Goal: Task Accomplishment & Management: Manage account settings

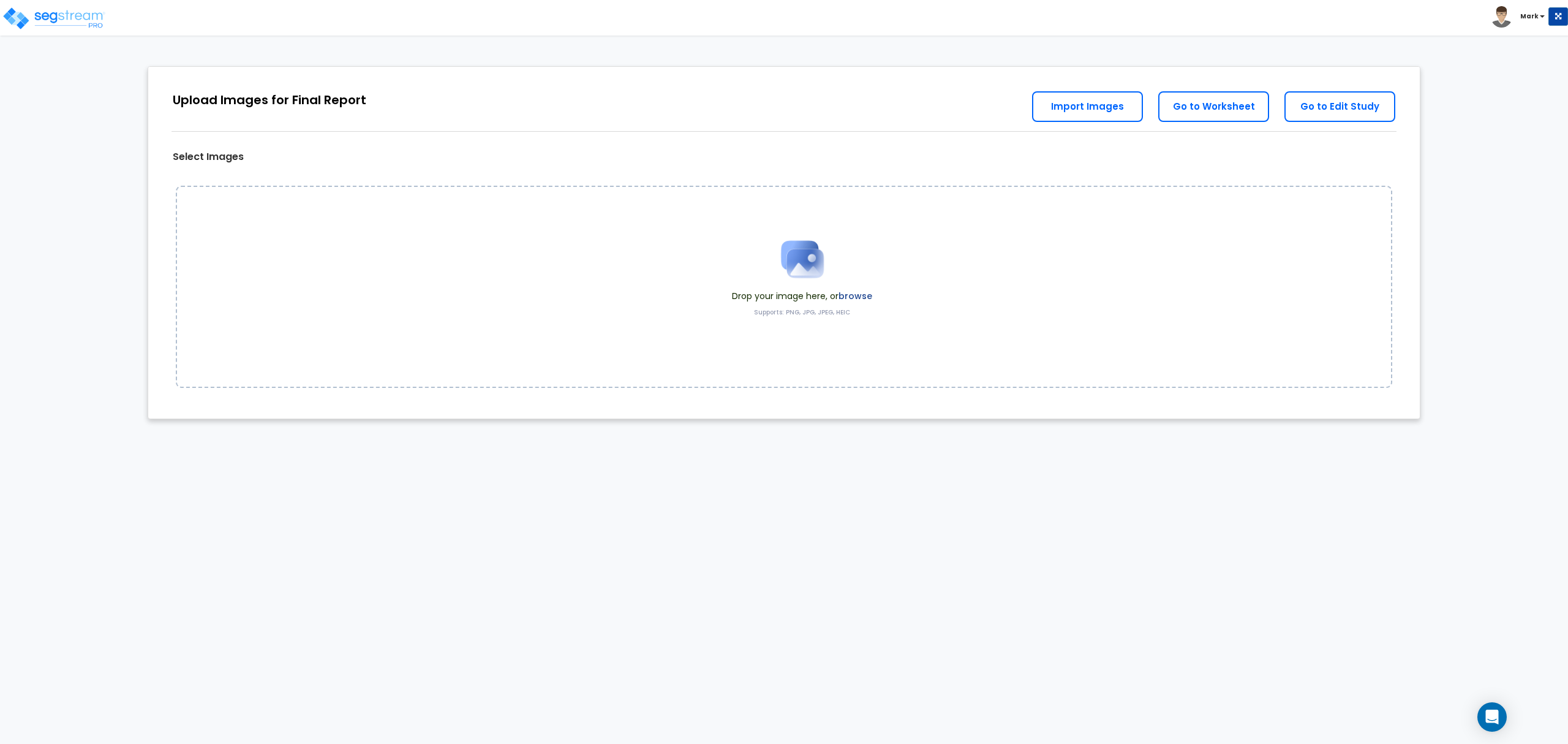
click at [873, 304] on div "Drop your image here, or browse Supports: PNG, JPG, JPEG, HEIC" at bounding box center [802, 286] width 159 height 116
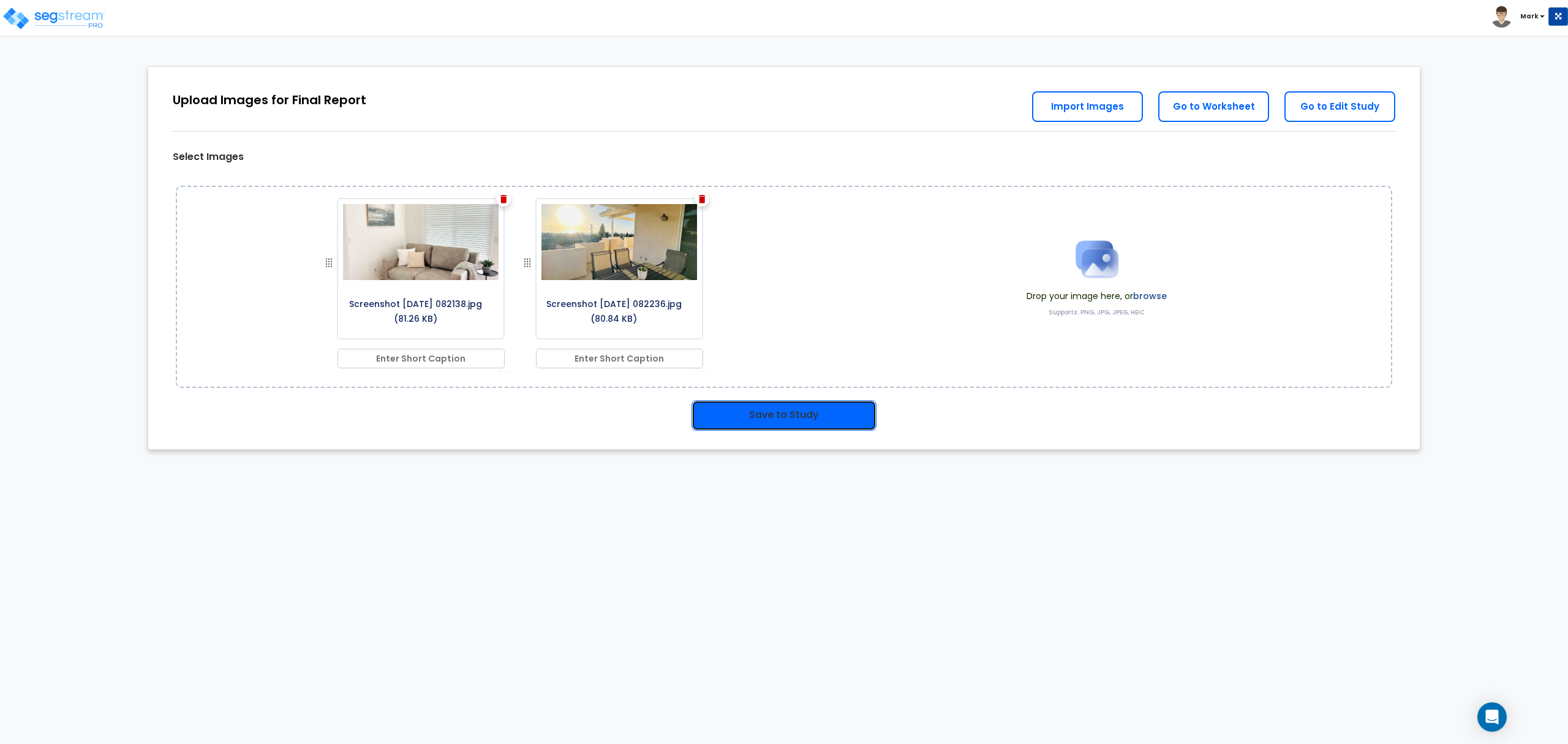
click at [821, 414] on button "Save to Study" at bounding box center [784, 415] width 185 height 30
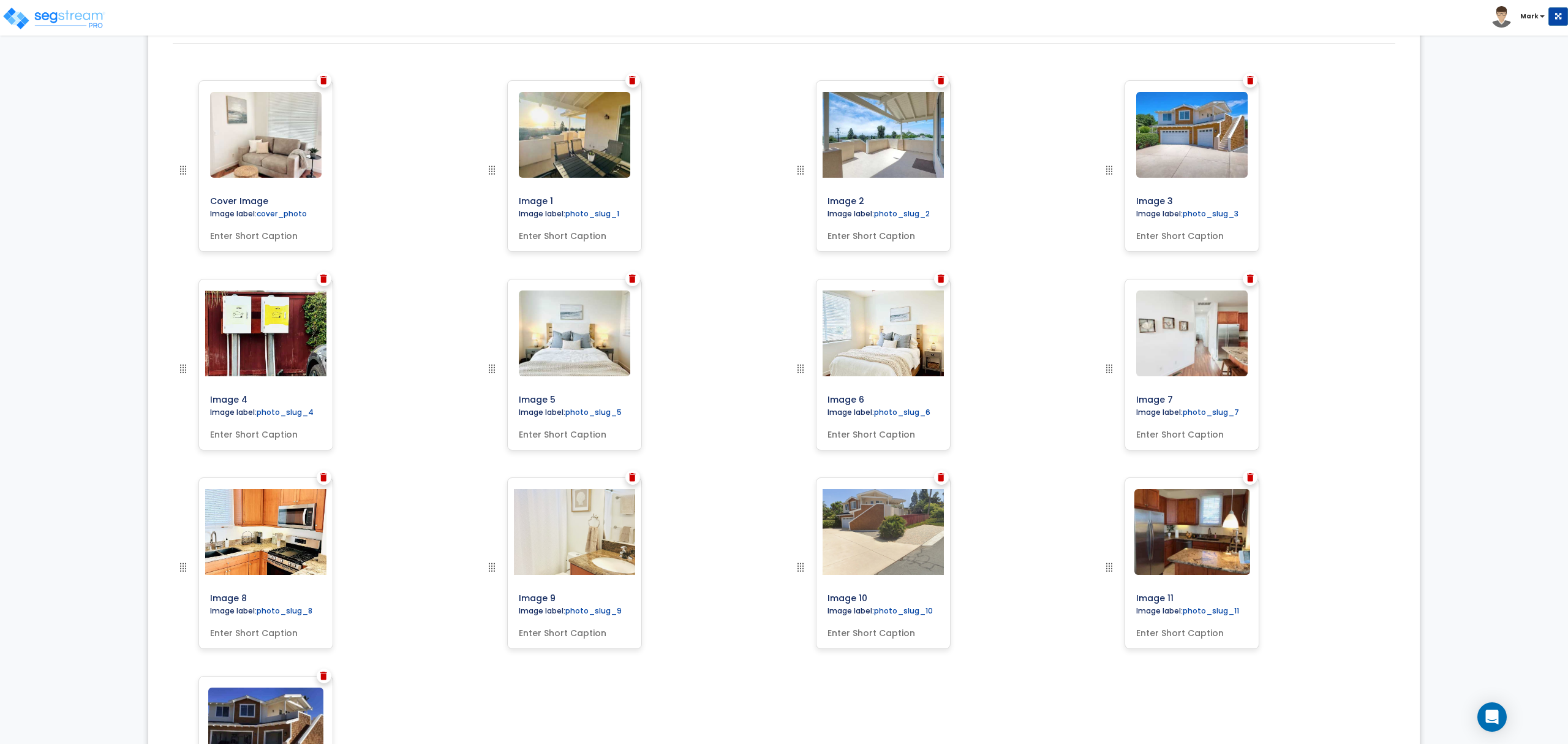
scroll to position [390, 0]
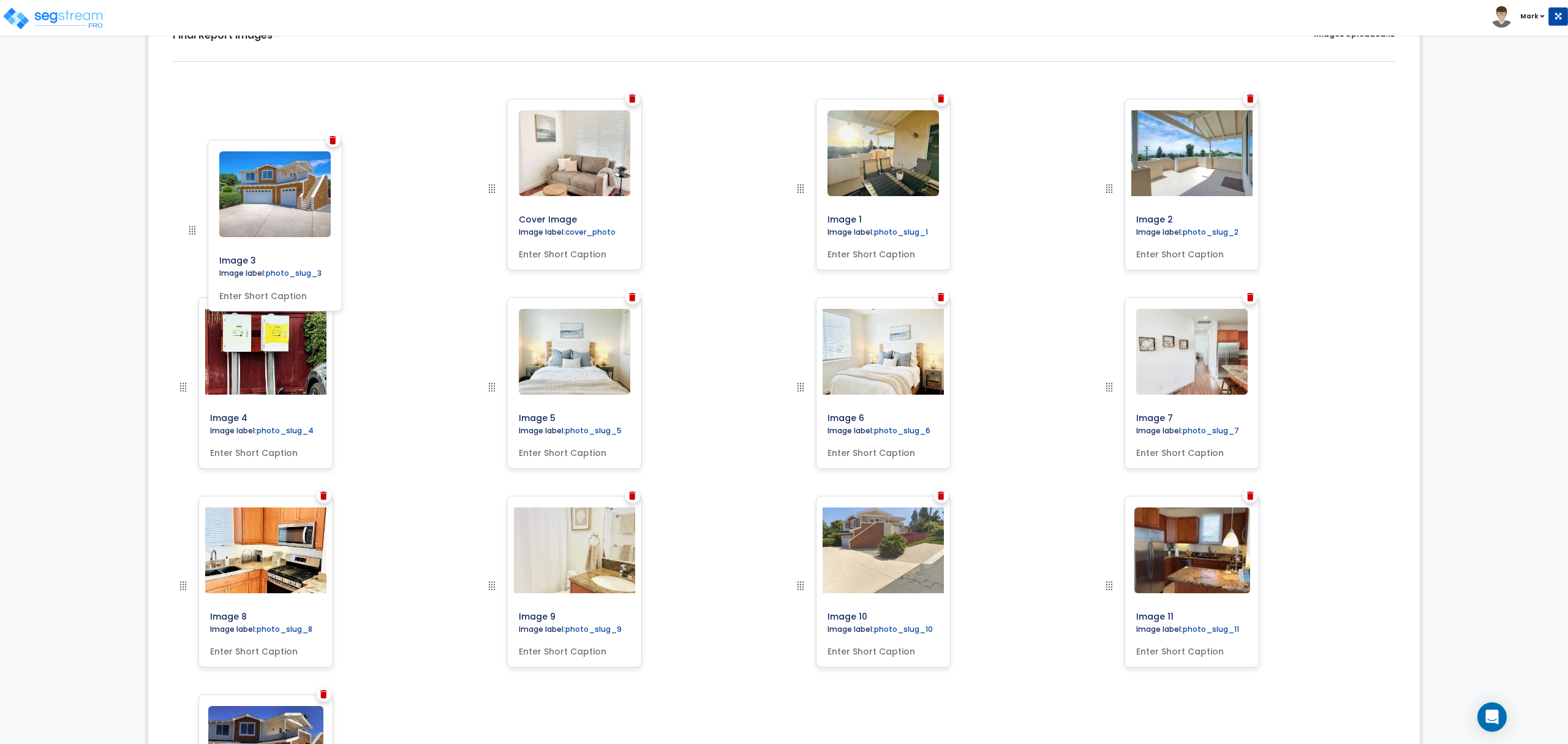
drag, startPoint x: 1111, startPoint y: 172, endPoint x: 195, endPoint y: 218, distance: 917.2
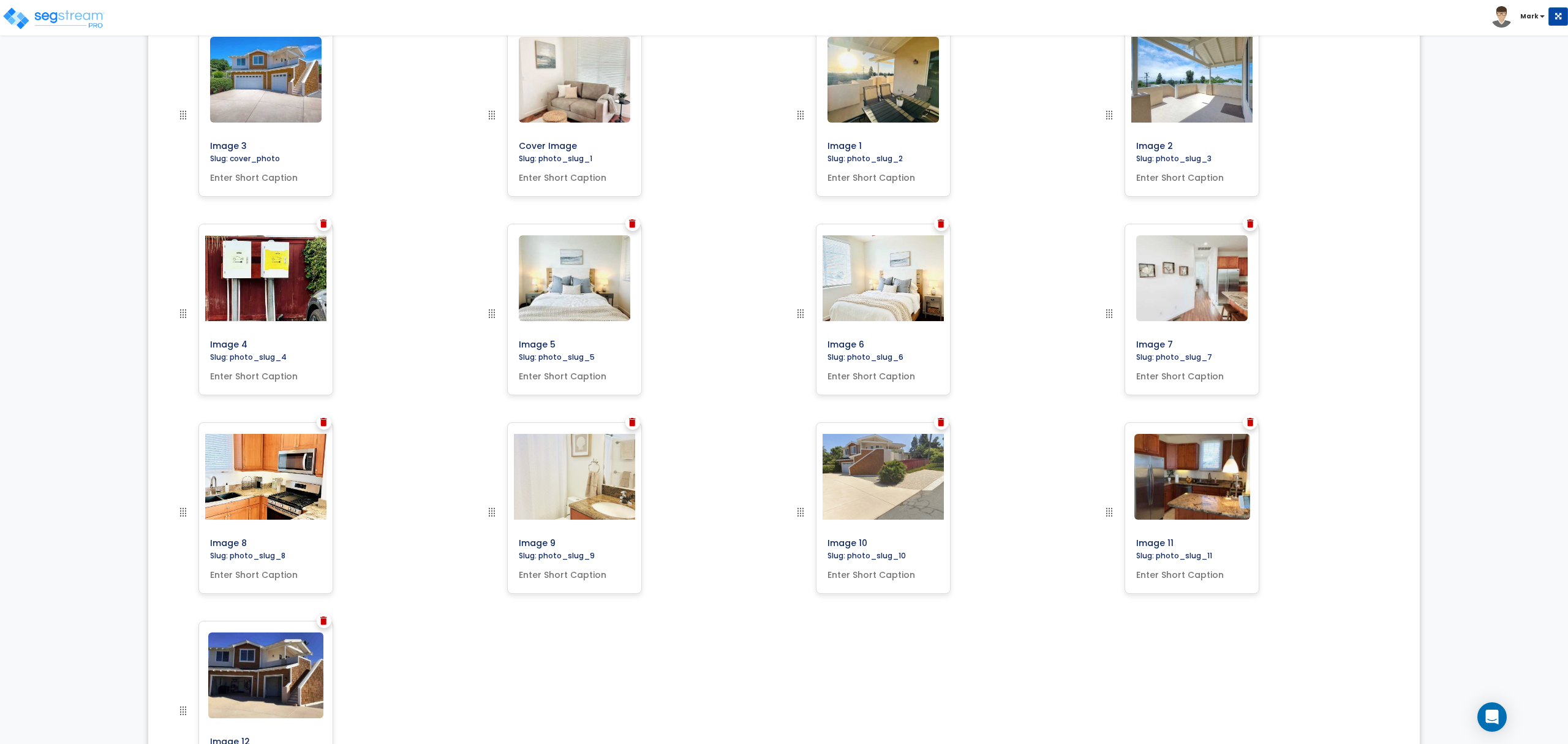
scroll to position [307, 0]
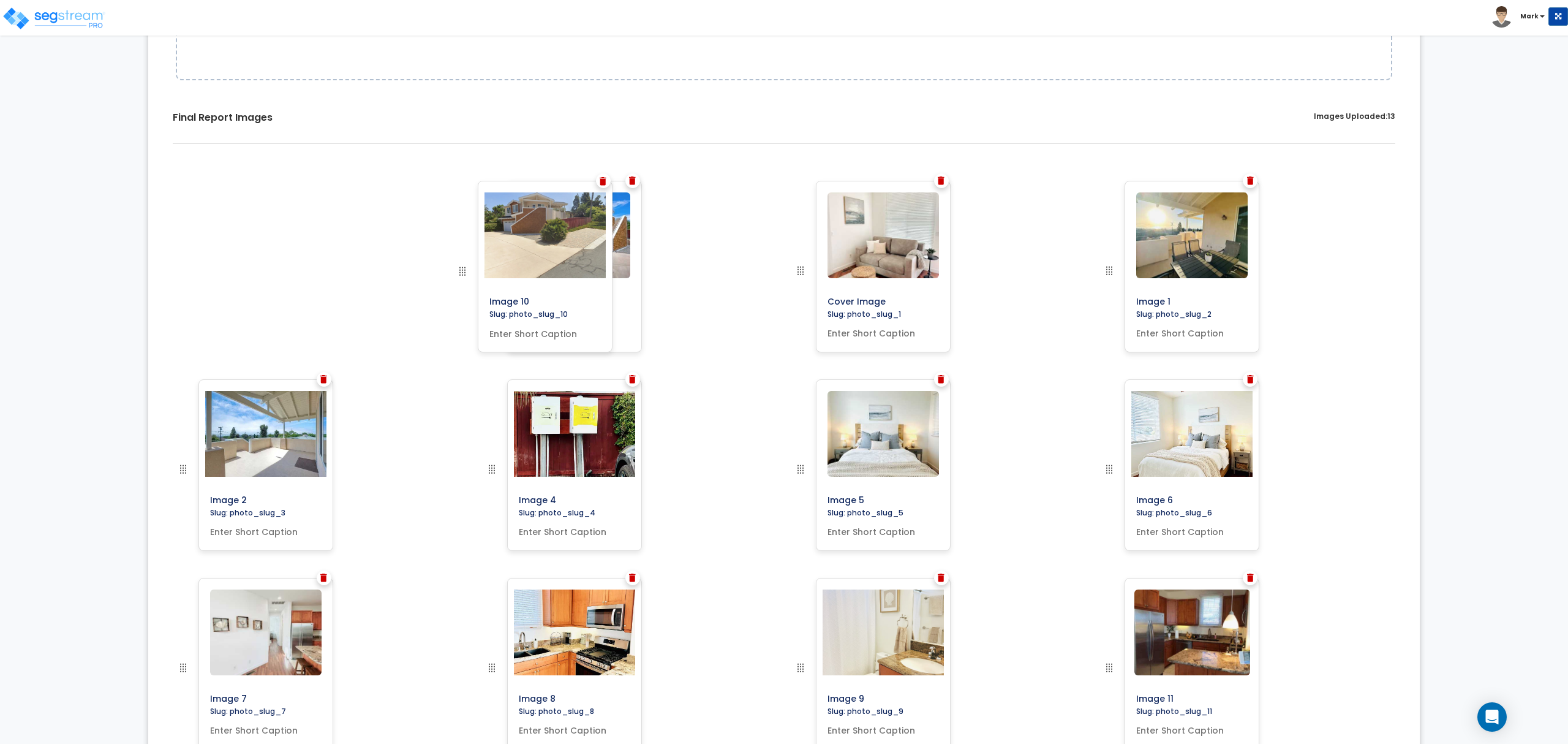
drag, startPoint x: 804, startPoint y: 671, endPoint x: 465, endPoint y: 220, distance: 564.2
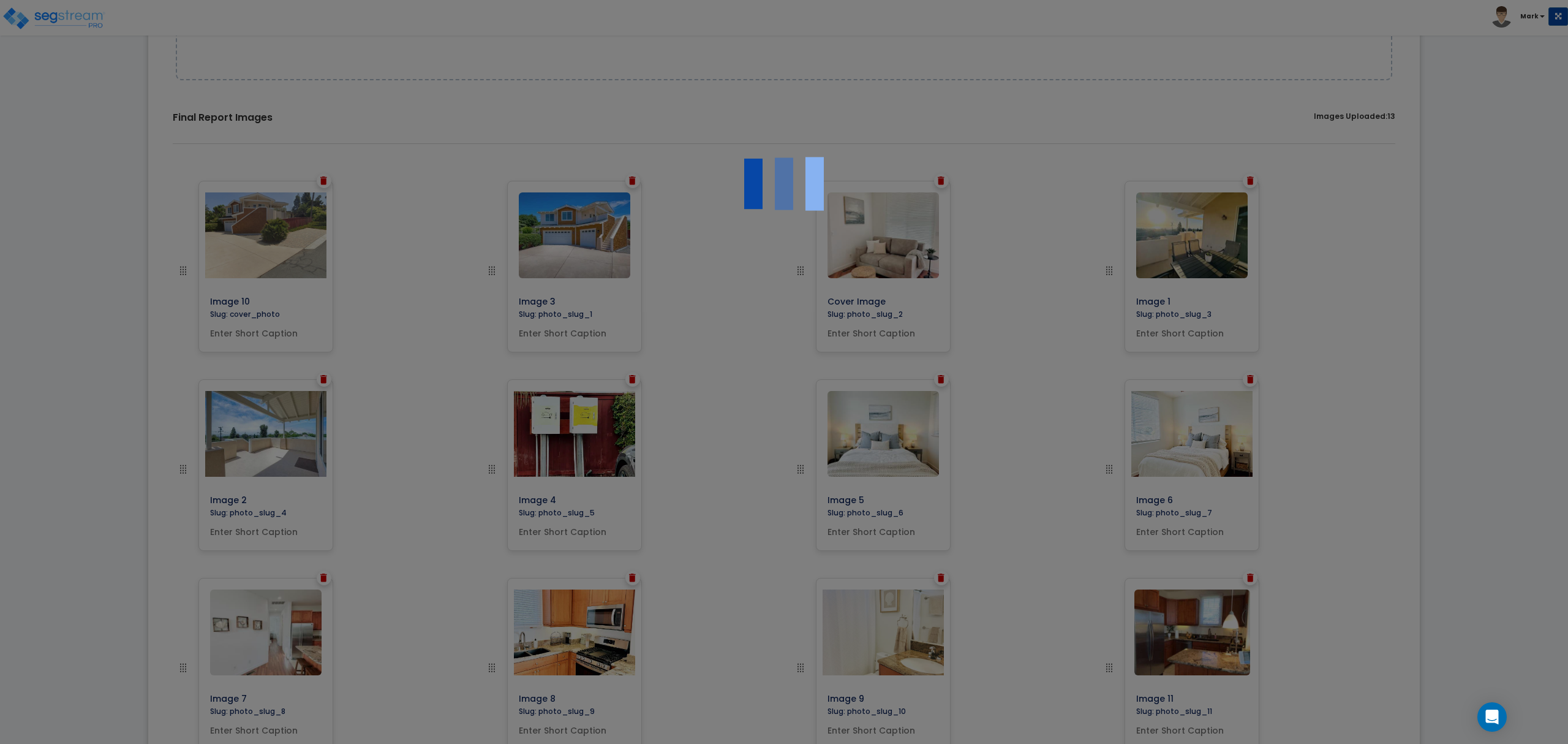
drag, startPoint x: 465, startPoint y: 220, endPoint x: 497, endPoint y: 225, distance: 32.4
click at [497, 225] on div at bounding box center [784, 372] width 1568 height 744
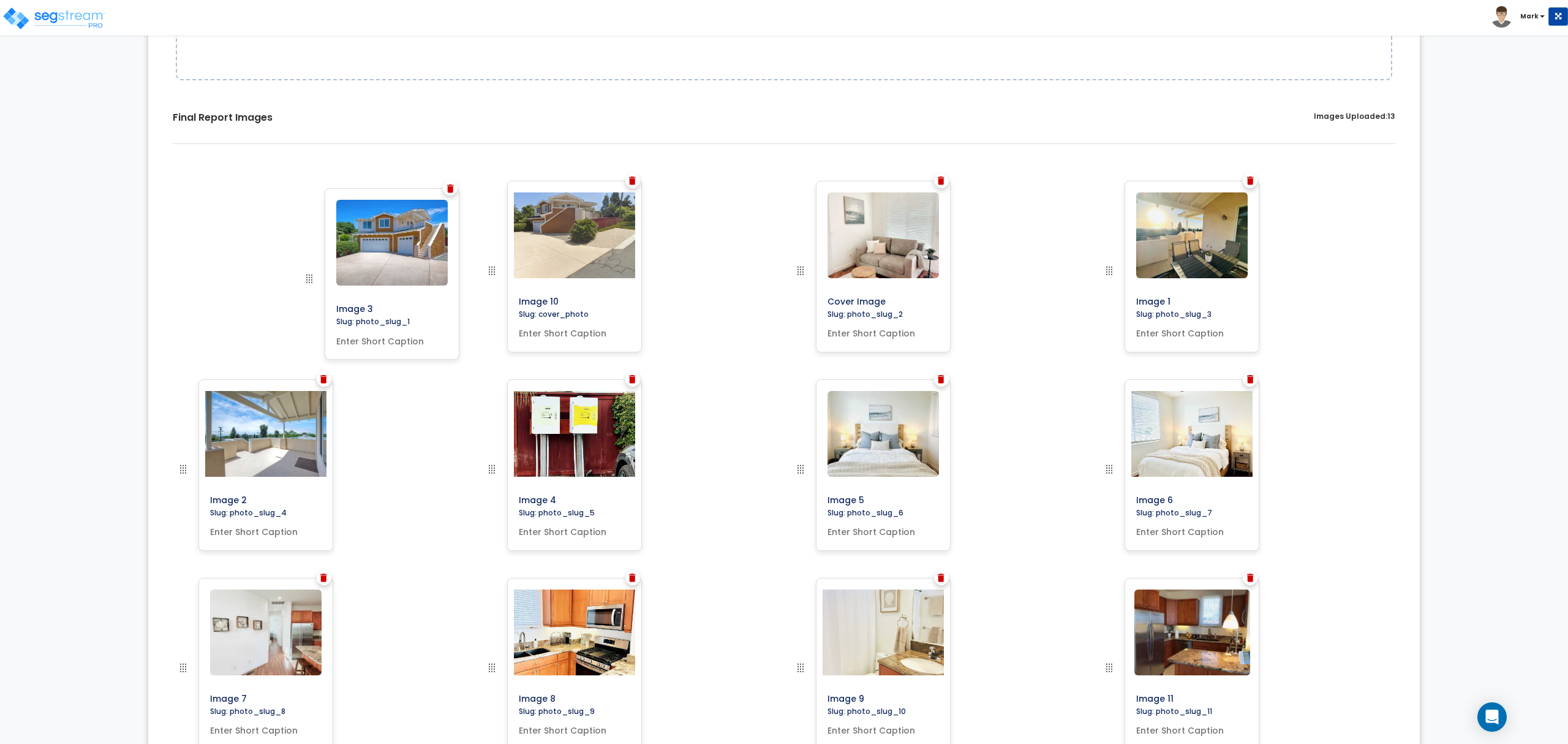
drag, startPoint x: 494, startPoint y: 277, endPoint x: 263, endPoint y: 280, distance: 231.0
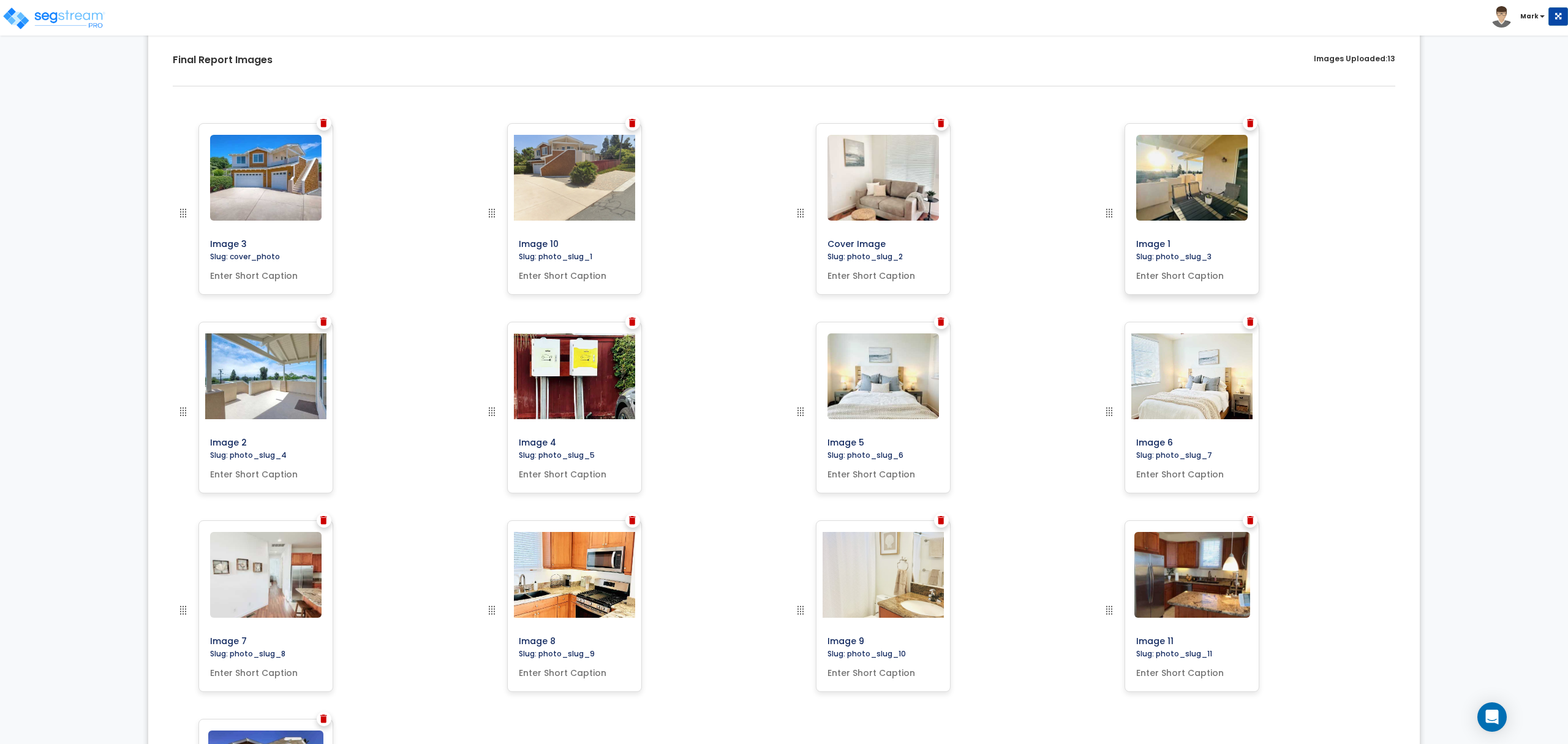
scroll to position [390, 0]
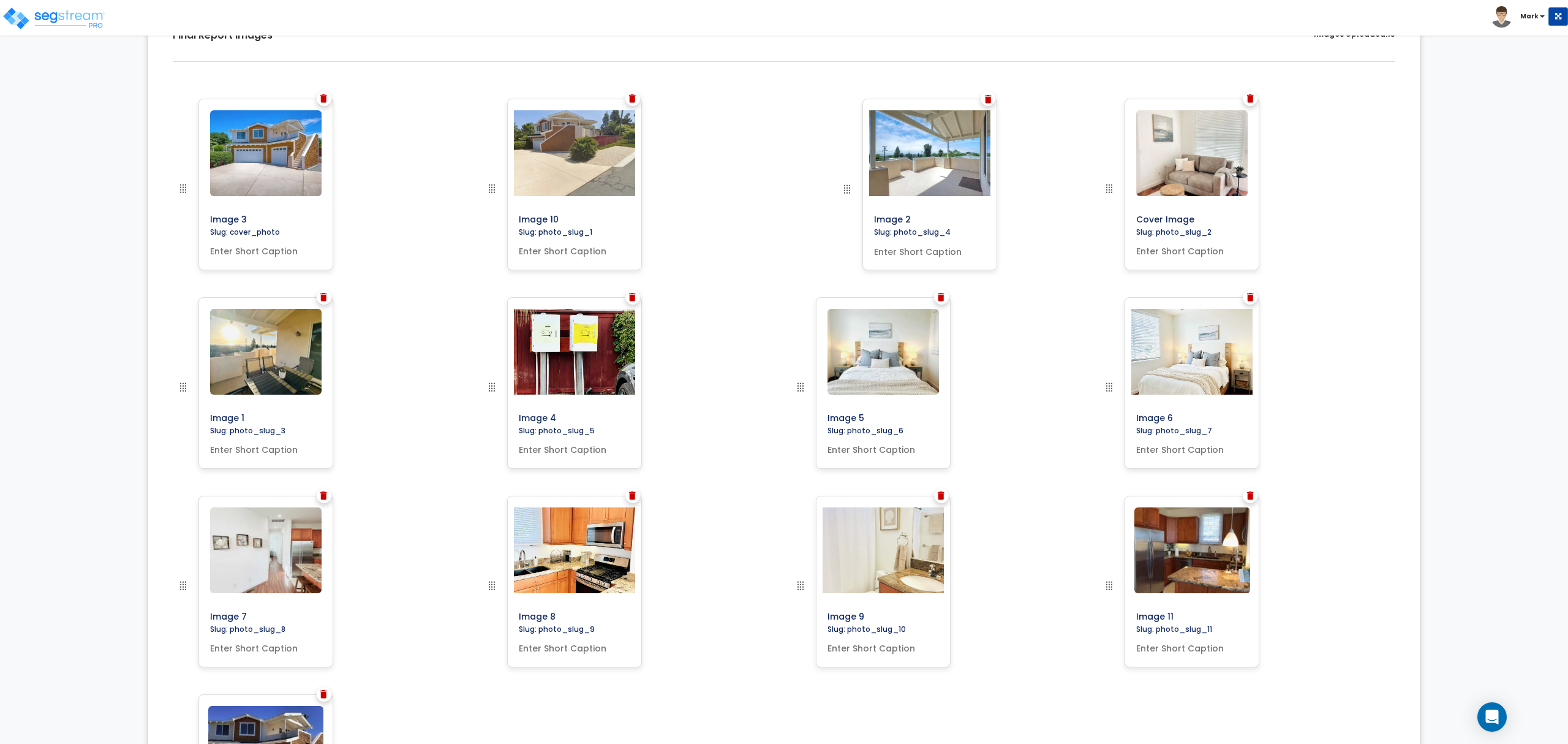
drag, startPoint x: 181, startPoint y: 390, endPoint x: 846, endPoint y: 164, distance: 702.4
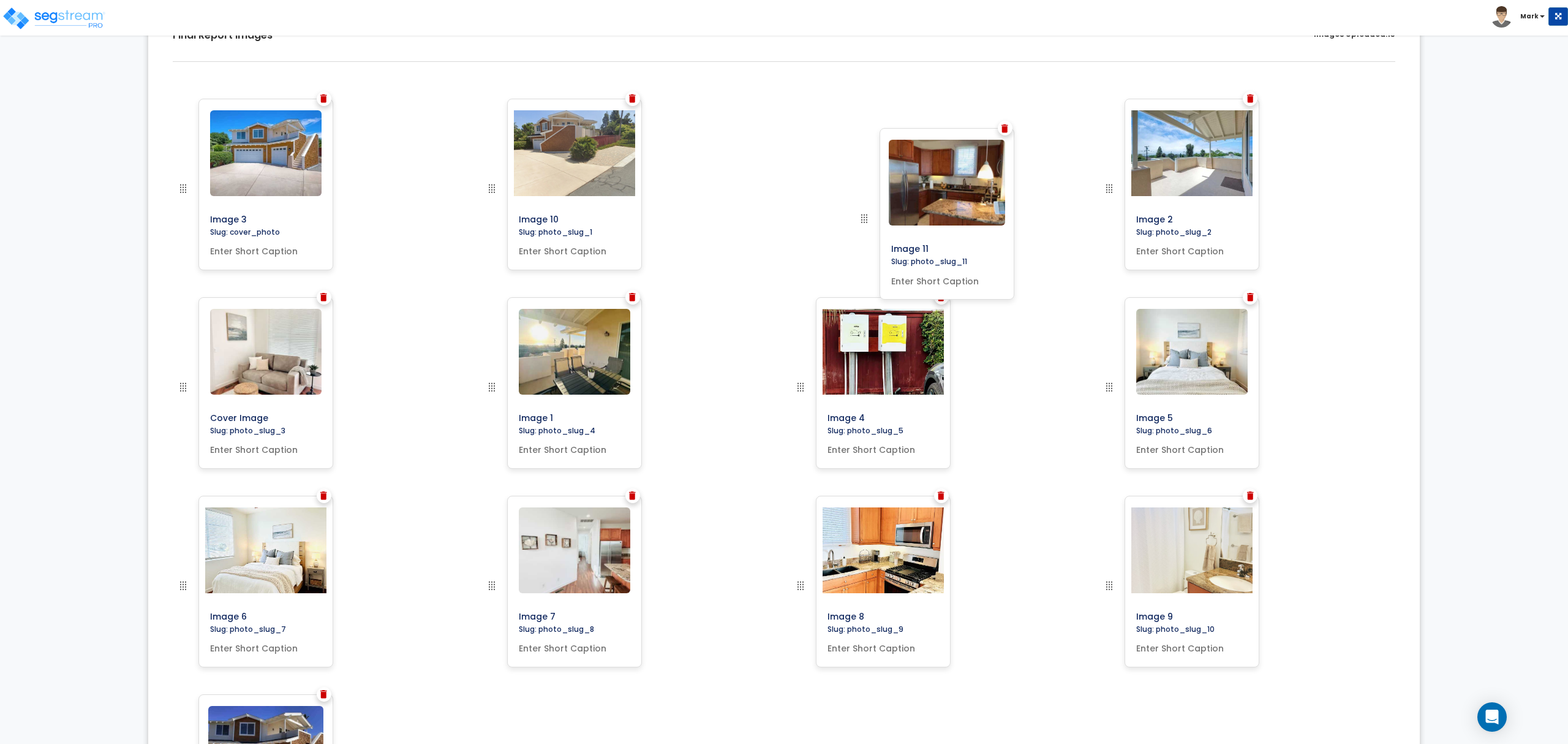
drag, startPoint x: 1114, startPoint y: 591, endPoint x: 869, endPoint y: 222, distance: 442.9
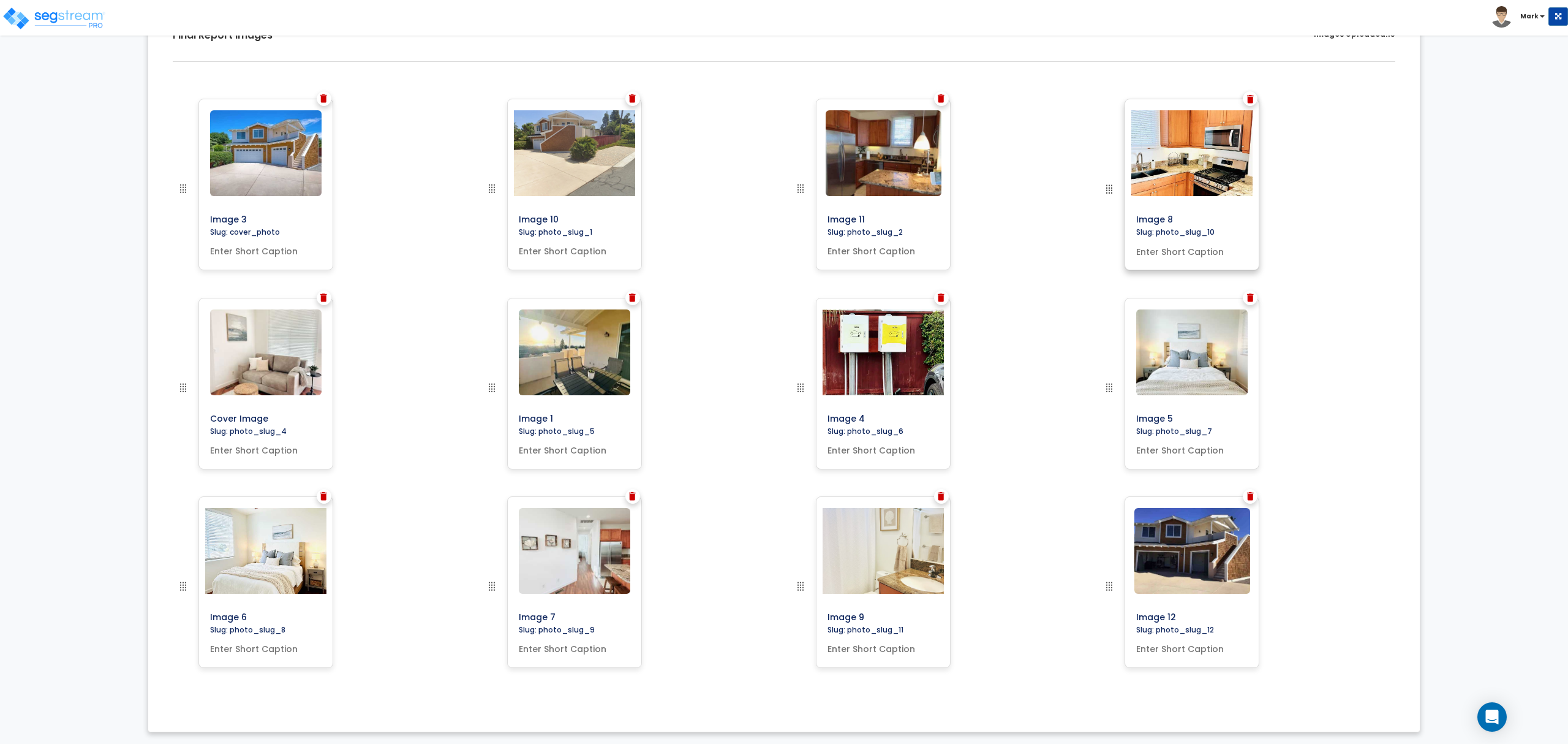
drag, startPoint x: 806, startPoint y: 589, endPoint x: 1175, endPoint y: 105, distance: 608.6
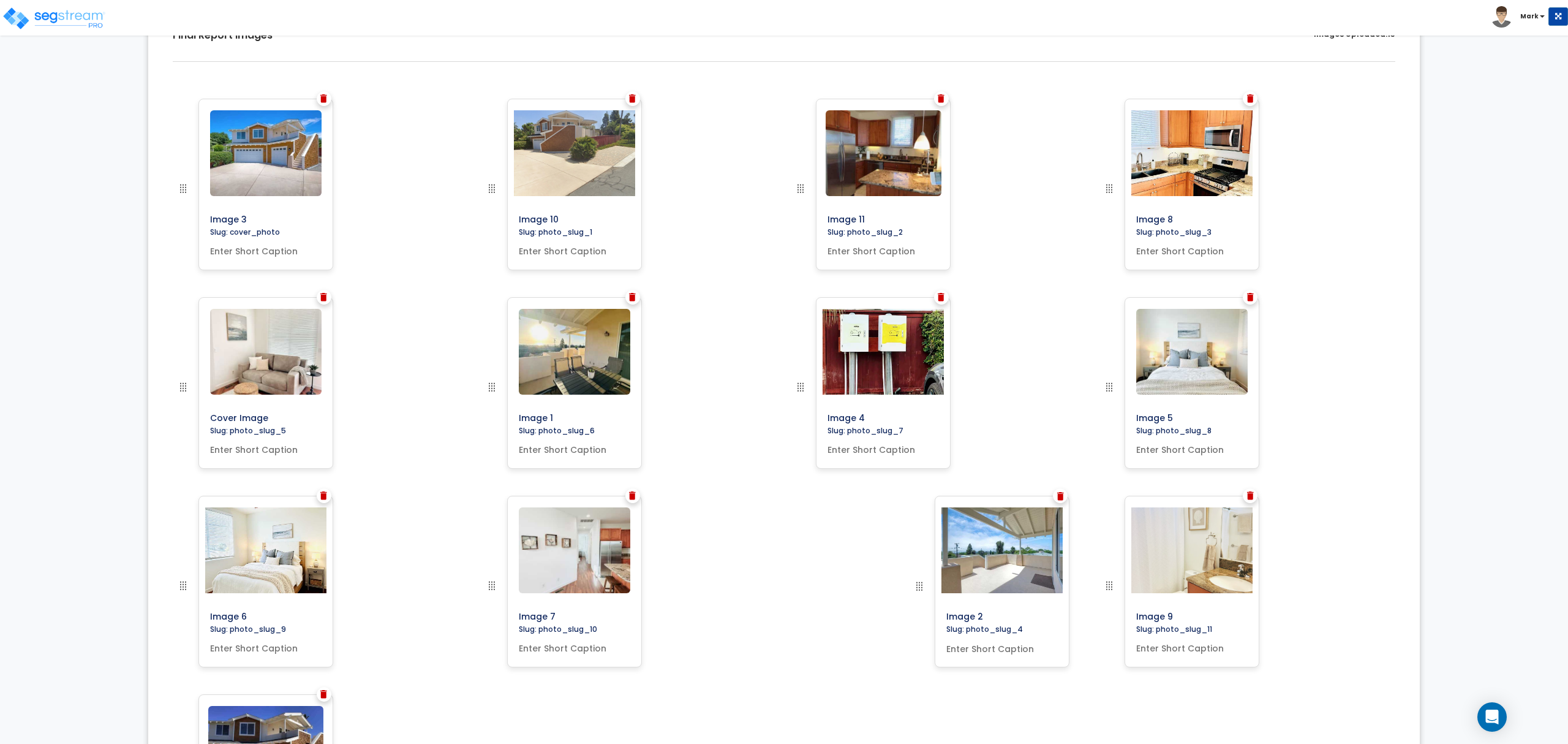
drag, startPoint x: 181, startPoint y: 385, endPoint x: 918, endPoint y: 584, distance: 763.4
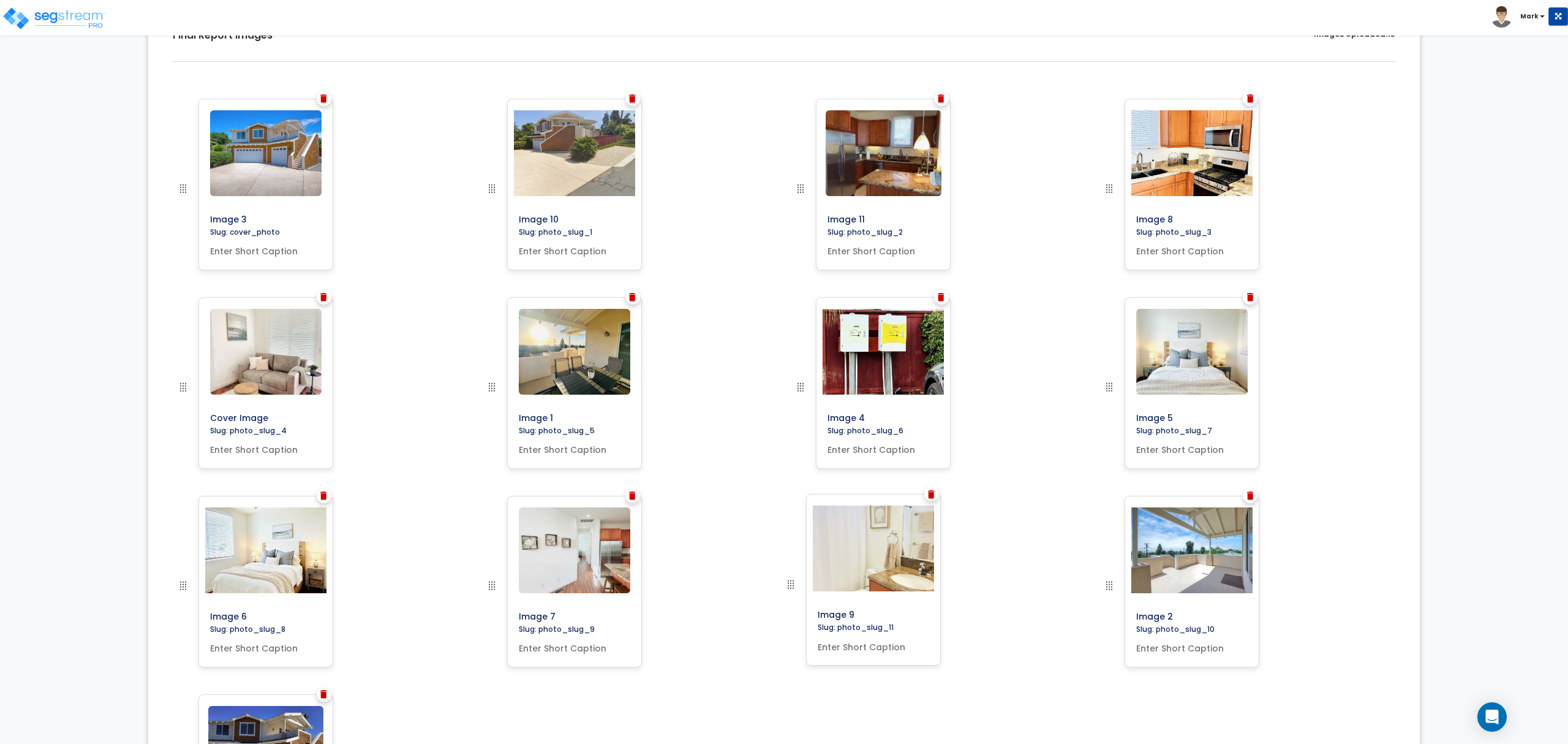
drag, startPoint x: 1103, startPoint y: 584, endPoint x: 784, endPoint y: 582, distance: 319.0
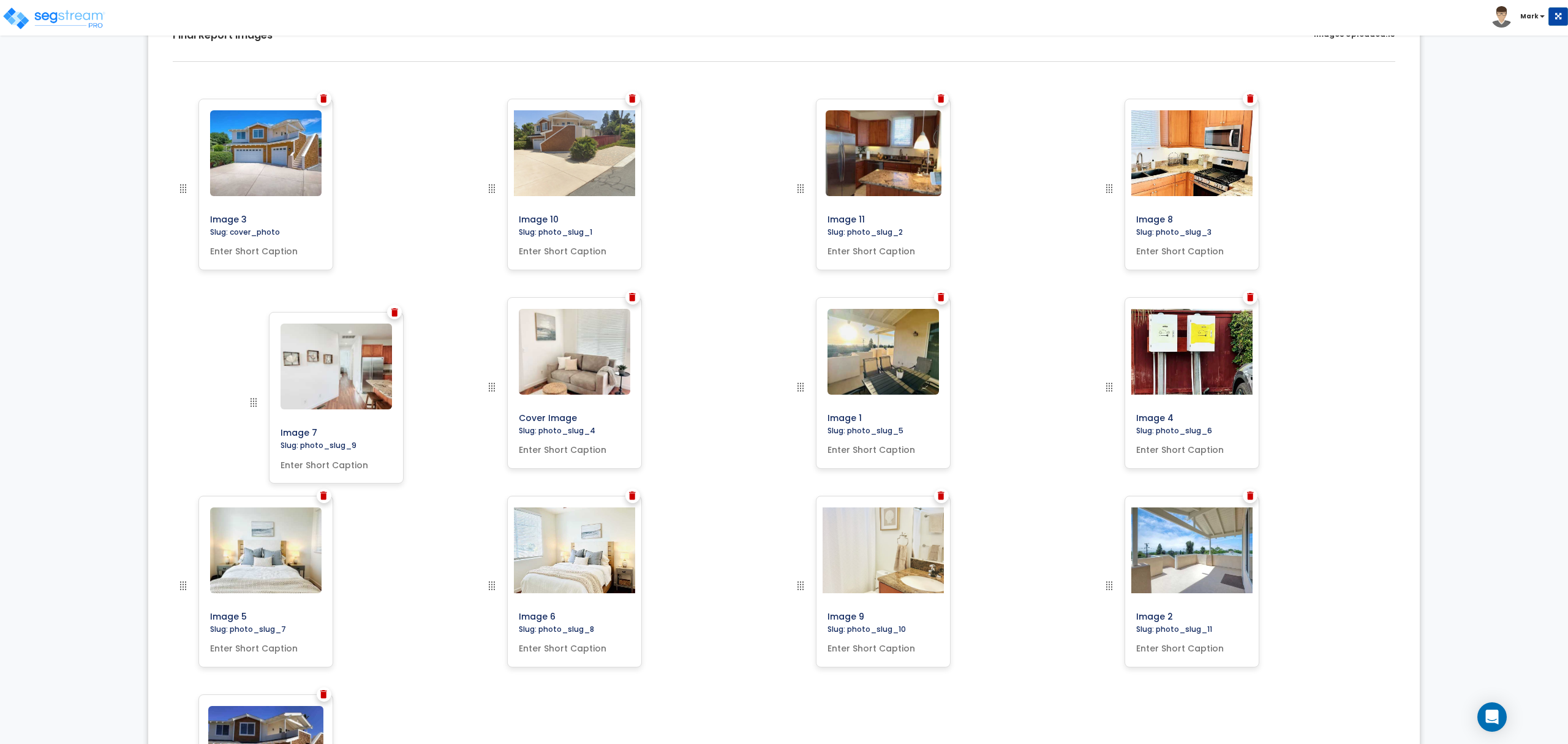
drag, startPoint x: 493, startPoint y: 588, endPoint x: 245, endPoint y: 398, distance: 312.4
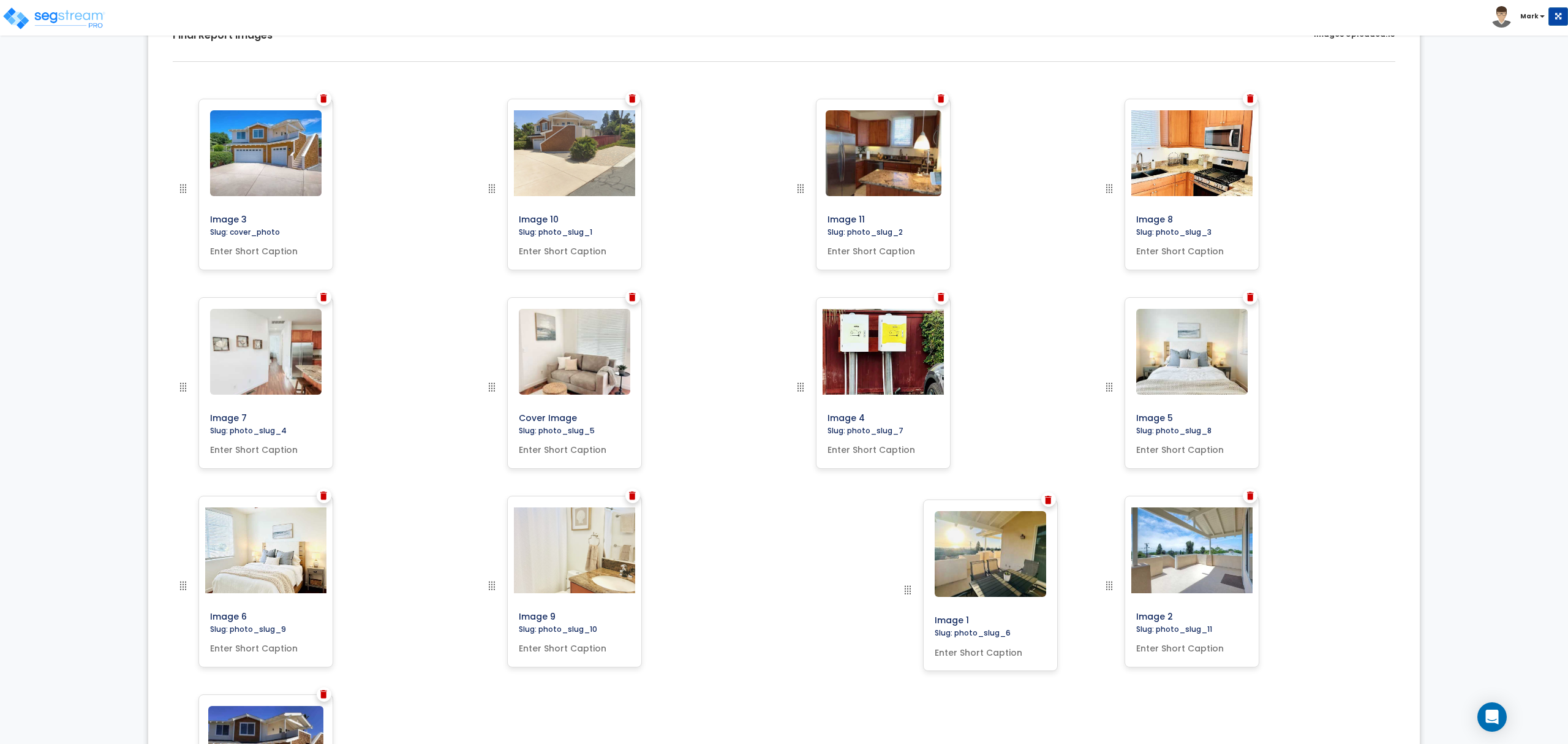
drag, startPoint x: 803, startPoint y: 389, endPoint x: 924, endPoint y: 604, distance: 246.7
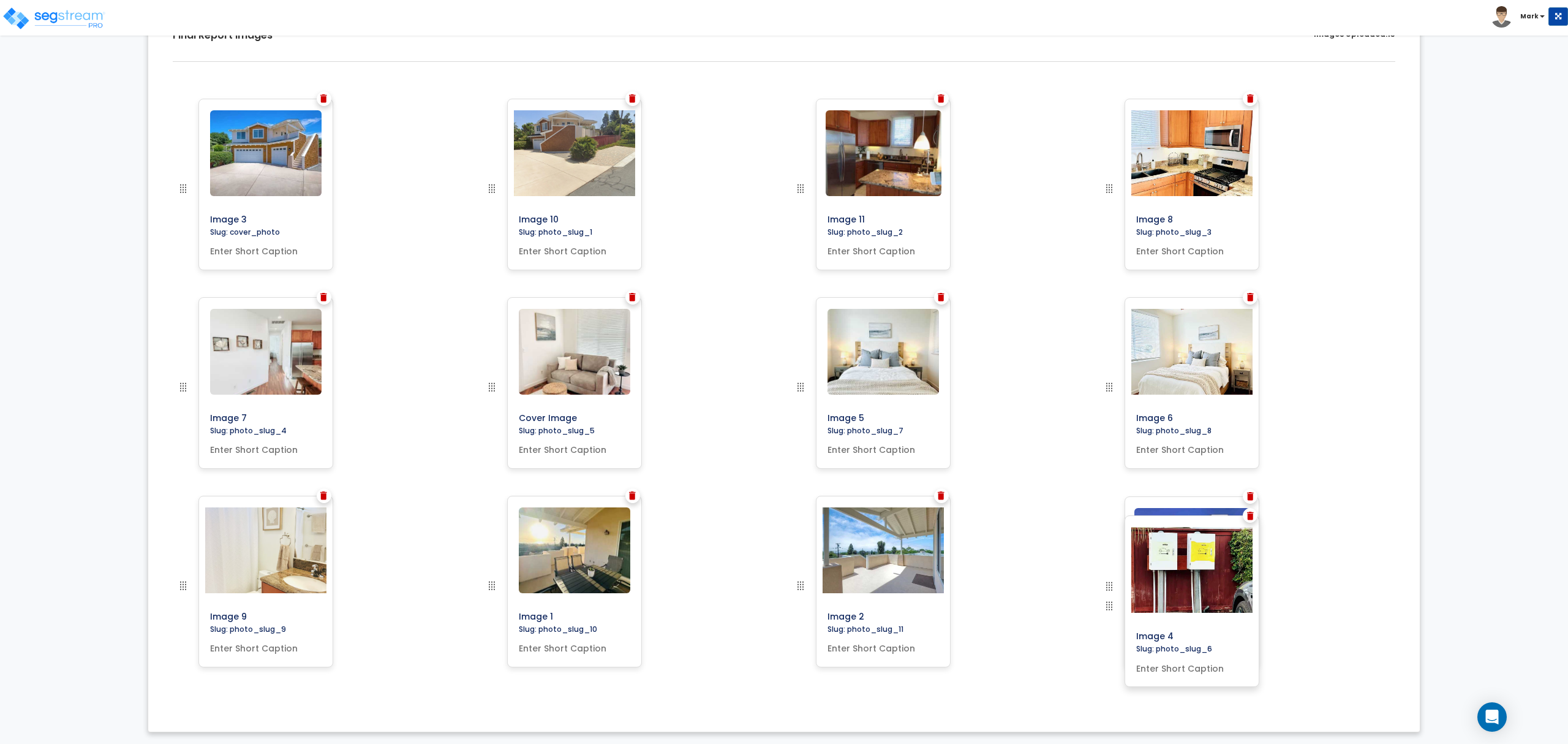
drag, startPoint x: 800, startPoint y: 388, endPoint x: 1242, endPoint y: 593, distance: 487.2
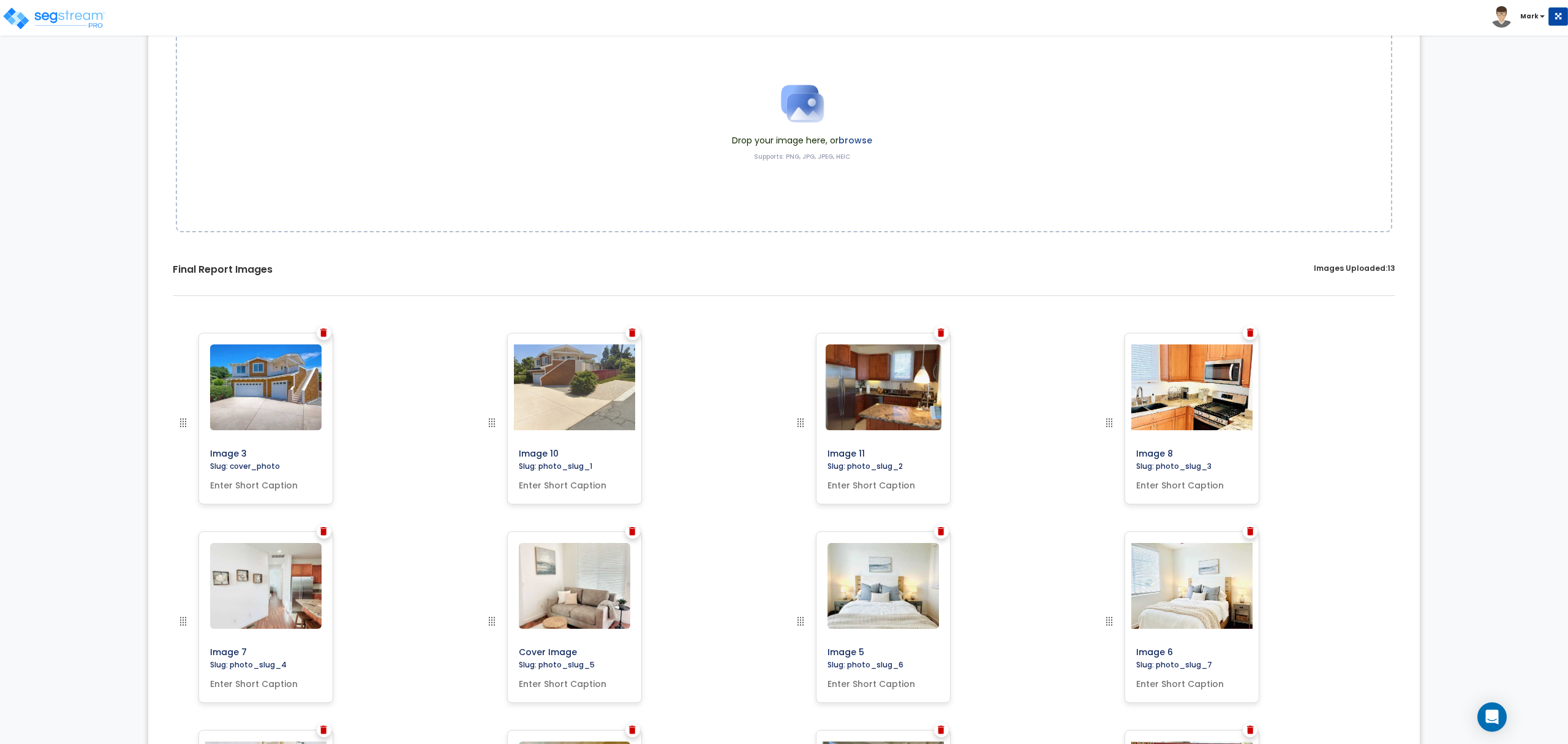
scroll to position [0, 0]
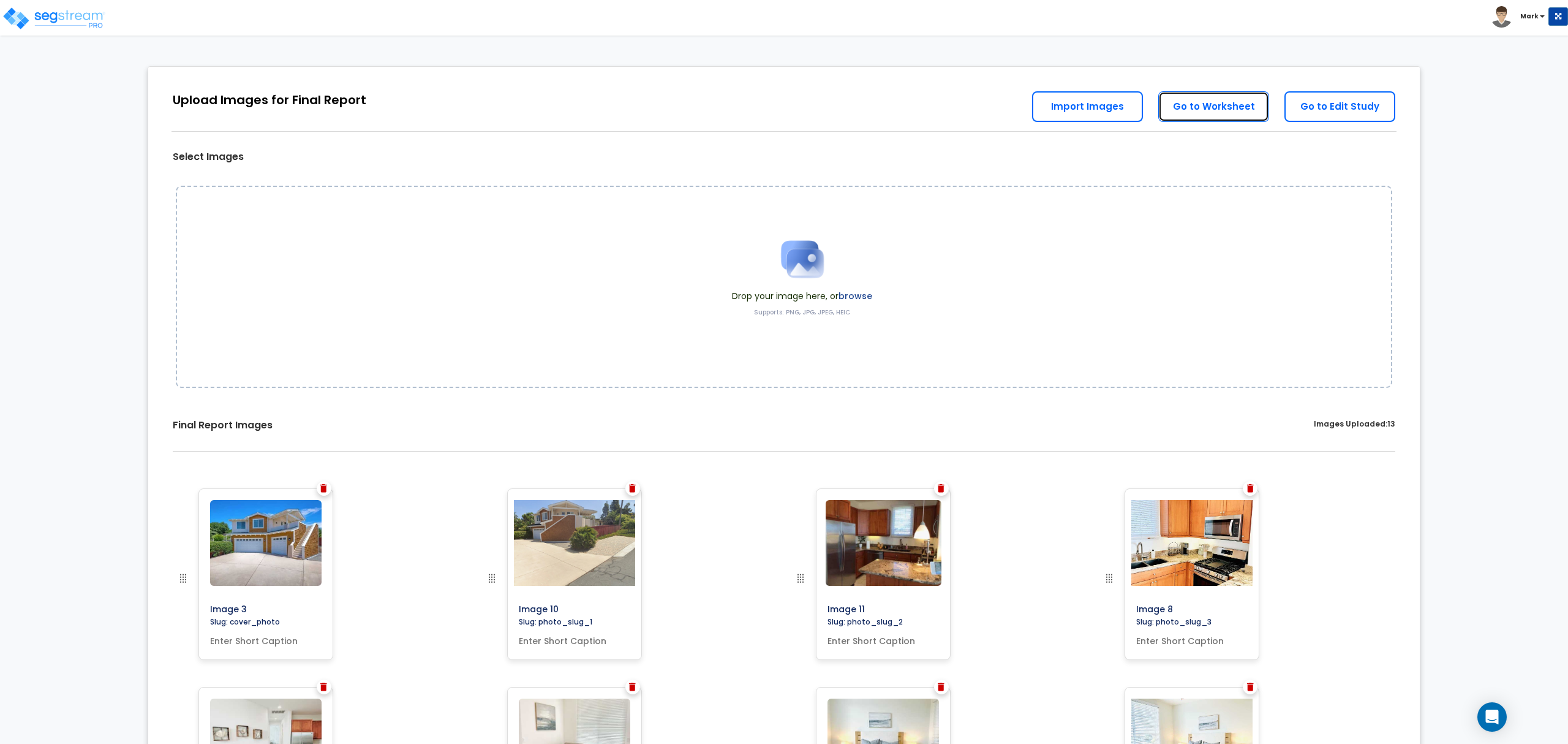
click at [1222, 116] on link "Go to Worksheet" at bounding box center [1214, 106] width 111 height 30
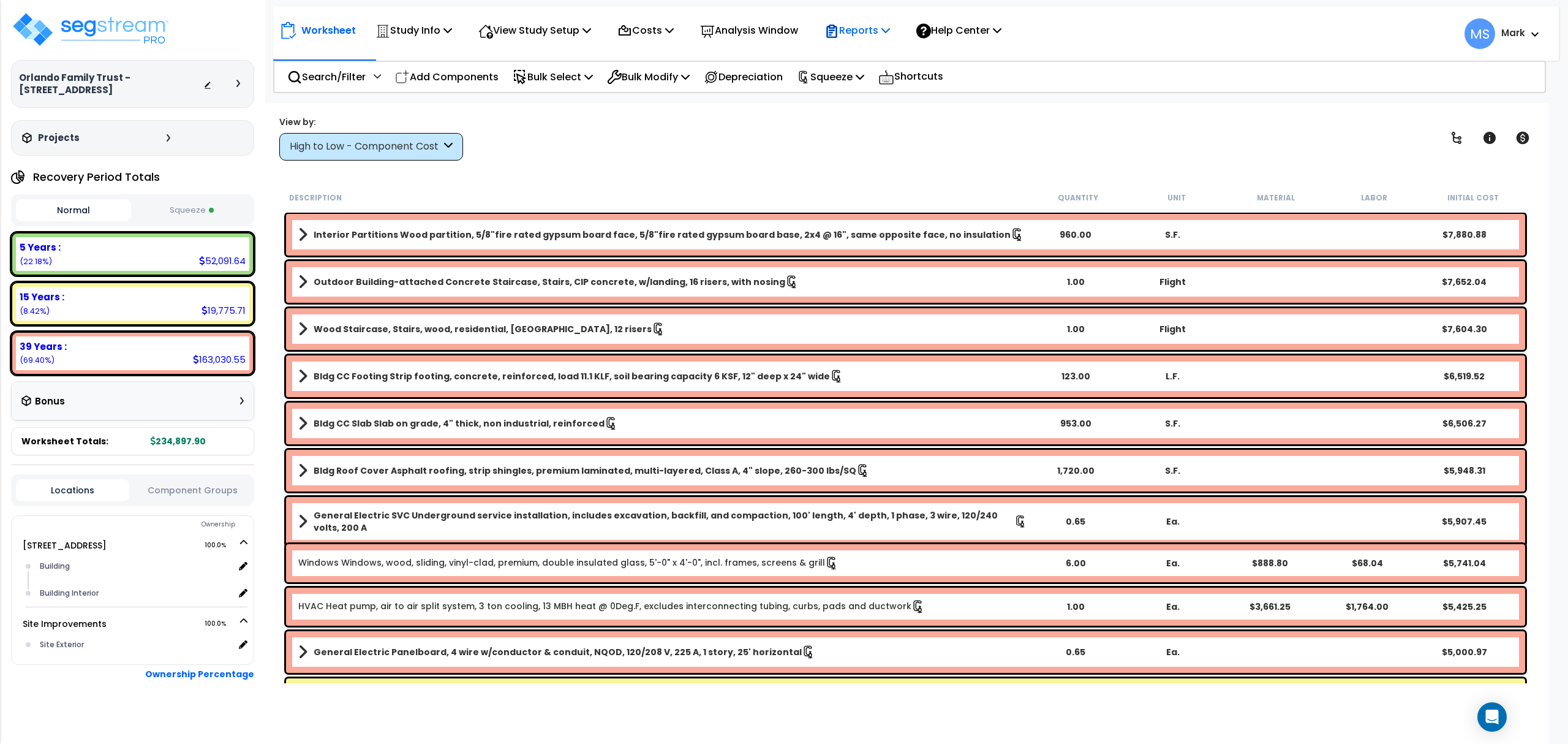
click at [869, 30] on p "Reports" at bounding box center [857, 30] width 65 height 17
drag, startPoint x: 724, startPoint y: 142, endPoint x: 794, endPoint y: 105, distance: 79.2
click at [729, 138] on div "View by: High to Low - Component Cost High to Low - Component Cost" at bounding box center [906, 137] width 1262 height 46
click at [828, 79] on p "Squeeze" at bounding box center [831, 77] width 67 height 17
click at [827, 105] on link "Re-squeeze" at bounding box center [851, 104] width 121 height 25
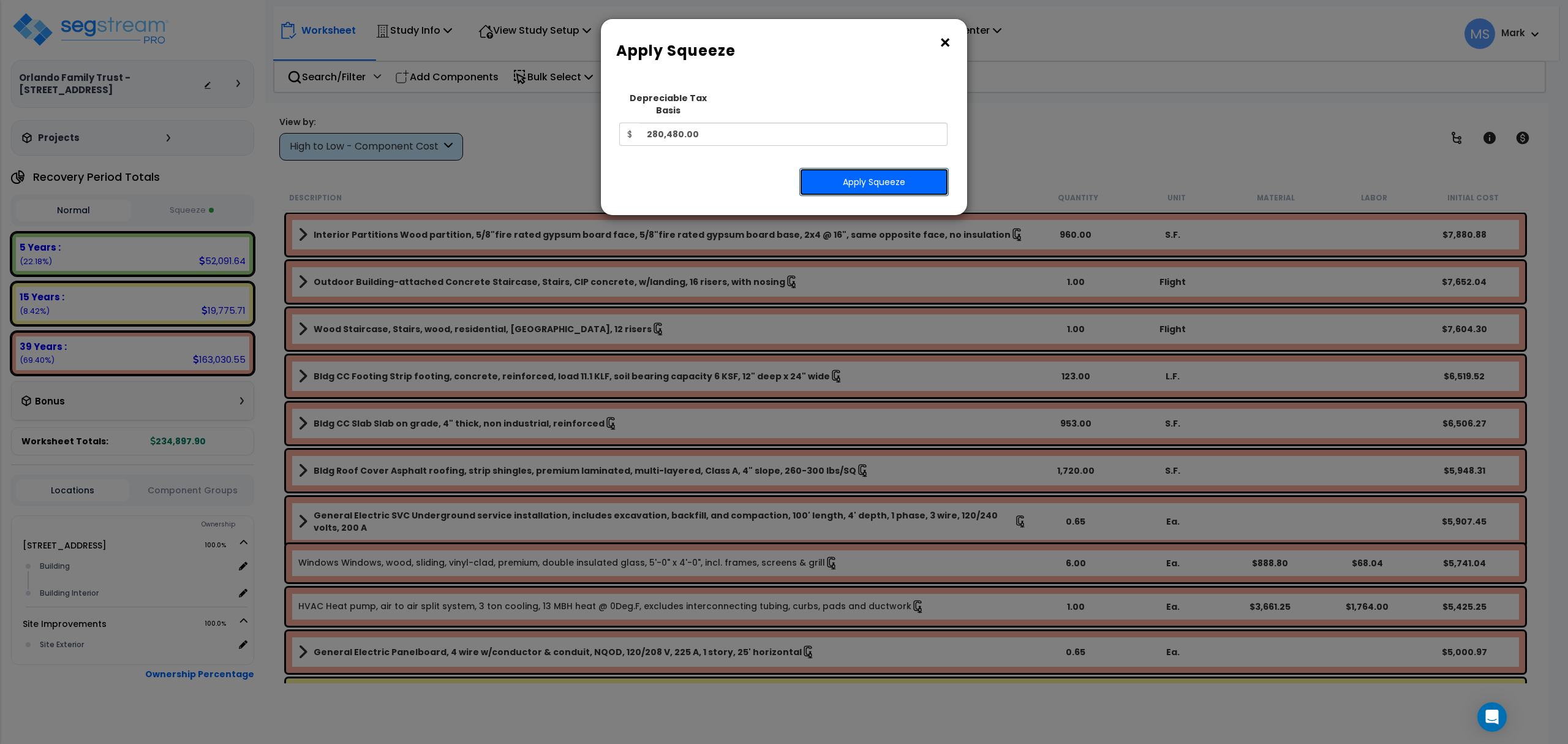
click at [847, 168] on button "Apply Squeeze" at bounding box center [874, 181] width 149 height 28
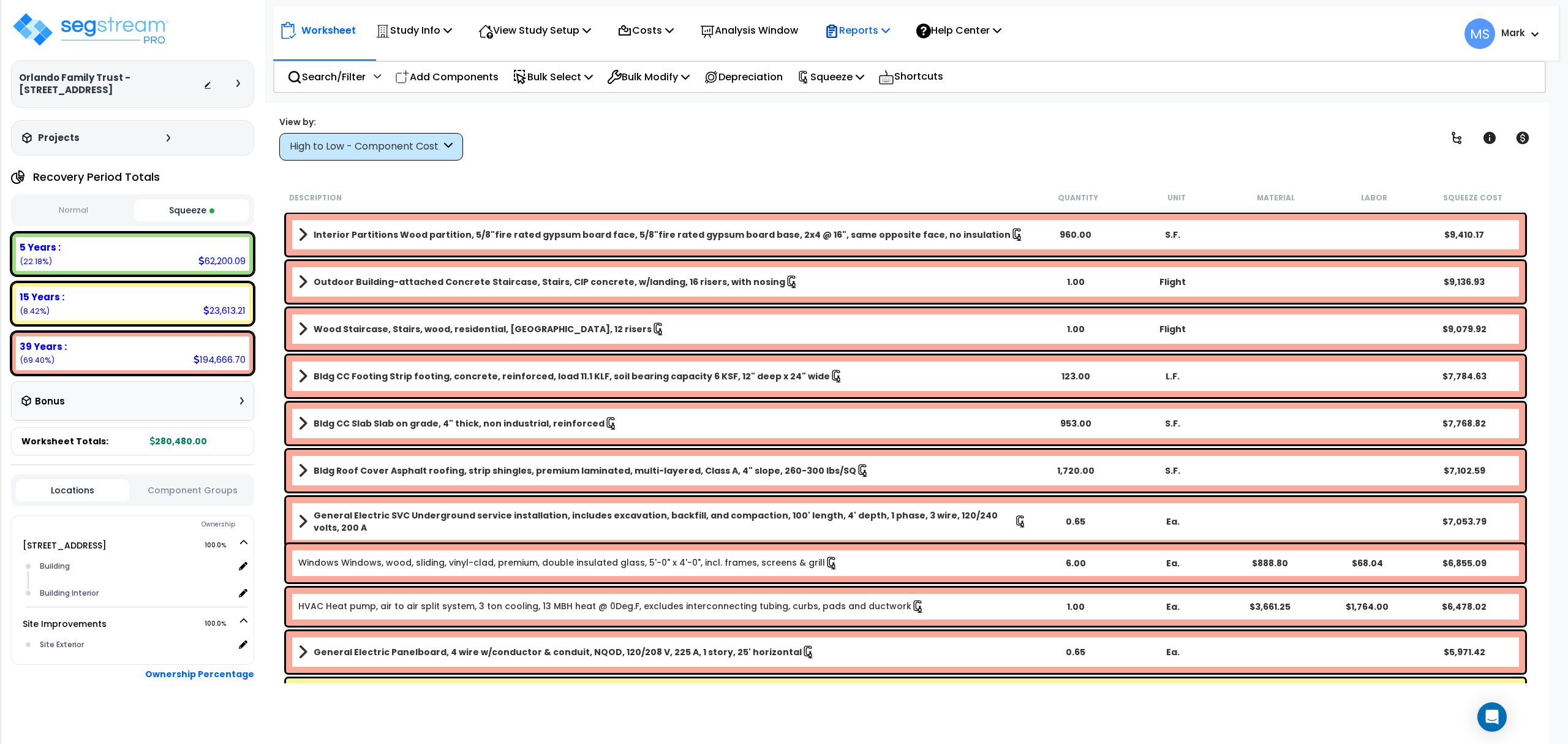
click at [890, 36] on p "Reports" at bounding box center [857, 30] width 65 height 17
click at [778, 30] on p "Analysis Window" at bounding box center [748, 30] width 98 height 17
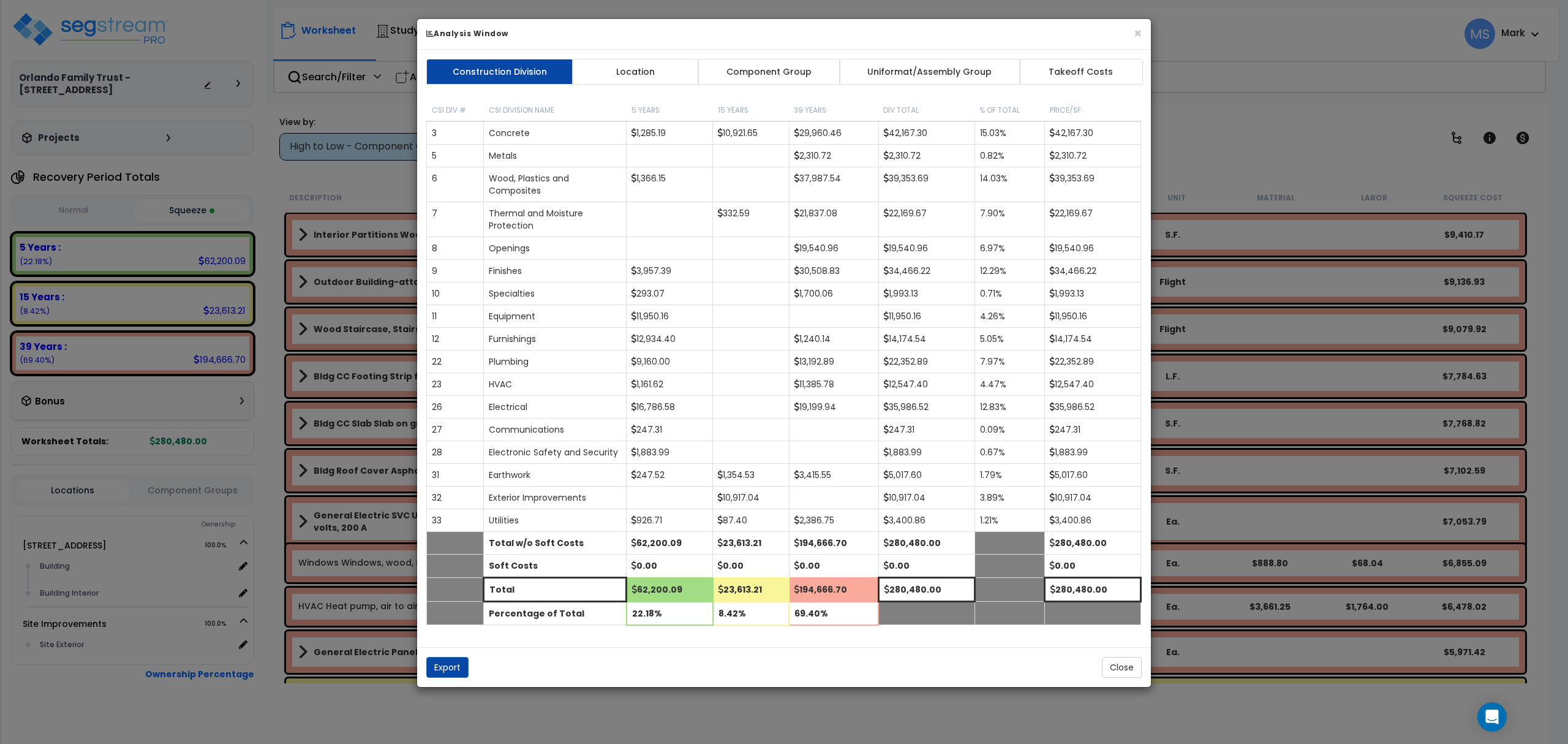
click at [750, 71] on link "Component Group" at bounding box center [768, 72] width 142 height 26
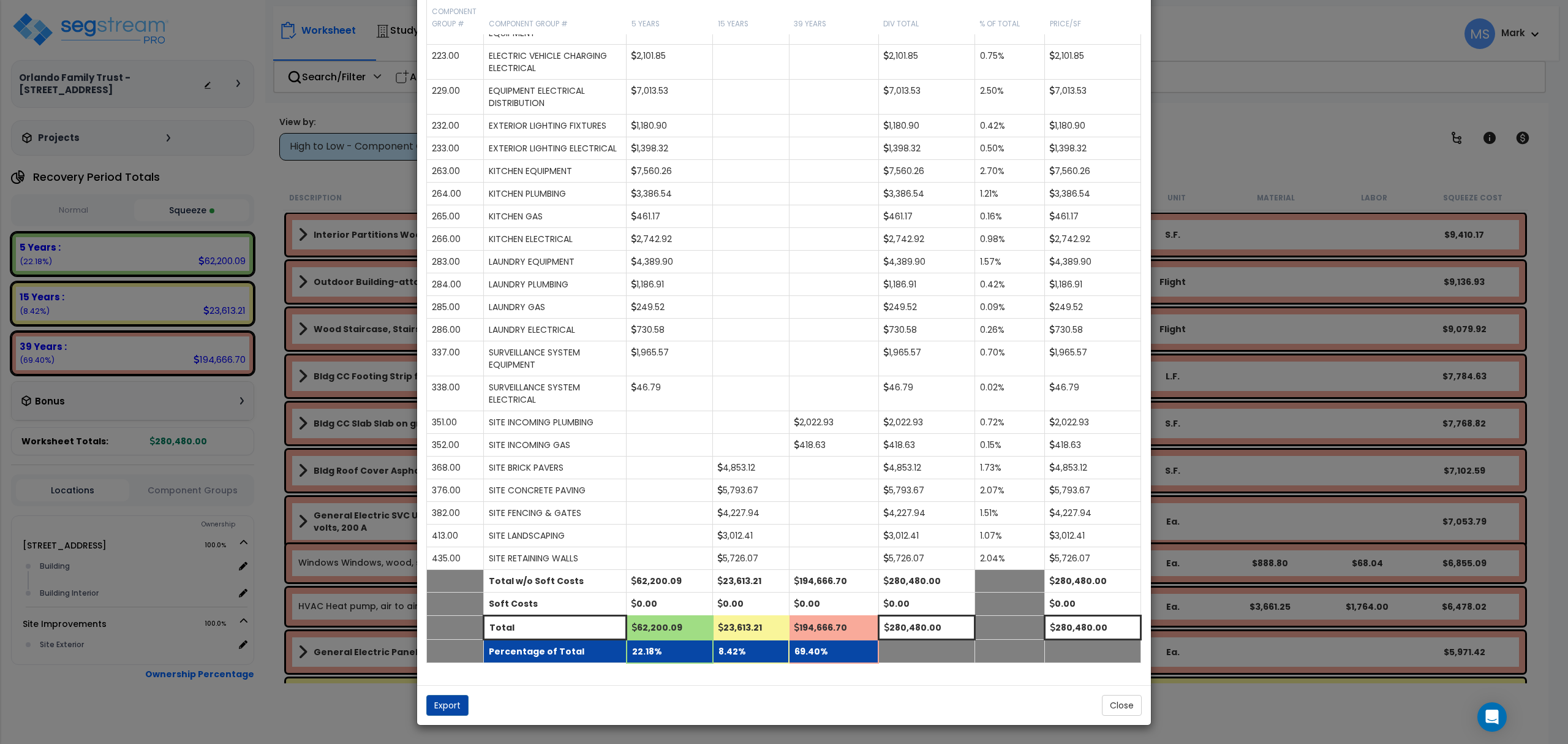
scroll to position [1381, 0]
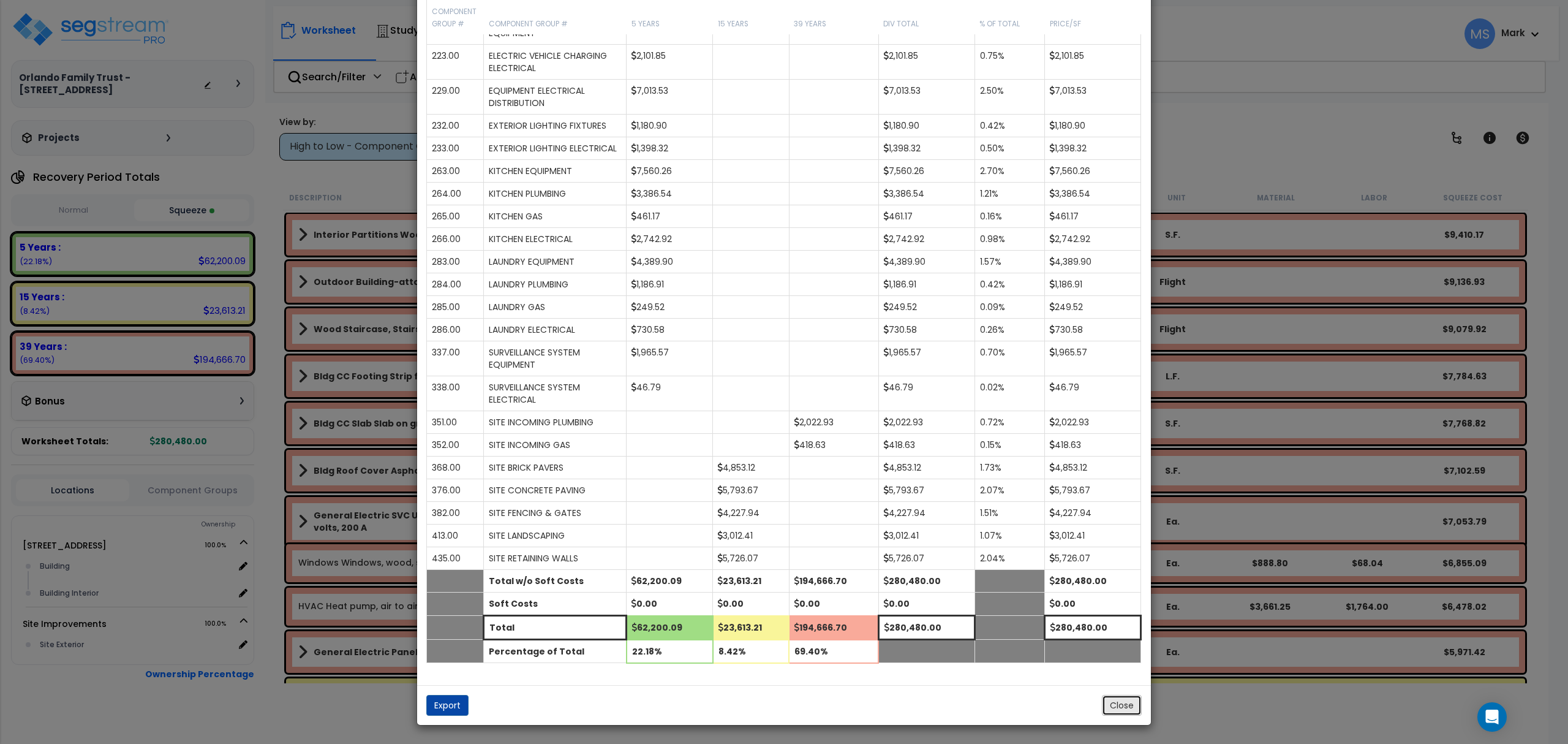
click at [1120, 698] on button "Close" at bounding box center [1122, 706] width 40 height 21
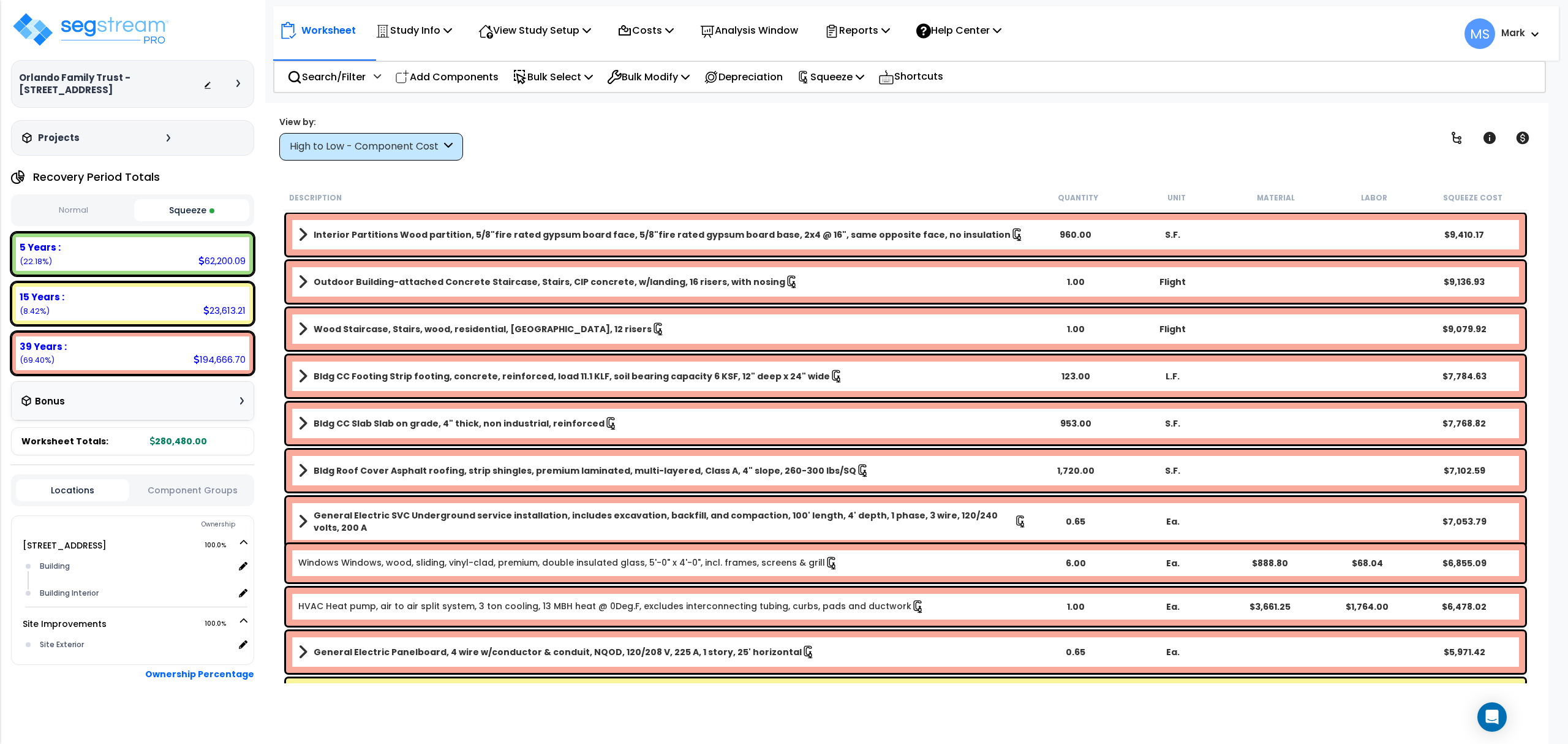
click at [491, 339] on div "Wood Staircase, Stairs, wood, residential, oak treads, 12 risers 1.00 Flight $9…" at bounding box center [905, 329] width 1239 height 42
click at [500, 326] on b "Wood Staircase, Stairs, wood, residential, oak treads, 12 risers" at bounding box center [483, 329] width 338 height 12
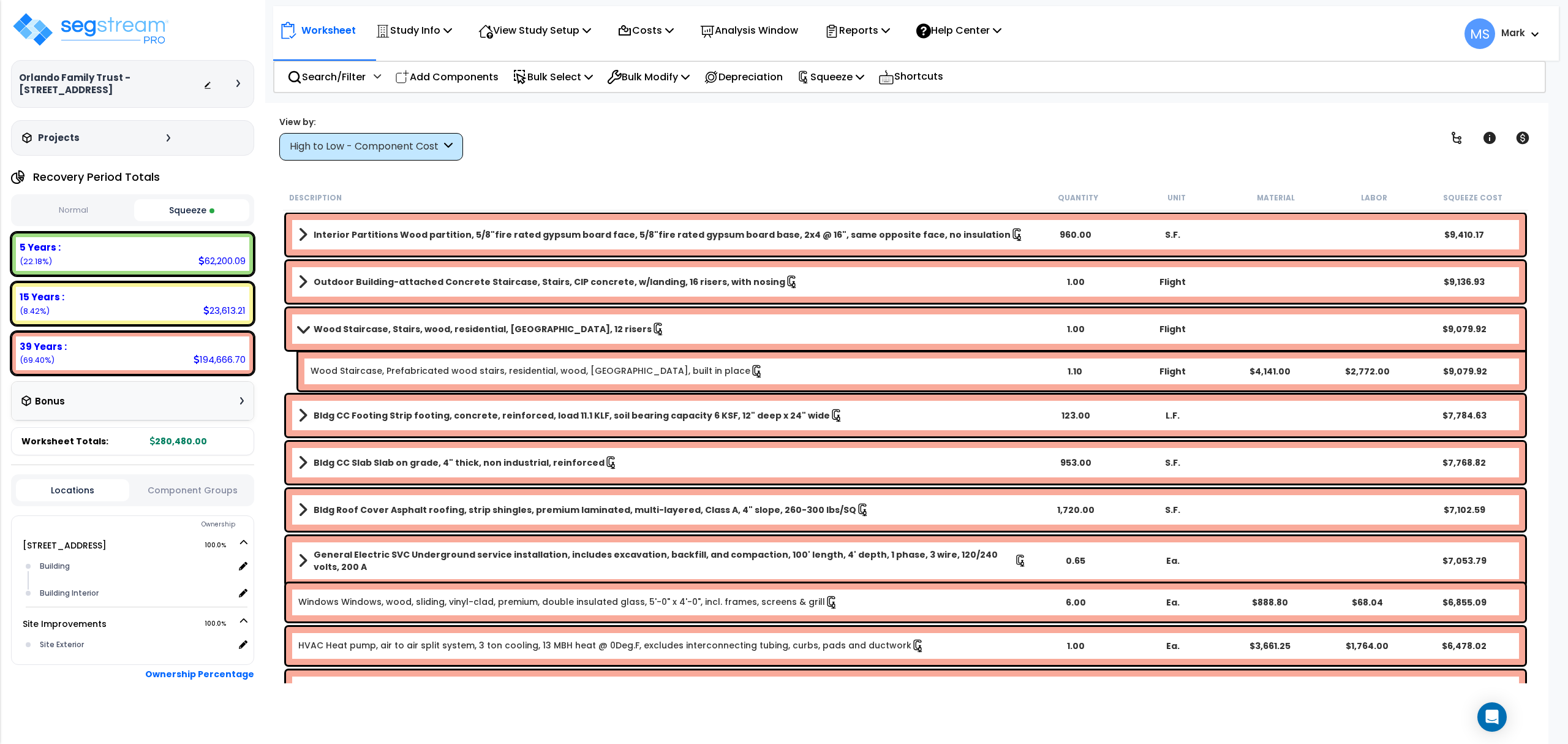
click at [500, 326] on b "Wood Staircase, Stairs, wood, residential, oak treads, 12 risers" at bounding box center [483, 329] width 338 height 12
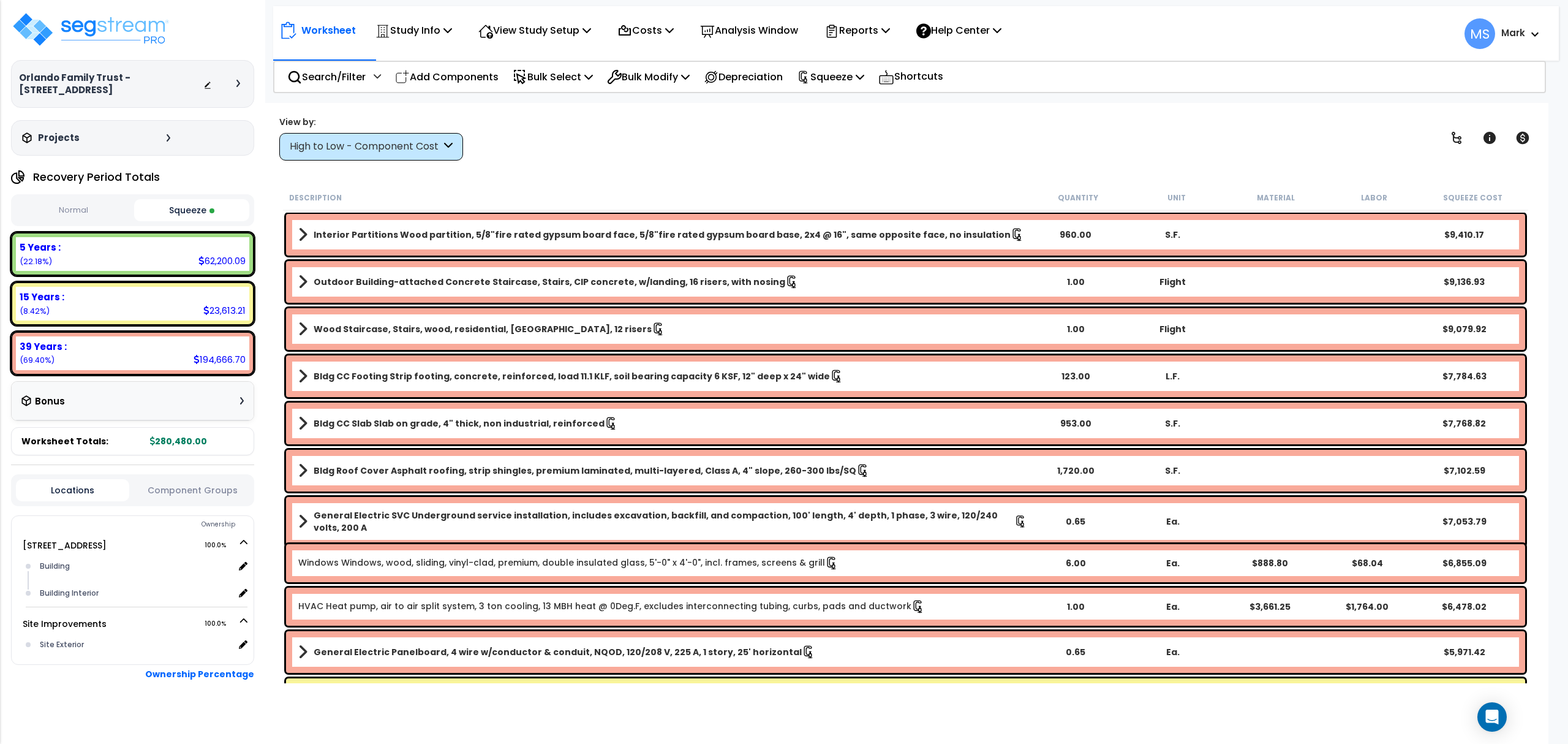
click at [460, 331] on b "Wood Staircase, Stairs, wood, residential, oak treads, 12 risers" at bounding box center [483, 329] width 338 height 12
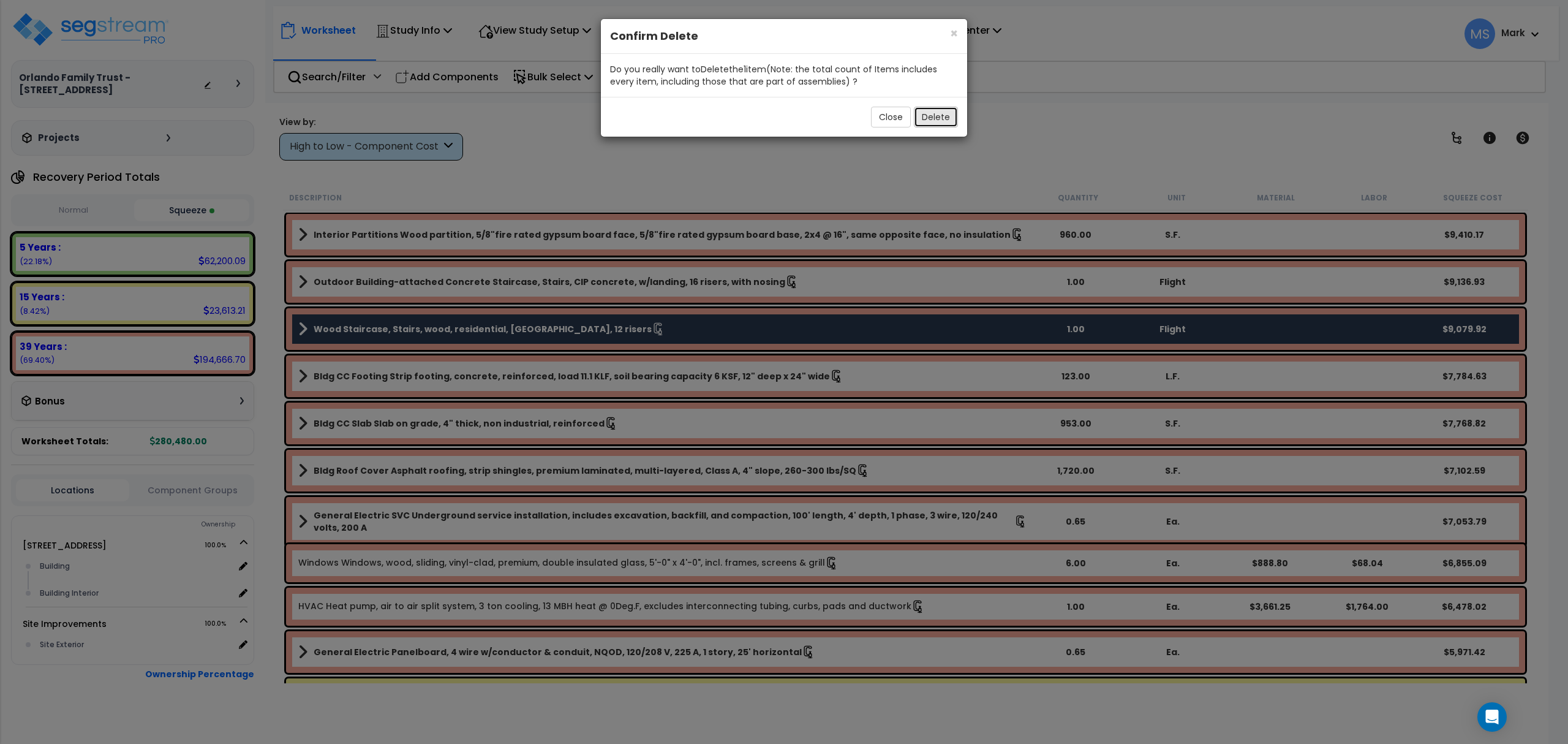
click at [940, 117] on button "Delete" at bounding box center [935, 117] width 44 height 21
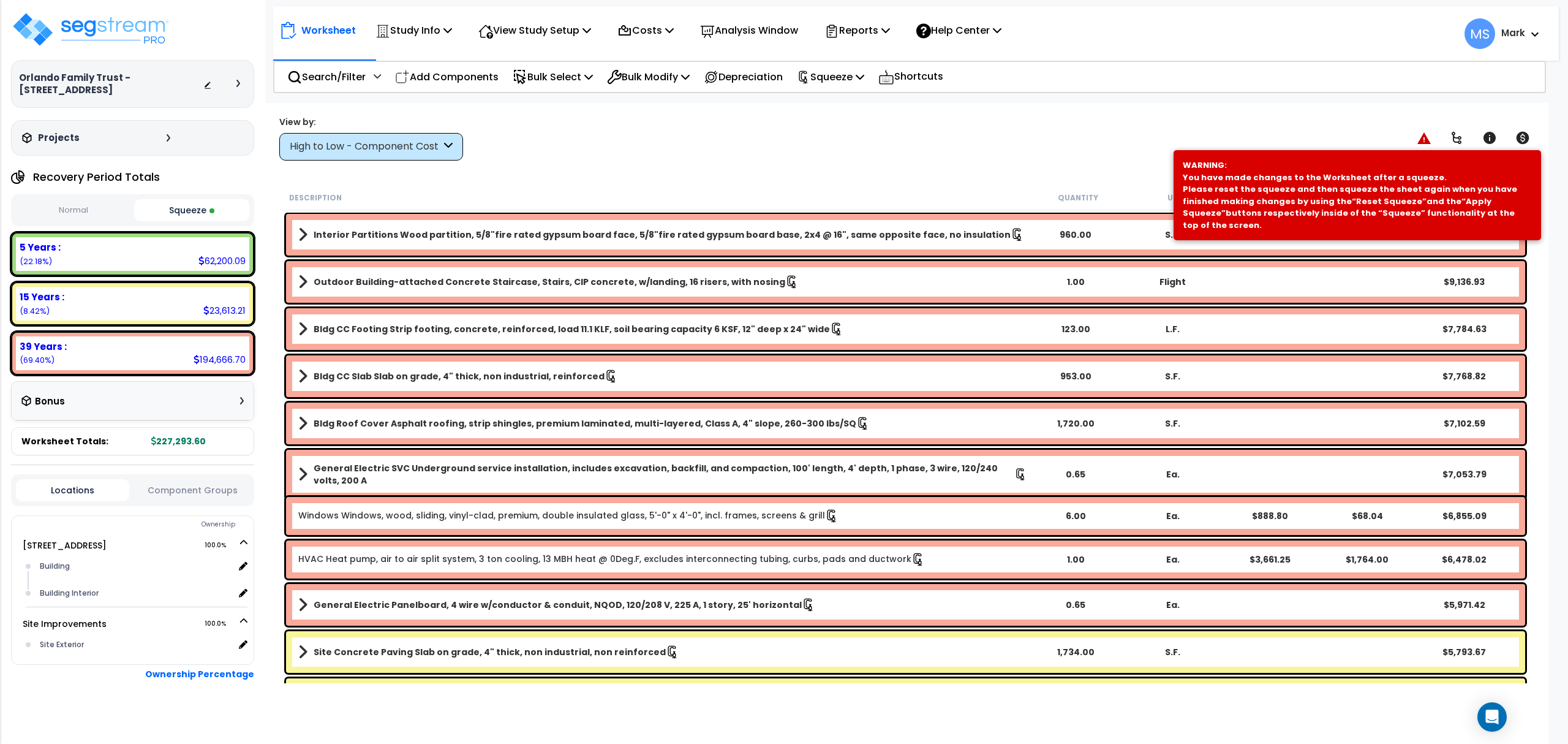
click at [646, 374] on link "Bldg CC Slab Slab on grade, 4" thick, non industrial, reinforced" at bounding box center [663, 376] width 729 height 17
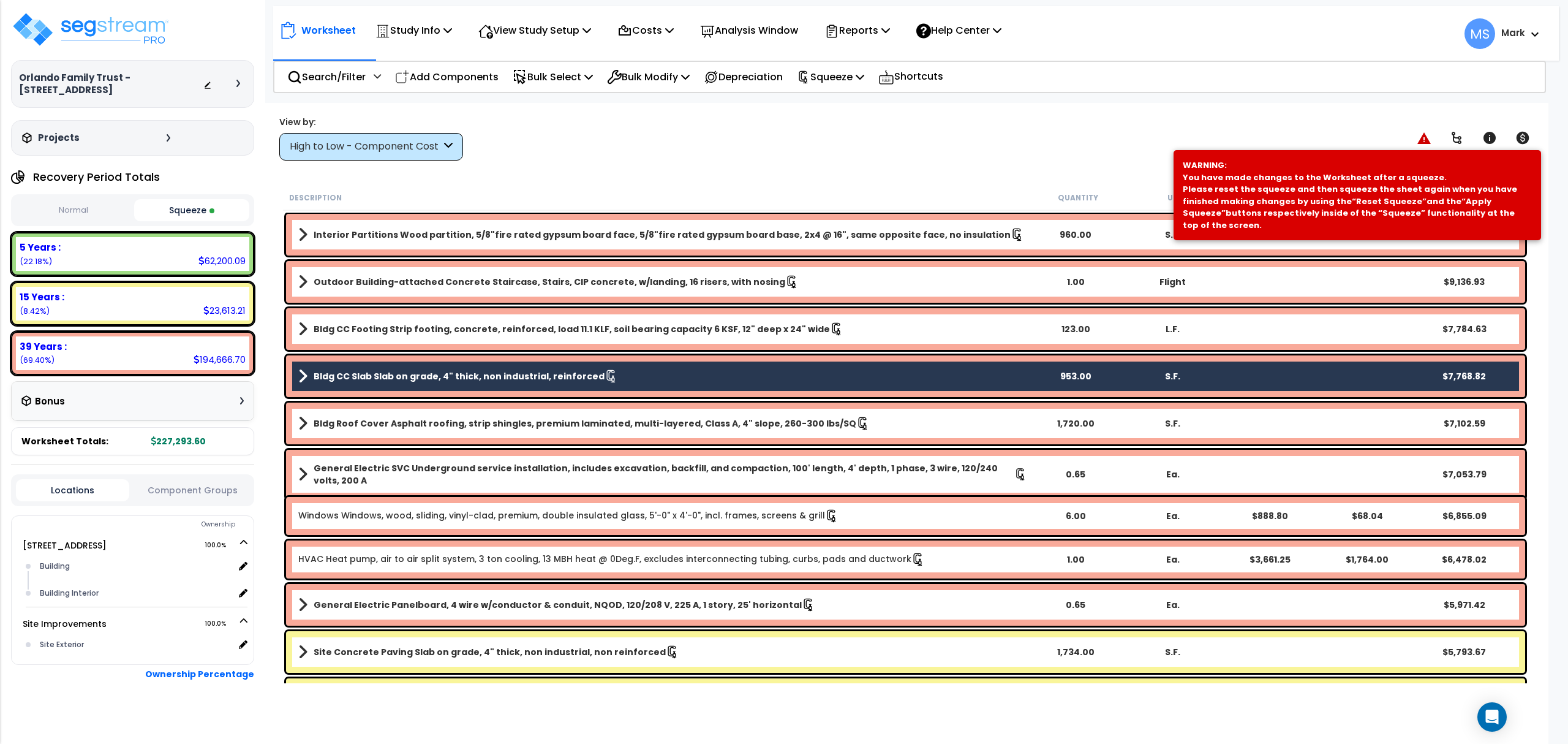
click at [646, 374] on link "Bldg CC Slab Slab on grade, 4" thick, non industrial, reinforced" at bounding box center [663, 376] width 729 height 17
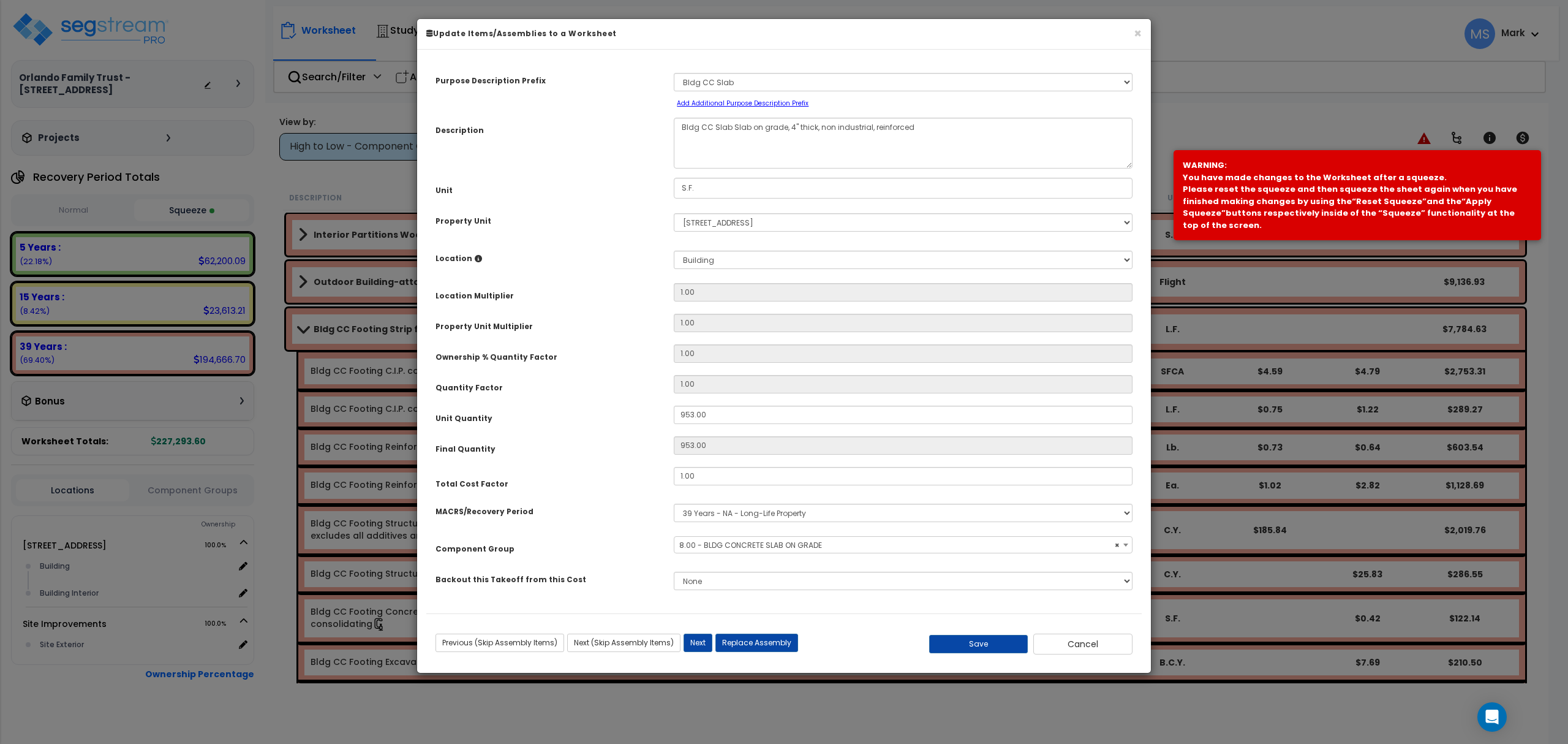
select select "45850"
click at [1074, 646] on button "Cancel" at bounding box center [1083, 644] width 99 height 21
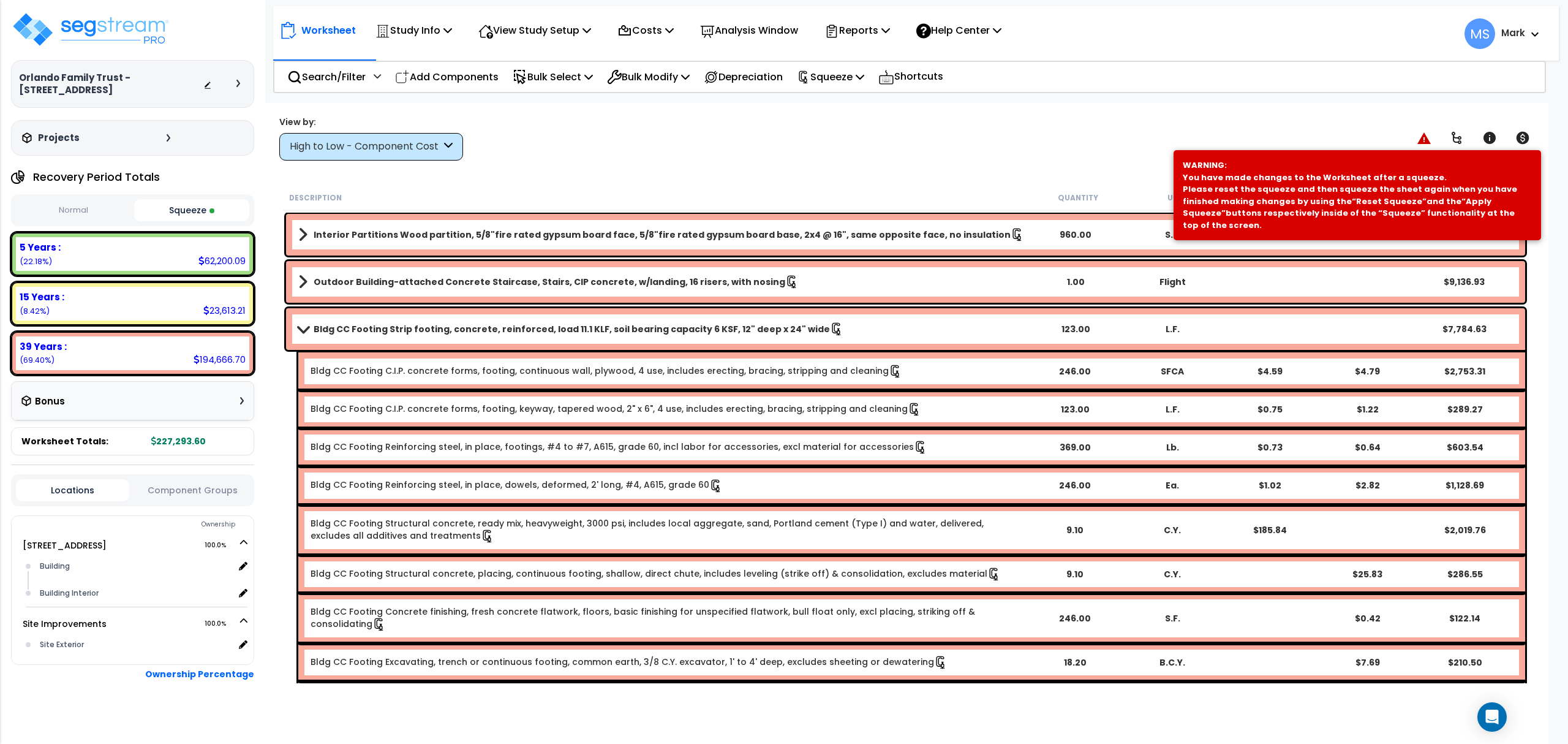
click at [1309, 87] on div "Search/Filter Additional Search / Filter Add Components Bulk Select Select By..…" at bounding box center [909, 77] width 1273 height 33
click at [835, 83] on p "Squeeze" at bounding box center [831, 77] width 67 height 17
click at [851, 110] on link "Re-squeeze" at bounding box center [851, 105] width 121 height 28
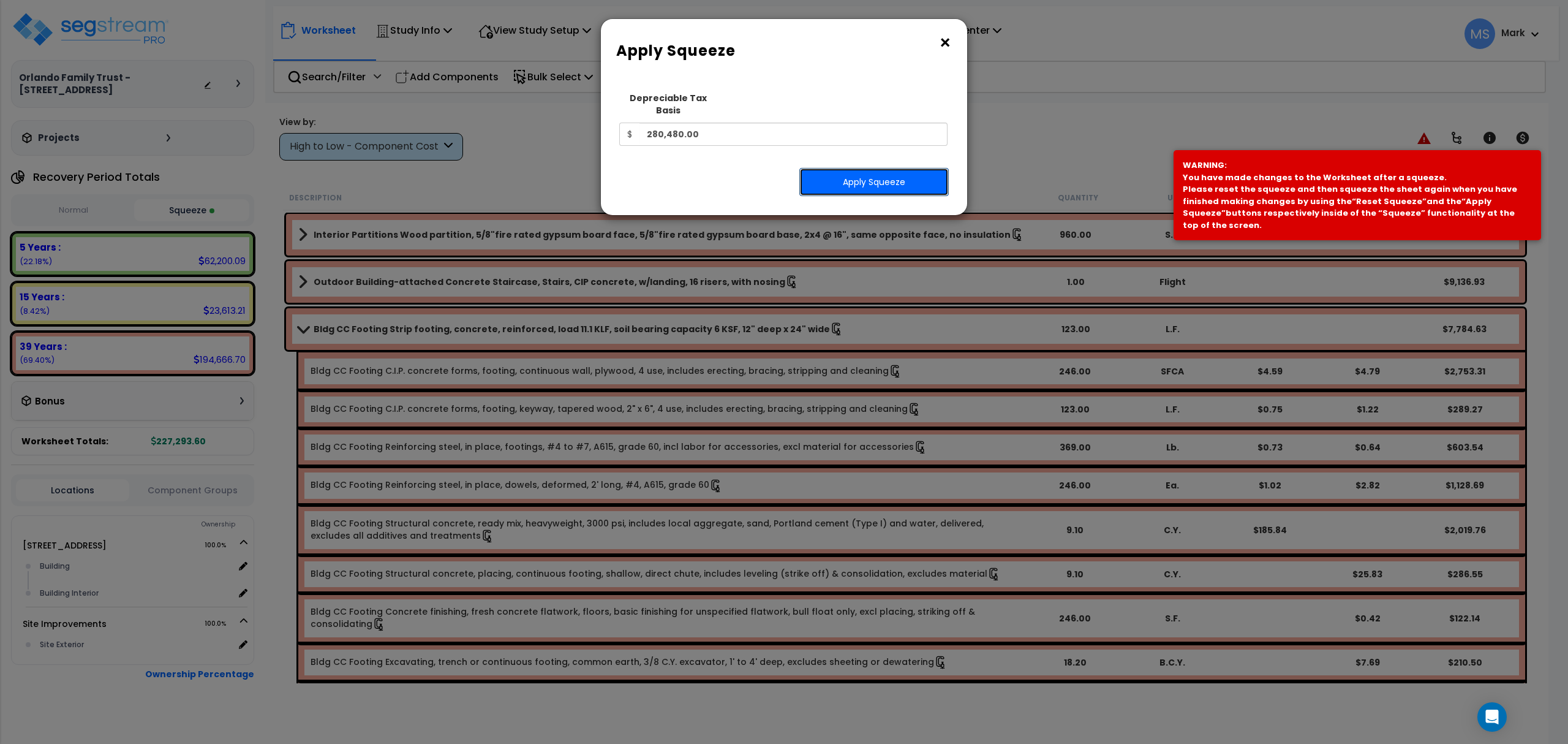
click at [890, 169] on button "Apply Squeeze" at bounding box center [874, 181] width 149 height 28
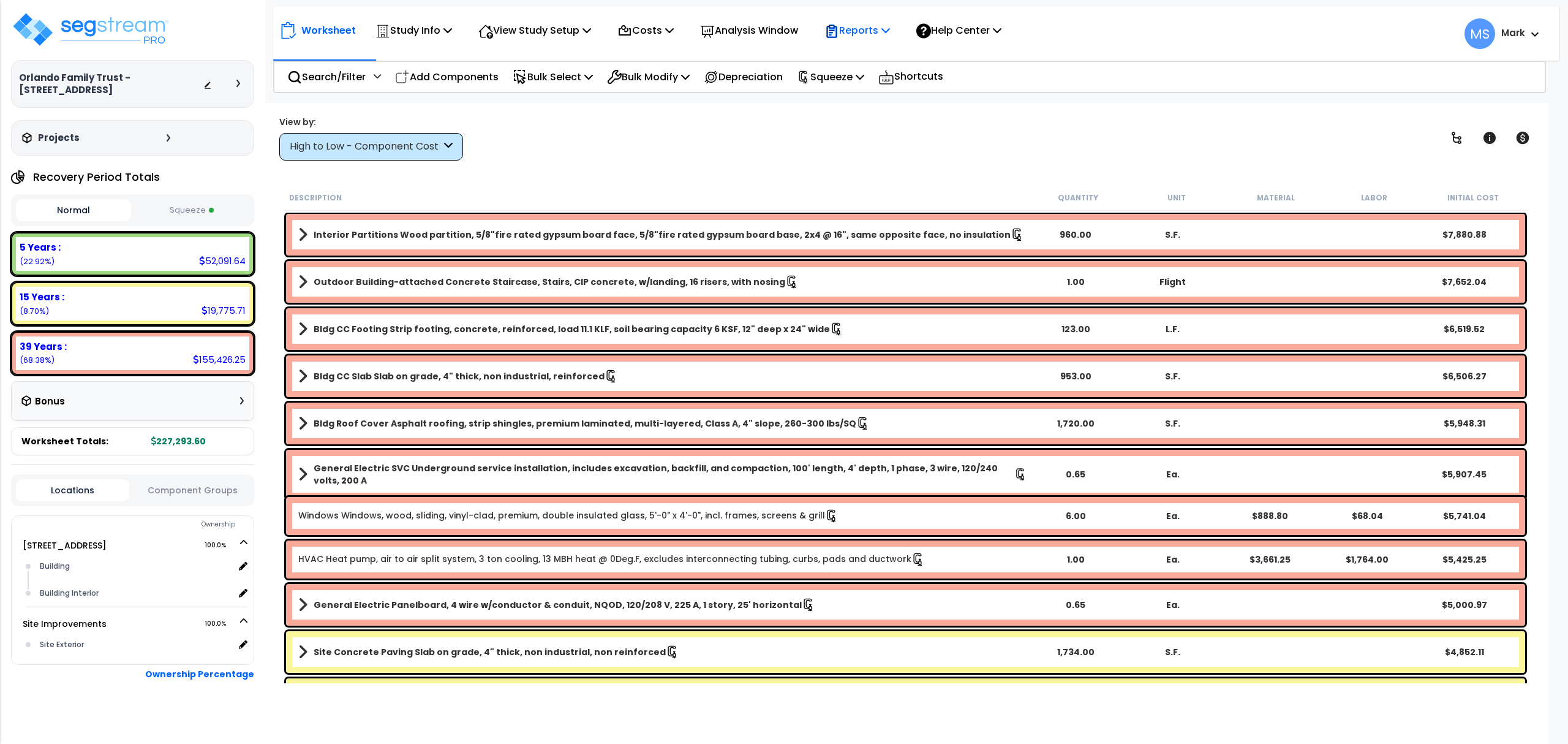
click at [865, 34] on p "Reports" at bounding box center [857, 30] width 65 height 17
click at [755, 38] on p "Analysis Window" at bounding box center [748, 30] width 98 height 17
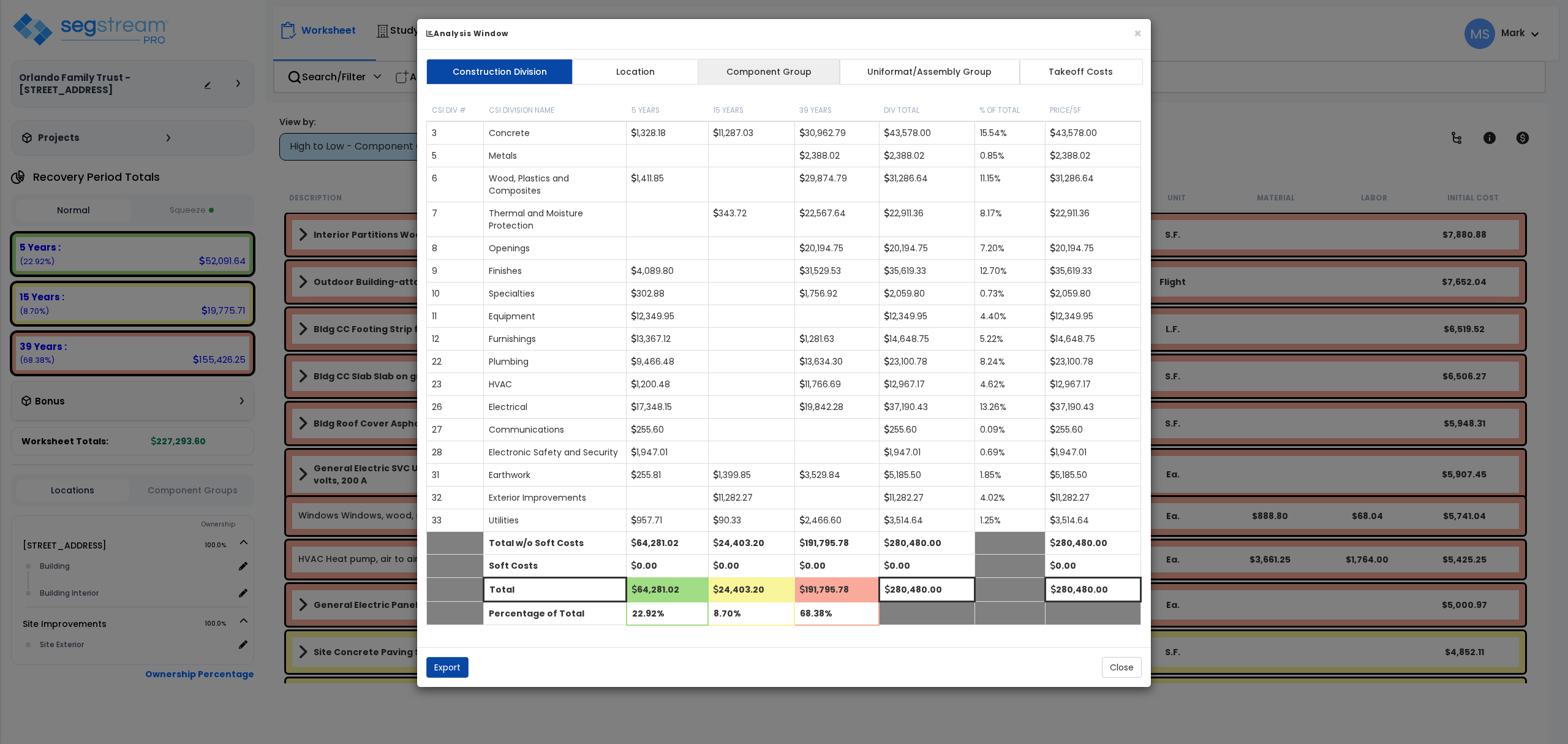
click at [777, 69] on link "Component Group" at bounding box center [768, 72] width 142 height 26
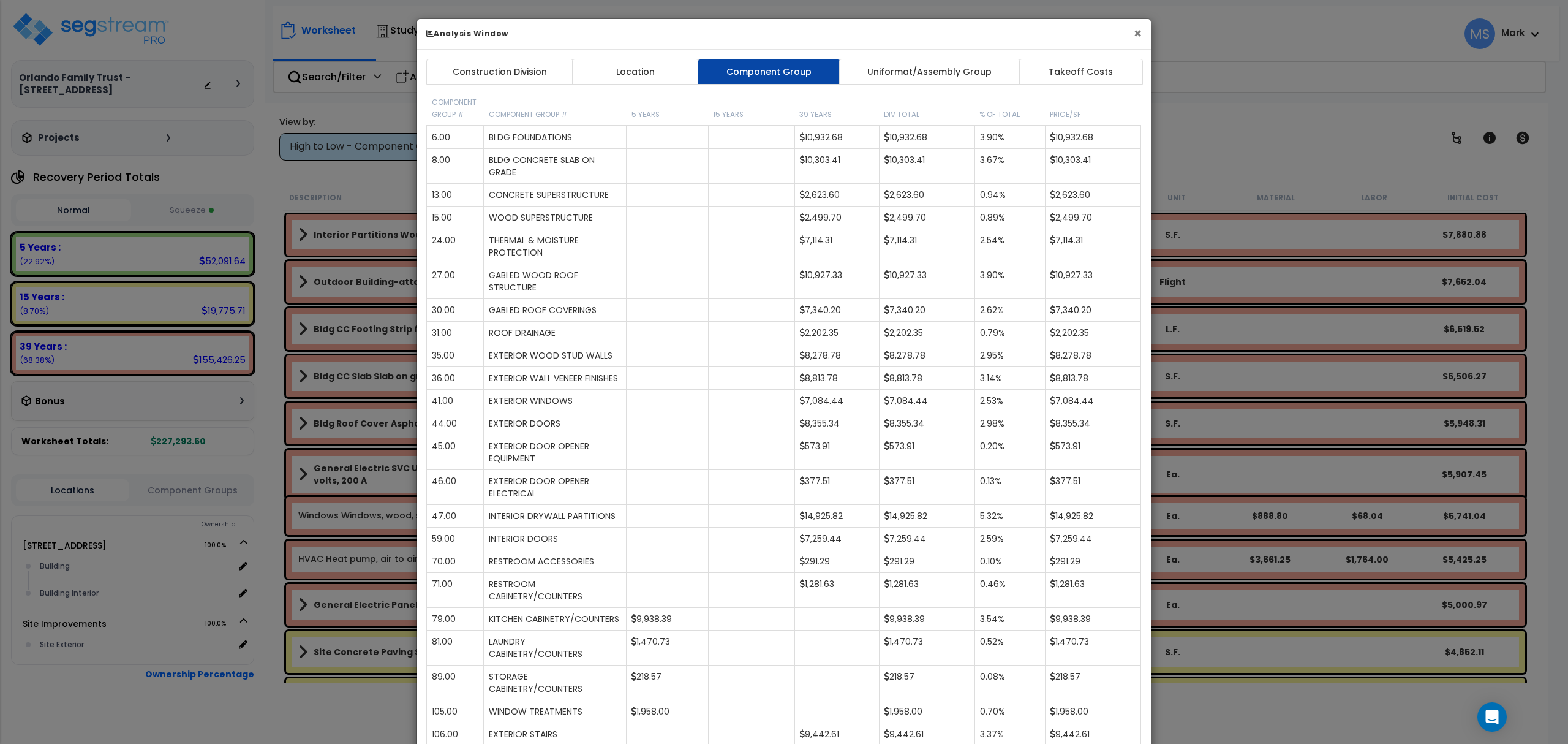
click at [1138, 37] on button "×" at bounding box center [1138, 34] width 8 height 13
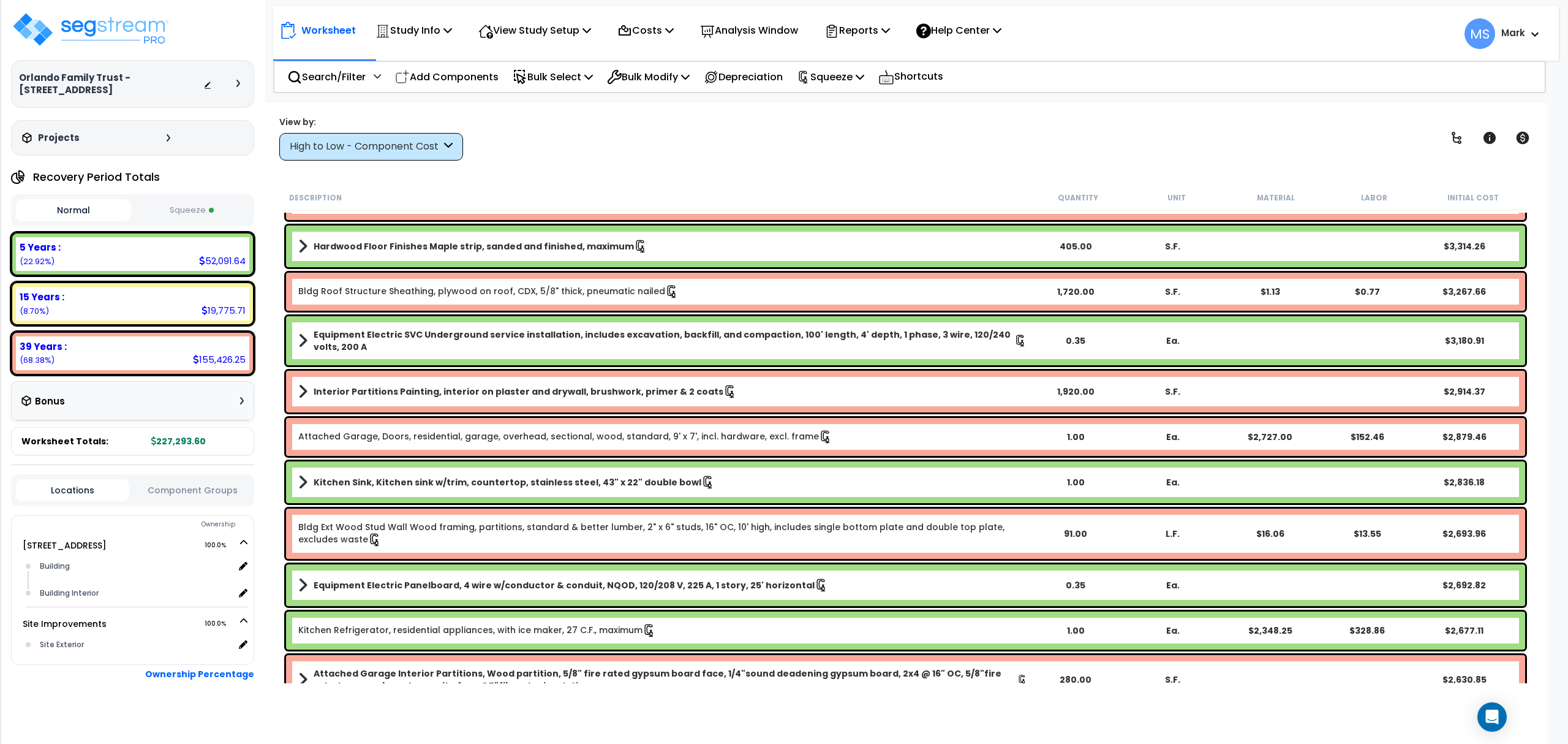
scroll to position [817, 0]
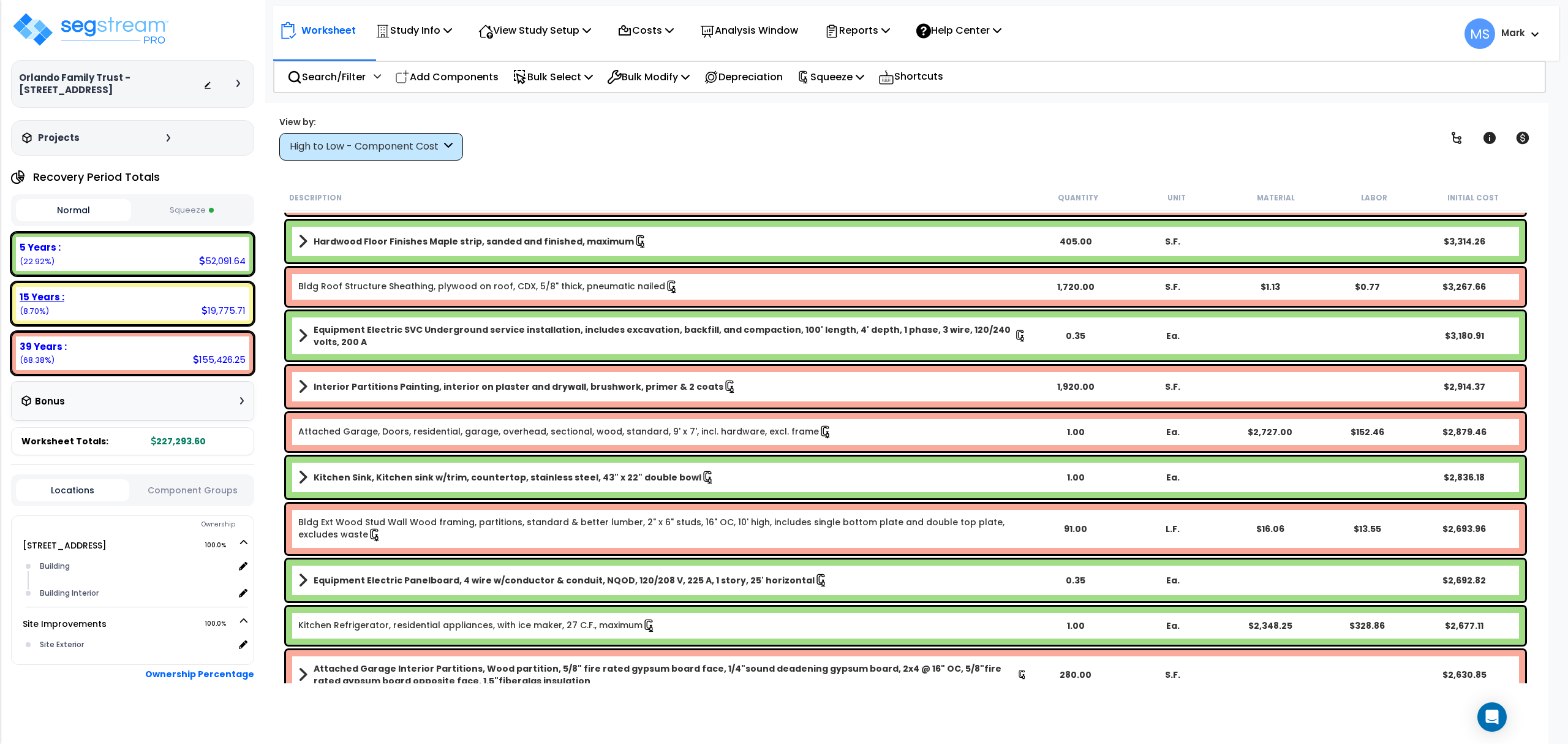
click at [170, 314] on div "15 Years : 19,775.71 (8.70%)" at bounding box center [132, 303] width 233 height 34
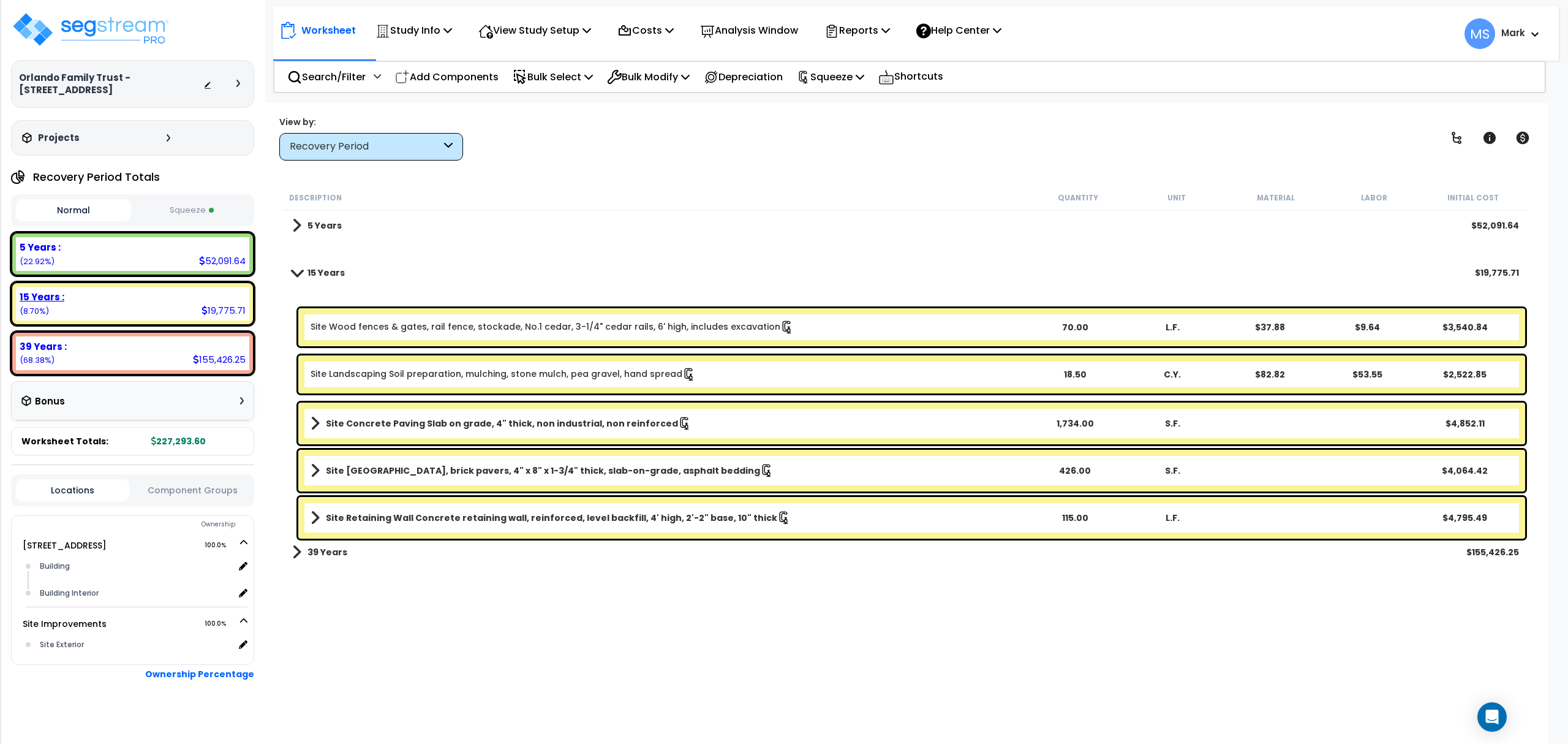
scroll to position [0, 0]
click at [436, 473] on b "Site Brick Paver Plaza, brick pavers, 4" x 8" x 1-3/4" thick, slab-on-grade, as…" at bounding box center [543, 470] width 434 height 12
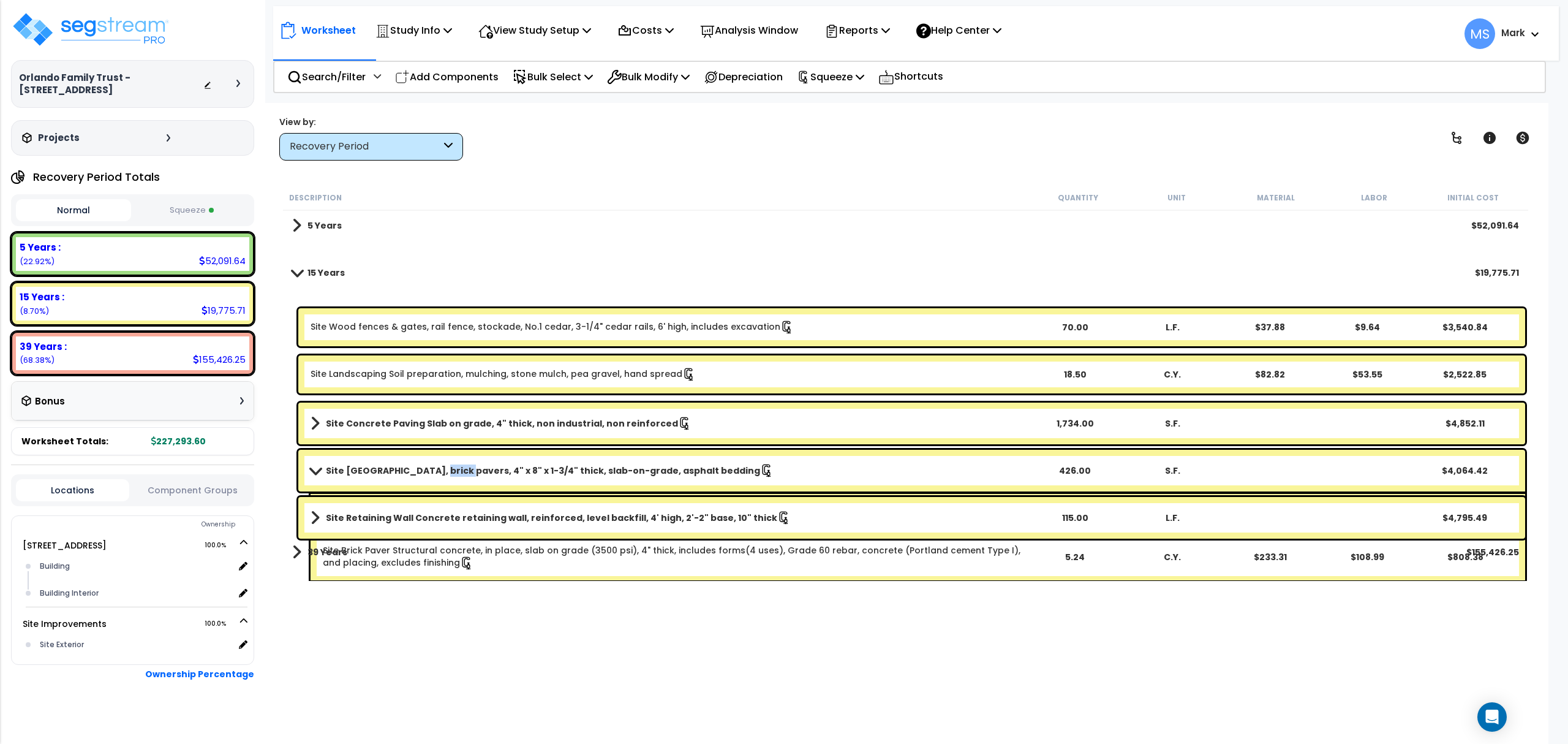
click at [436, 473] on b "Site Brick Paver Plaza, brick pavers, 4" x 8" x 1-3/4" thick, slab-on-grade, as…" at bounding box center [543, 470] width 434 height 12
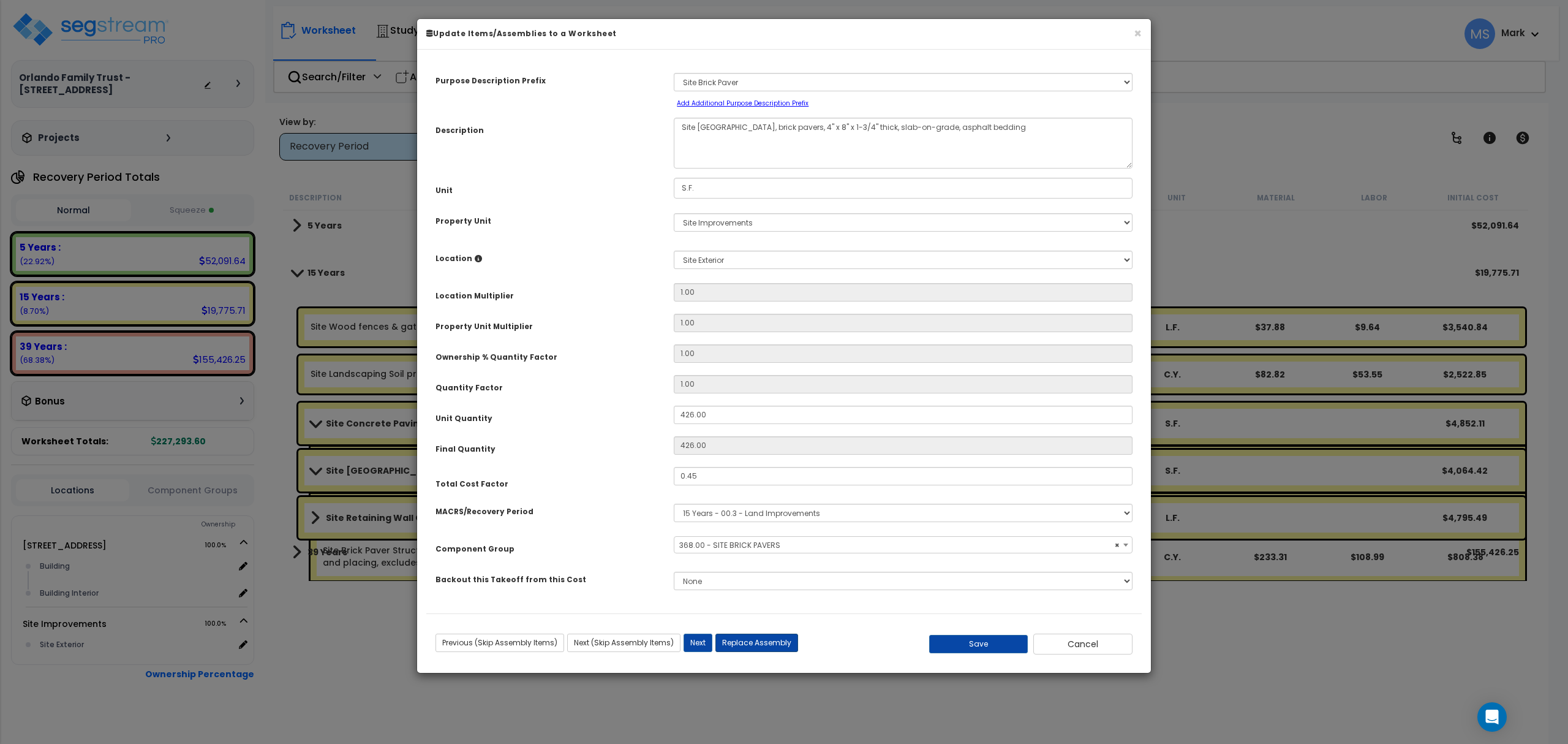
select select "46164"
click at [742, 634] on button "Replace Assembly" at bounding box center [757, 643] width 83 height 18
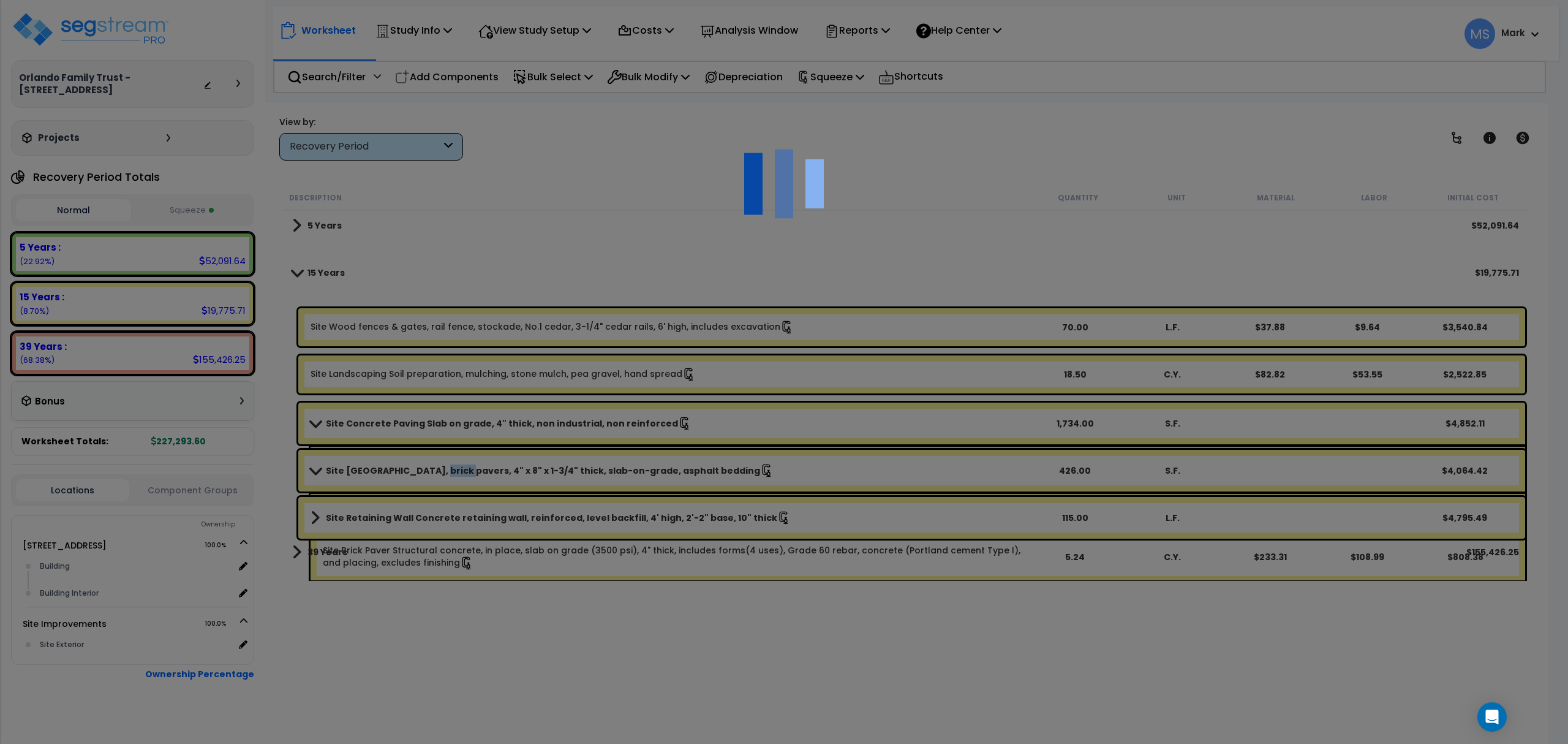
type input "426"
type input "S.F."
select select "171941"
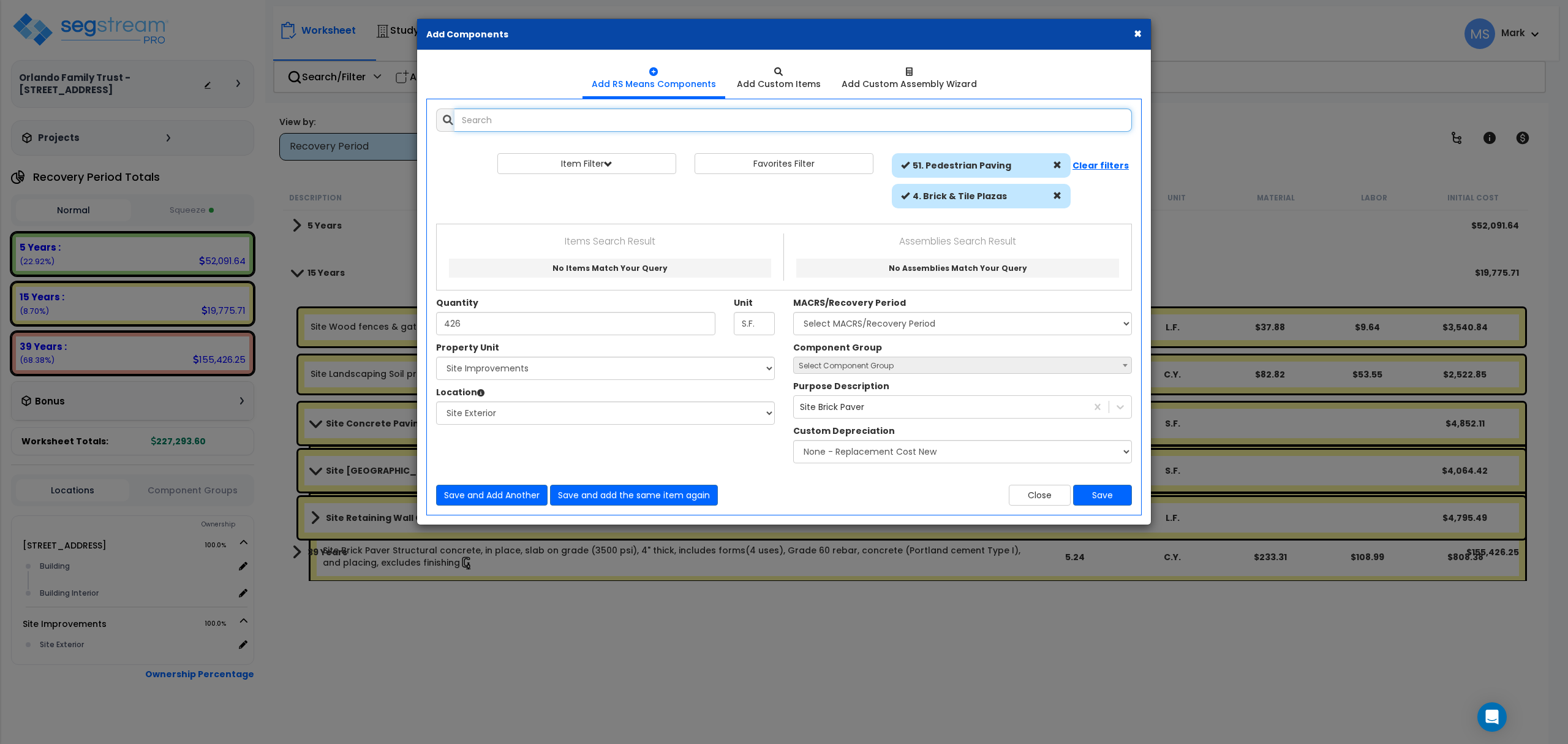
select select "462"
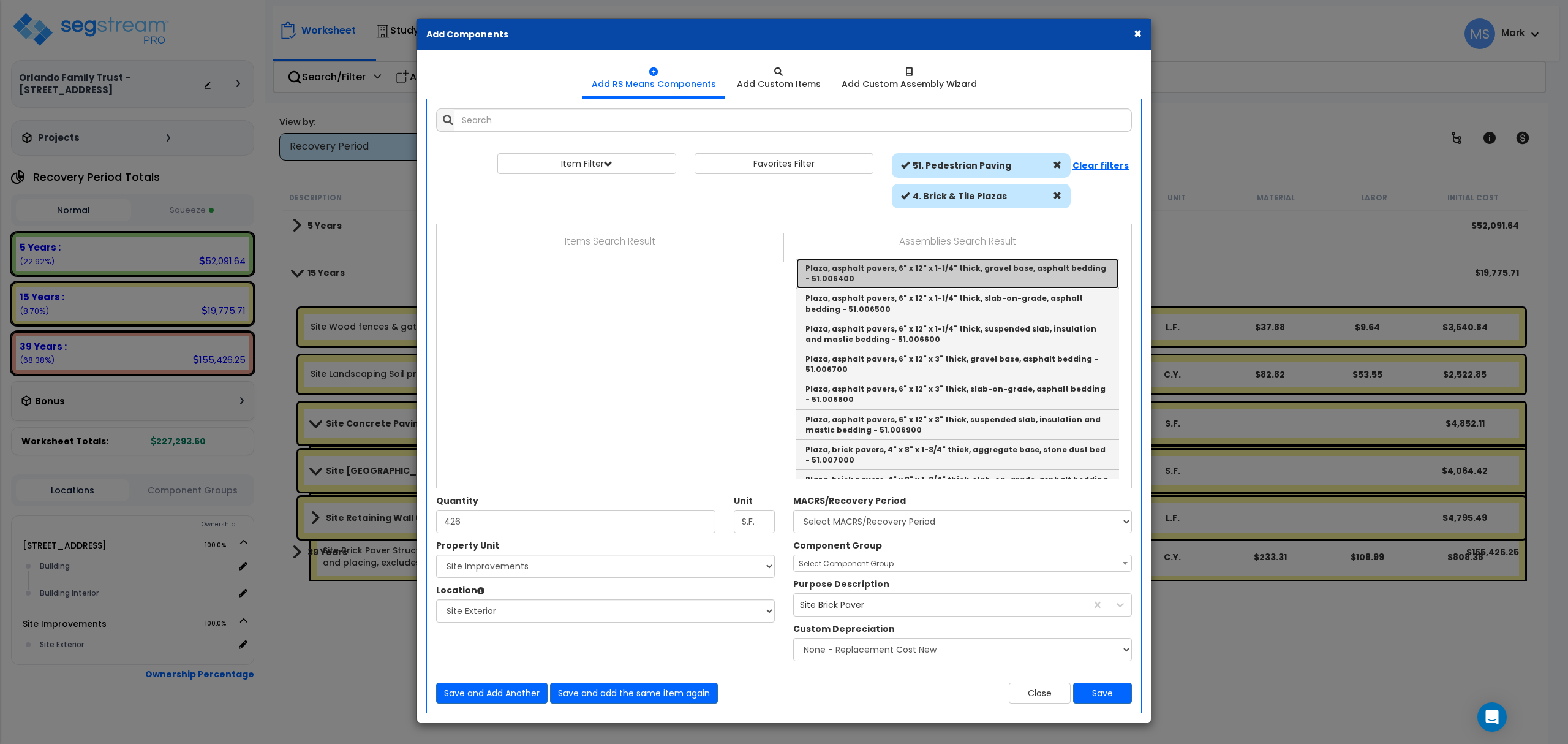
click at [880, 279] on link "Plaza, asphalt pavers, 6" x 12" x 1-1/4" thick, gravel base, asphalt bedding - …" at bounding box center [958, 274] width 323 height 30
type input "Plaza, asphalt pavers, 6" x 12" x 1-1/4" thick, gravel base, asphalt bedding - …"
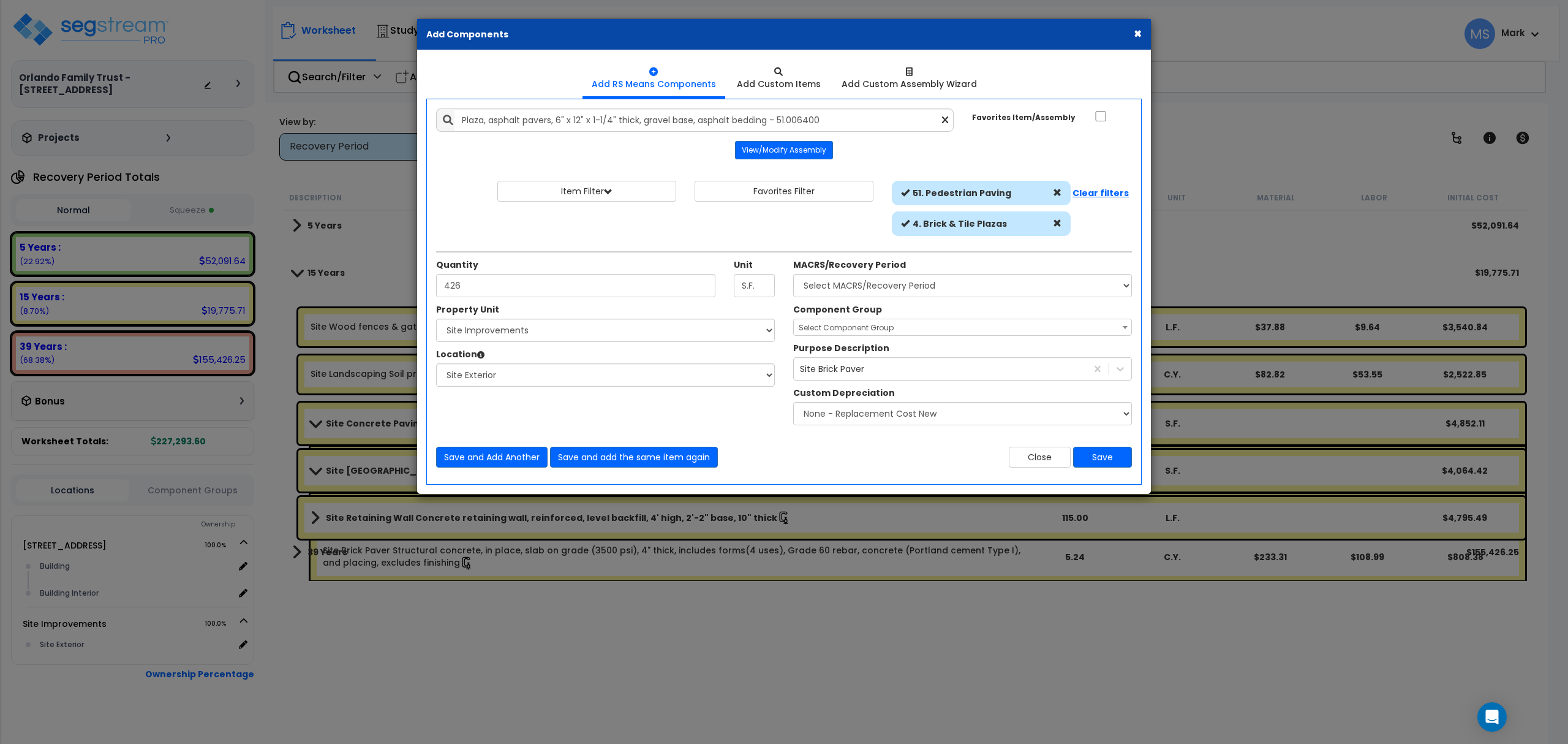
click at [882, 324] on span "Select Component Group" at bounding box center [846, 327] width 95 height 10
click at [861, 291] on select "Select MACRS/Recovery Period 5 Years - 57.0 - Distributive Trades & Services 5 …" at bounding box center [962, 285] width 339 height 23
click at [861, 275] on div "MACRS/Recovery Period Select MACRS/Recovery Period 5 Years - 57.0 - Distributiv…" at bounding box center [962, 278] width 339 height 38
click at [853, 287] on select "Select MACRS/Recovery Period 5 Years - 57.0 - Distributive Trades & Services 5 …" at bounding box center [962, 285] width 339 height 23
select select "3666"
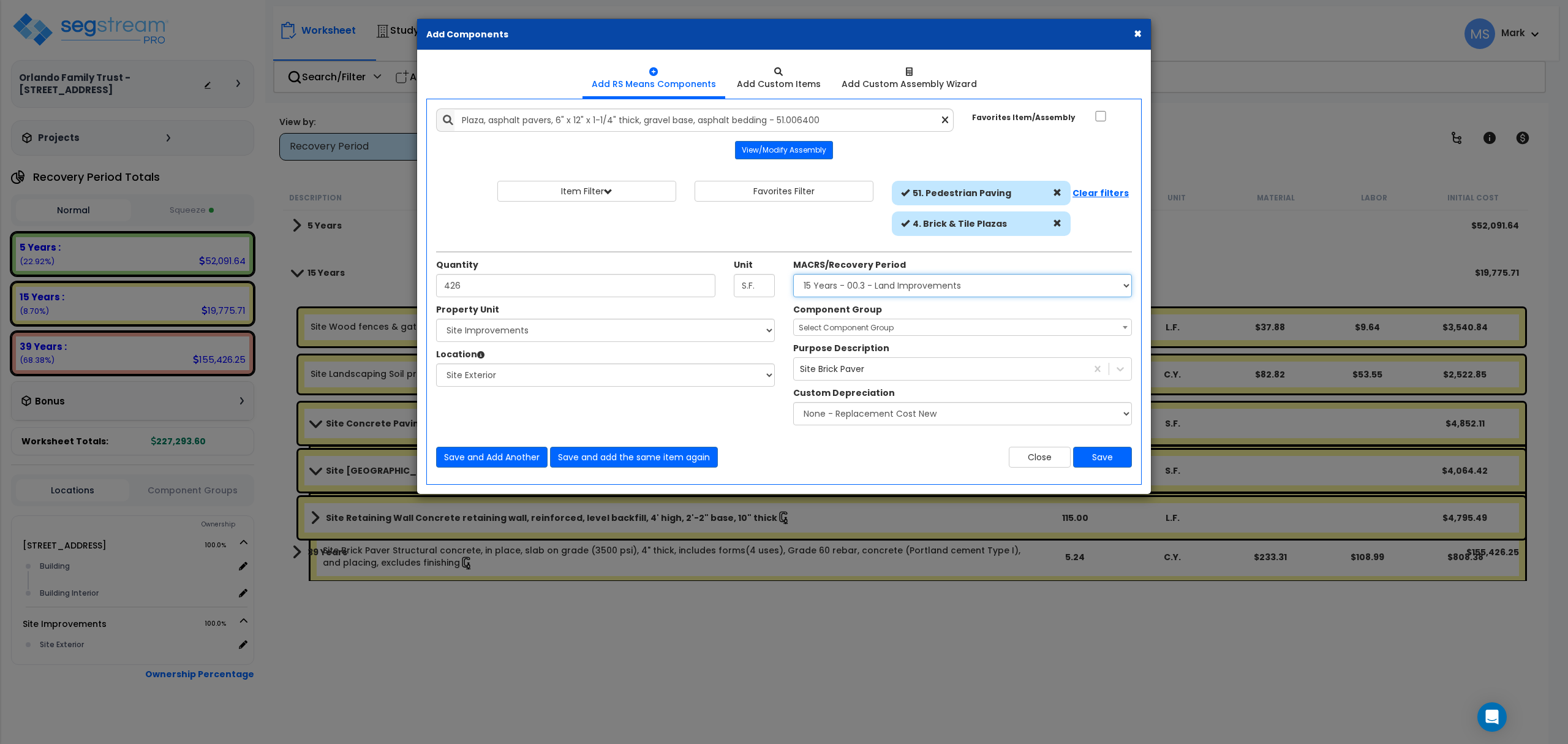
click at [793, 275] on select "Select MACRS/Recovery Period 5 Years - 57.0 - Distributive Trades & Services 5 …" at bounding box center [962, 285] width 339 height 23
click at [890, 339] on div "Component Group Select Component Group 434.00 - SITE PRIVACY WALLS 447.00 - SIT…" at bounding box center [963, 367] width 357 height 128
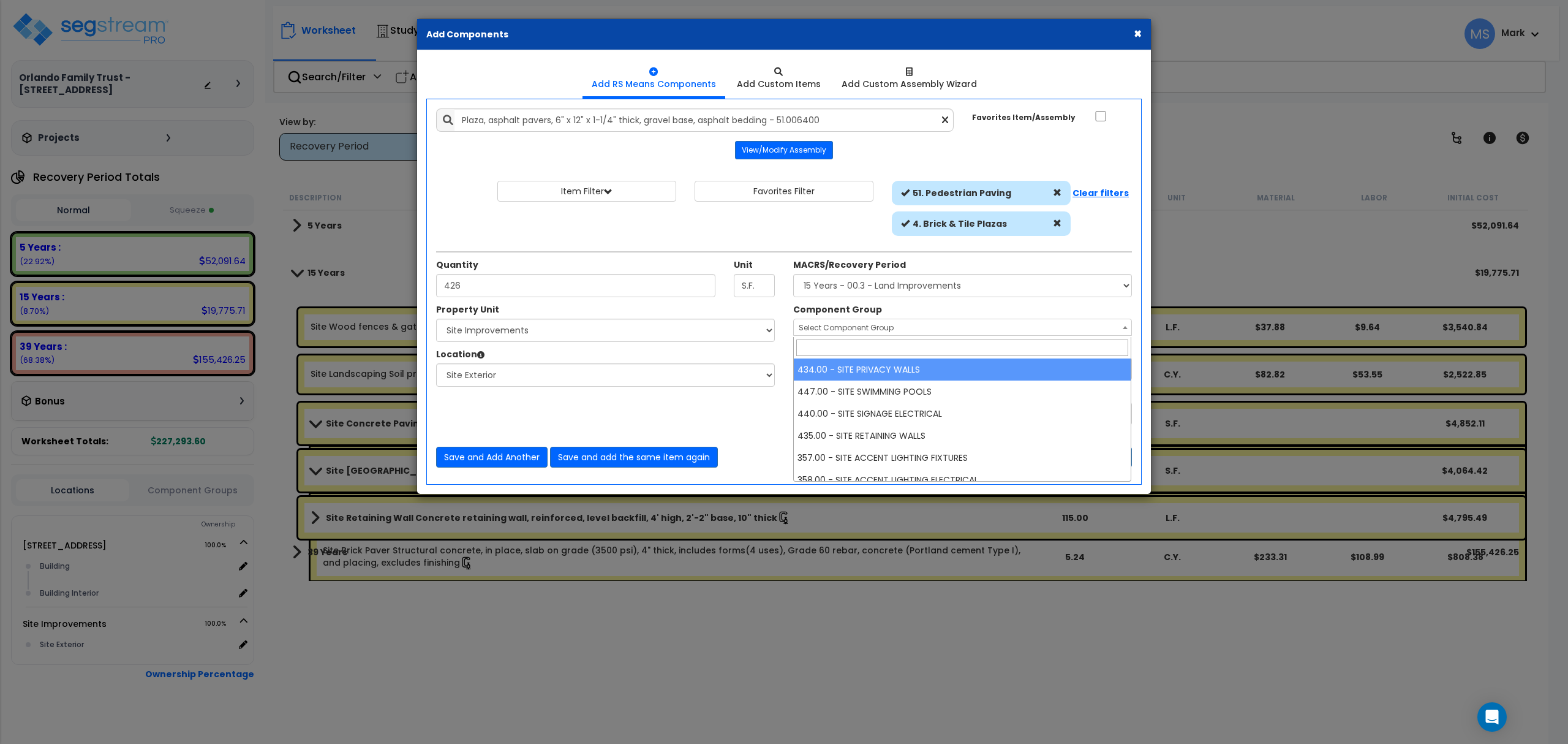
click at [893, 334] on span "Select Component Group" at bounding box center [962, 327] width 338 height 17
type input "bri"
select select "46164"
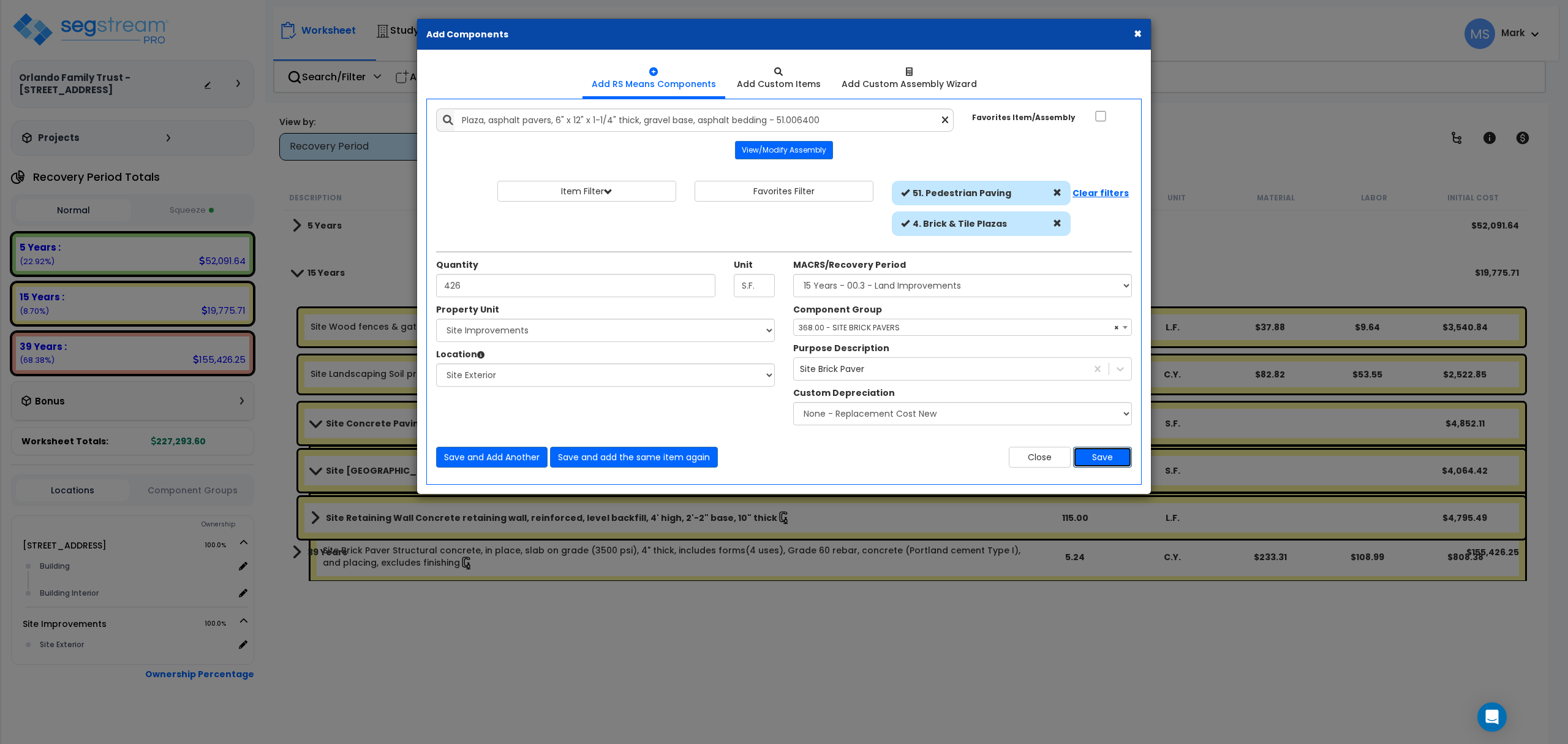
click at [1103, 461] on button "Save" at bounding box center [1103, 457] width 59 height 21
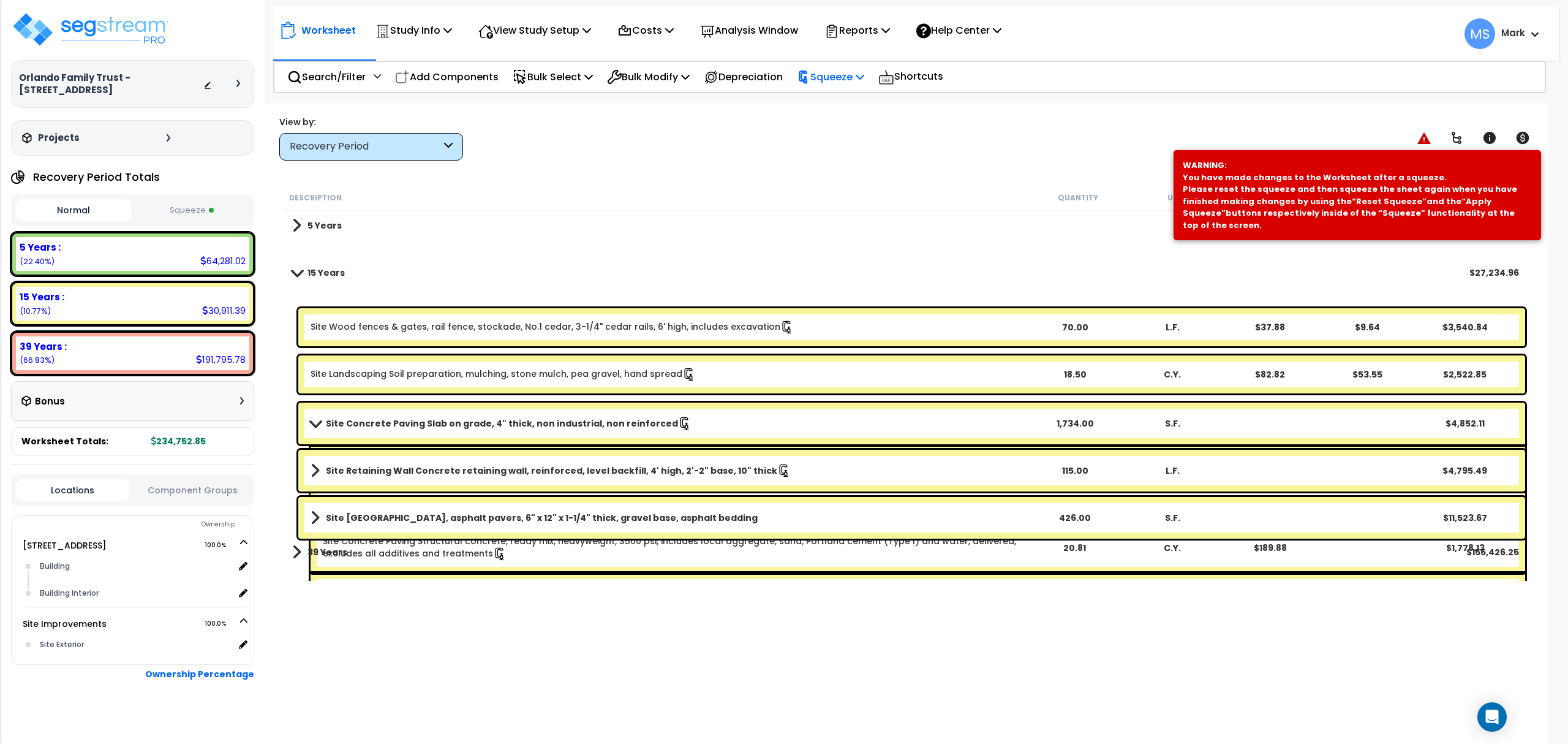
click at [833, 75] on p "Squeeze" at bounding box center [831, 77] width 67 height 17
click at [851, 99] on link "Re-squeeze" at bounding box center [851, 105] width 121 height 28
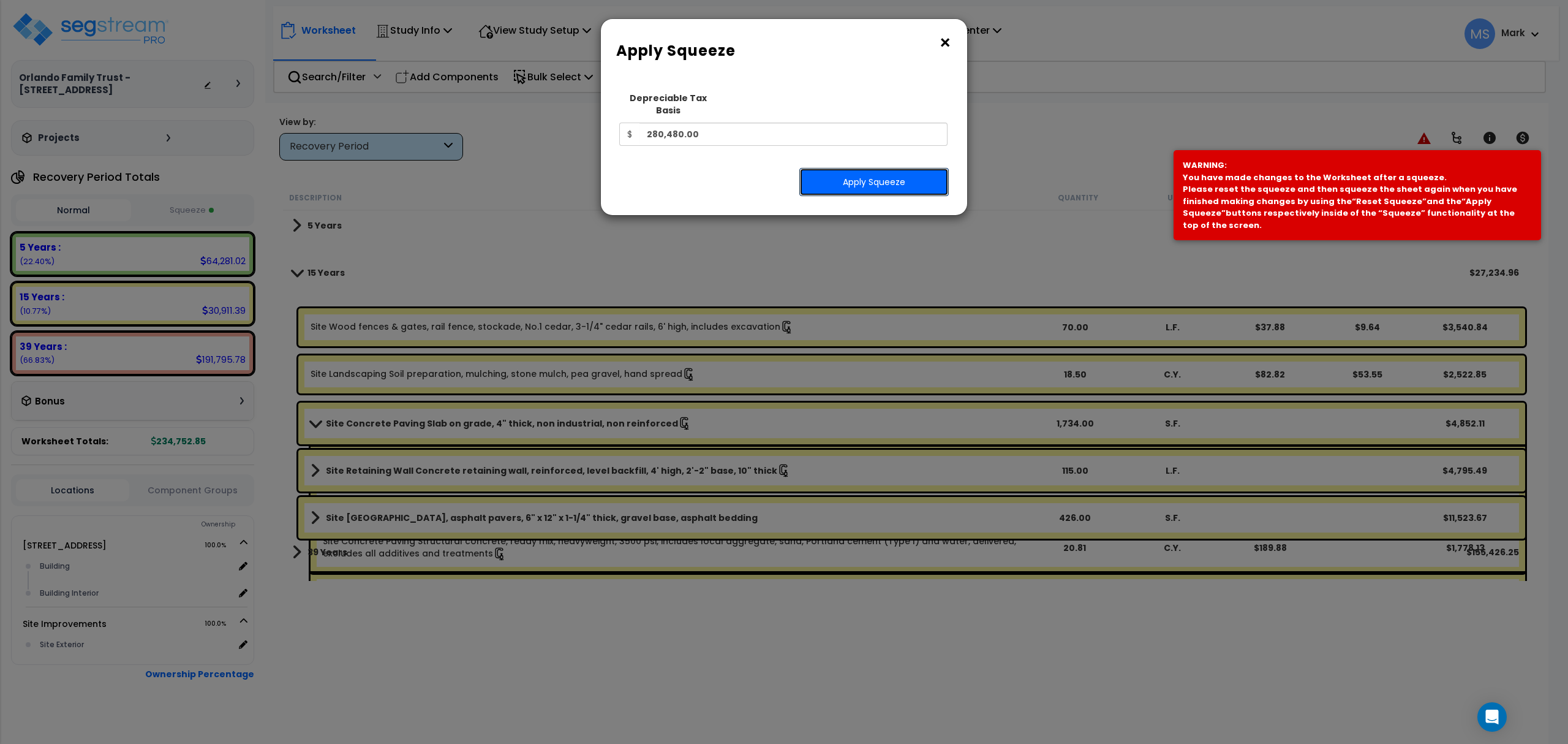
drag, startPoint x: 829, startPoint y: 163, endPoint x: 1195, endPoint y: 151, distance: 366.2
click at [846, 168] on button "Apply Squeeze" at bounding box center [874, 181] width 149 height 28
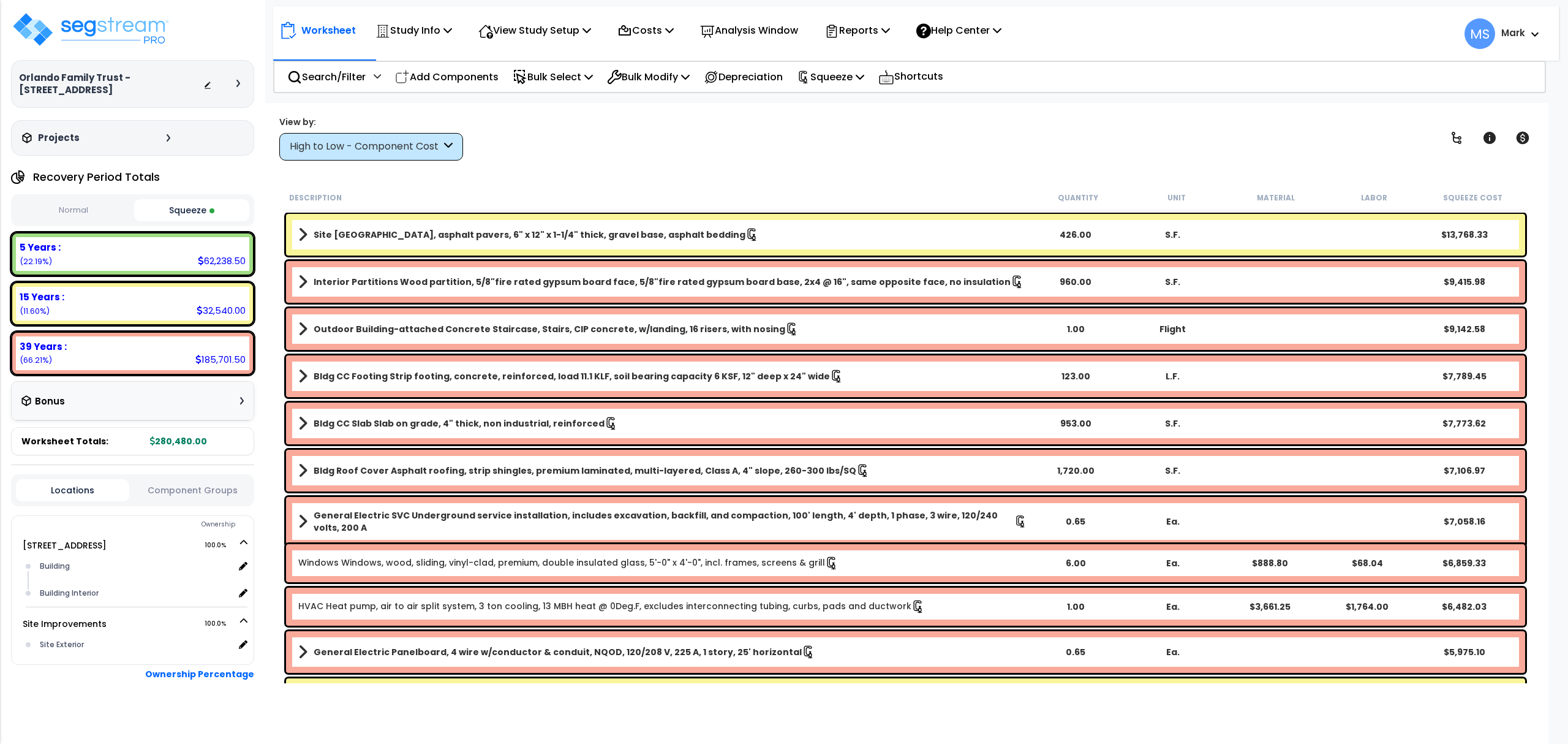
click at [831, 235] on link "Site [GEOGRAPHIC_DATA], asphalt pavers, 6" x 12" x 1-1/4" thick, gravel base, a…" at bounding box center [663, 234] width 729 height 17
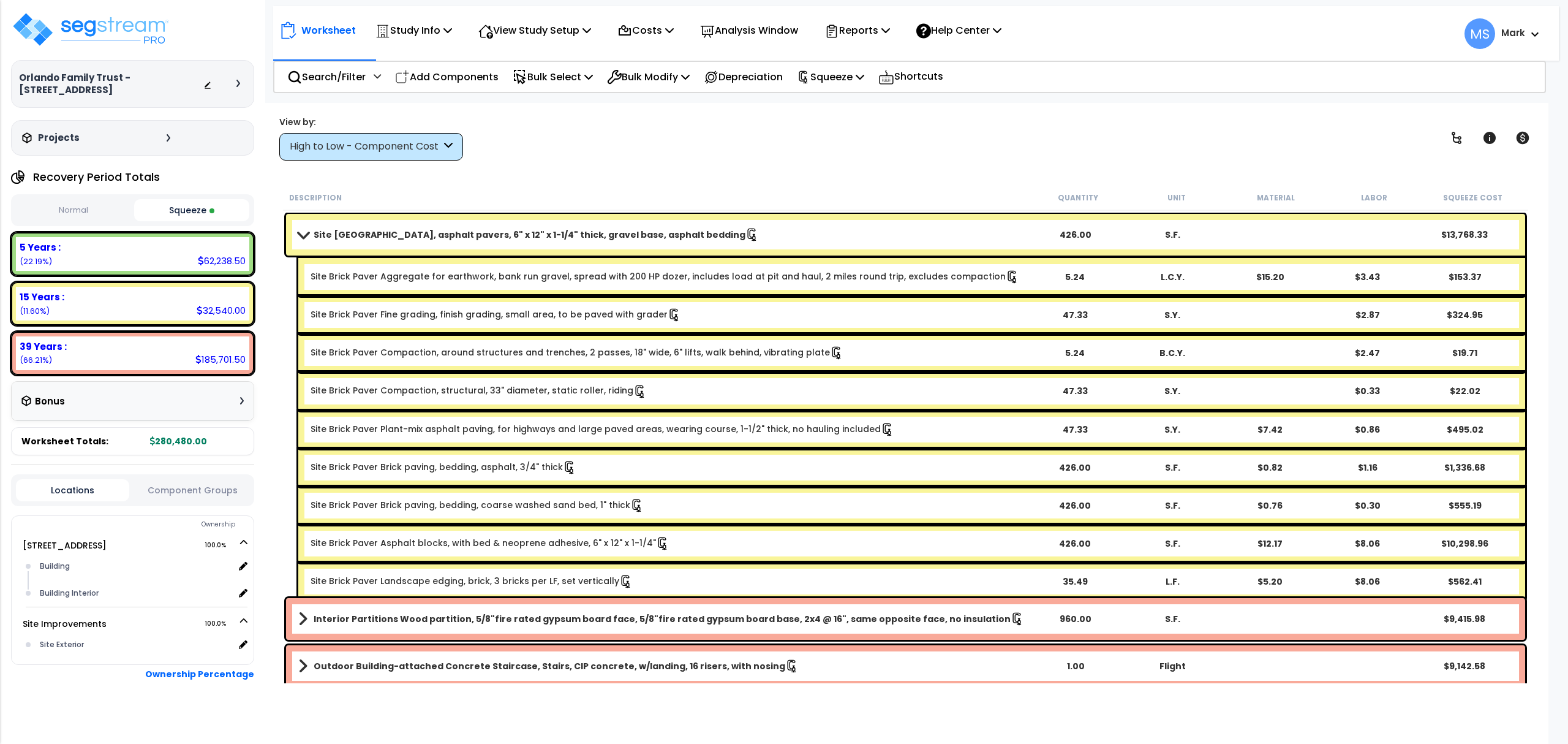
click at [831, 235] on link "Site [GEOGRAPHIC_DATA], asphalt pavers, 6" x 12" x 1-1/4" thick, gravel base, a…" at bounding box center [663, 234] width 729 height 17
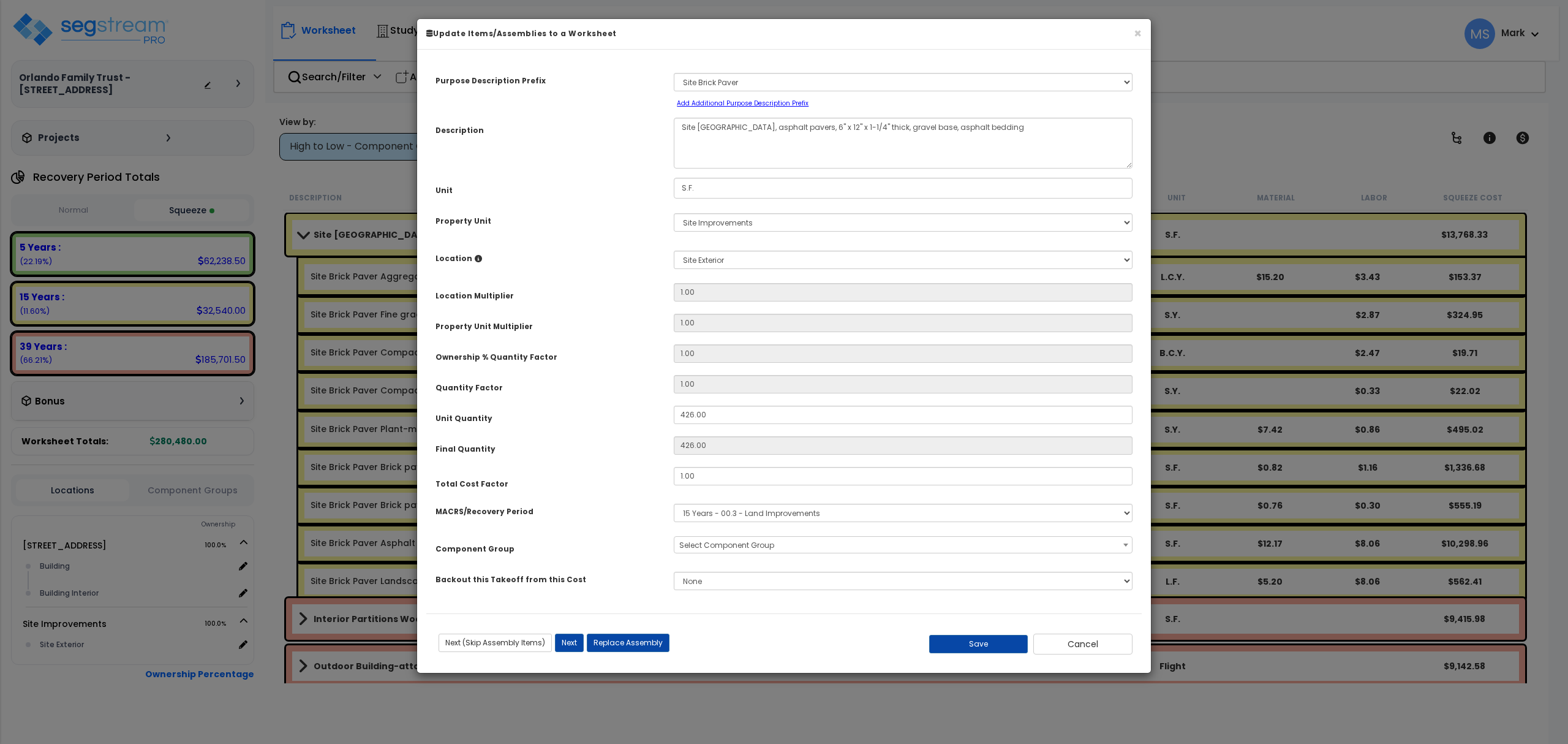
select select "46164"
click at [776, 479] on input "1.00" at bounding box center [902, 476] width 459 height 18
click at [855, 646] on div "Previous (Skip Assembly Items) Next (Skip Assembly Items) Previous Next Replace…" at bounding box center [665, 643] width 477 height 18
click at [954, 651] on button "Save" at bounding box center [979, 643] width 99 height 18
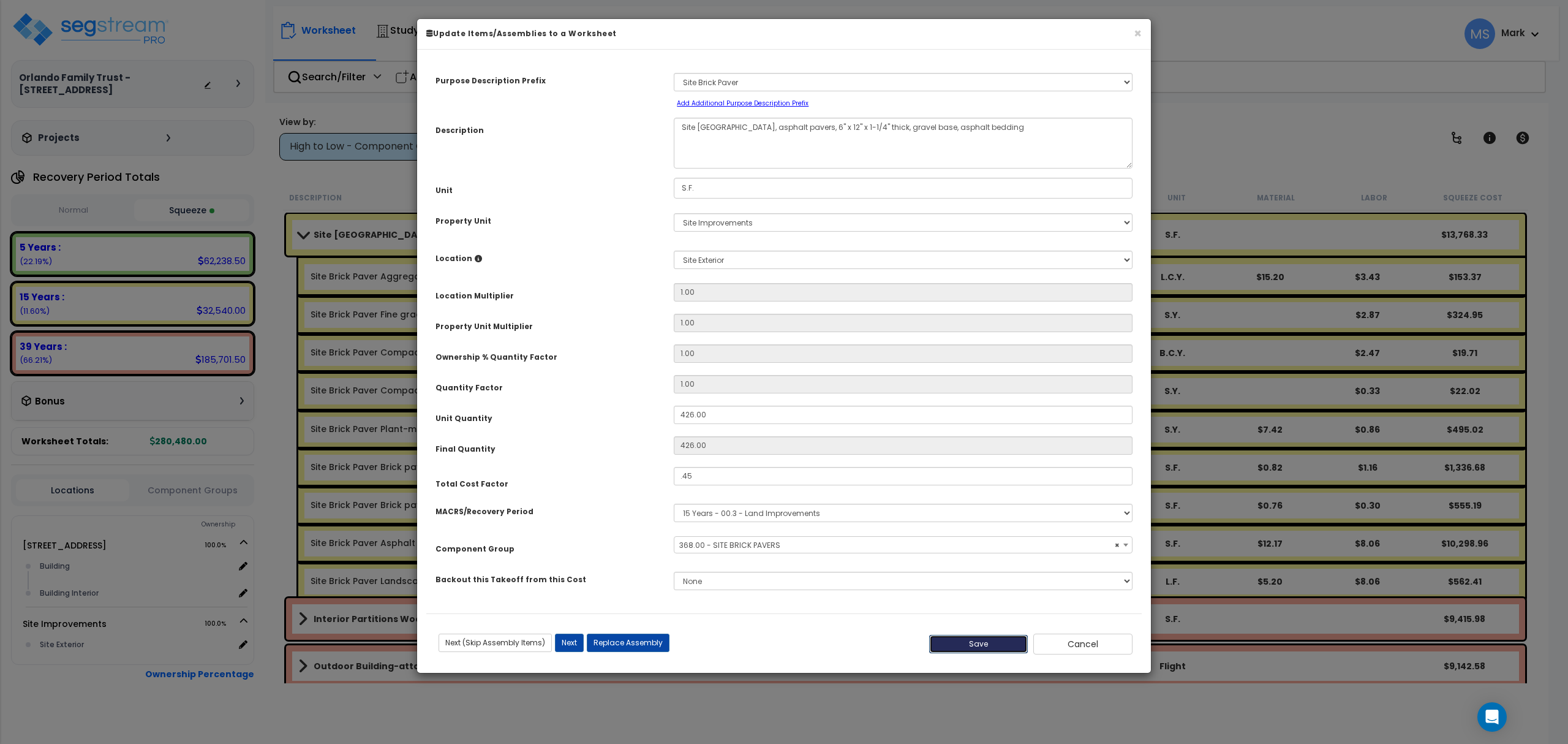
type input "0.45"
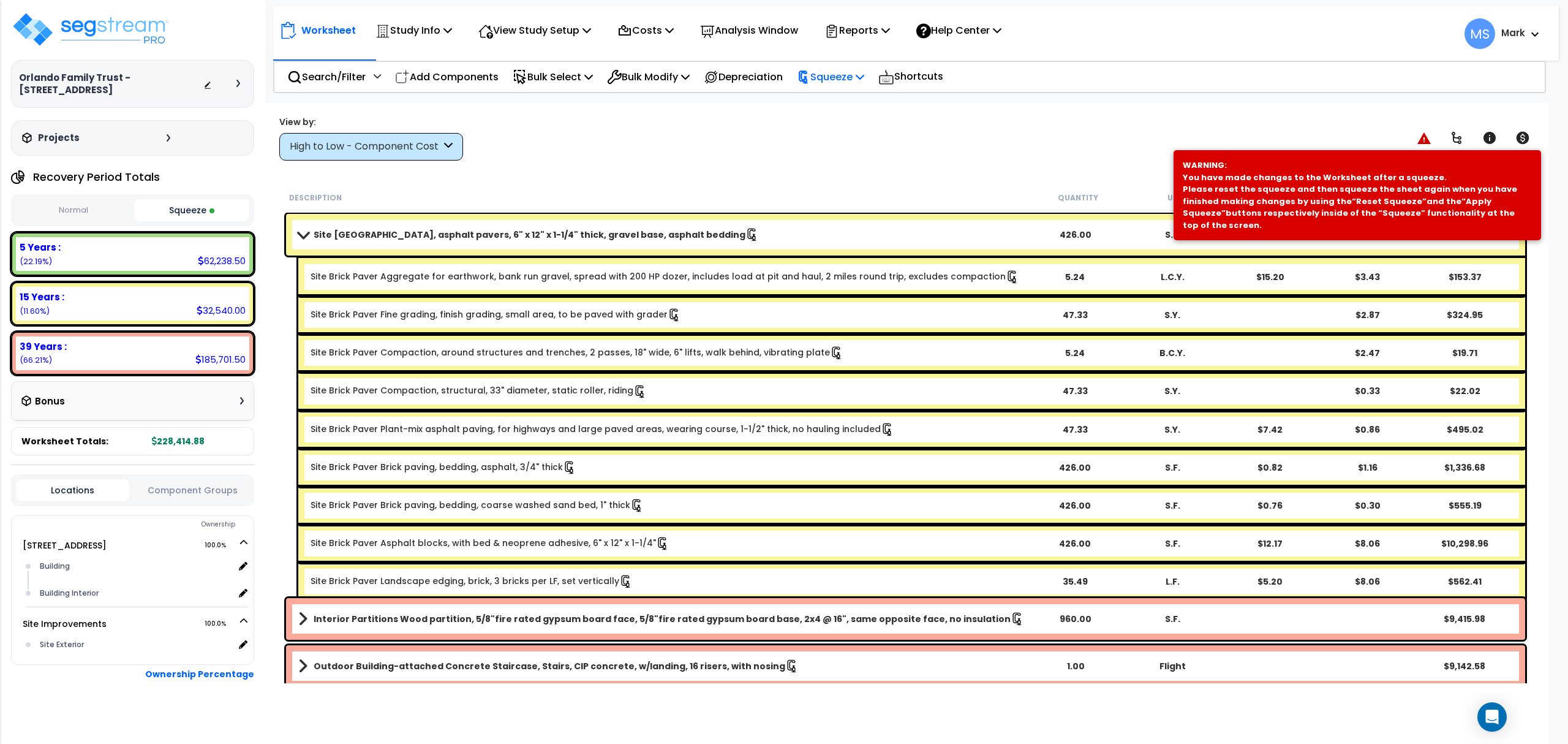
click at [864, 78] on p "Squeeze" at bounding box center [831, 77] width 67 height 17
click at [875, 101] on link "Re-squeeze" at bounding box center [851, 105] width 121 height 28
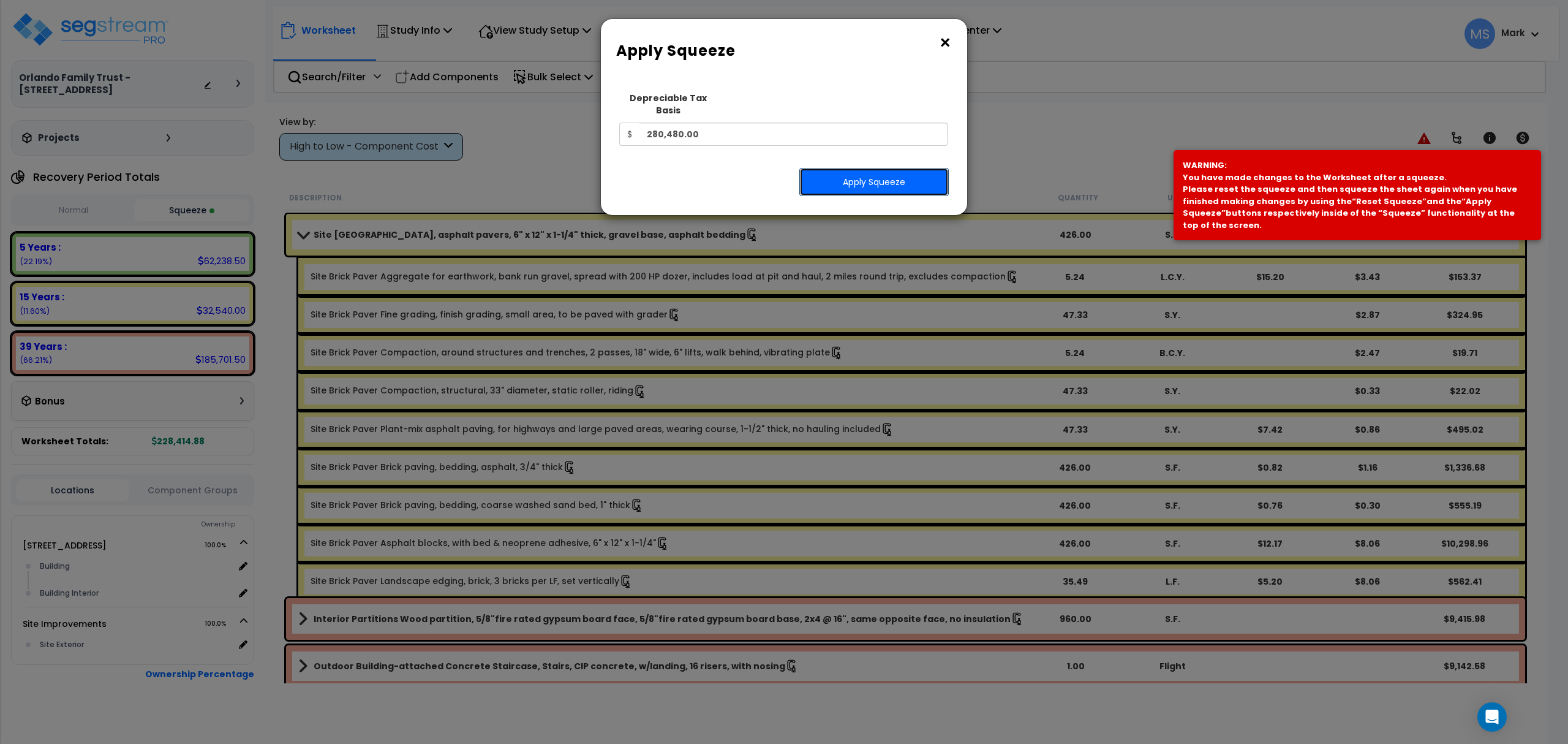
click at [849, 176] on button "Apply Squeeze" at bounding box center [874, 181] width 149 height 28
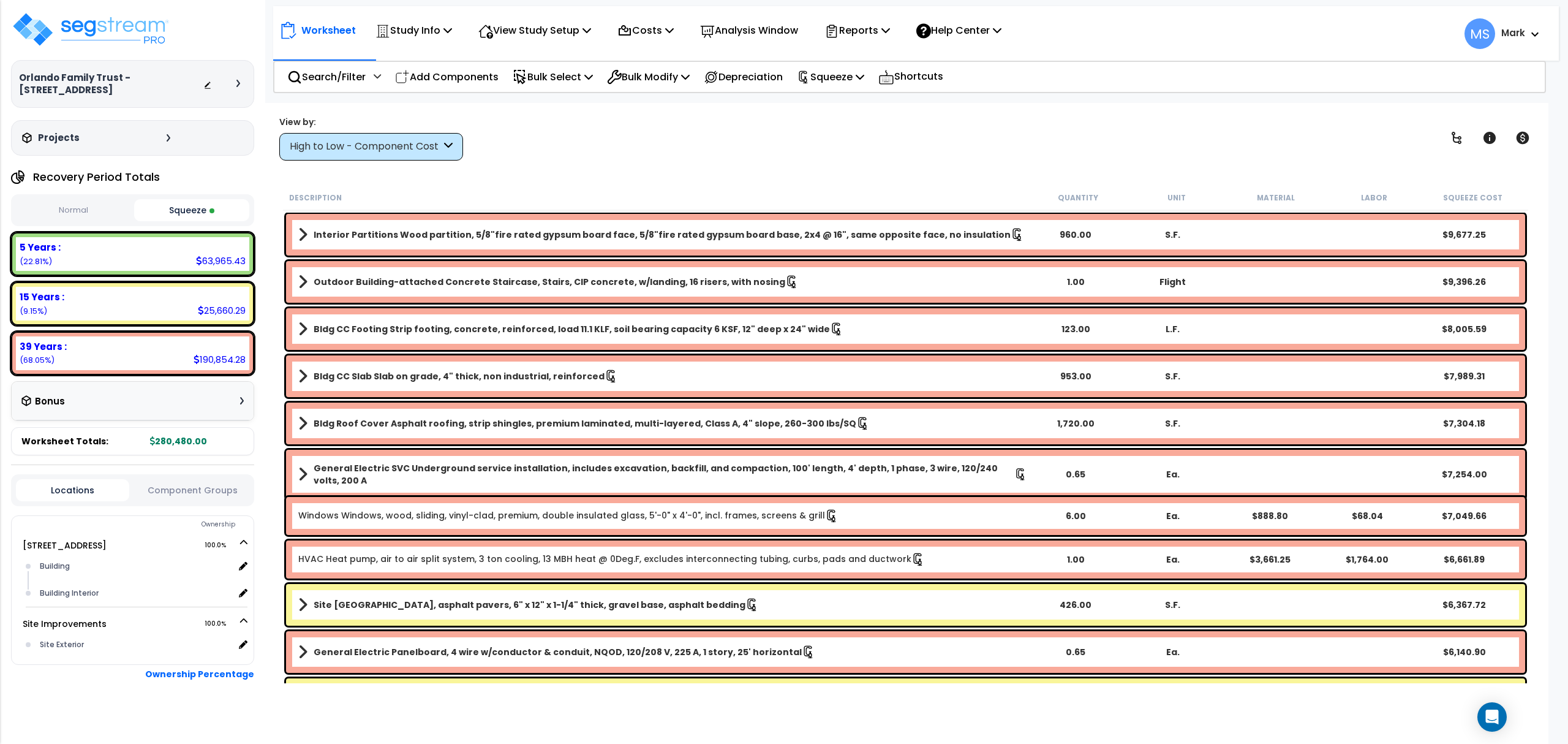
click at [152, 311] on div "15 Years : 25,660.29 (9.15%)" at bounding box center [132, 303] width 233 height 34
click at [160, 297] on div "15 Years :" at bounding box center [132, 297] width 226 height 13
click at [62, 297] on b "15 Years :" at bounding box center [42, 297] width 45 height 13
click at [44, 297] on b "15 Years :" at bounding box center [42, 297] width 45 height 13
click at [400, 157] on div "High to Low - Component Cost" at bounding box center [371, 147] width 184 height 28
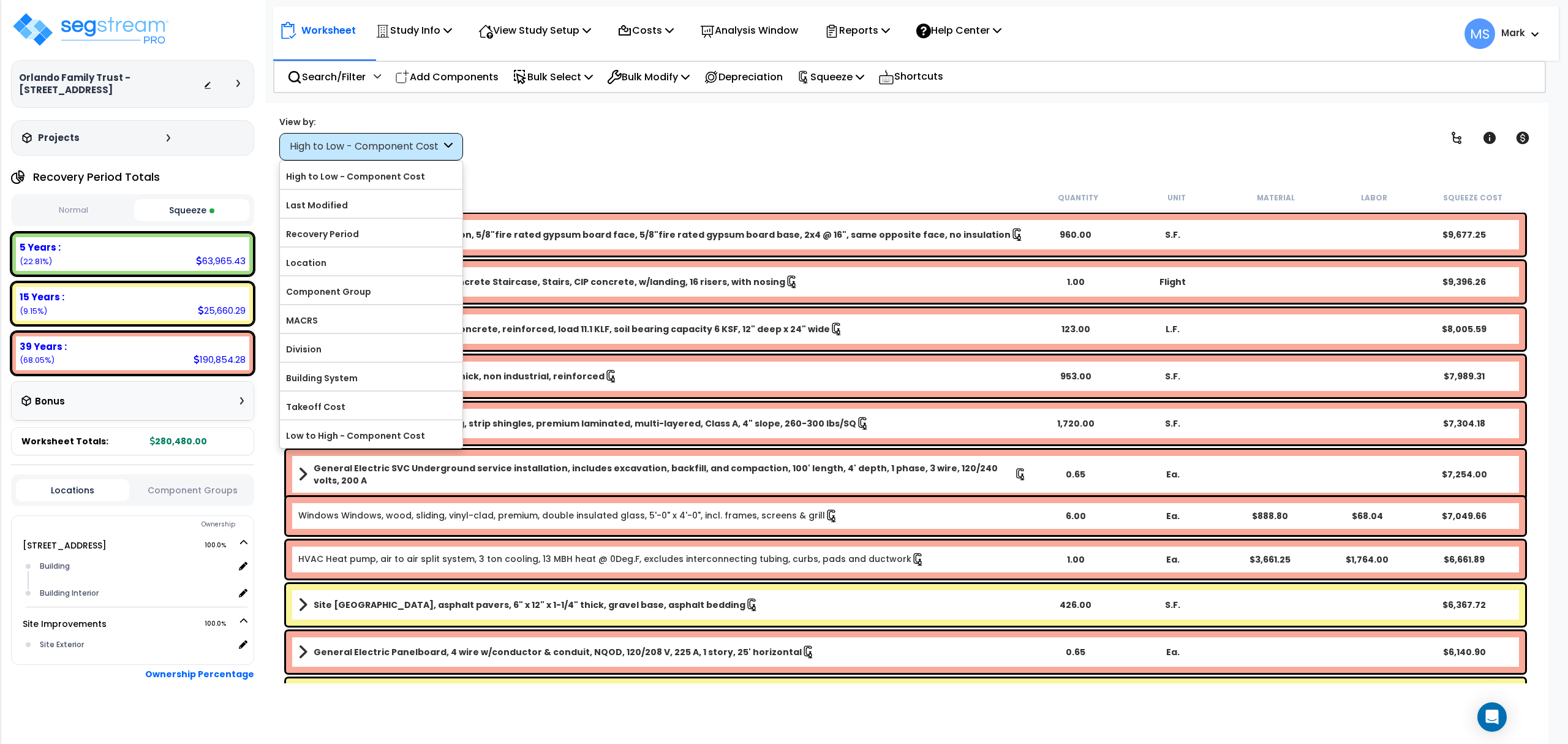
click at [160, 255] on div "5 Years : 63,965.43 (22.81%)" at bounding box center [132, 254] width 233 height 34
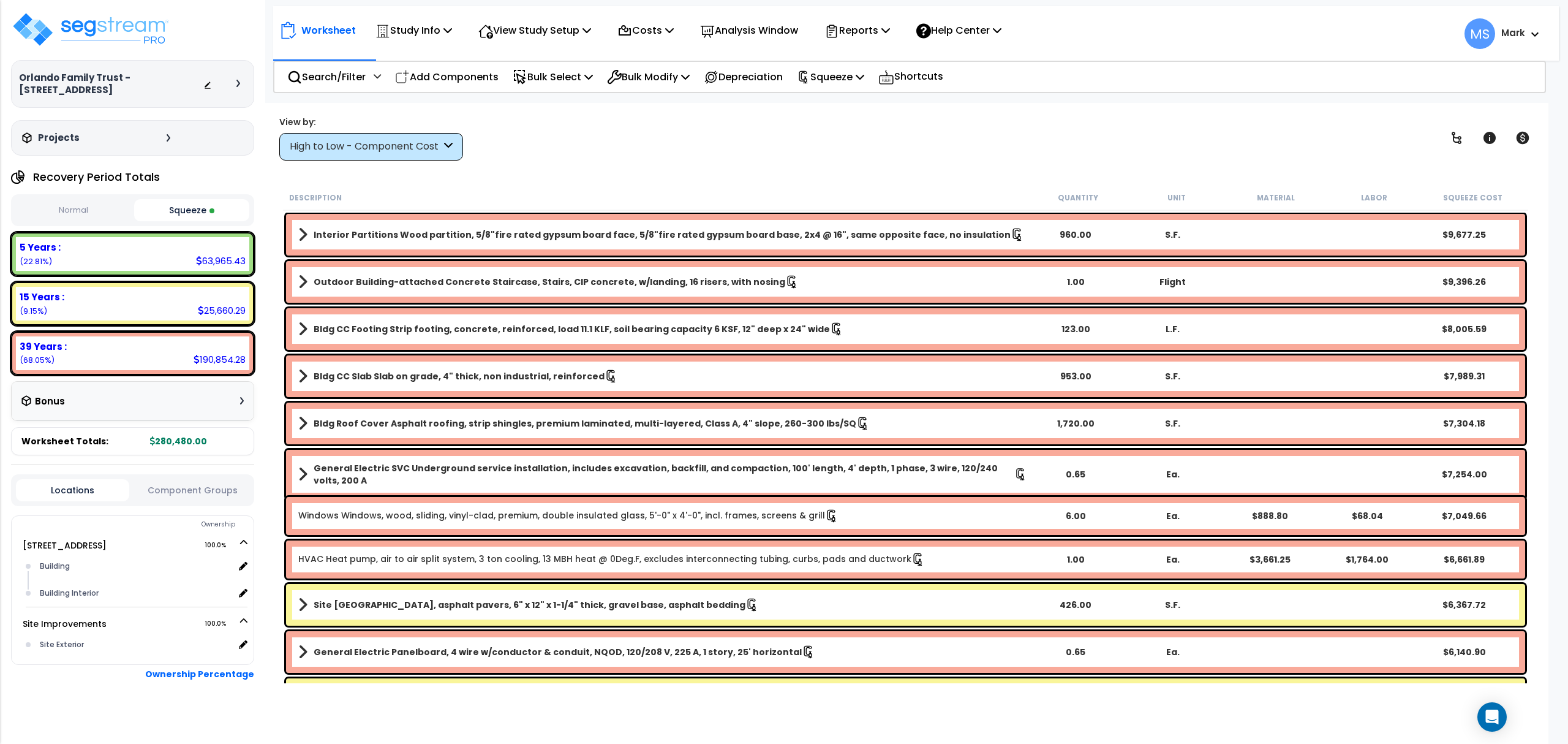
click at [152, 261] on div "5 Years : 63,965.43 (22.81%)" at bounding box center [132, 254] width 233 height 34
click at [91, 201] on button "Normal" at bounding box center [73, 210] width 115 height 22
click at [172, 207] on button "Squeeze" at bounding box center [192, 210] width 115 height 22
click at [47, 299] on b "15 Years :" at bounding box center [42, 297] width 45 height 13
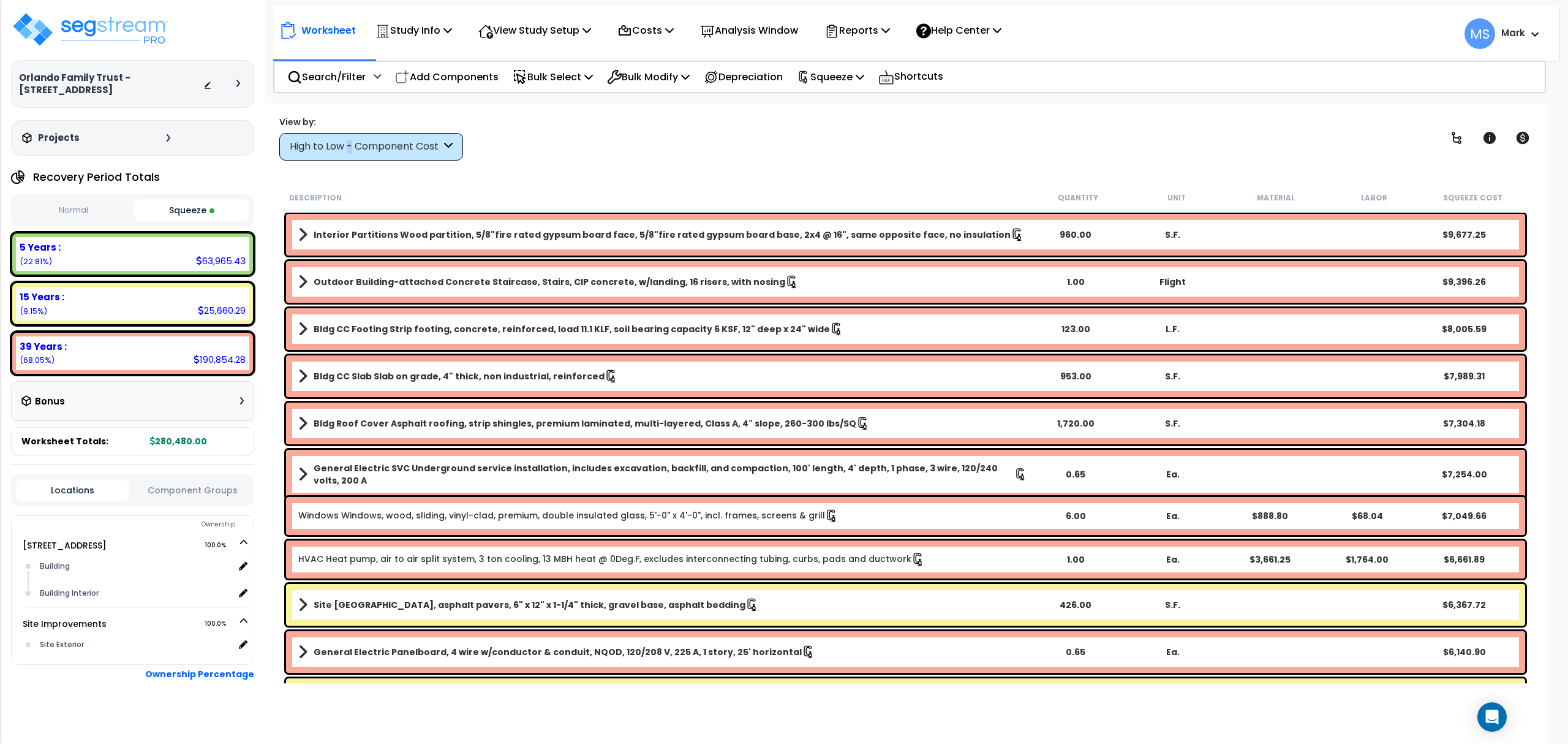
click at [351, 144] on div "High to Low - Component Cost" at bounding box center [365, 147] width 152 height 14
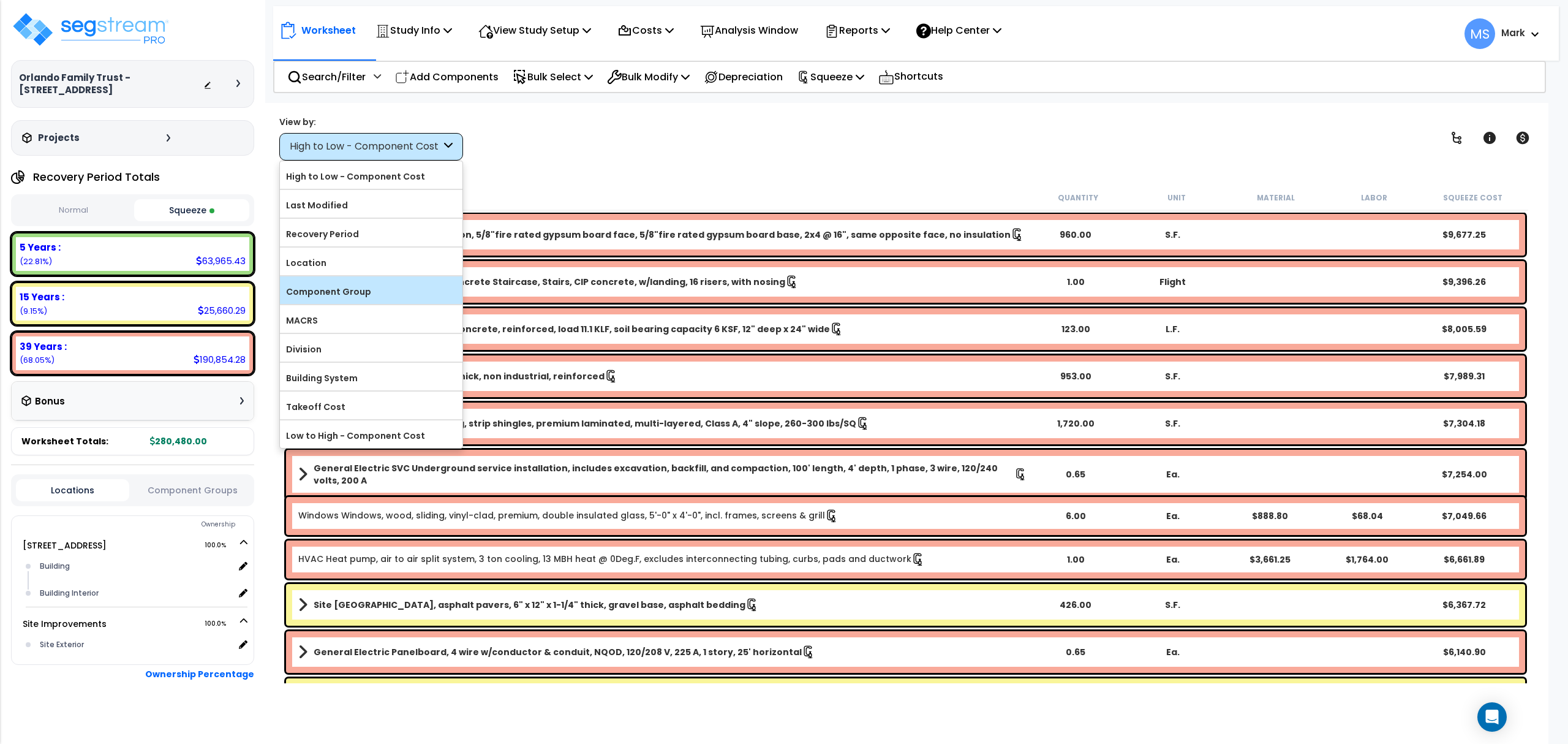
click at [398, 299] on label "Component Group" at bounding box center [371, 291] width 183 height 18
click at [0, 0] on input "Component Group" at bounding box center [0, 0] width 0 height 0
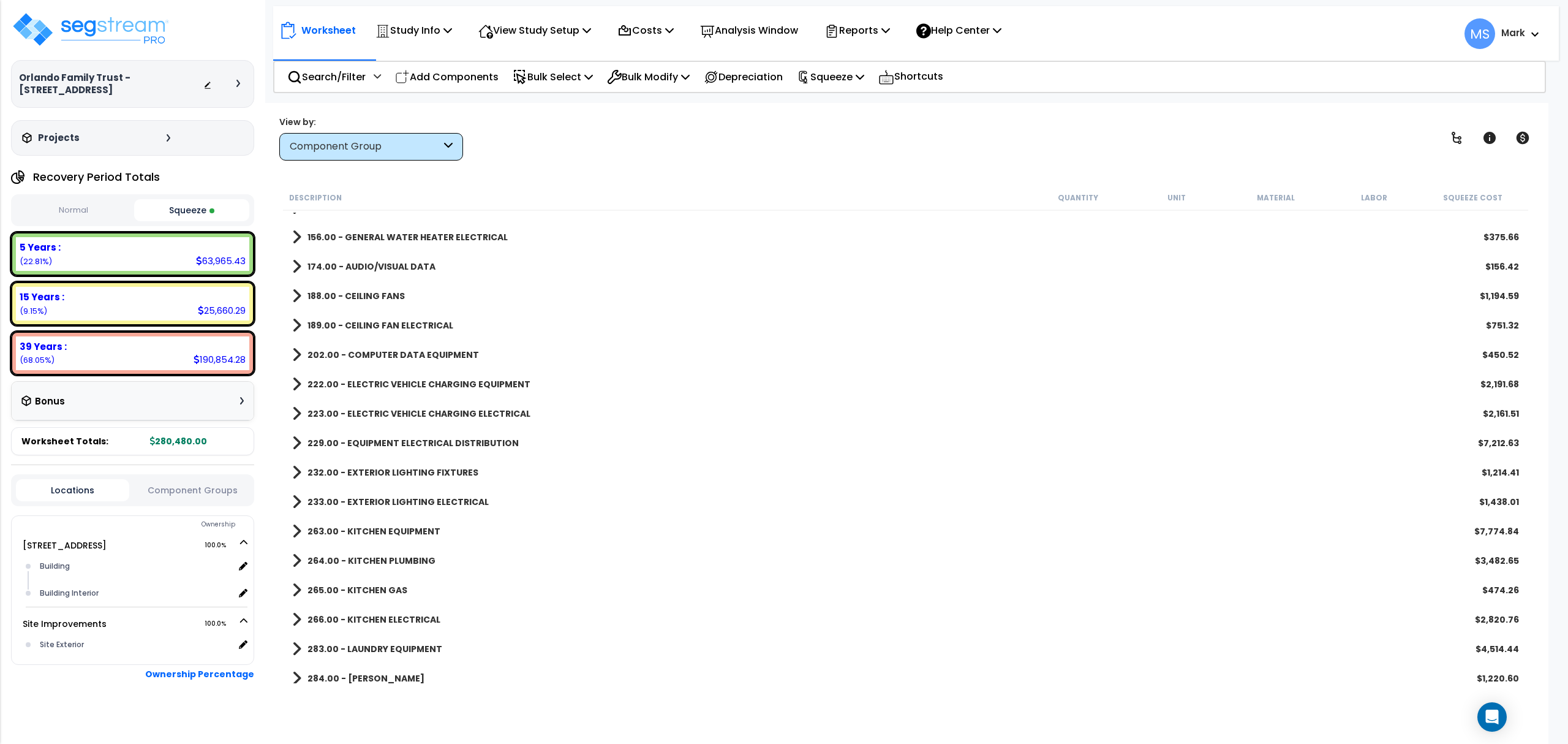
scroll to position [1307, 0]
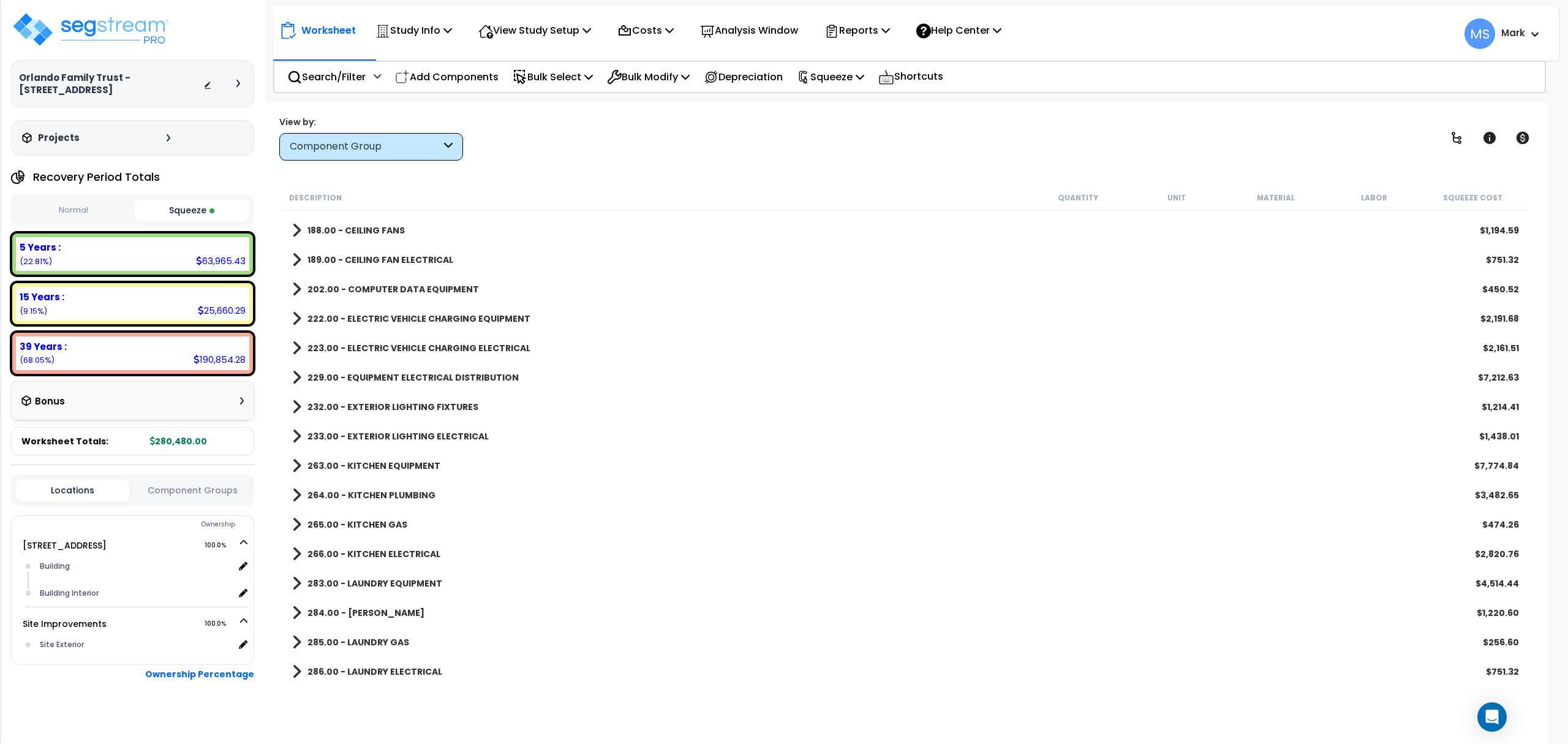
click at [402, 157] on div "Component Group" at bounding box center [371, 147] width 184 height 28
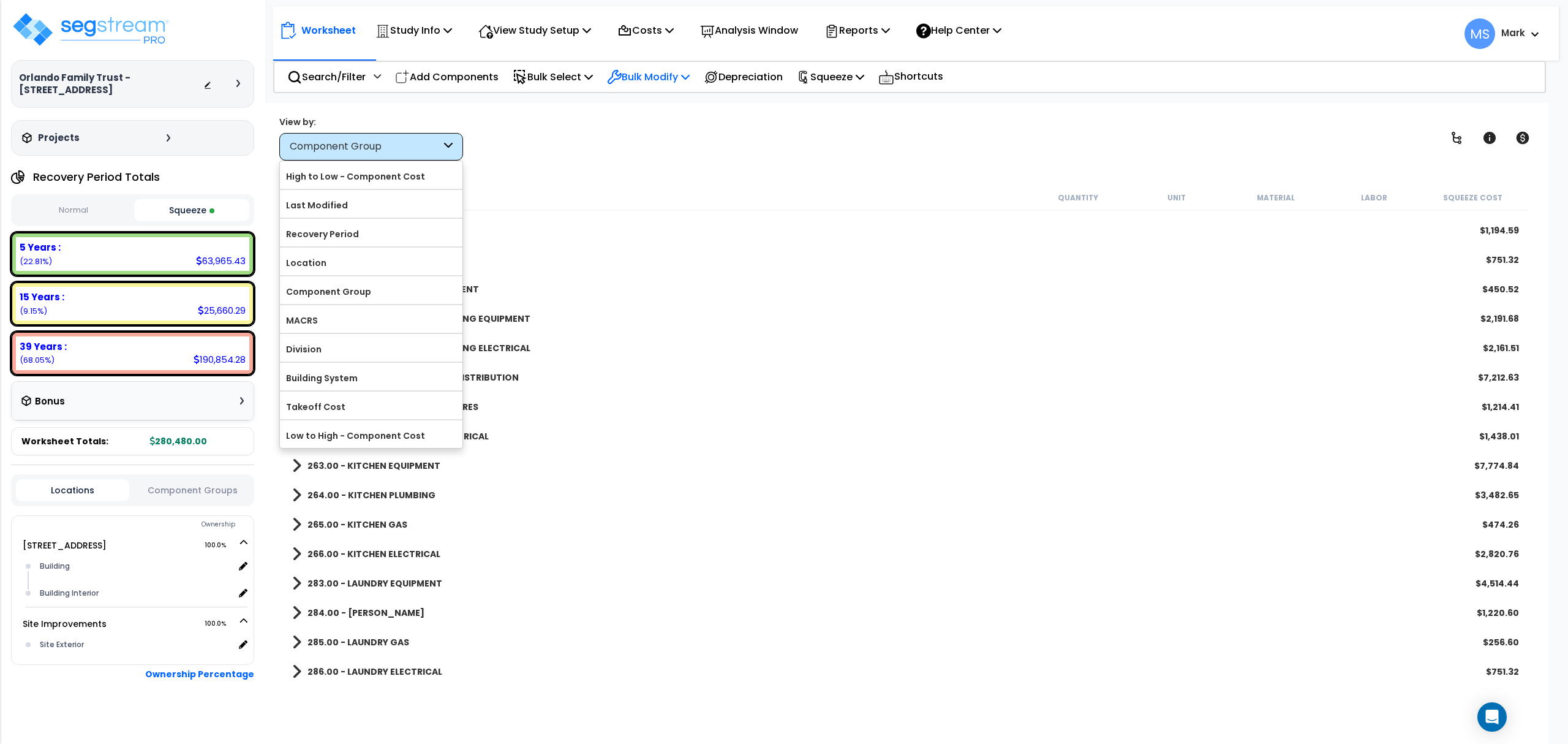
drag, startPoint x: 403, startPoint y: 153, endPoint x: 684, endPoint y: 62, distance: 295.4
click at [408, 152] on div "Component Group" at bounding box center [365, 147] width 152 height 14
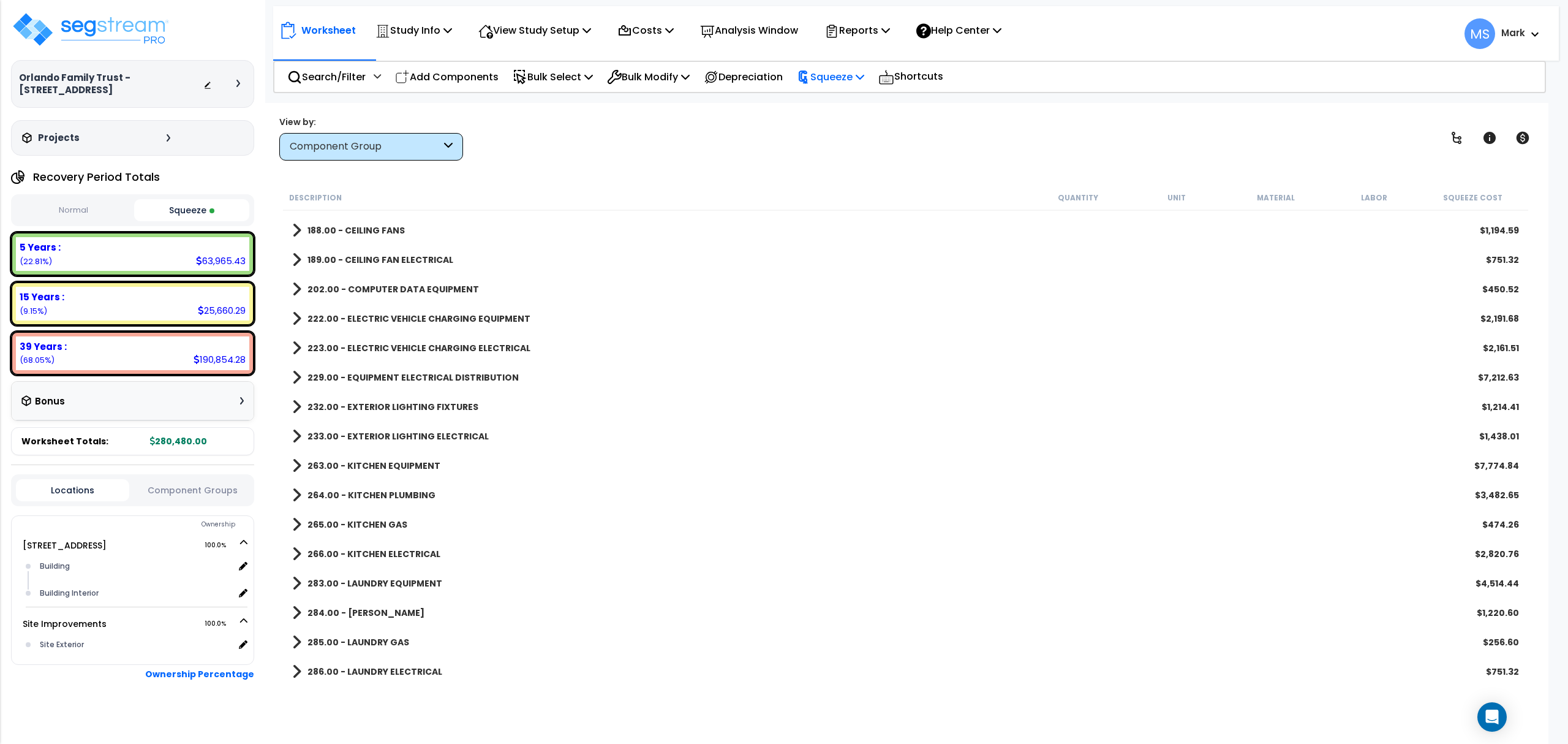
click at [851, 77] on p "Squeeze" at bounding box center [831, 77] width 67 height 17
click at [839, 105] on link "Re-squeeze" at bounding box center [851, 104] width 121 height 25
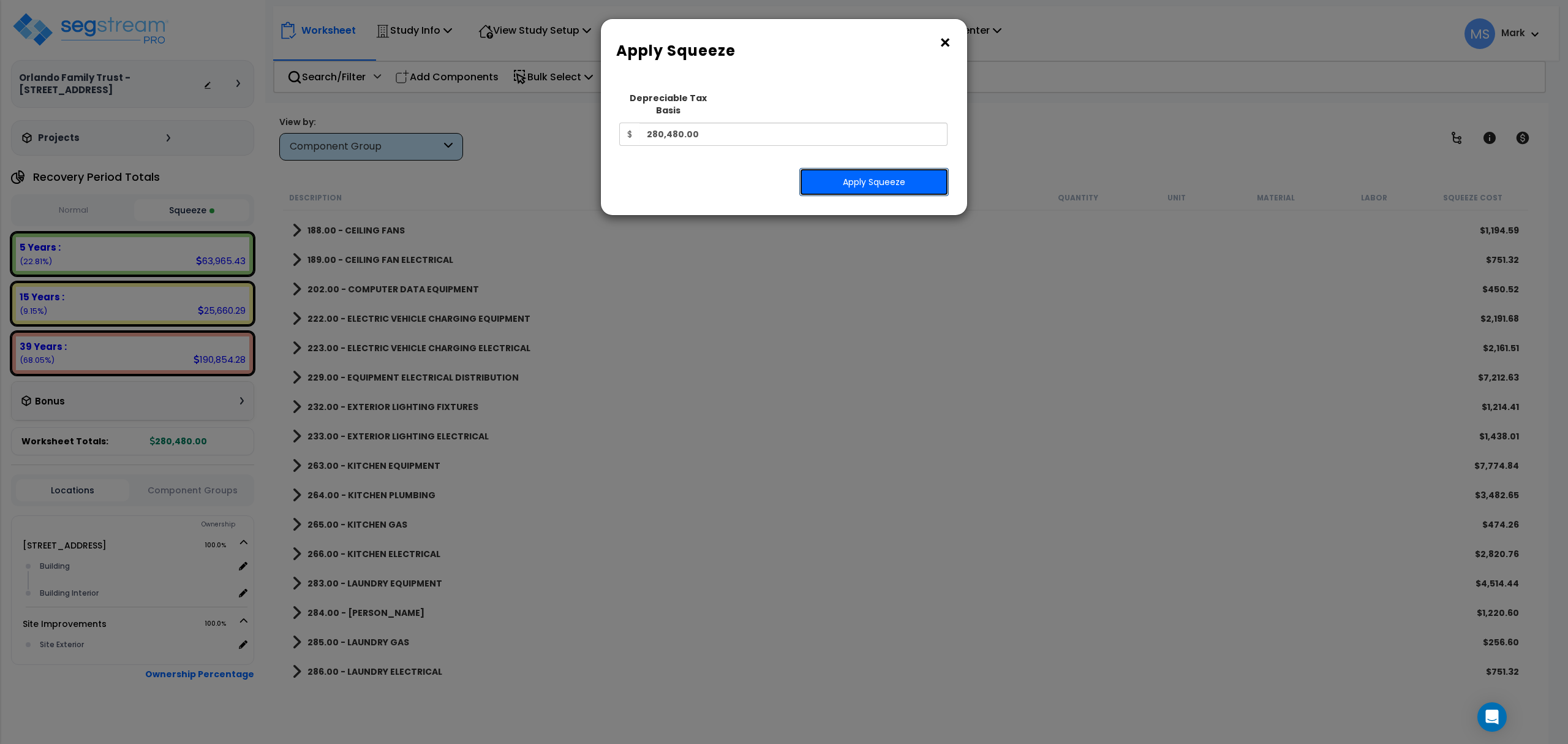
click at [851, 176] on button "Apply Squeeze" at bounding box center [874, 181] width 149 height 28
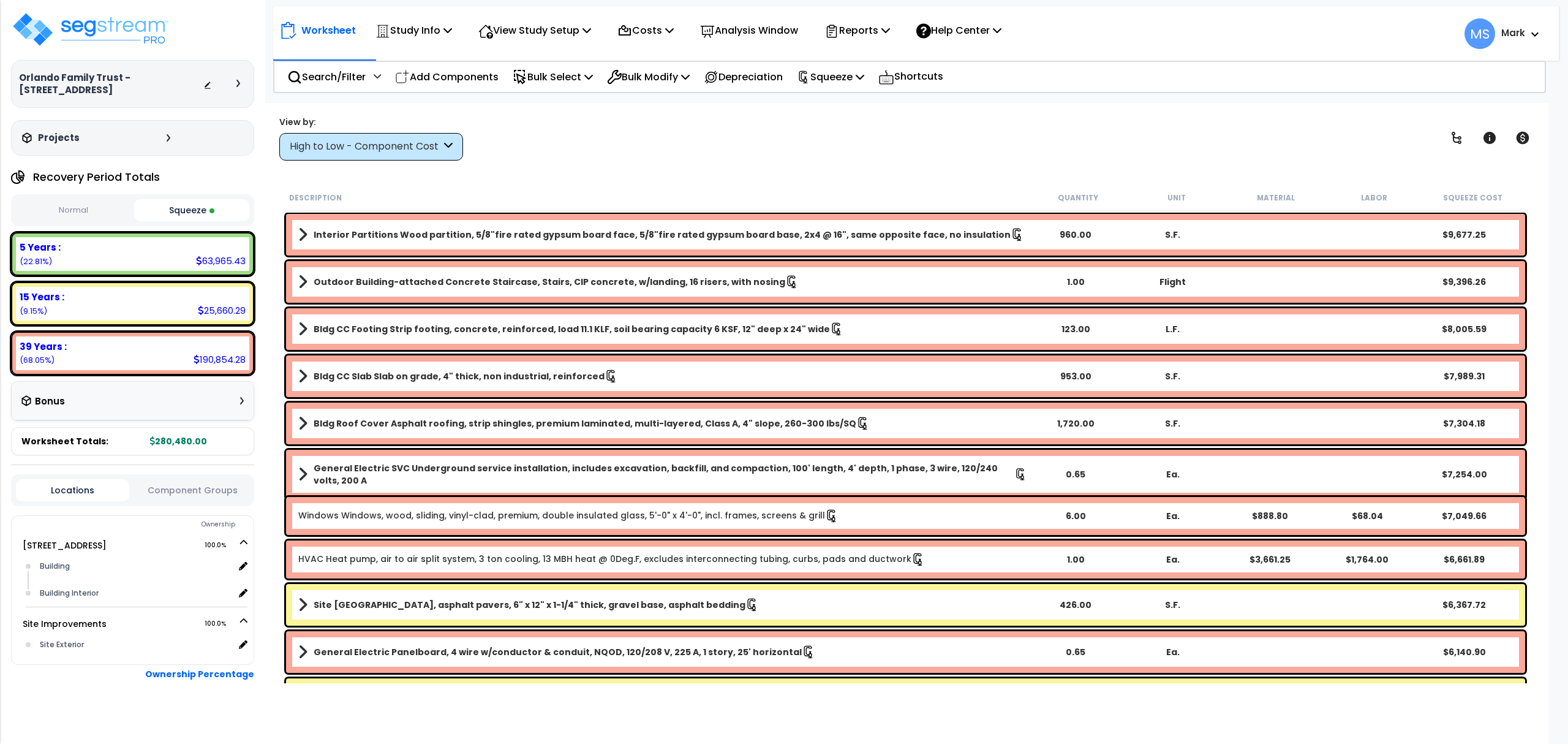
click at [73, 305] on div "15 Years : 25,660.29 (9.15%)" at bounding box center [132, 303] width 233 height 34
click at [49, 295] on b "15 Years :" at bounding box center [42, 297] width 45 height 13
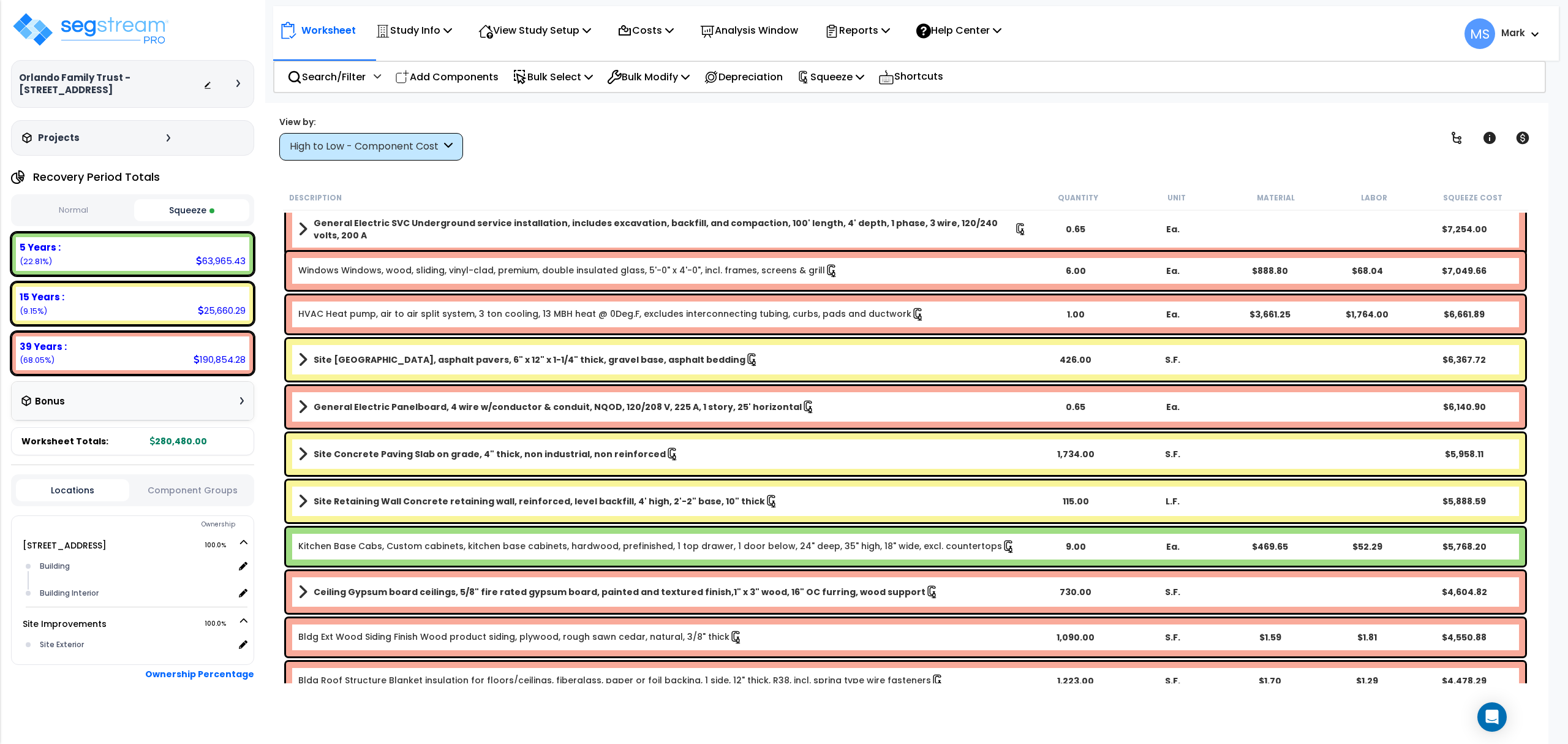
click at [431, 151] on div "High to Low - Component Cost" at bounding box center [365, 147] width 152 height 14
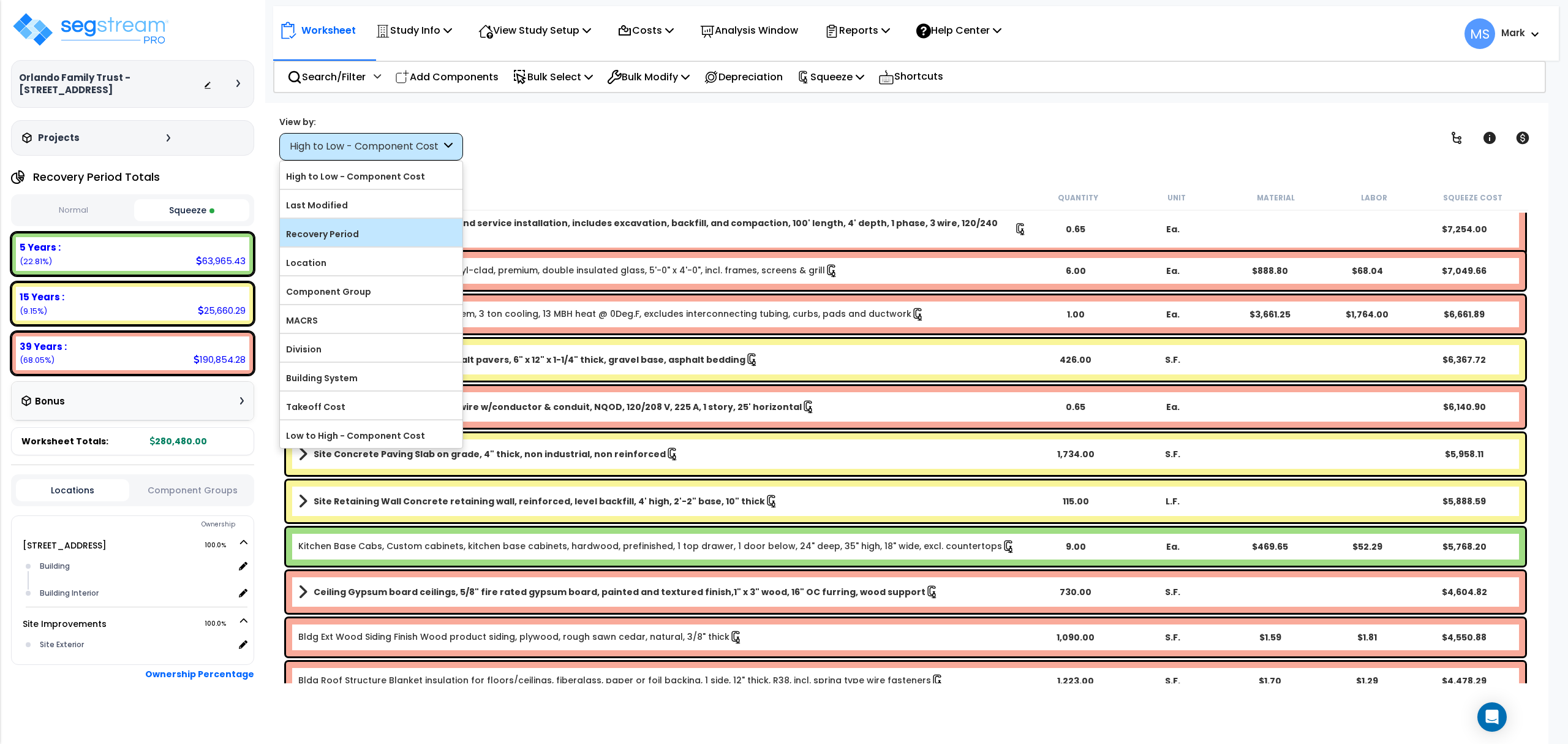
click at [368, 236] on label "Recovery Period" at bounding box center [371, 234] width 183 height 18
click at [0, 0] on input "Recovery Period" at bounding box center [0, 0] width 0 height 0
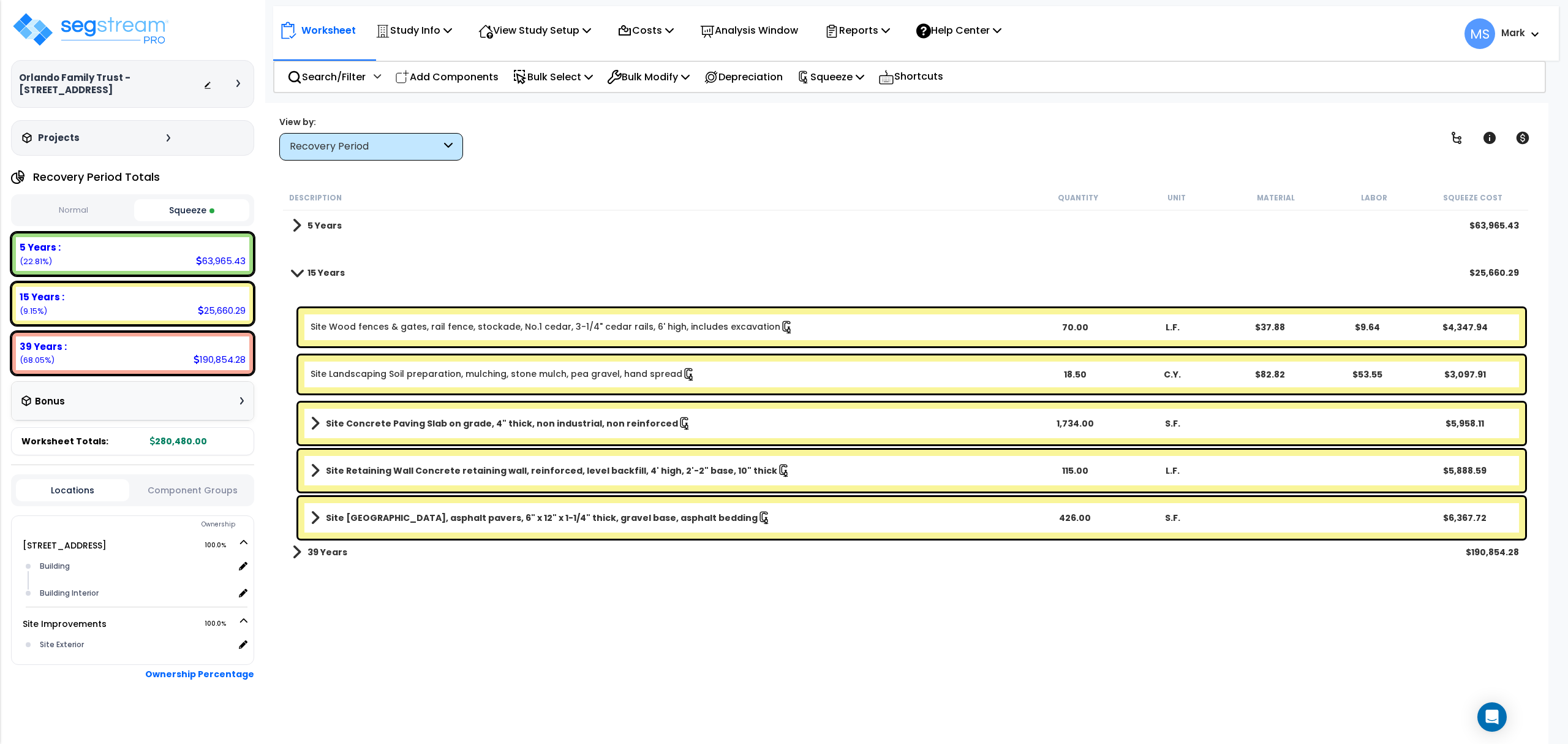
click at [558, 518] on b "Site [GEOGRAPHIC_DATA], asphalt pavers, 6" x 12" x 1-1/4" thick, gravel base, a…" at bounding box center [541, 517] width 432 height 12
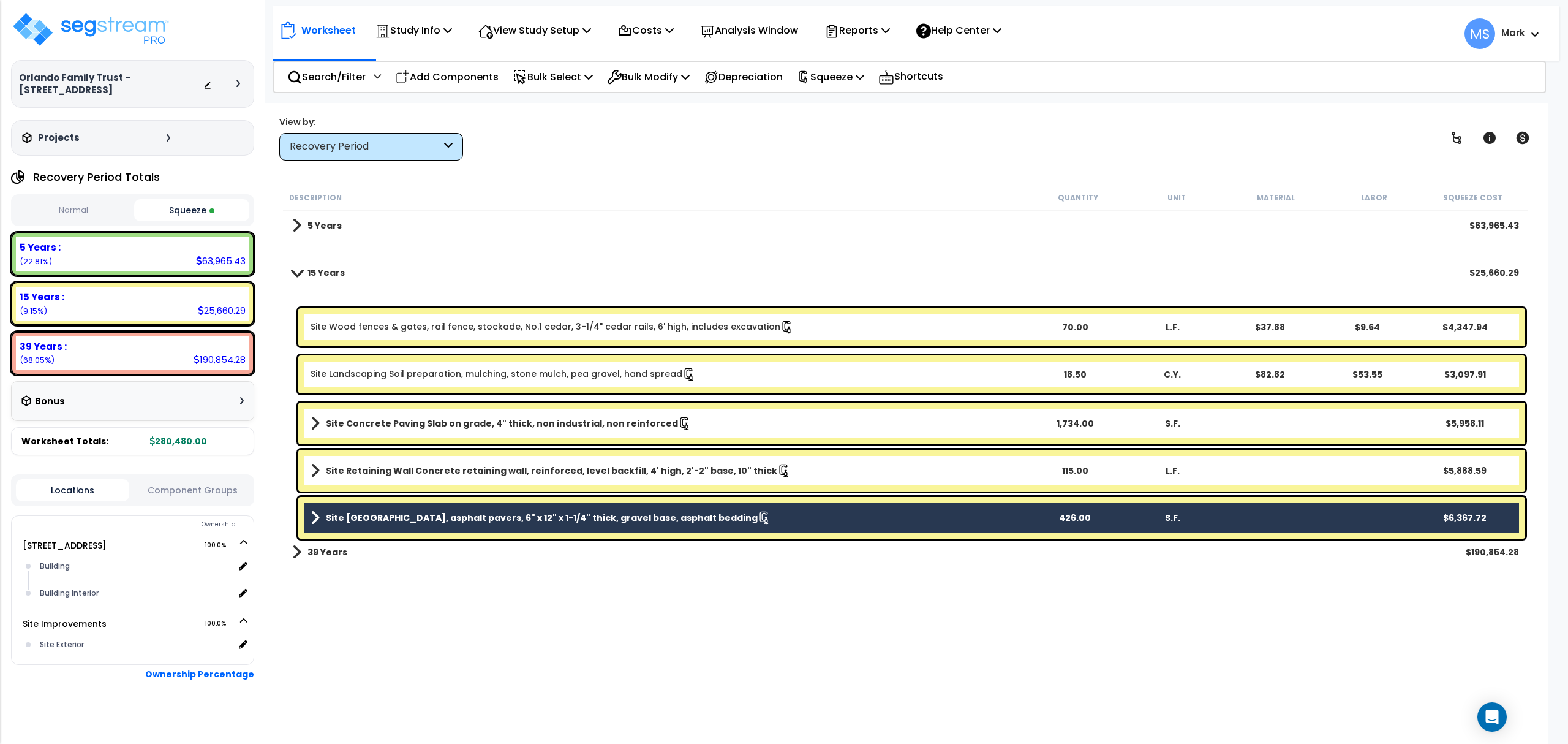
click at [579, 465] on b "Site Retaining Wall Concrete retaining wall, reinforced, level backfill, 4' hig…" at bounding box center [551, 470] width 452 height 12
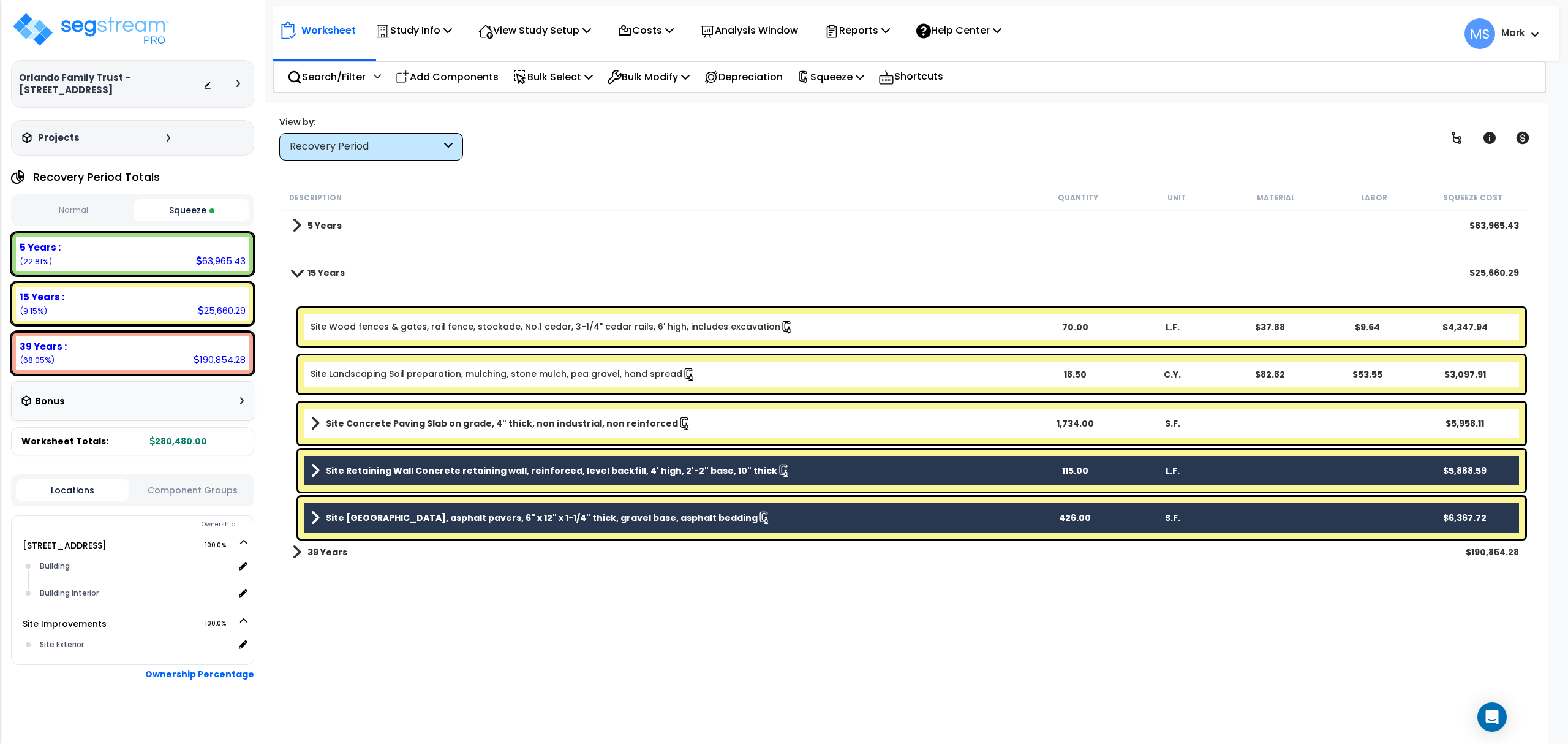
click at [572, 418] on b "Site Concrete Paving Slab on grade, 4" thick, non industrial, non reinforced" at bounding box center [501, 423] width 352 height 12
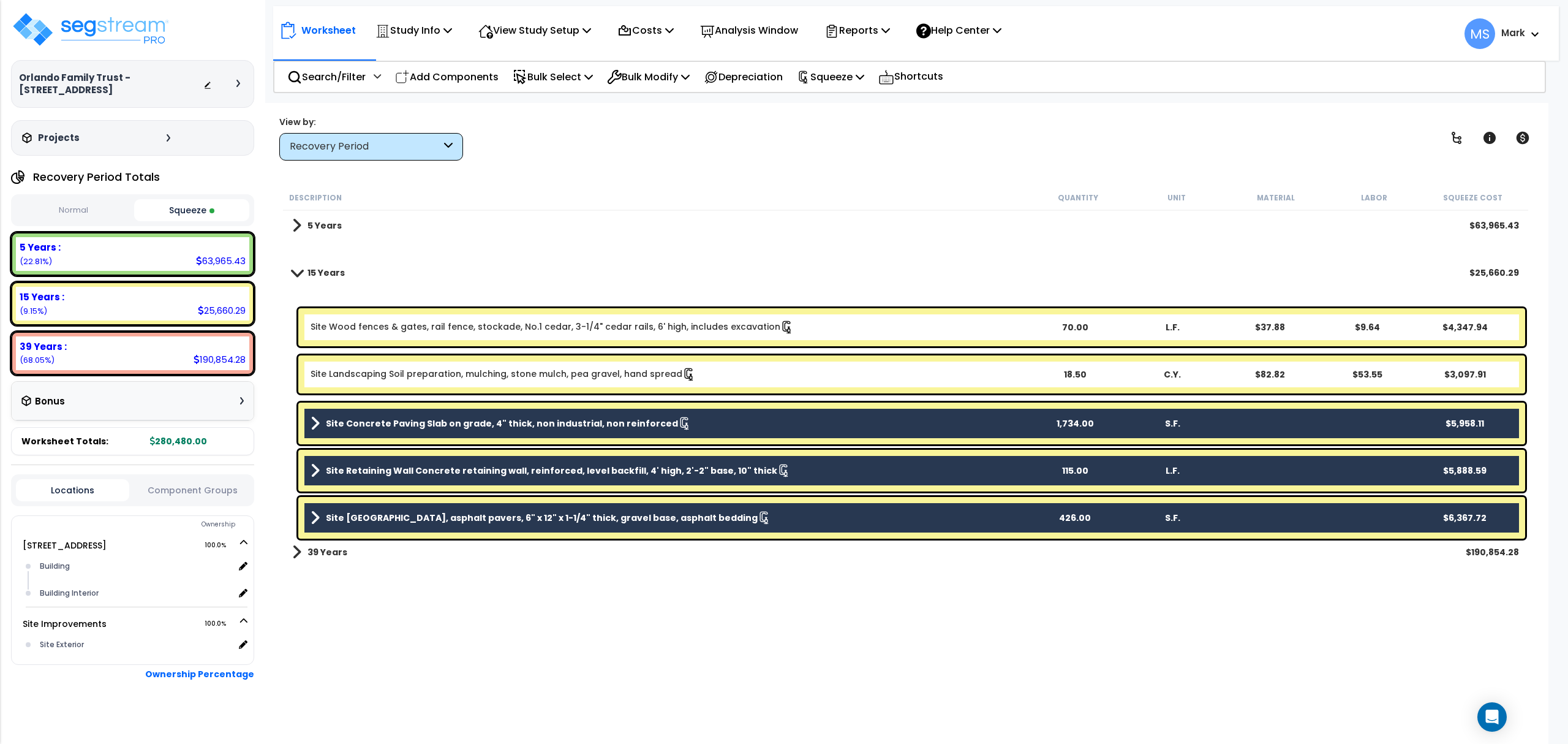
click at [598, 385] on div "Site Landscaping Soil preparation, mulching, stone mulch, pea gravel, hand spre…" at bounding box center [912, 374] width 1227 height 38
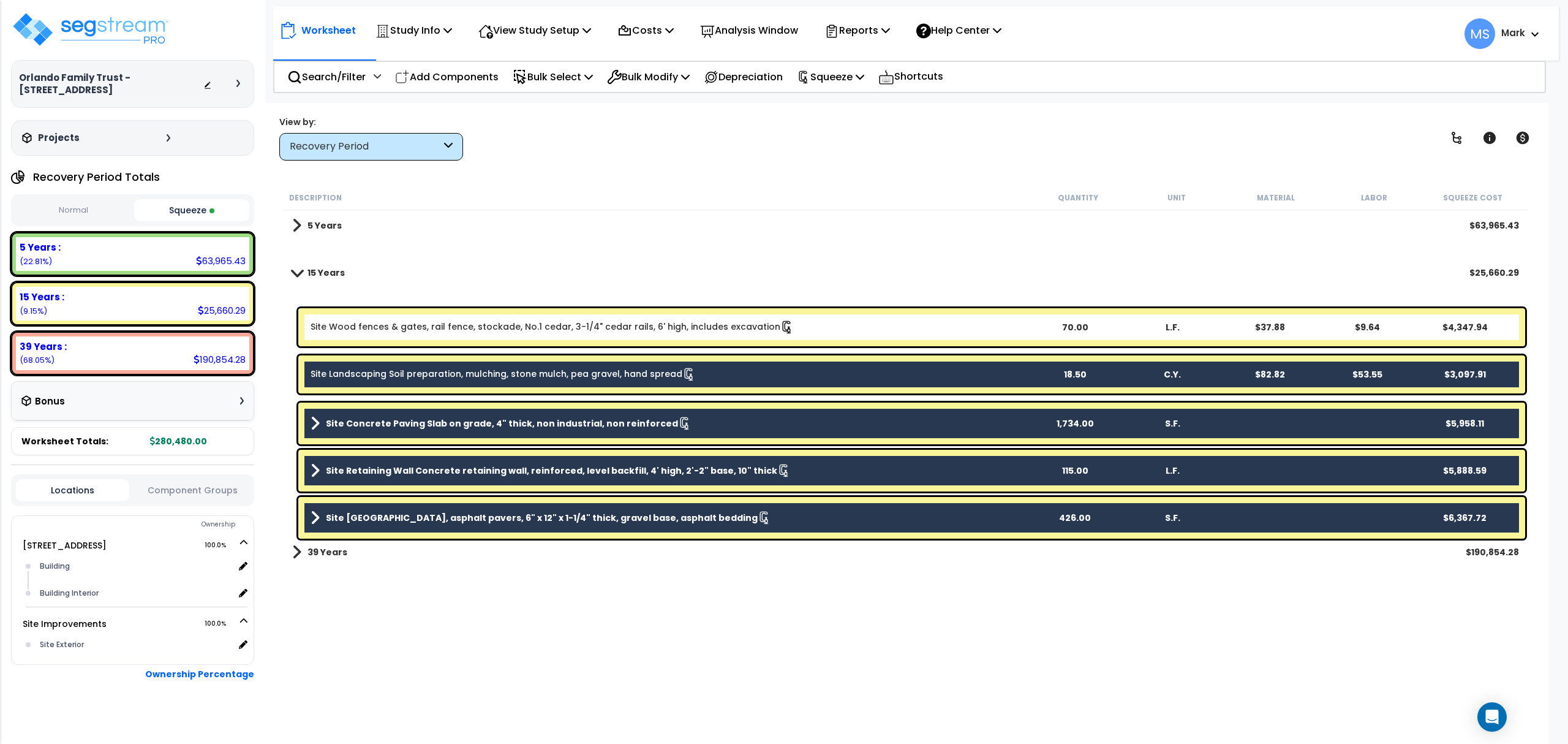
click at [608, 330] on link "Site Wood fences & gates, rail fence, stockade, No.1 cedar, 3-1/4" cedar rails,…" at bounding box center [552, 326] width 484 height 14
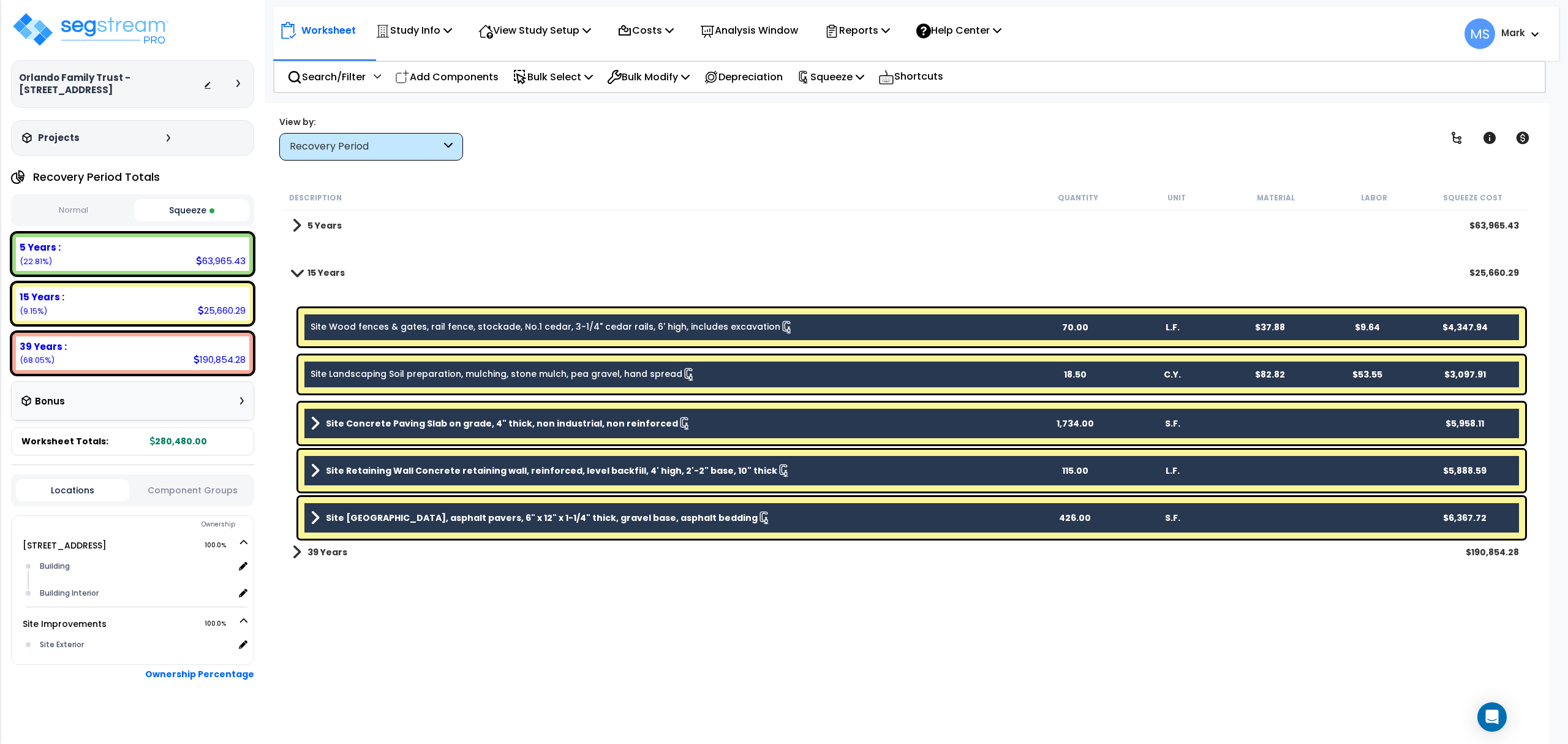
click at [540, 469] on b "Site Retaining Wall Concrete retaining wall, reinforced, level backfill, 4' hig…" at bounding box center [551, 470] width 452 height 12
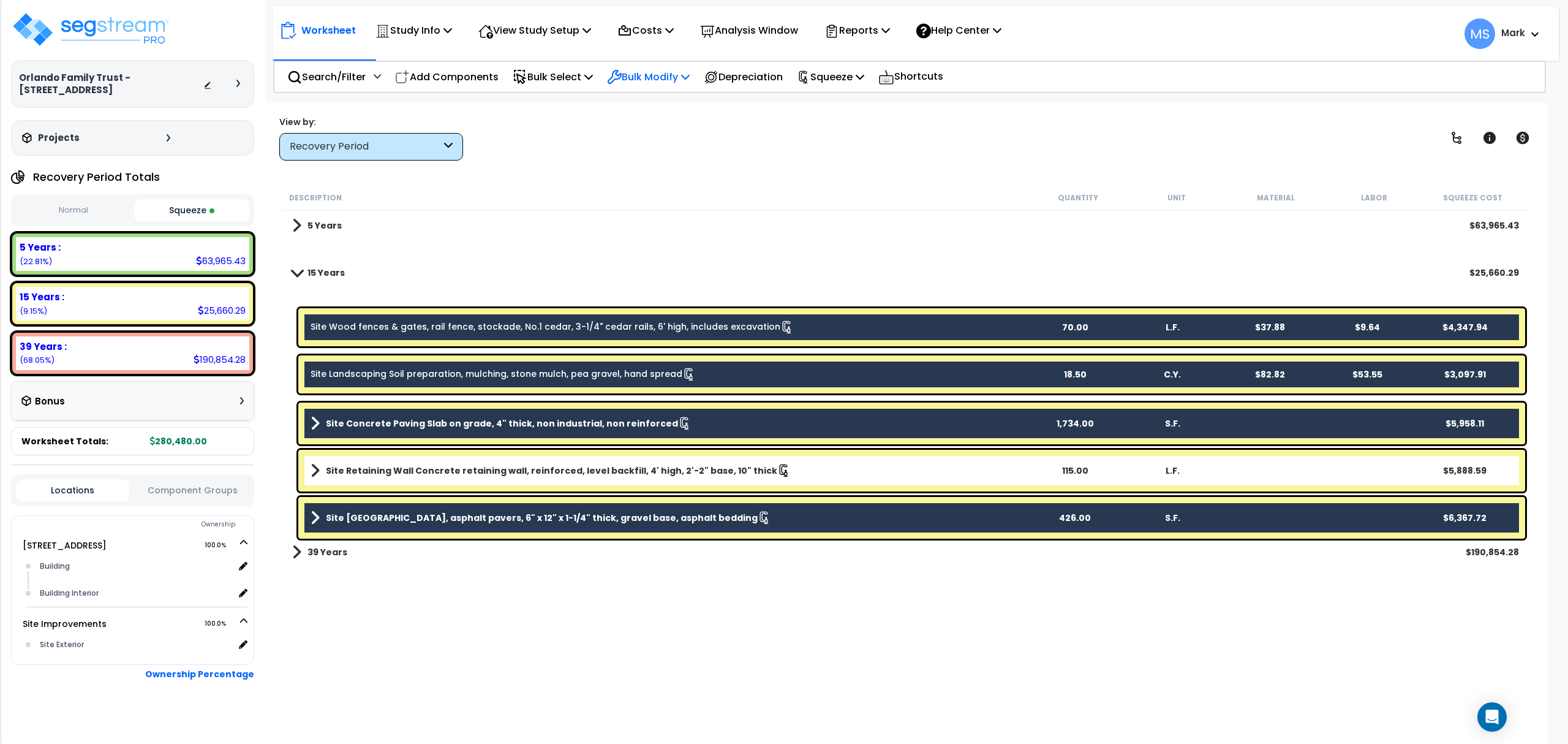
click at [666, 73] on p "Bulk Modify" at bounding box center [649, 77] width 83 height 17
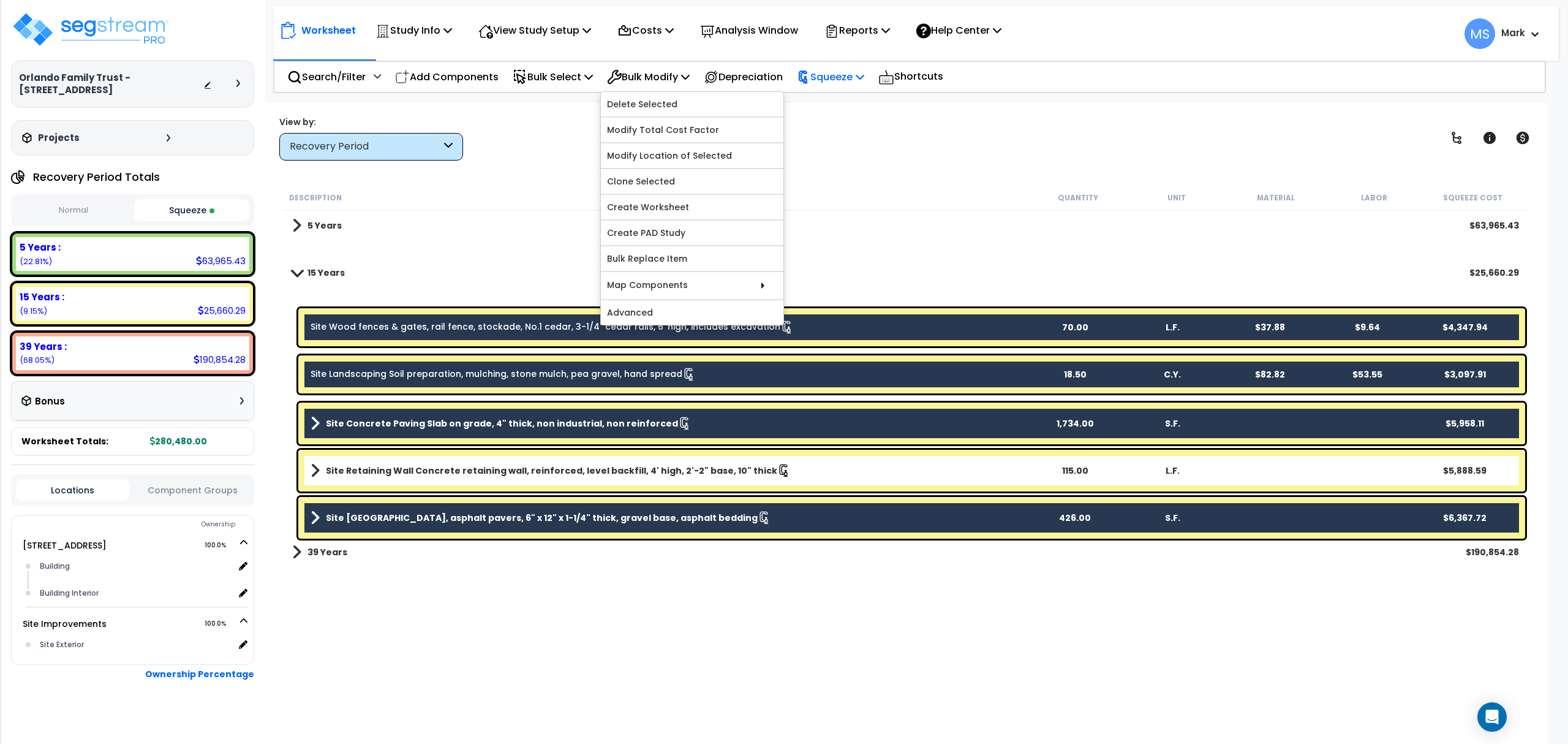
click at [856, 78] on p "Squeeze" at bounding box center [831, 77] width 67 height 17
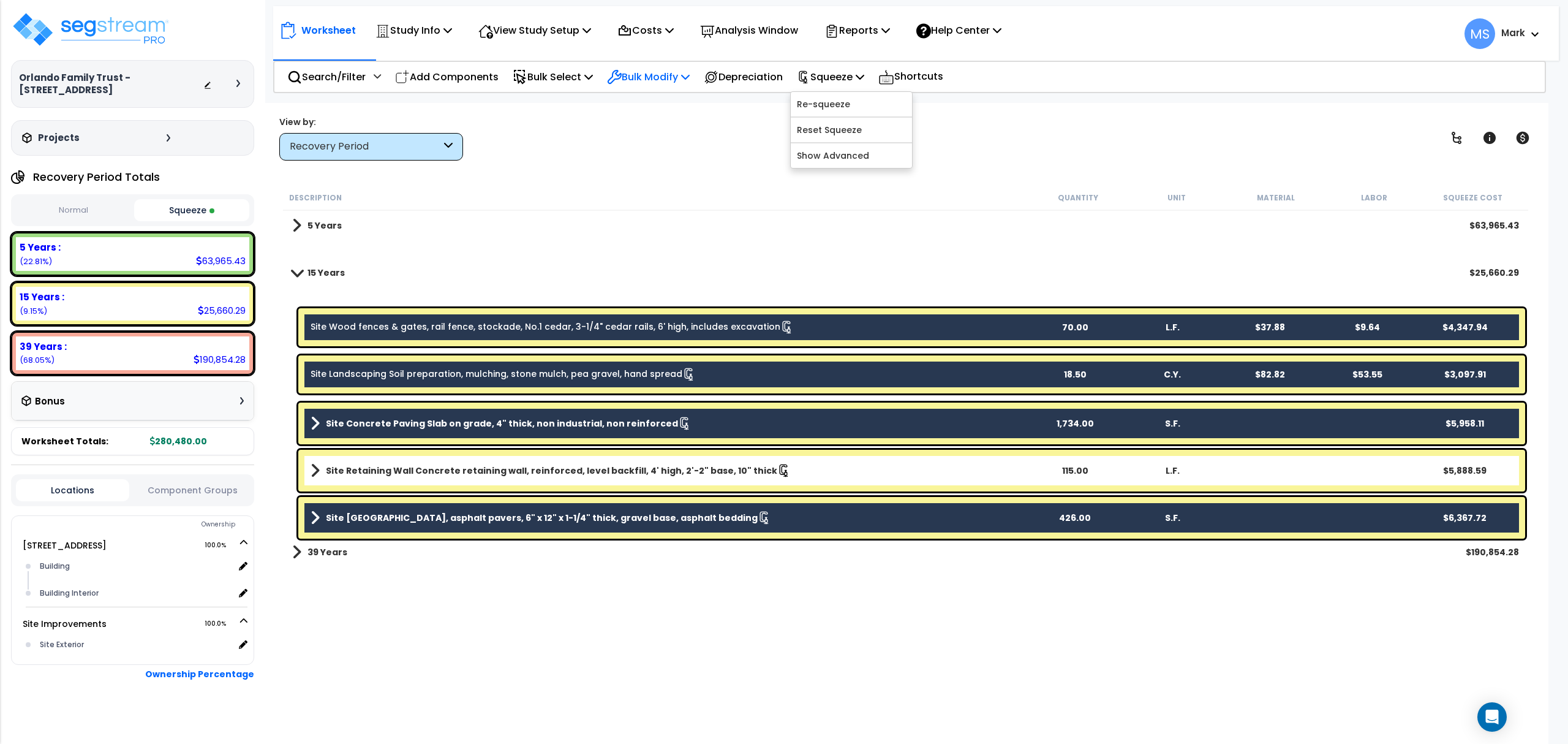
drag, startPoint x: 664, startPoint y: 59, endPoint x: 657, endPoint y: 69, distance: 12.2
click at [658, 61] on nav "Worksheet Study Info Study Setup Add Property Unit Template study Clone study" at bounding box center [915, 34] width 1286 height 54
click at [654, 73] on p "Bulk Modify" at bounding box center [649, 77] width 83 height 17
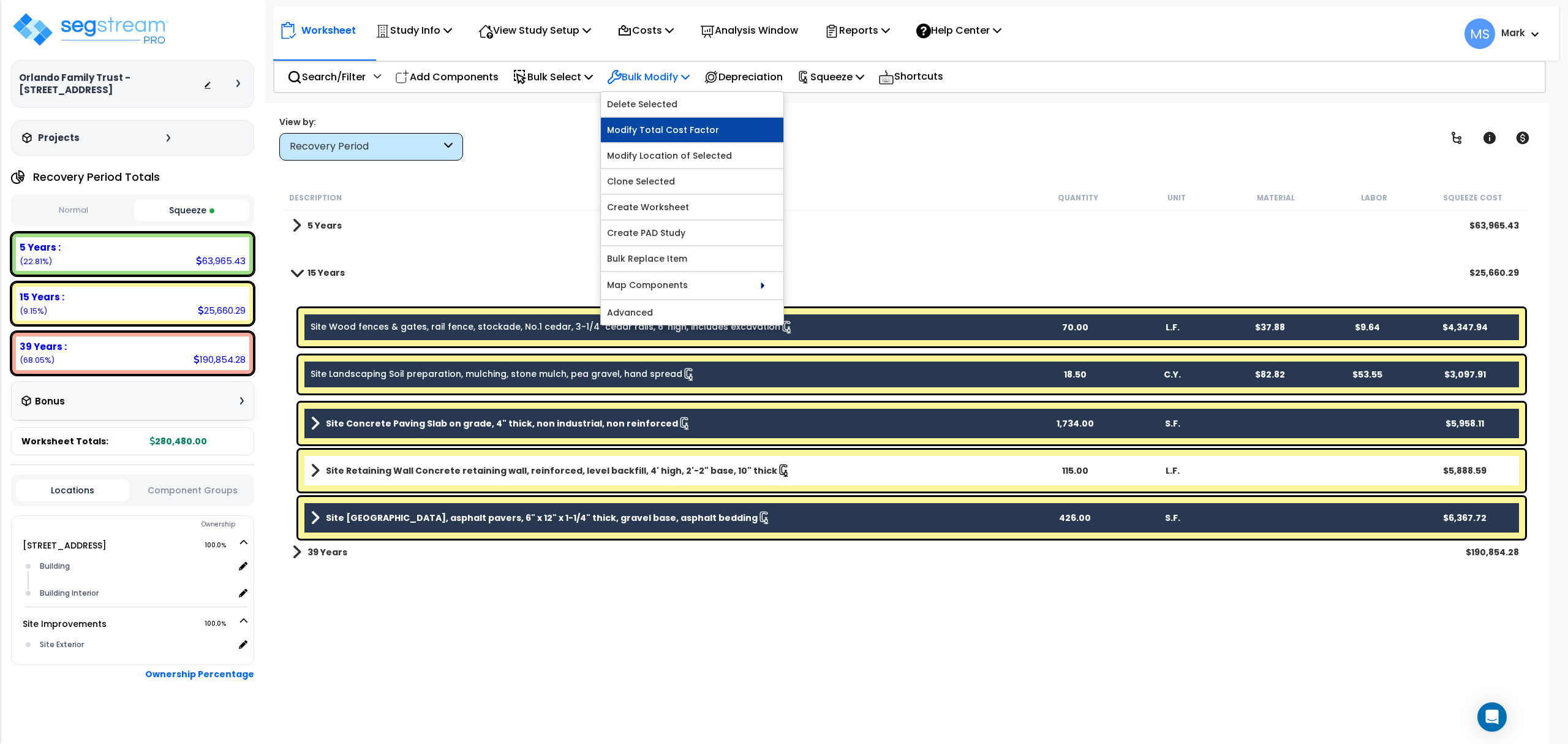
click at [682, 136] on link "Modify Total Cost Factor" at bounding box center [692, 129] width 183 height 25
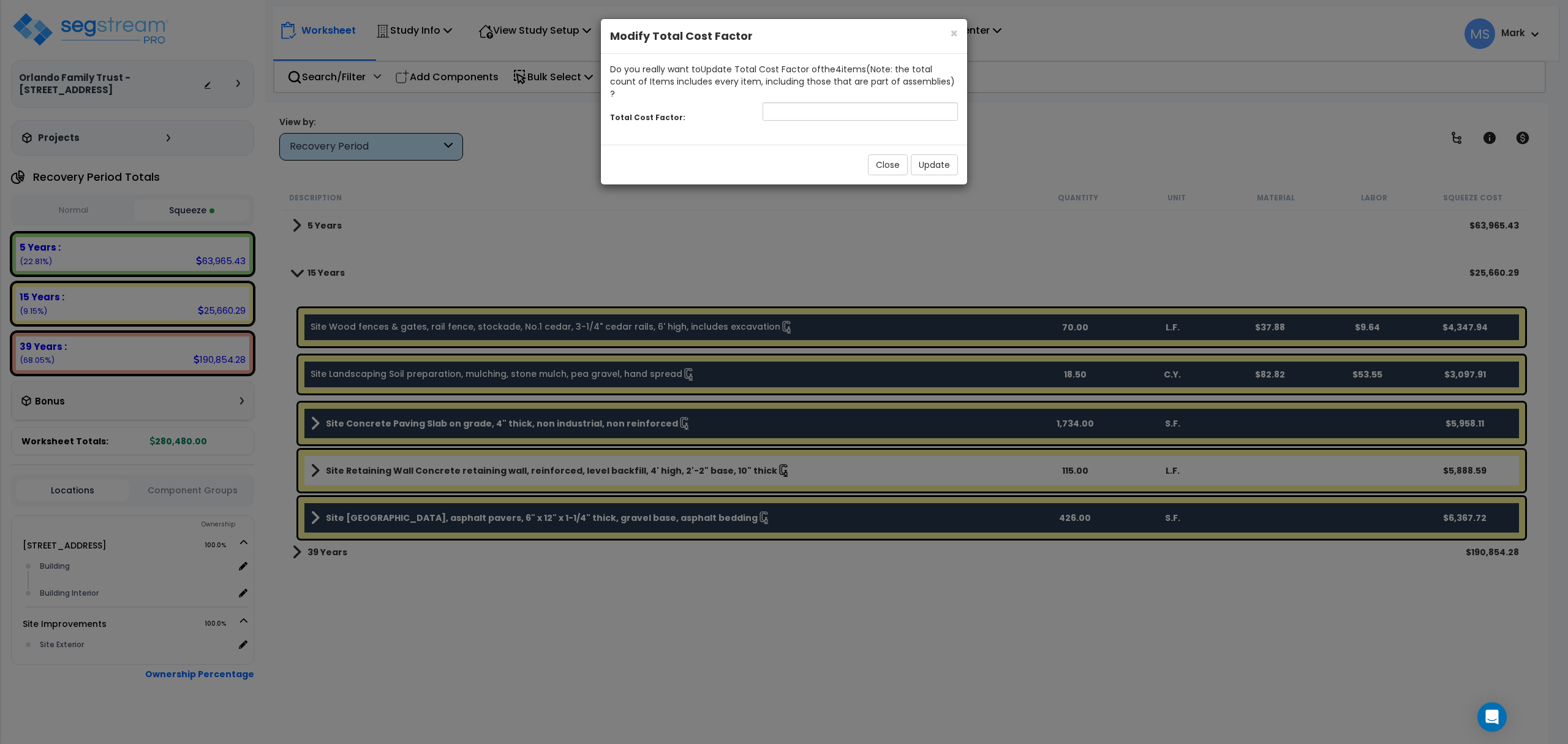
click at [810, 112] on div "Total Cost Factor:" at bounding box center [784, 113] width 366 height 26
click at [807, 102] on input "number" at bounding box center [860, 111] width 196 height 18
type input ".45"
click at [941, 154] on button "Update" at bounding box center [934, 164] width 47 height 21
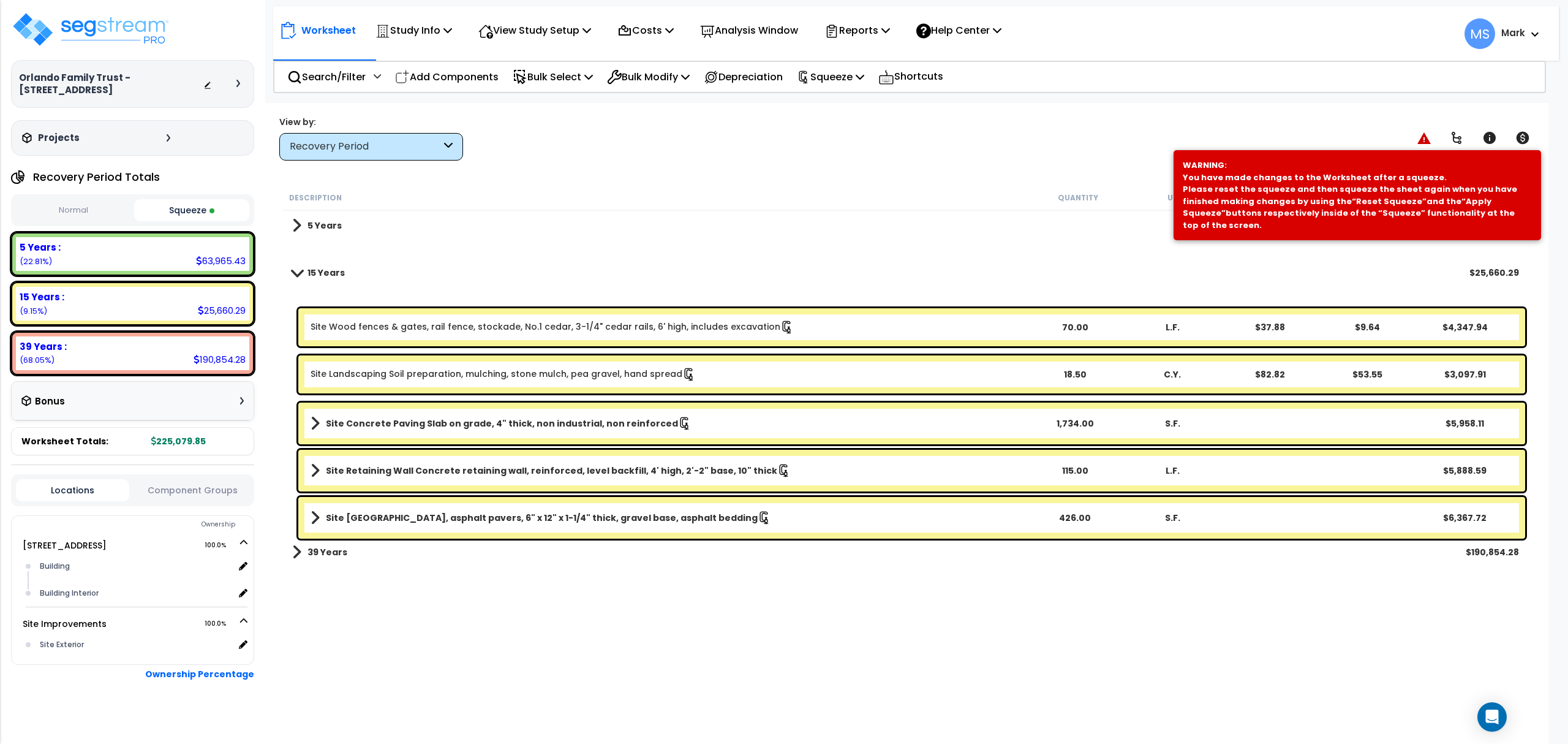
click at [681, 469] on b "Site Retaining Wall Concrete retaining wall, reinforced, level backfill, 4' hig…" at bounding box center [551, 470] width 452 height 12
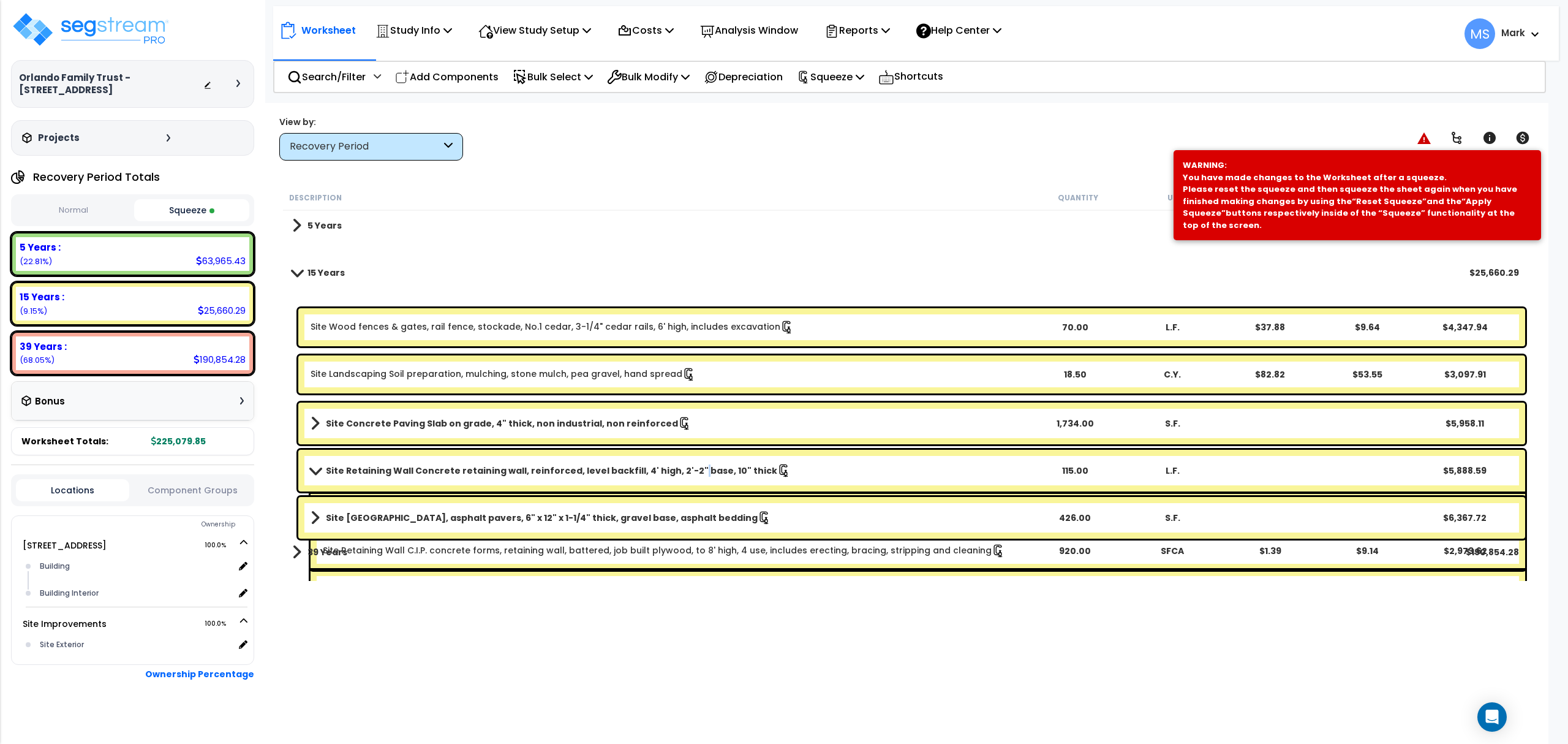
click at [681, 469] on b "Site Retaining Wall Concrete retaining wall, reinforced, level backfill, 4' hig…" at bounding box center [551, 470] width 452 height 12
click at [0, 0] on div at bounding box center [0, 0] width 0 height 0
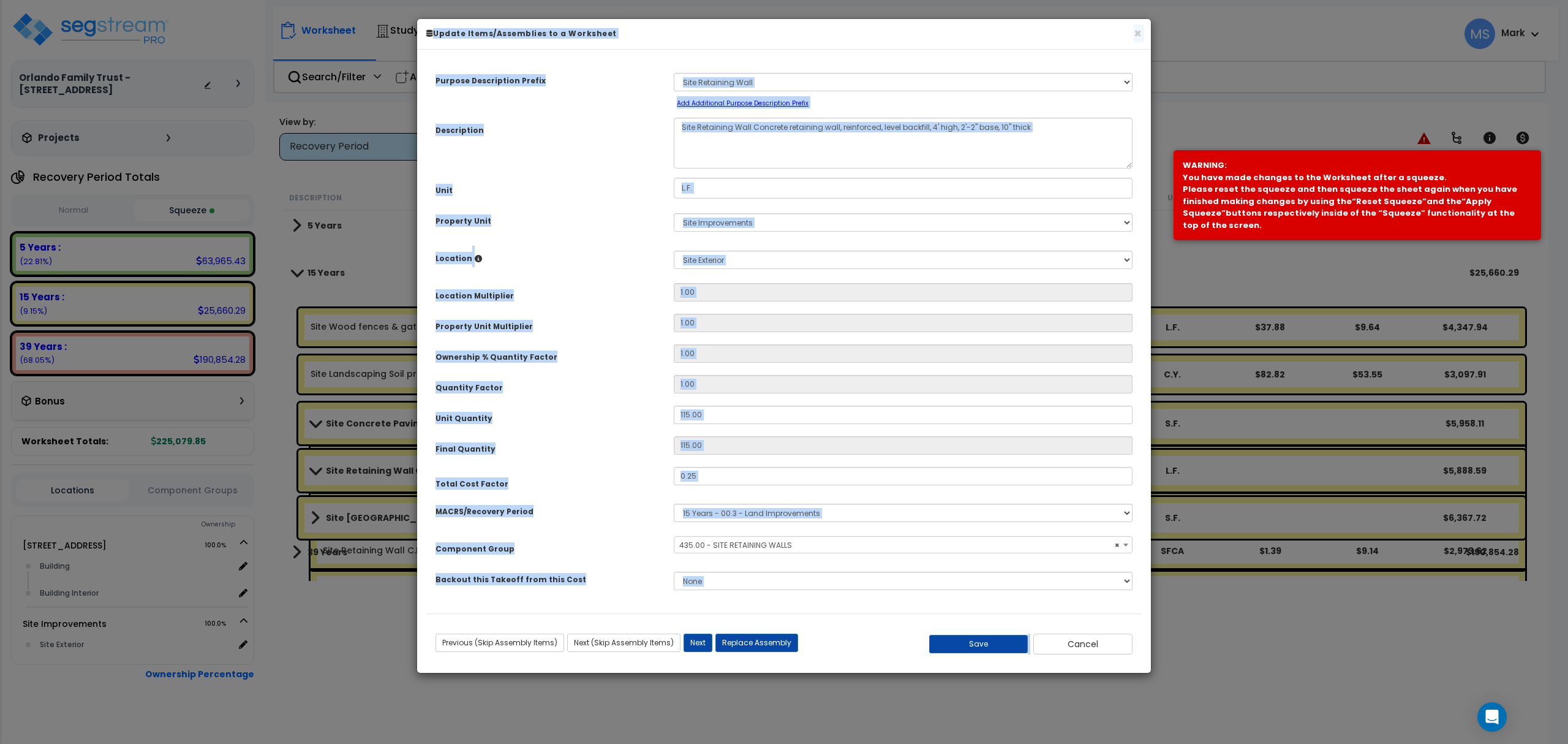
select select "45833"
click at [1077, 645] on button "Cancel" at bounding box center [1083, 644] width 99 height 21
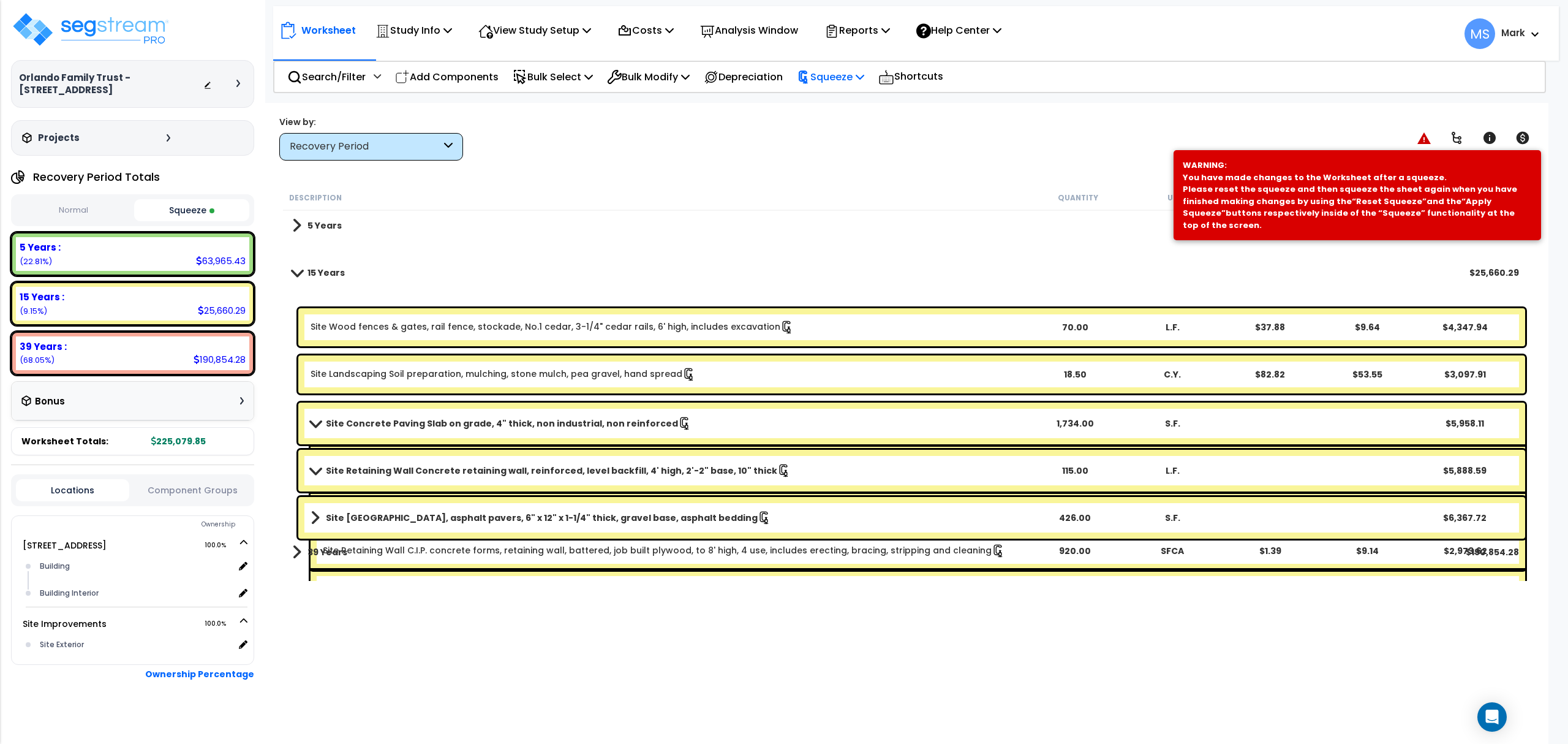
drag, startPoint x: 843, startPoint y: 80, endPoint x: 848, endPoint y: 101, distance: 21.6
click at [843, 82] on p "Squeeze" at bounding box center [831, 77] width 67 height 17
click at [848, 103] on link "Re-squeeze" at bounding box center [851, 105] width 121 height 28
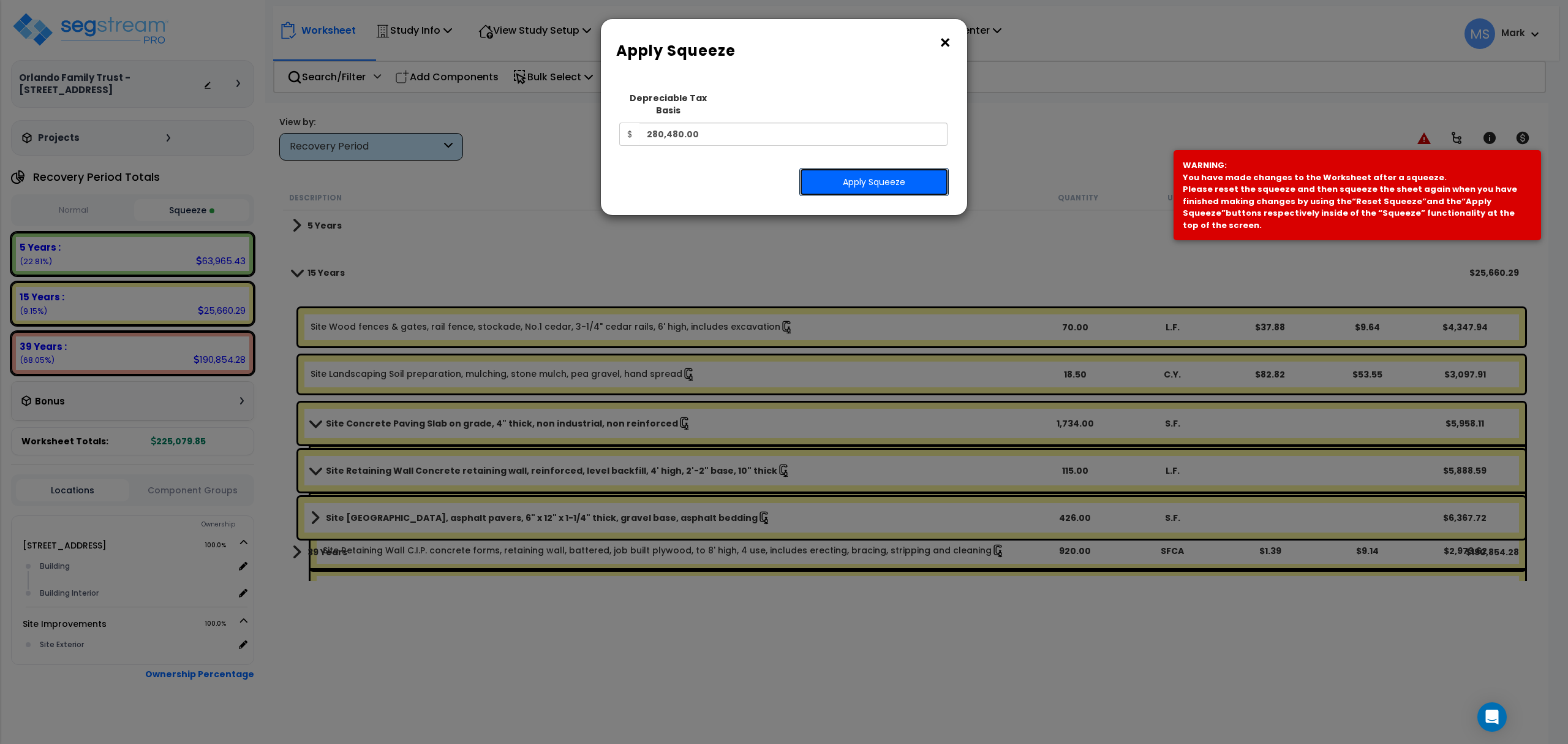
drag, startPoint x: 861, startPoint y: 168, endPoint x: 1567, endPoint y: 202, distance: 706.8
click at [871, 169] on button "Apply Squeeze" at bounding box center [874, 181] width 149 height 28
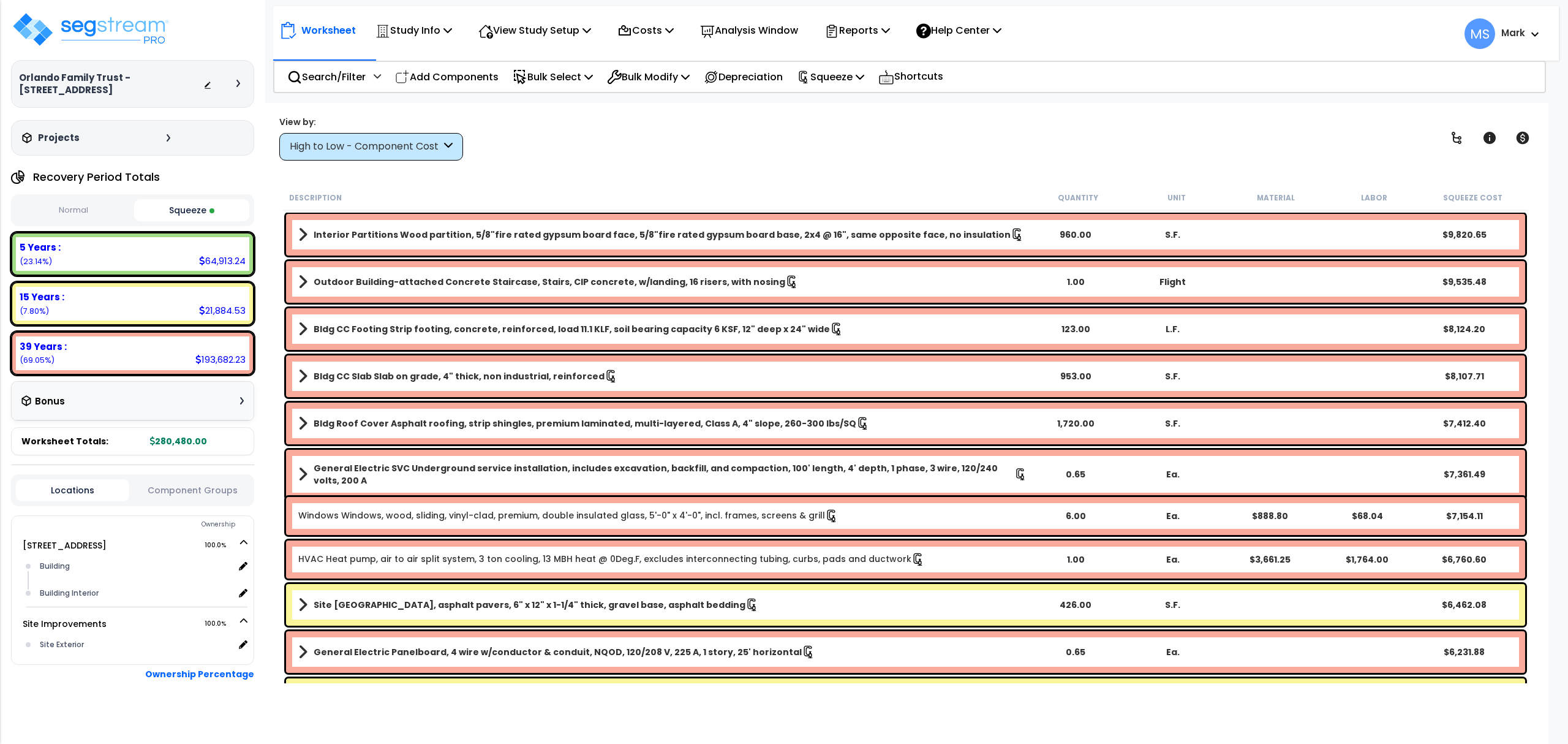
click at [192, 315] on div "15 Years : 21,884.53 (7.80%)" at bounding box center [132, 303] width 233 height 34
click at [38, 247] on b "5 Years :" at bounding box center [40, 247] width 41 height 13
click at [115, 251] on div "5 Years :" at bounding box center [132, 247] width 226 height 13
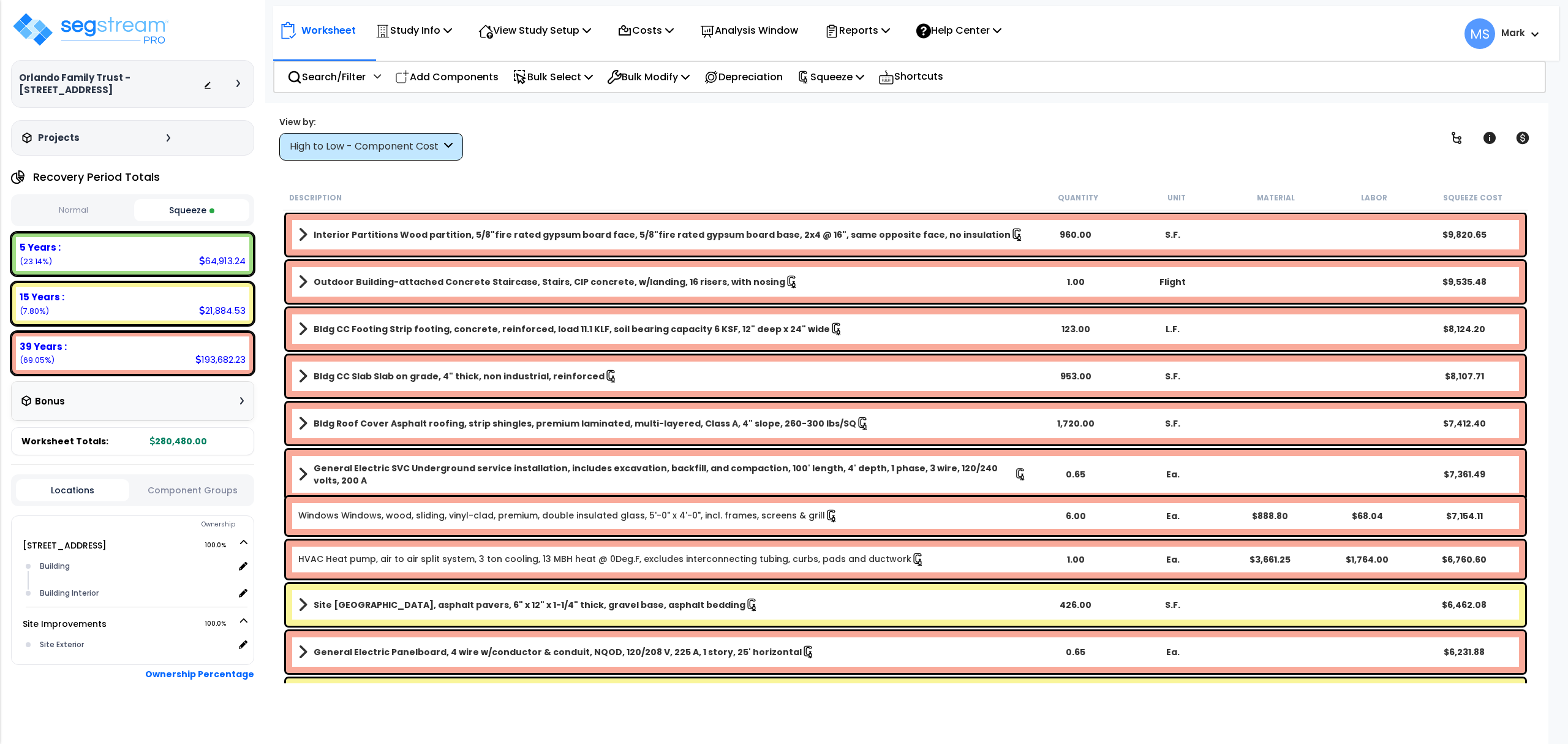
click at [373, 128] on div "View by: High to Low - Component Cost High to Low - Component Cost" at bounding box center [371, 138] width 184 height 45
click at [376, 140] on div "High to Low - Component Cost" at bounding box center [371, 147] width 184 height 28
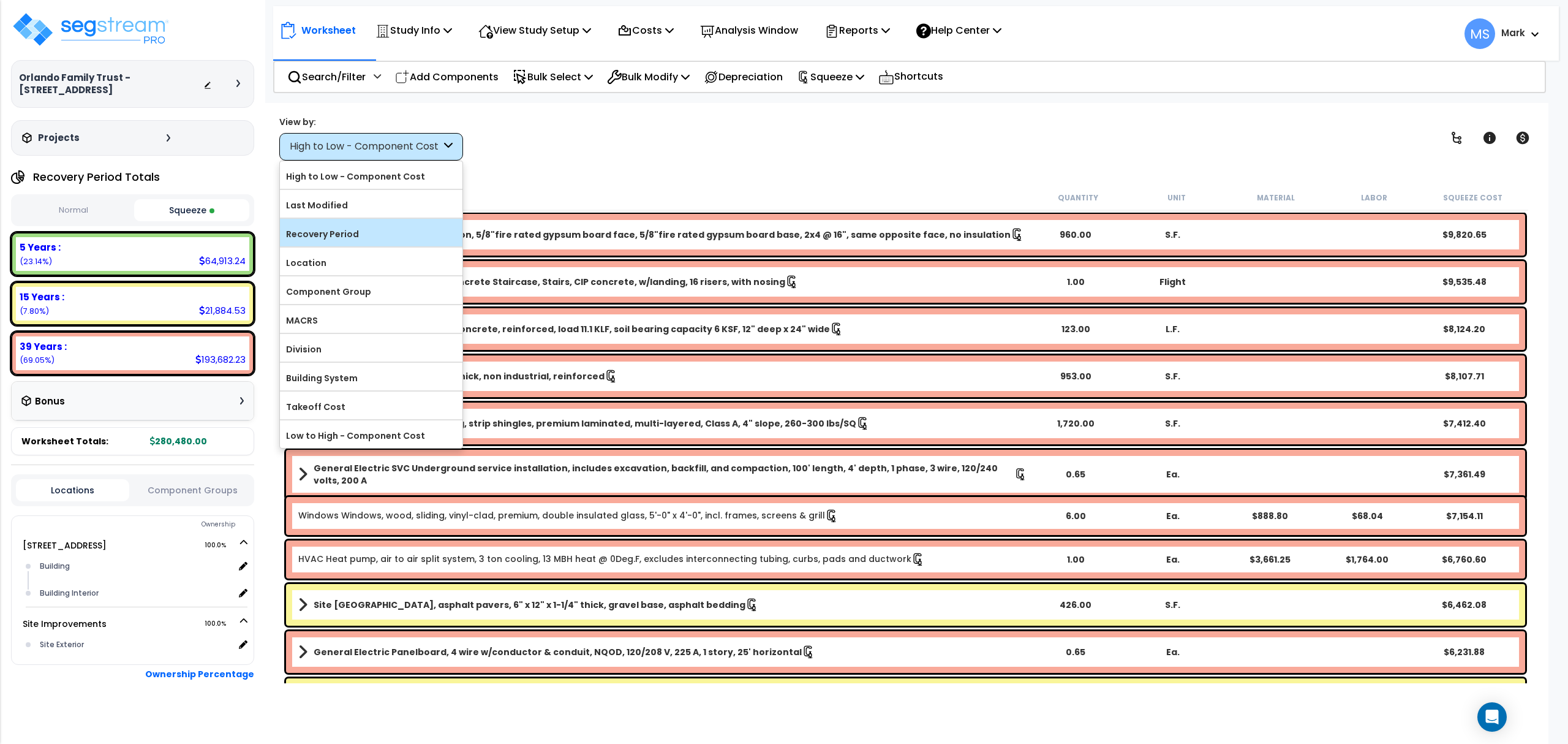
click at [358, 243] on label "Recovery Period" at bounding box center [371, 234] width 183 height 18
click at [0, 0] on input "Recovery Period" at bounding box center [0, 0] width 0 height 0
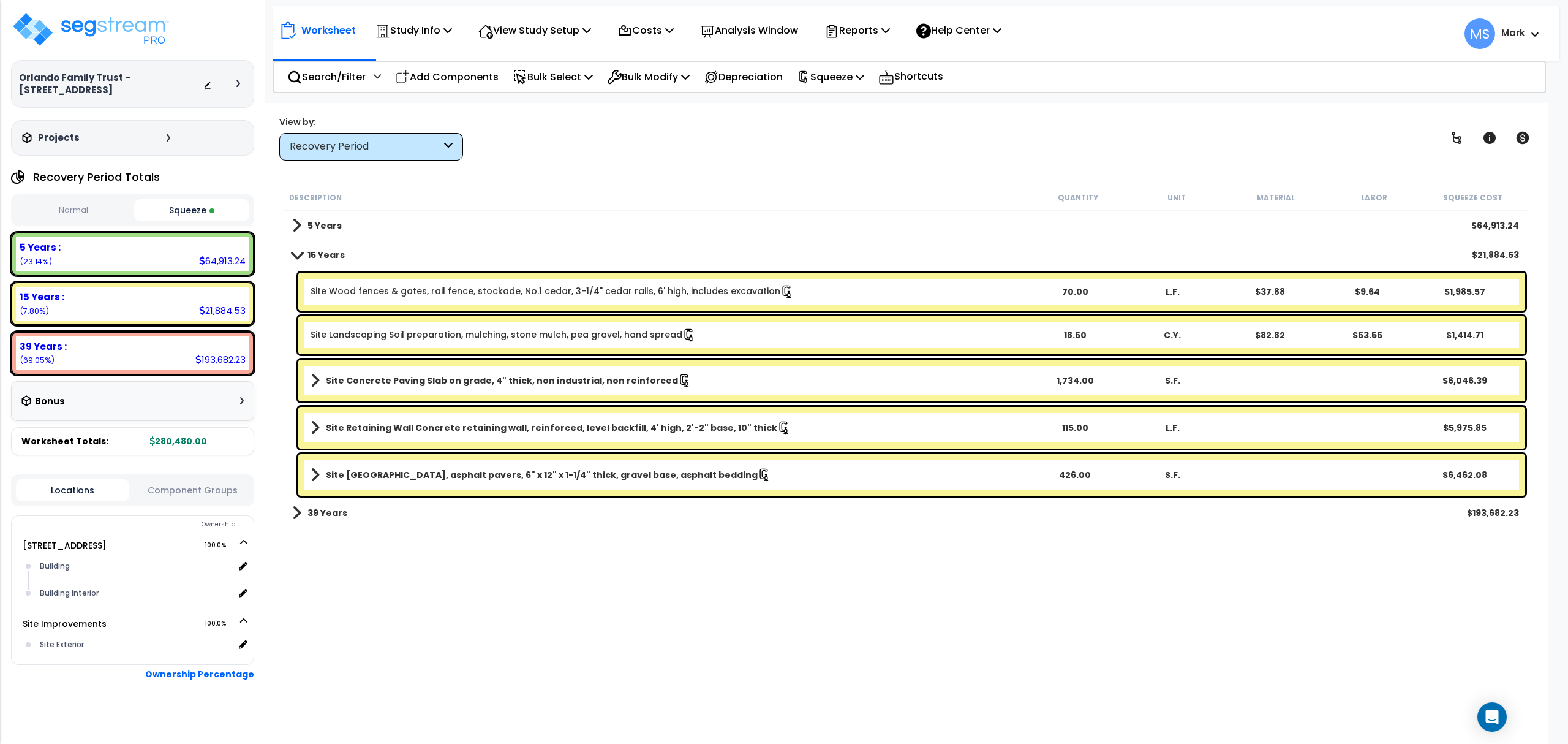
click at [313, 227] on b "5 Years" at bounding box center [324, 225] width 34 height 12
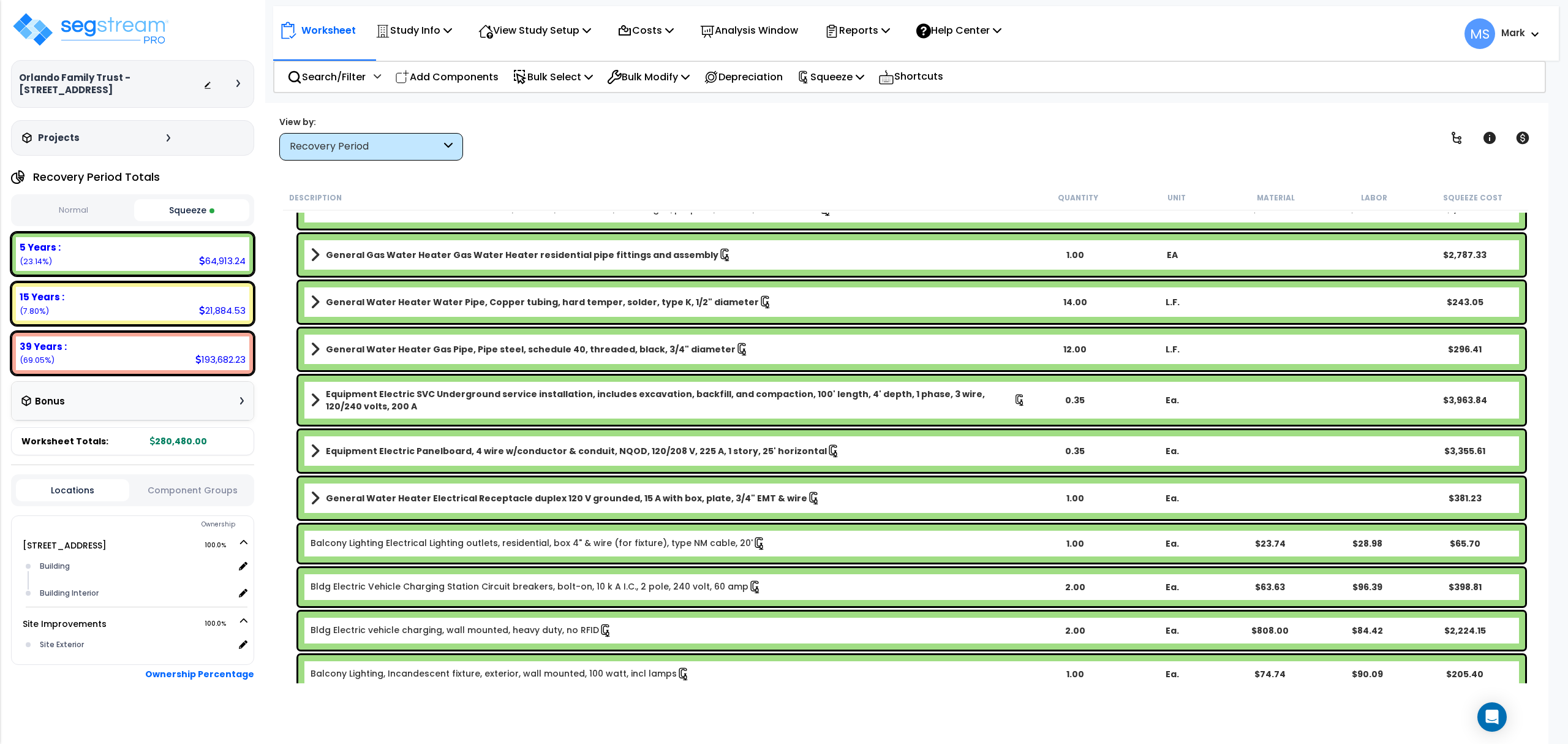
scroll to position [81, 0]
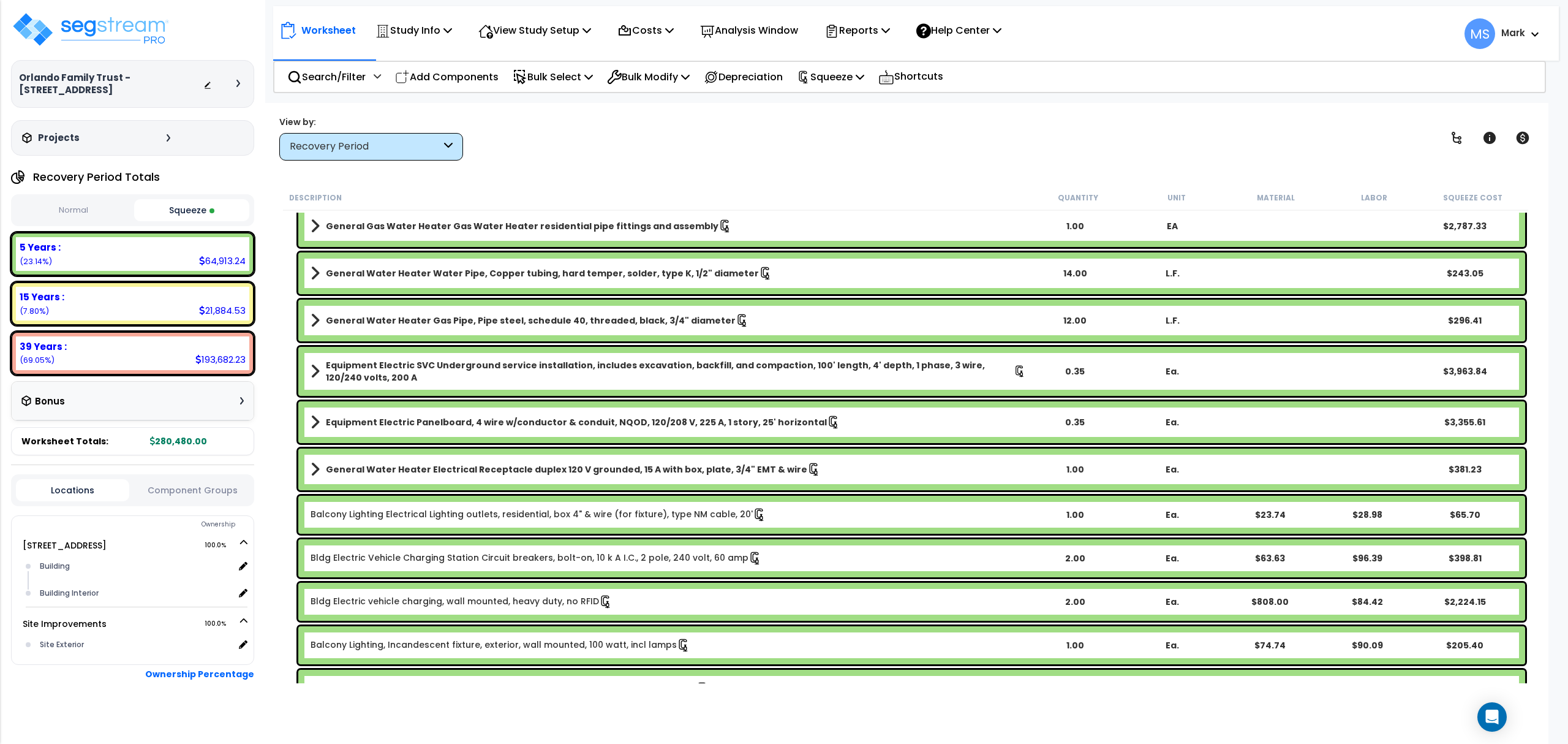
click at [487, 423] on b "Equipment Electric Panelboard, 4 wire w/conductor & conduit, NQOD, 120/208 V, 2…" at bounding box center [576, 421] width 501 height 12
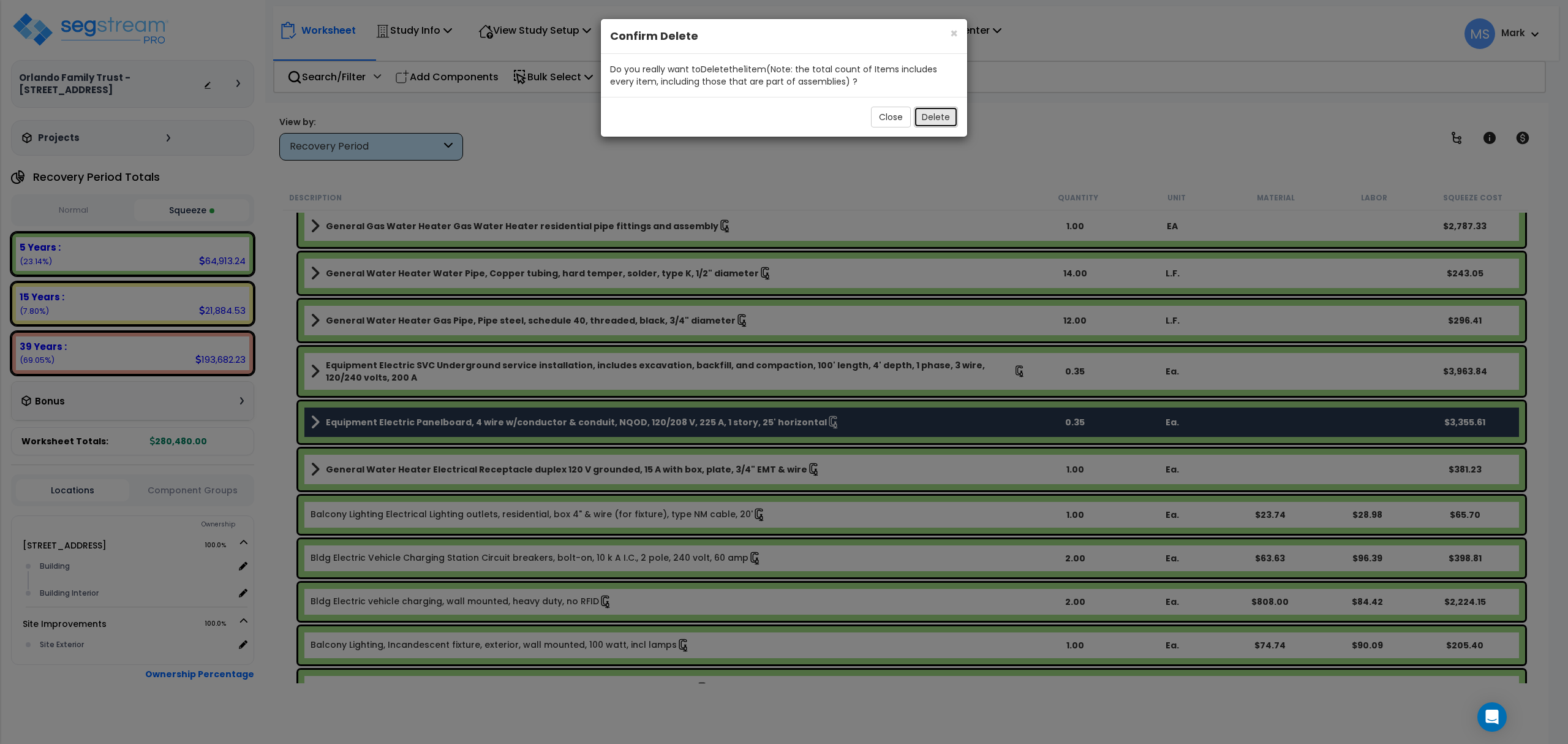
click at [924, 120] on button "Delete" at bounding box center [935, 117] width 44 height 21
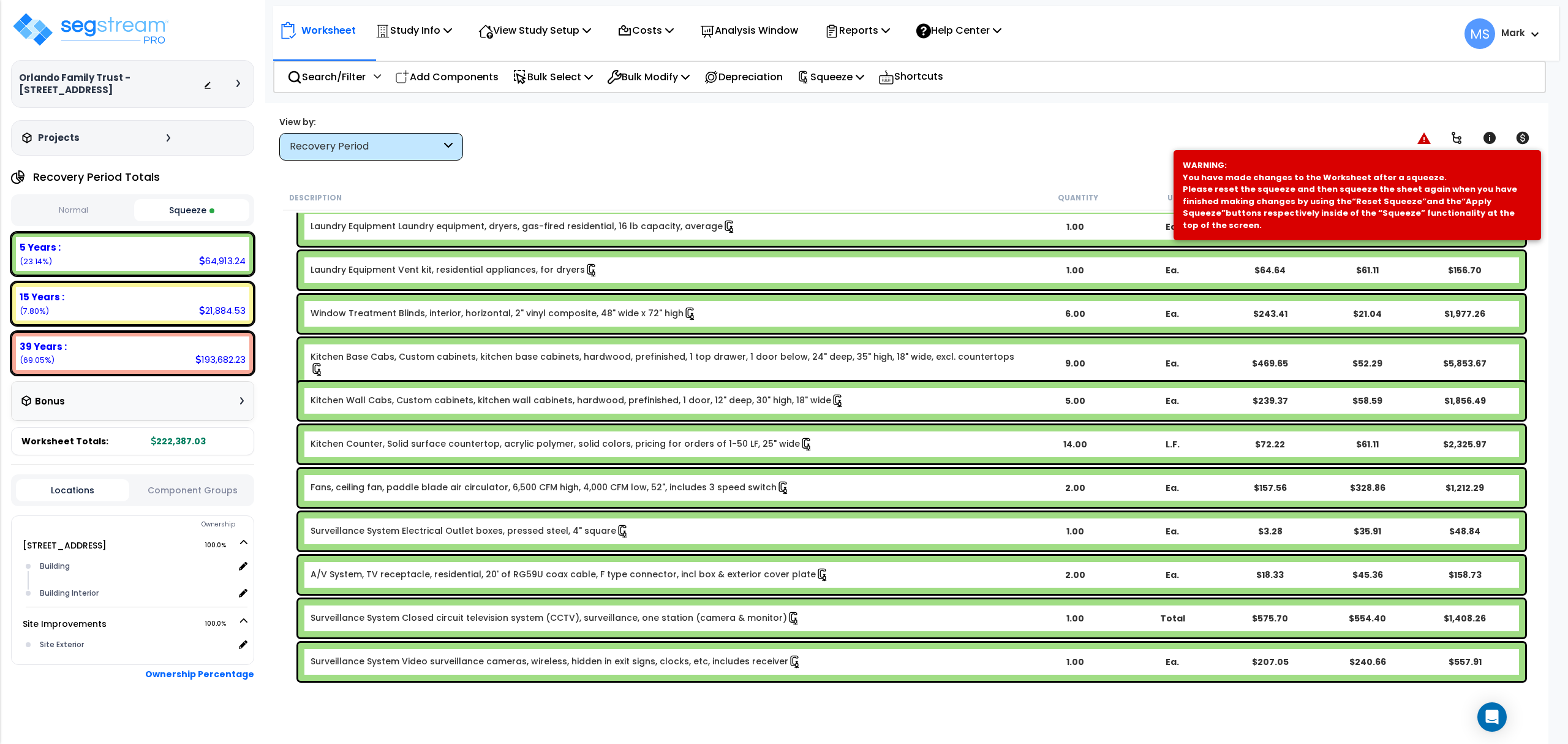
scroll to position [1225, 0]
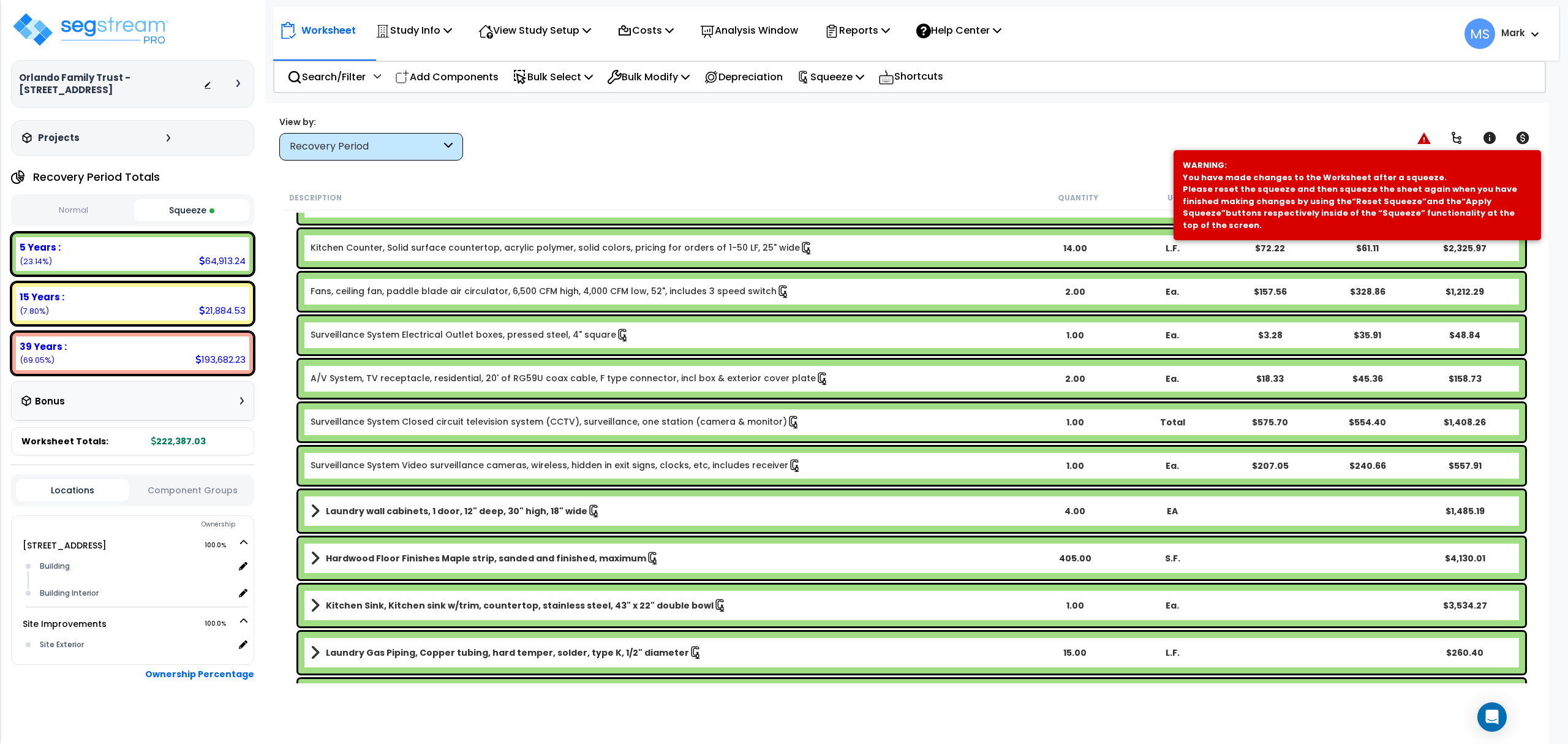
click at [180, 499] on b "Locations Component Groups Ownership 4190 Sunnyhill Dr 100.0%" at bounding box center [132, 603] width 243 height 277
click at [180, 490] on button "Component Groups" at bounding box center [192, 490] width 113 height 14
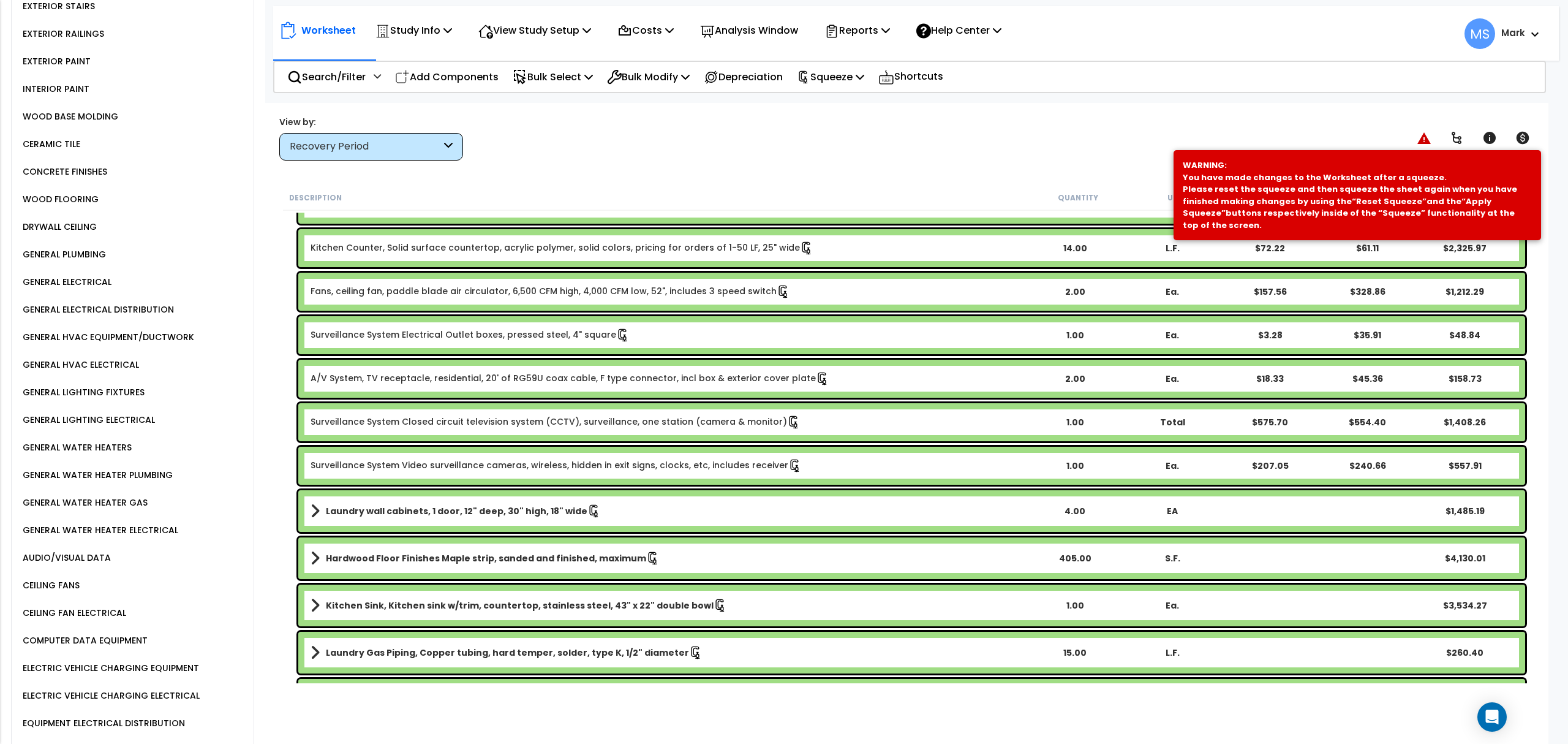
scroll to position [1307, 0]
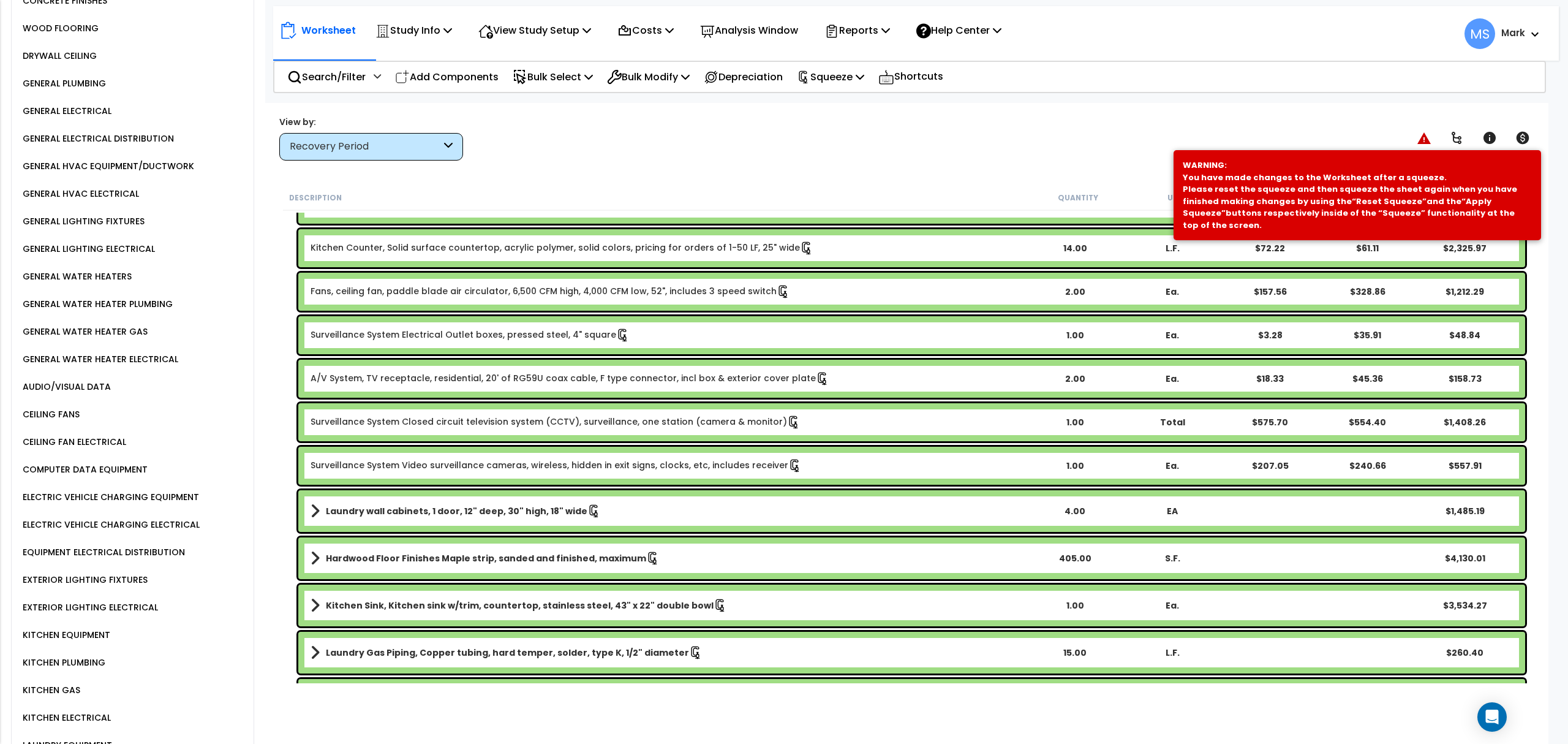
click at [153, 489] on div "ELECTRIC VEHICLE CHARGING EQUIPMENT" at bounding box center [109, 497] width 180 height 14
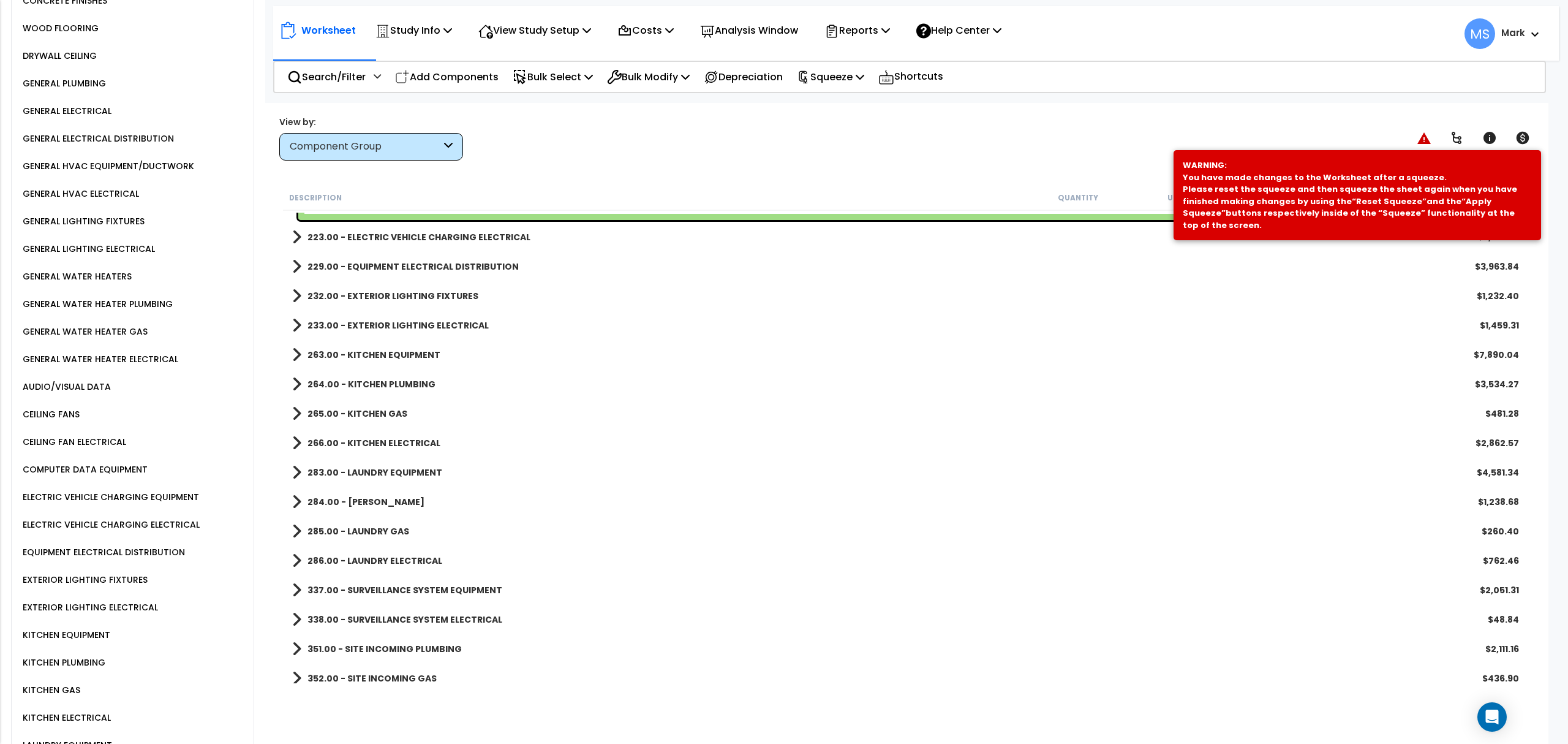
scroll to position [1360, 0]
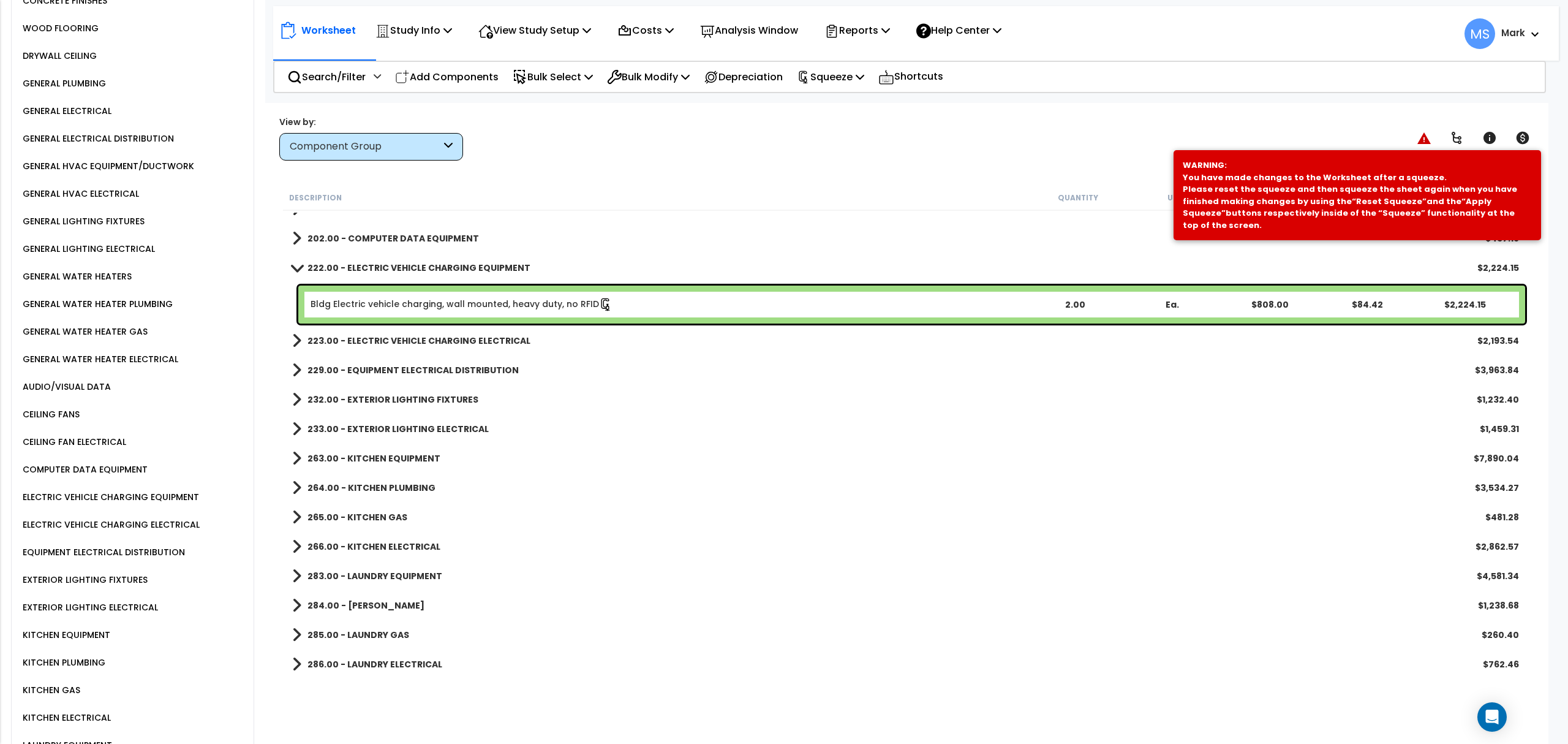
click at [162, 517] on div "ELECTRIC VEHICLE CHARGING ELECTRICAL" at bounding box center [110, 524] width 180 height 14
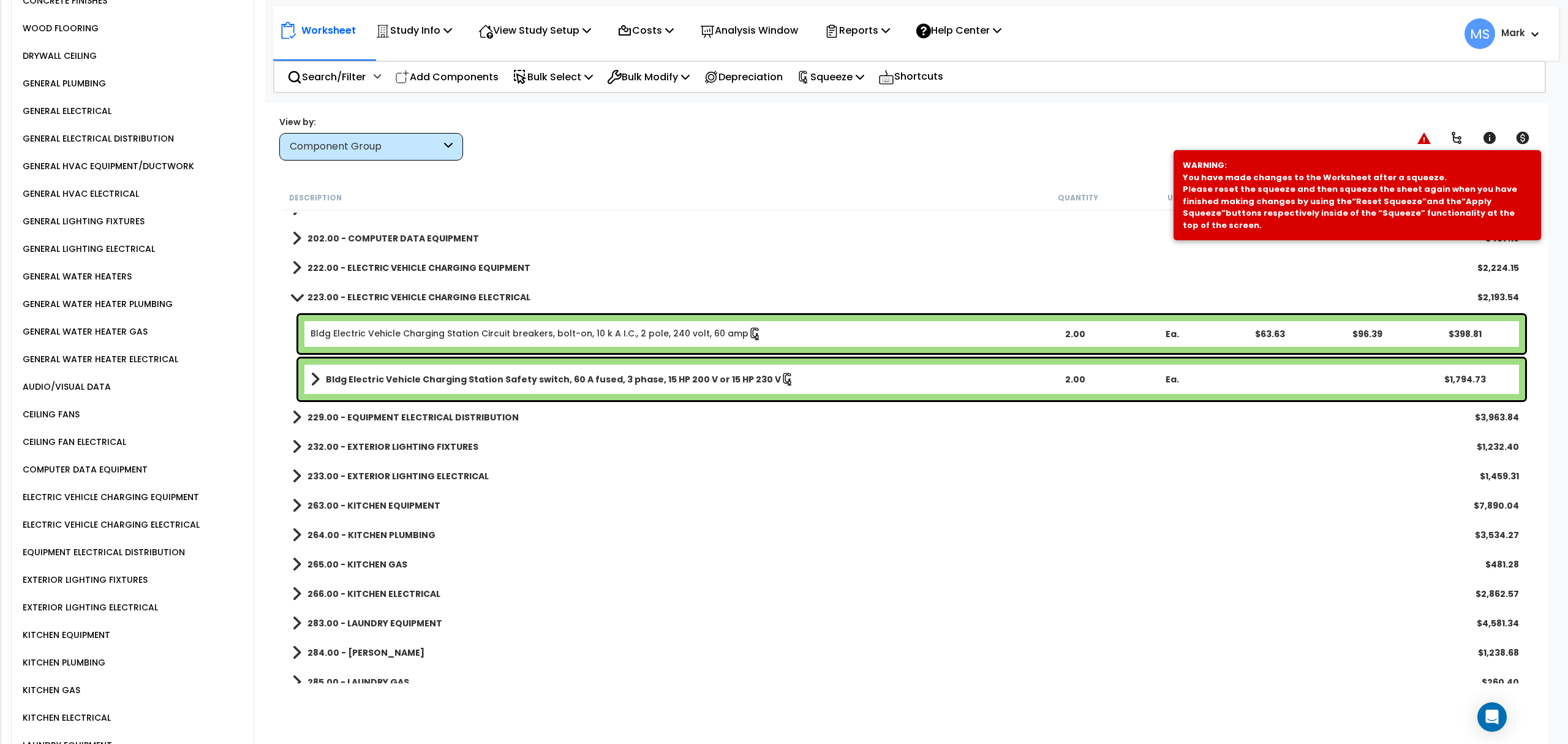
click at [462, 376] on b "Bldg Electric Vehicle Charging Station Safety switch, 60 A fused, 3 phase, 15 H…" at bounding box center [553, 378] width 455 height 12
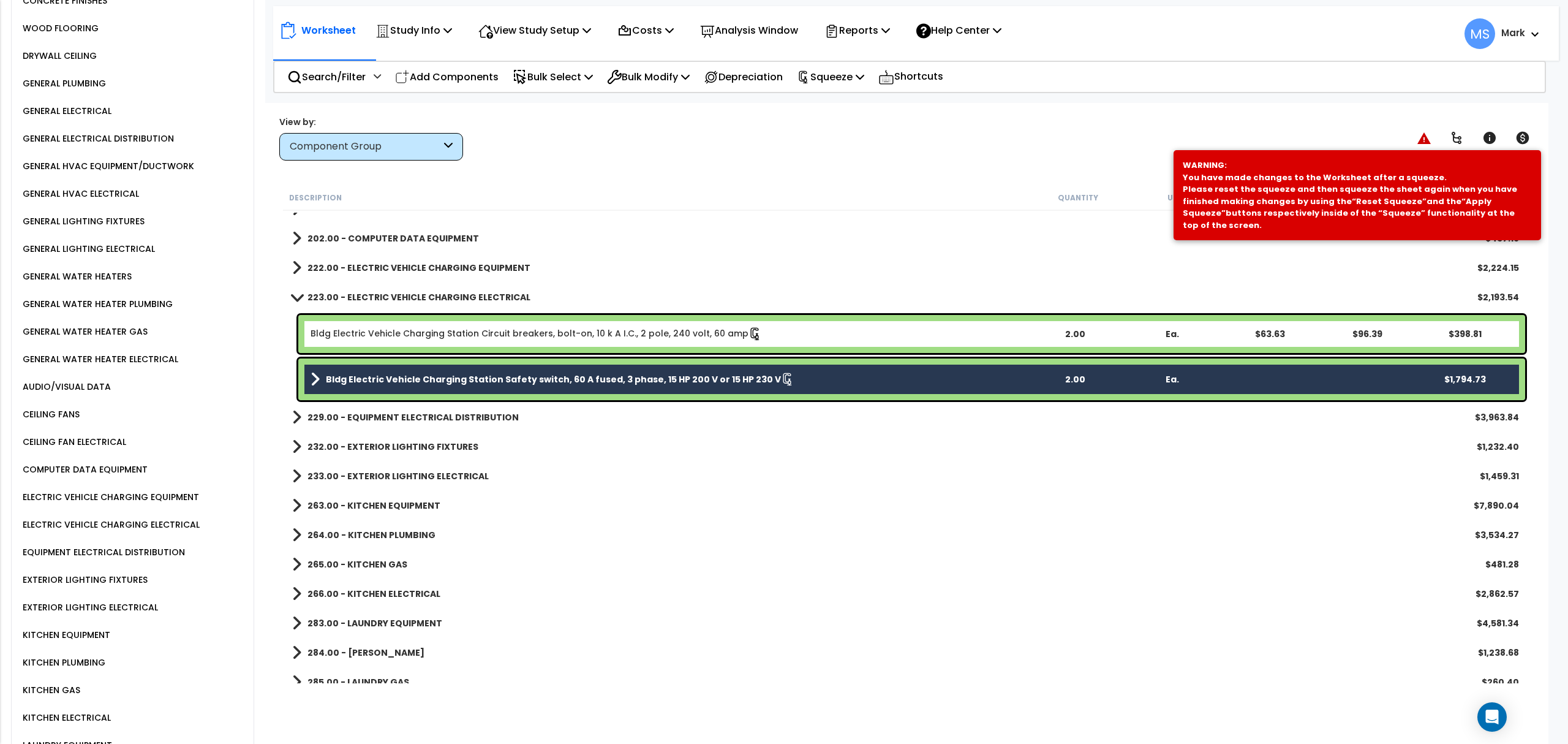
click at [457, 330] on link "Bldg Electric Vehicle Charging Station Circuit breakers, bolt-on, 10 k A I.C., …" at bounding box center [536, 334] width 452 height 14
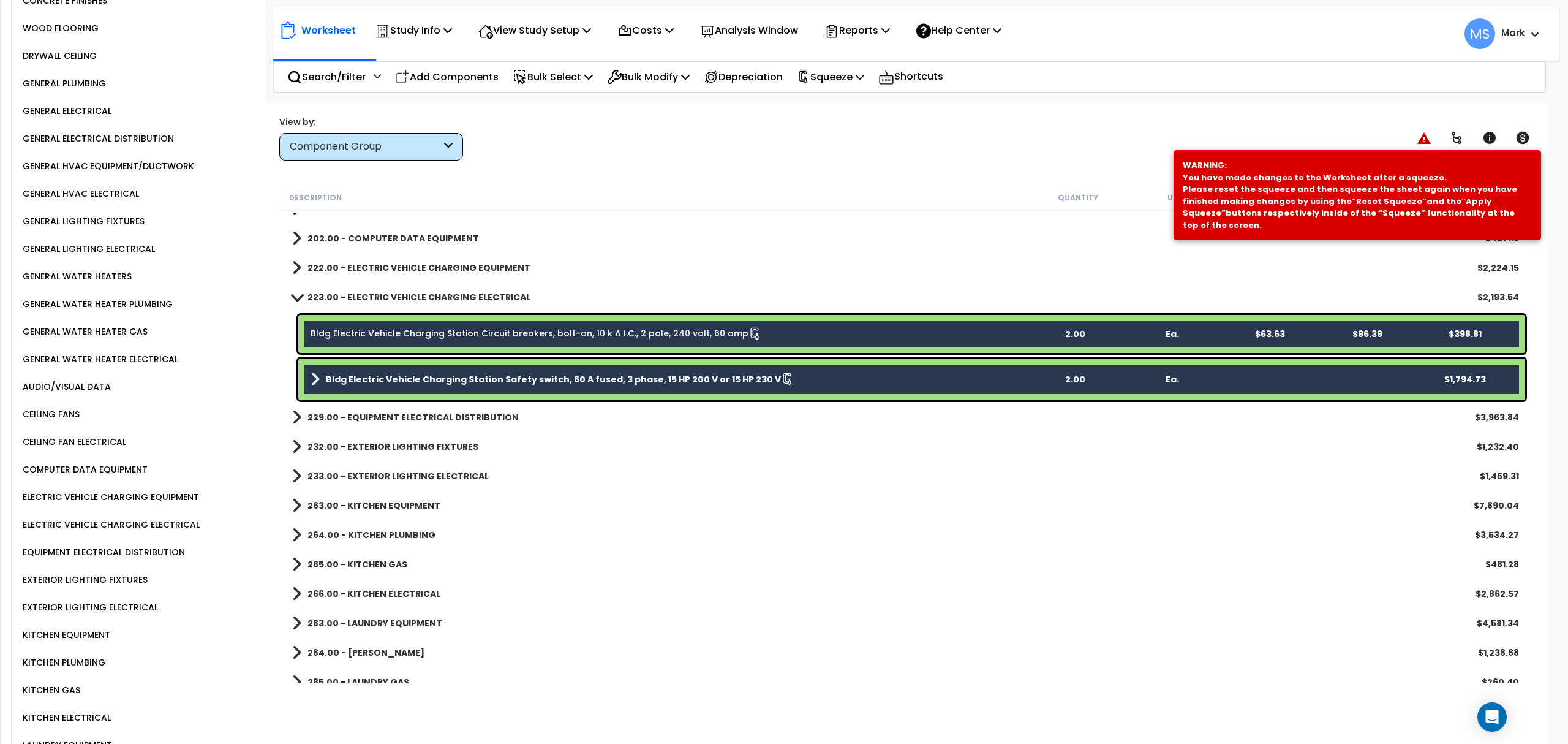
click at [427, 263] on b "222.00 - ELECTRIC VEHICLE CHARGING EQUIPMENT" at bounding box center [418, 267] width 223 height 12
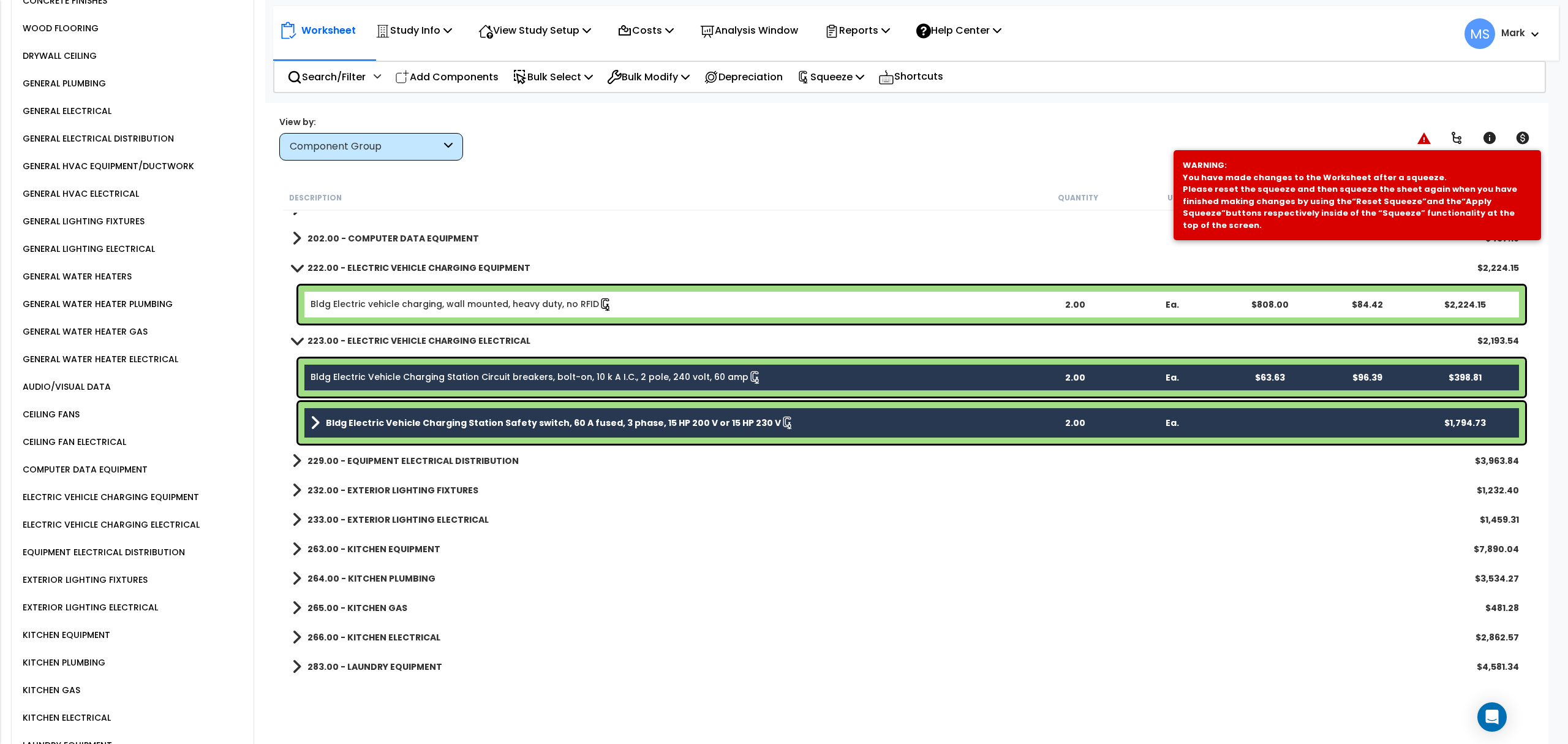
click at [444, 295] on div "Bldg Electric vehicle charging, wall mounted, heavy duty, no RFID 2.00 Ea. $808…" at bounding box center [912, 305] width 1227 height 38
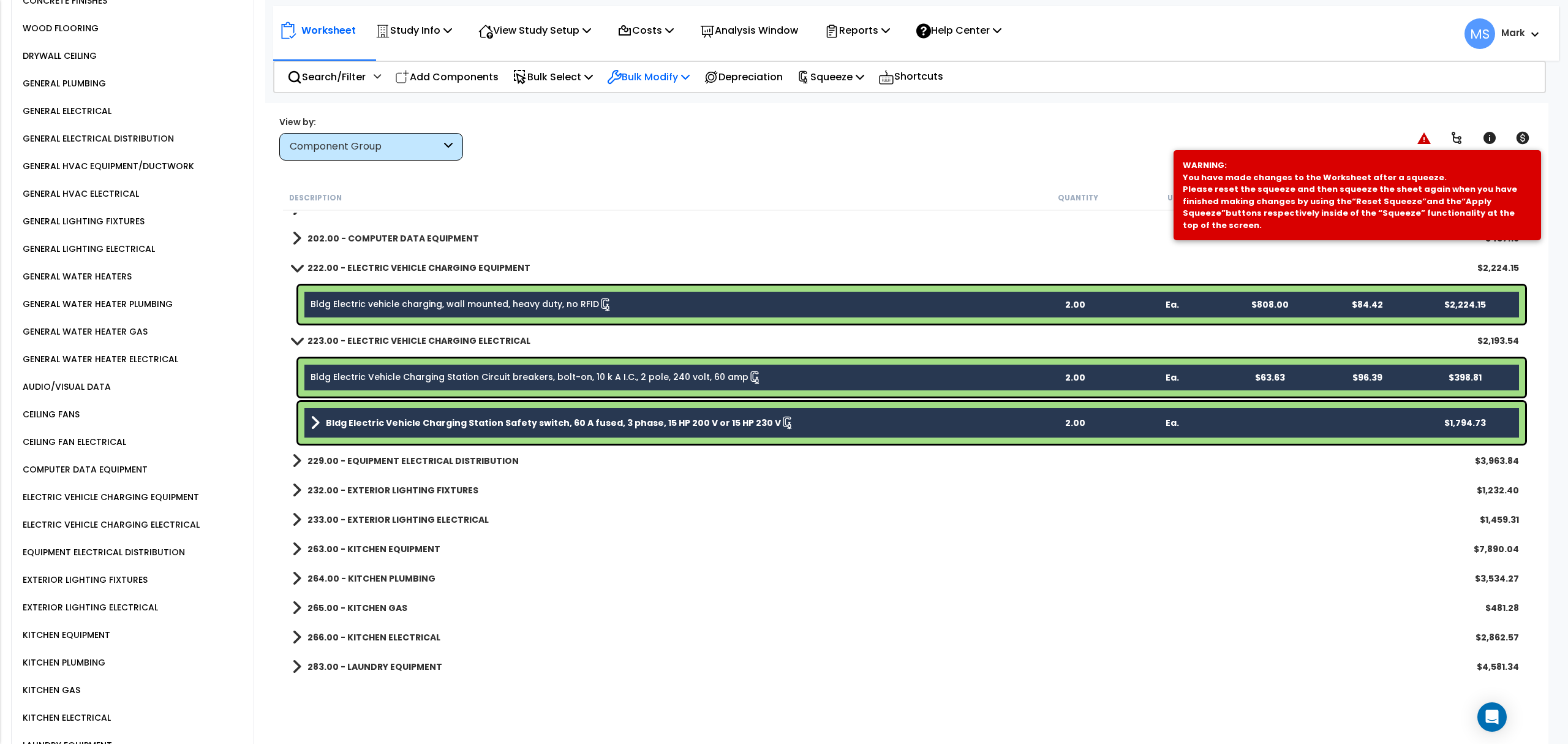
click at [642, 73] on p "Bulk Modify" at bounding box center [649, 77] width 83 height 17
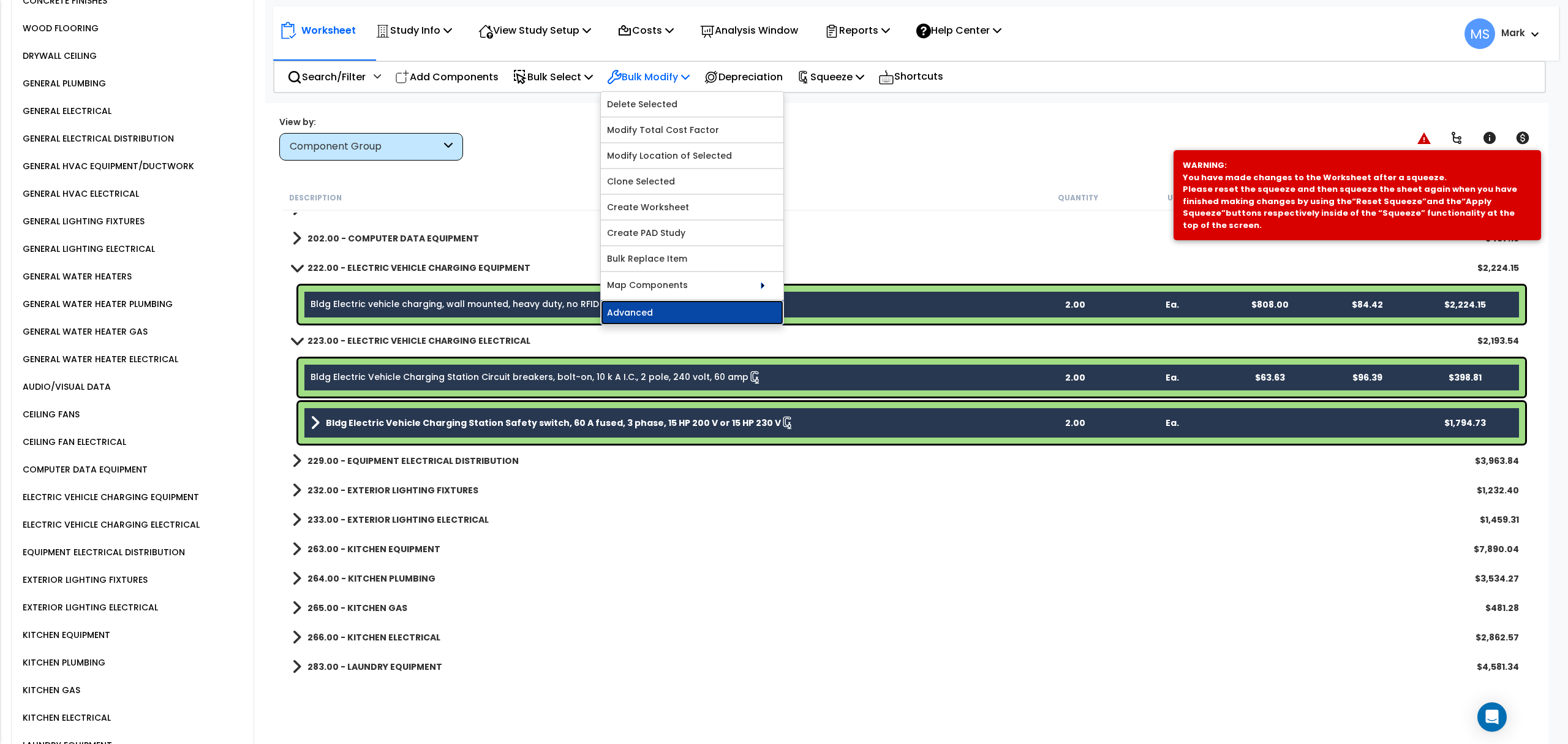
click at [710, 307] on link "Advanced" at bounding box center [692, 312] width 183 height 25
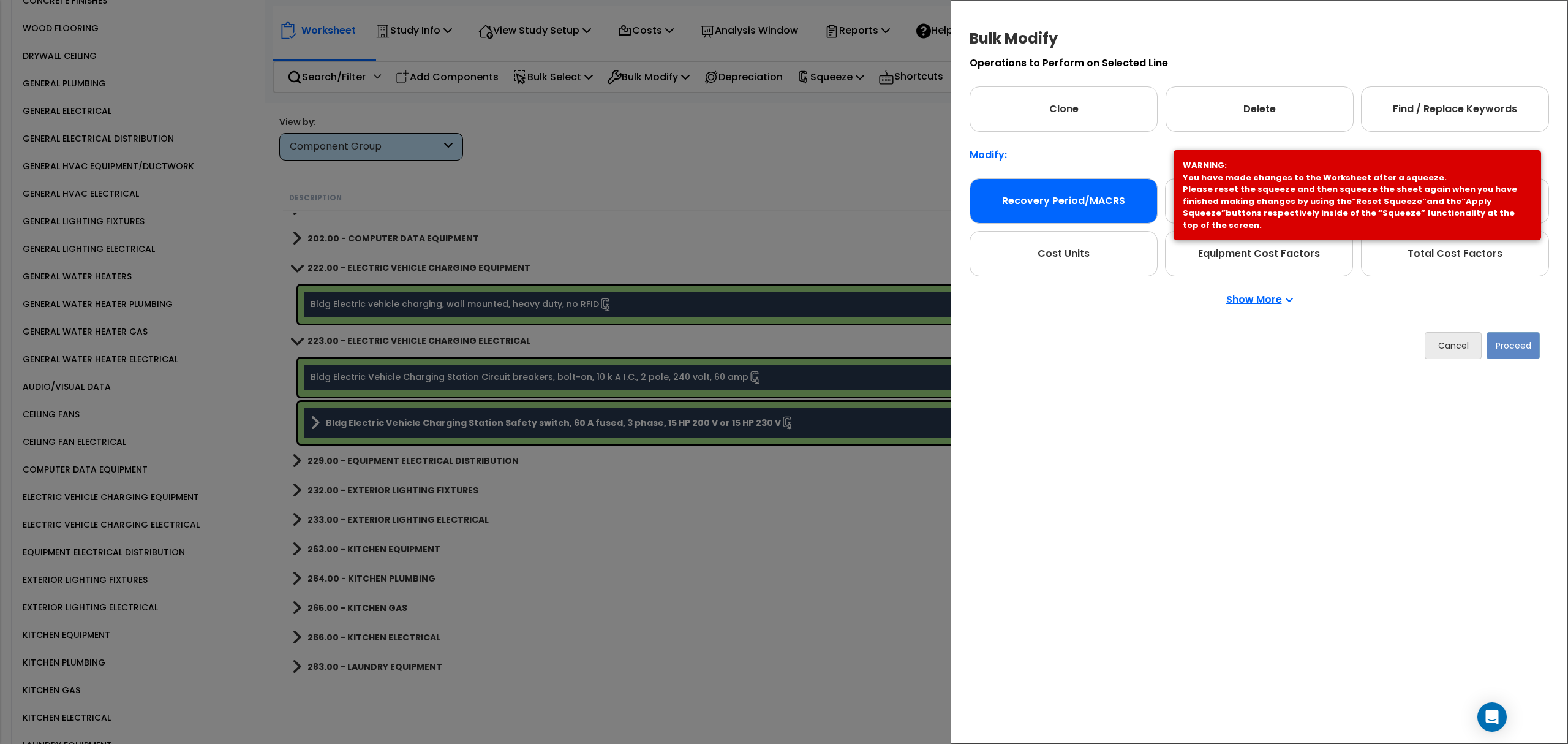
click at [1123, 197] on div "Recovery Period/MACRS" at bounding box center [1064, 200] width 188 height 46
click at [1506, 349] on button "Proceed" at bounding box center [1513, 346] width 53 height 27
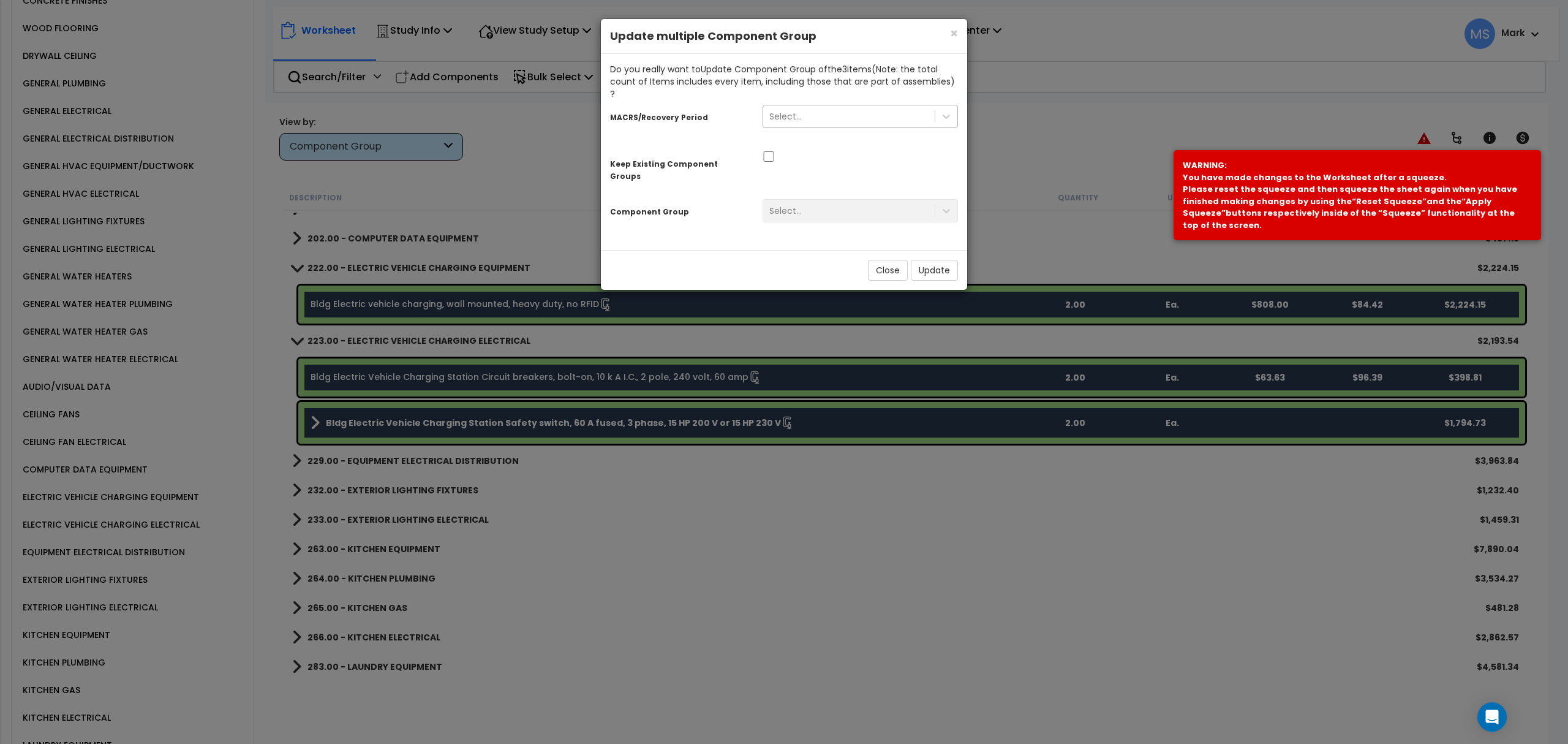
click at [788, 113] on div "Select..." at bounding box center [848, 117] width 172 height 20
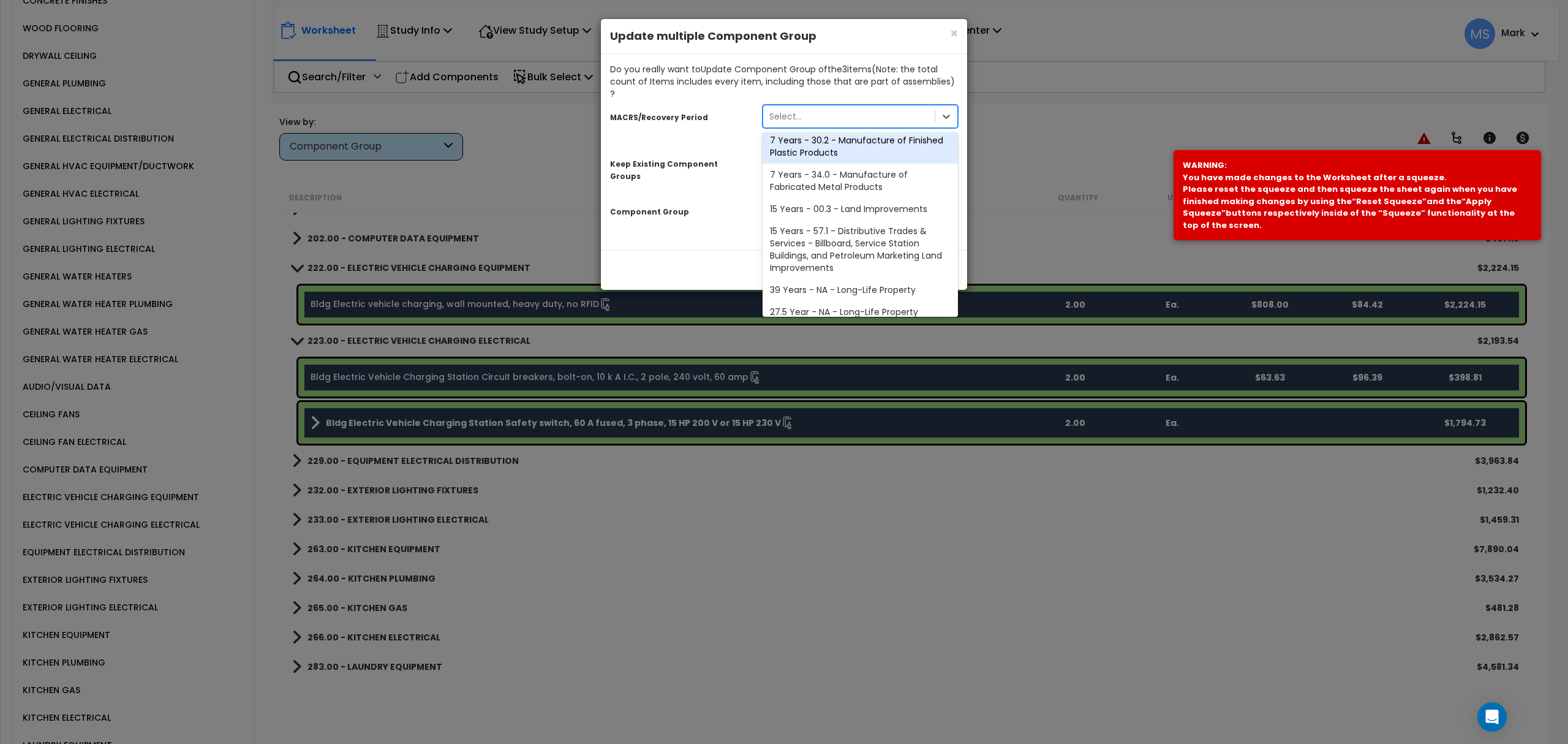
scroll to position [81, 0]
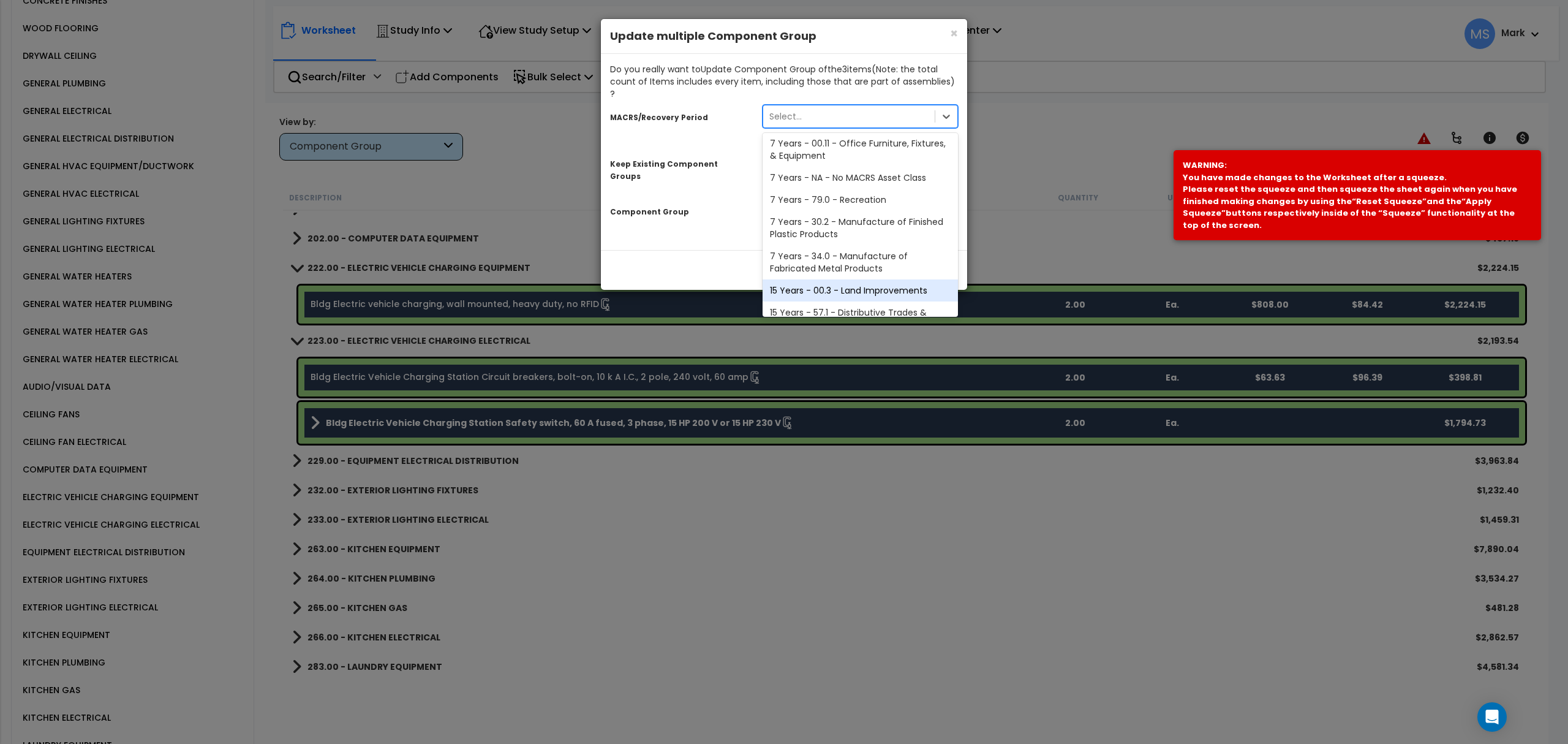
click at [785, 279] on div "15 Years - 00.3 - Land Improvements" at bounding box center [860, 291] width 196 height 22
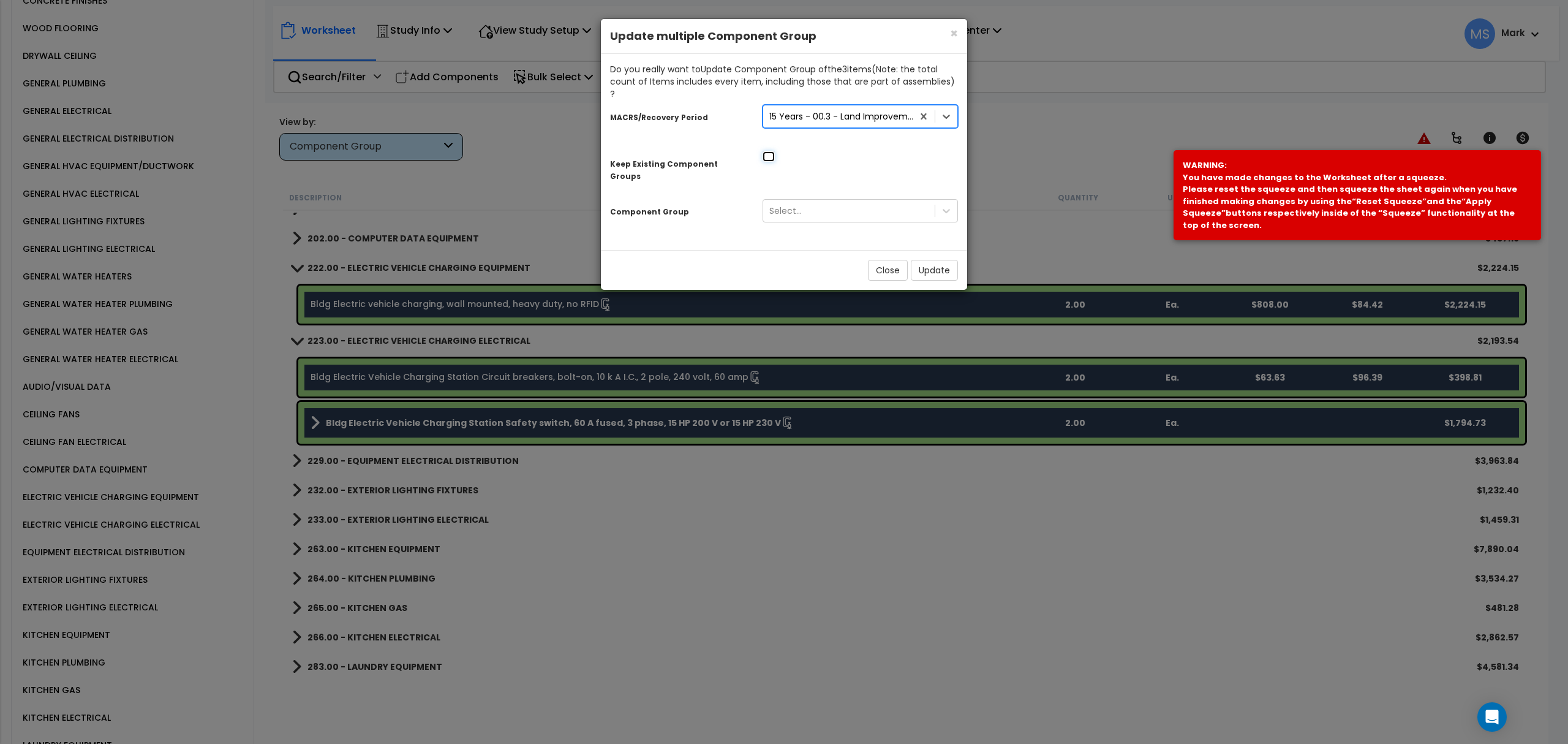
click at [772, 152] on input "checkbox" at bounding box center [768, 156] width 12 height 10
checkbox input "true"
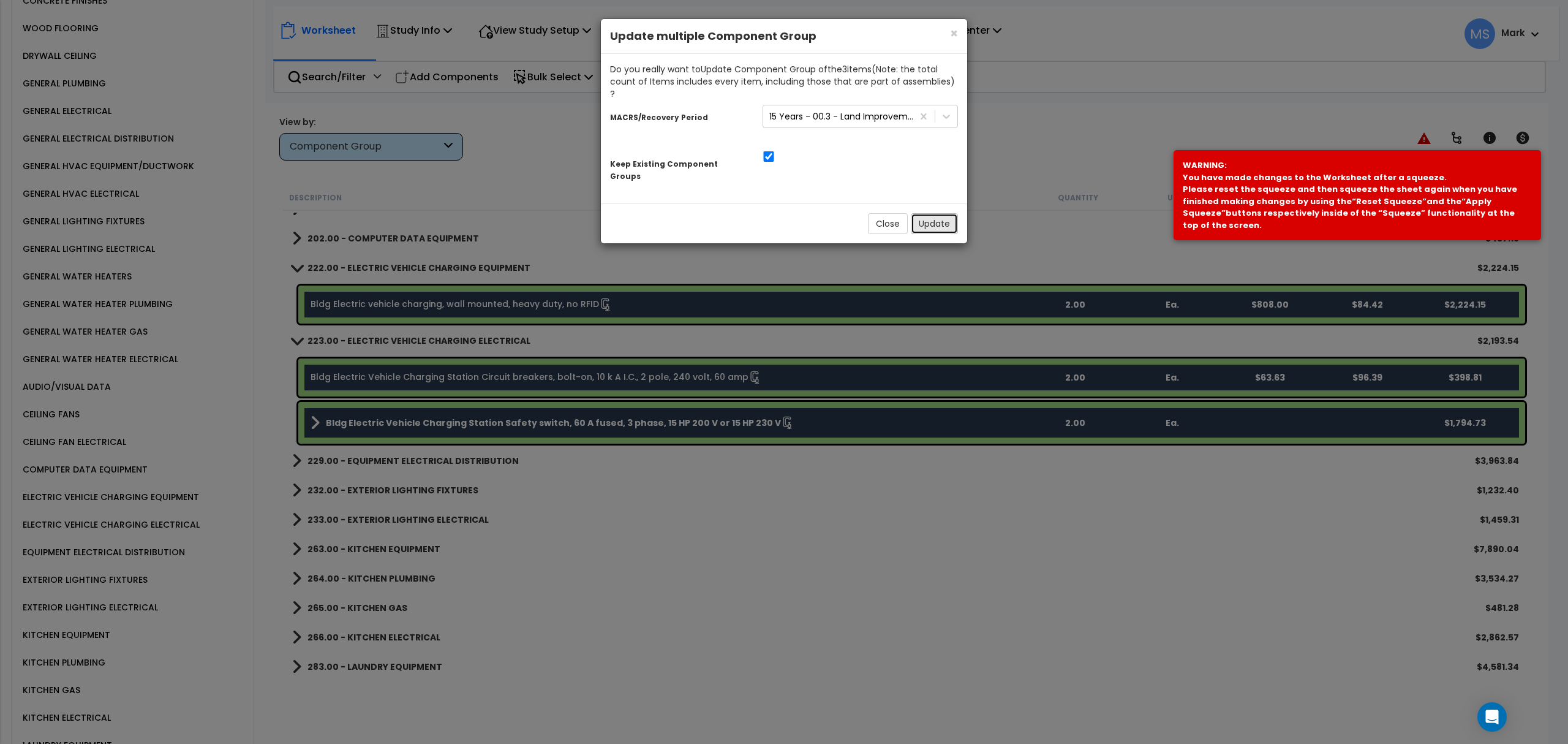
click at [944, 213] on button "Update" at bounding box center [934, 224] width 47 height 21
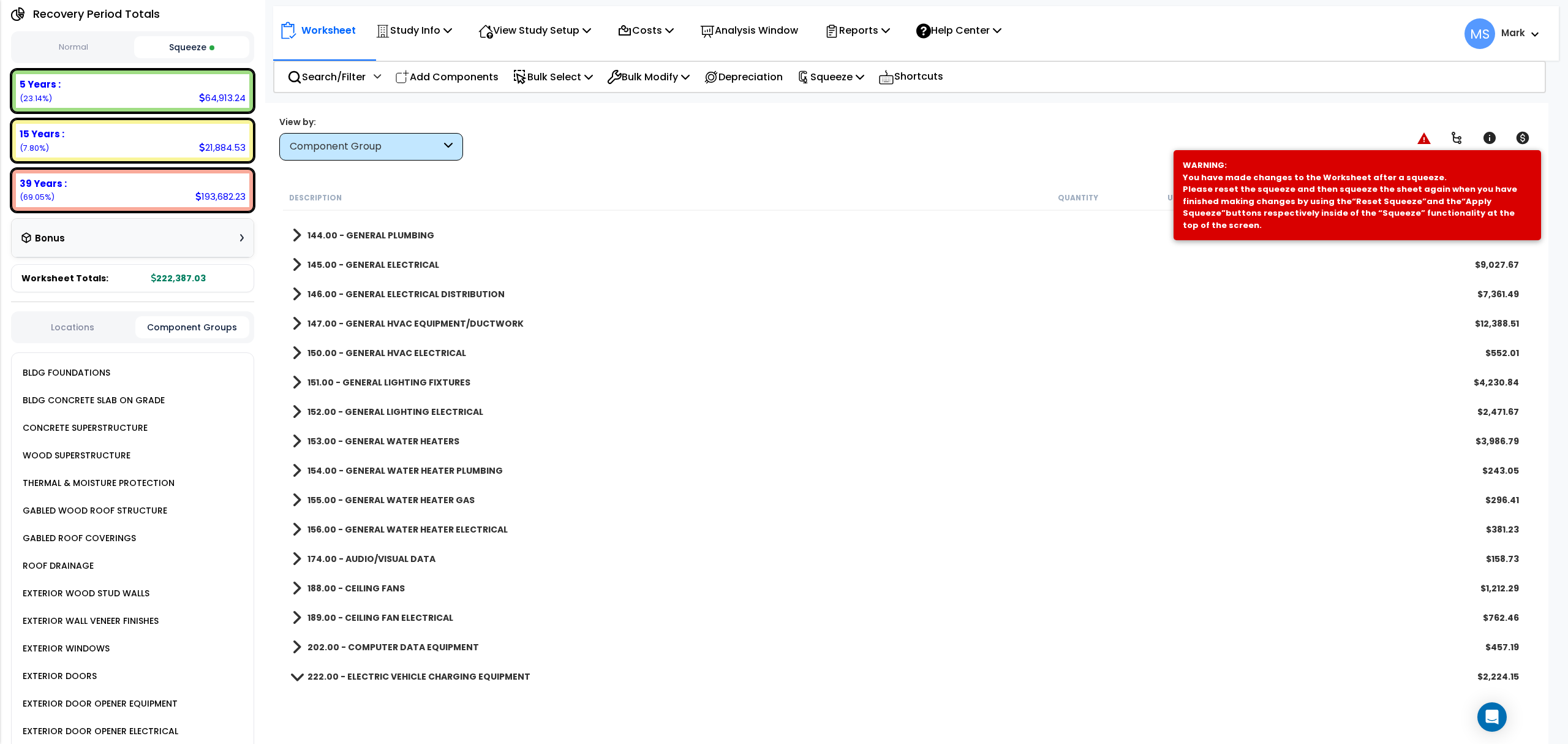
scroll to position [0, 0]
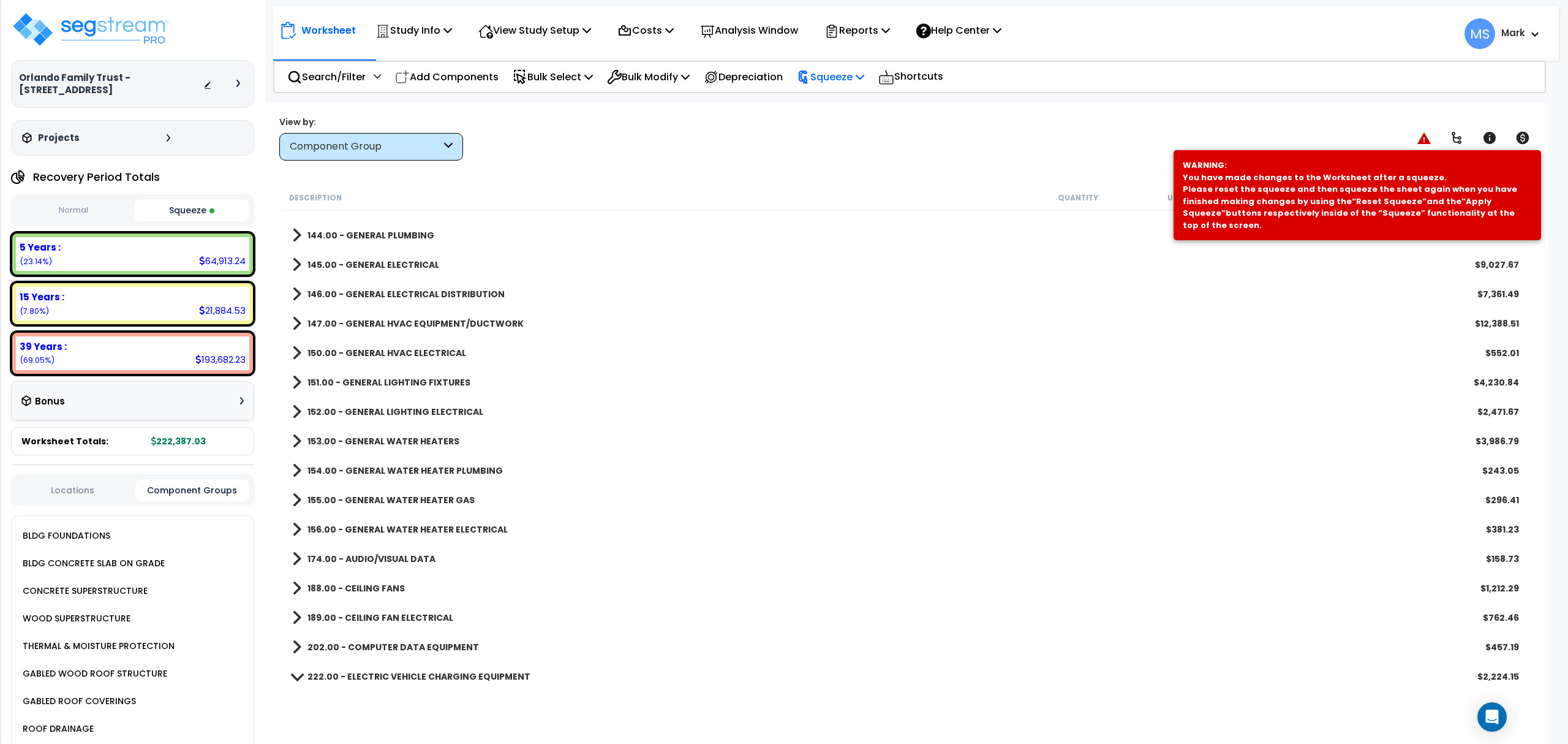
click at [831, 70] on p "Squeeze" at bounding box center [831, 77] width 67 height 17
click at [847, 110] on link "Re-squeeze" at bounding box center [851, 105] width 121 height 28
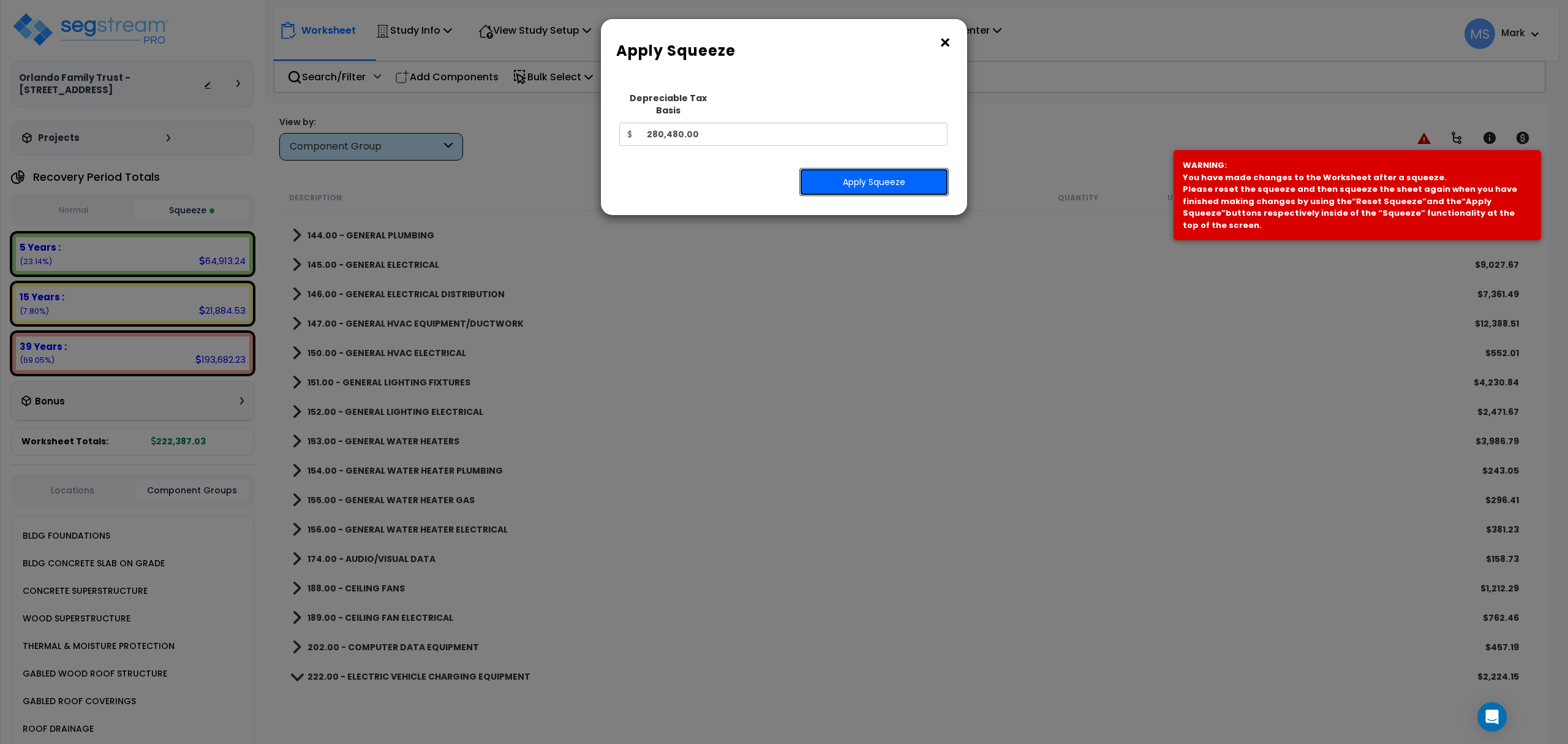
click at [846, 170] on button "Apply Squeeze" at bounding box center [874, 181] width 149 height 28
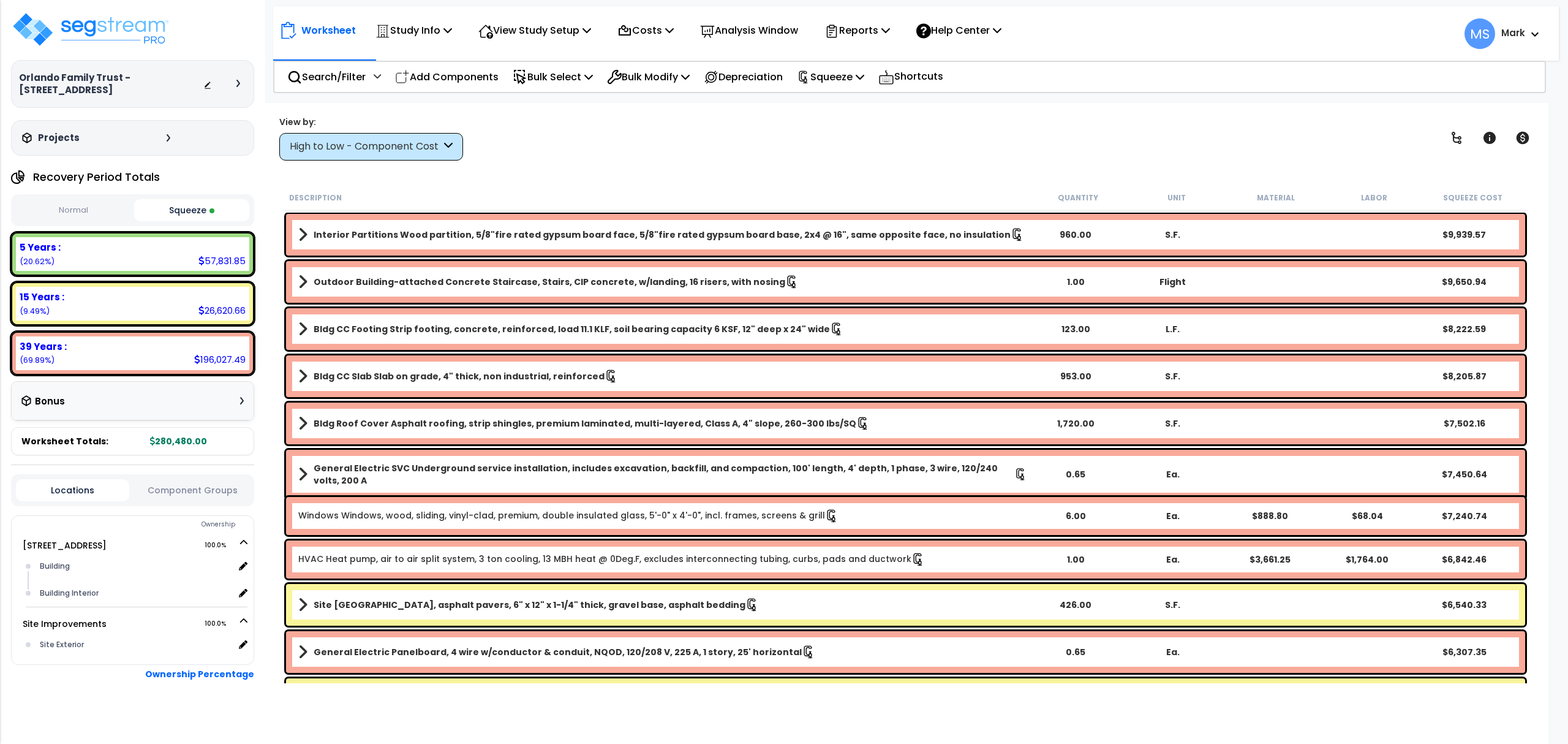
click at [113, 305] on div "15 Years : 26,620.66 (9.49%)" at bounding box center [132, 303] width 233 height 34
click at [91, 322] on div "15 Years : 26,620.66 (9.49%)" at bounding box center [132, 303] width 243 height 44
drag, startPoint x: 64, startPoint y: 302, endPoint x: 265, endPoint y: 199, distance: 225.9
click at [62, 302] on div "15 Years :" at bounding box center [132, 297] width 226 height 13
click at [417, 151] on div "High to Low - Component Cost" at bounding box center [365, 147] width 152 height 14
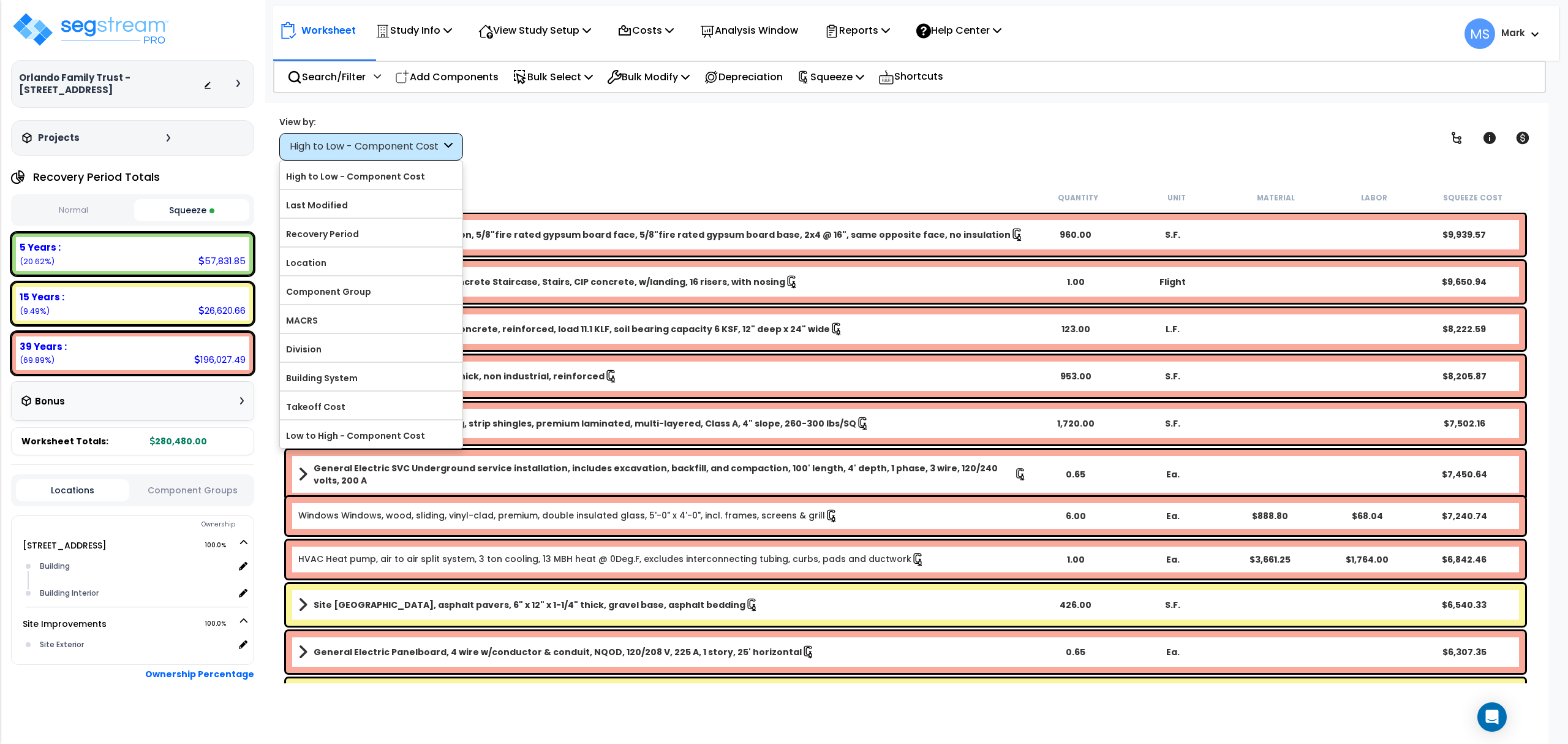
click at [653, 158] on div "View by: High to Low - Component Cost High to Low - Component Cost" at bounding box center [906, 137] width 1262 height 46
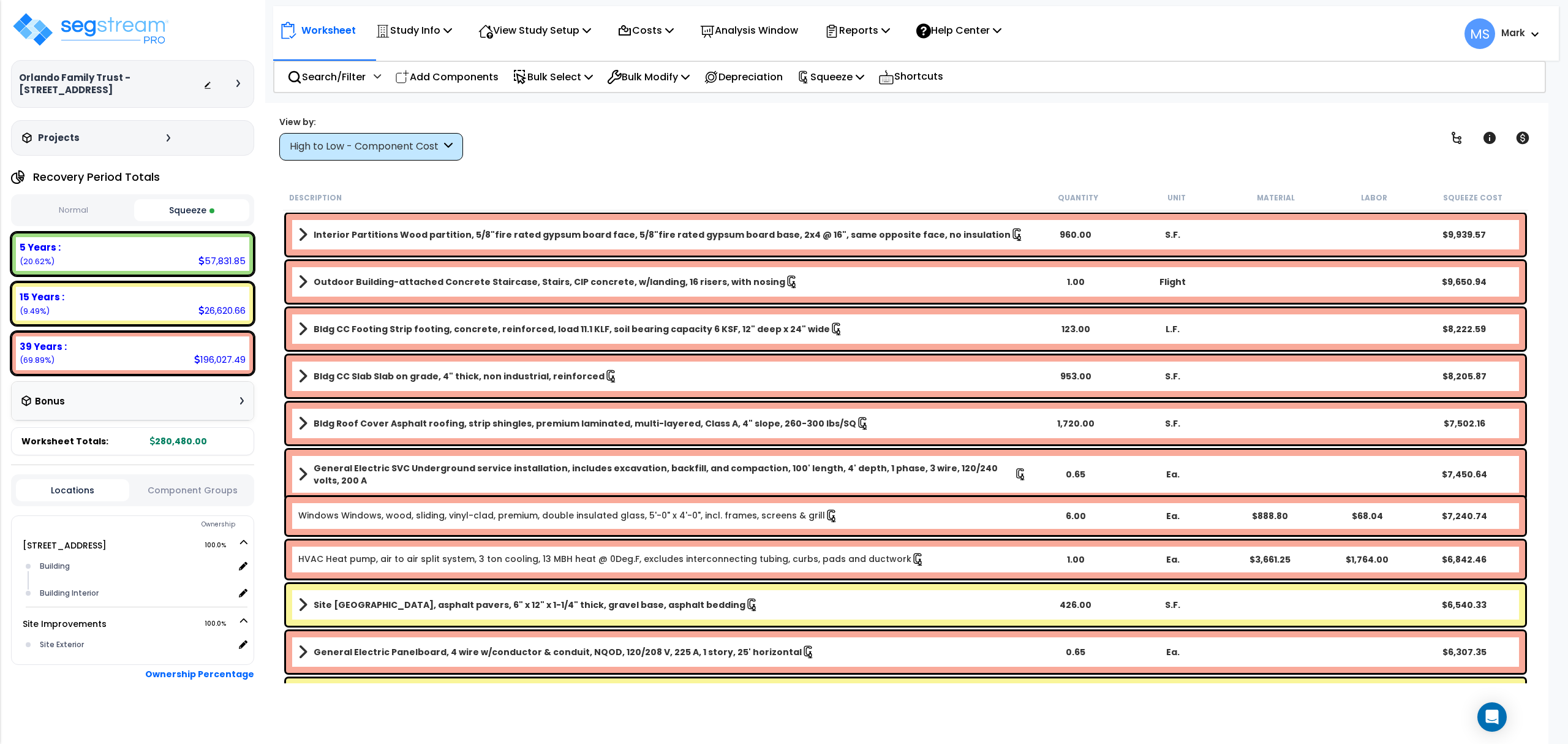
click at [149, 305] on div "15 Years : 26,620.66 (9.49%)" at bounding box center [132, 303] width 233 height 34
click at [405, 140] on div "High to Low - Component Cost" at bounding box center [371, 147] width 184 height 28
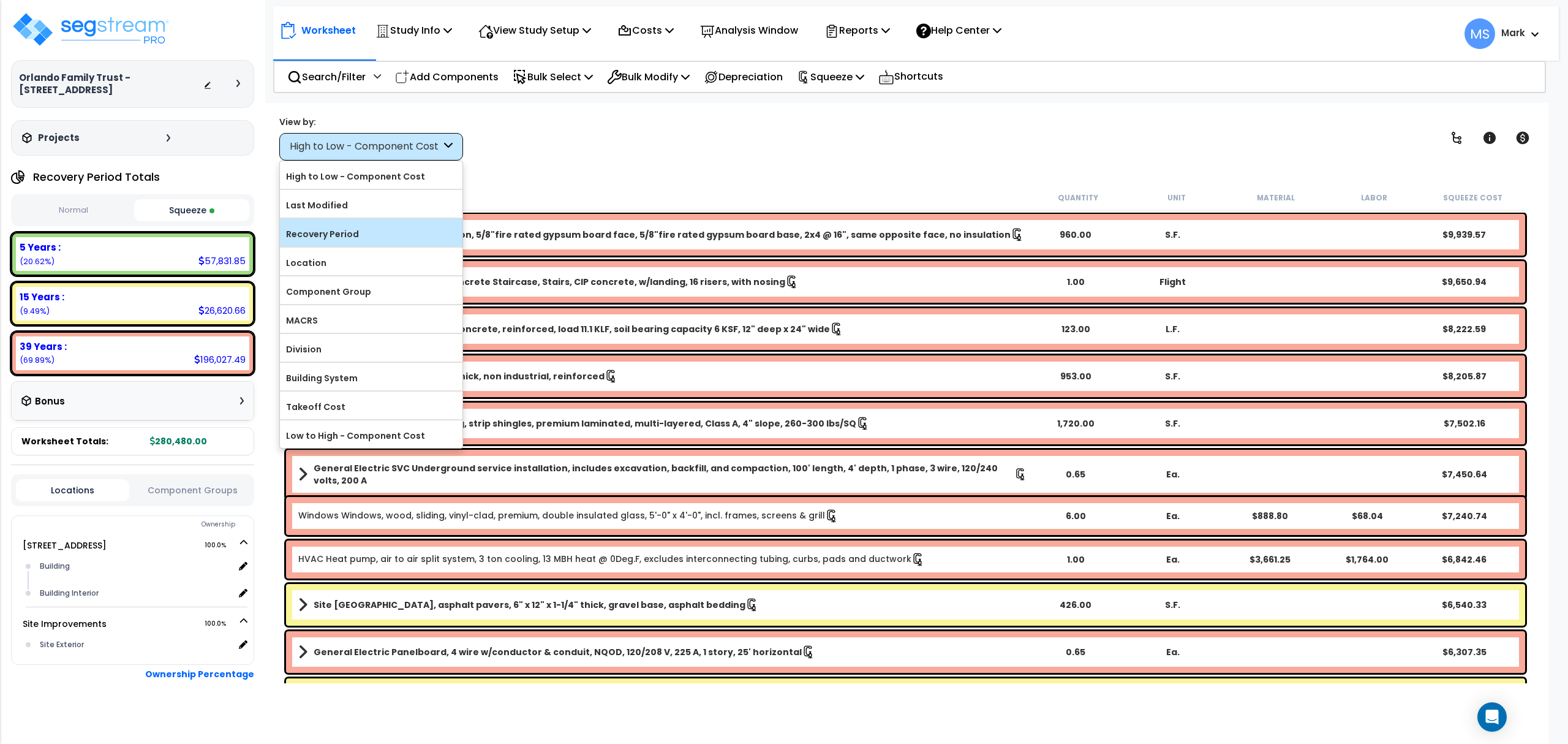
click at [365, 235] on label "Recovery Period" at bounding box center [371, 234] width 183 height 18
click at [0, 0] on input "Recovery Period" at bounding box center [0, 0] width 0 height 0
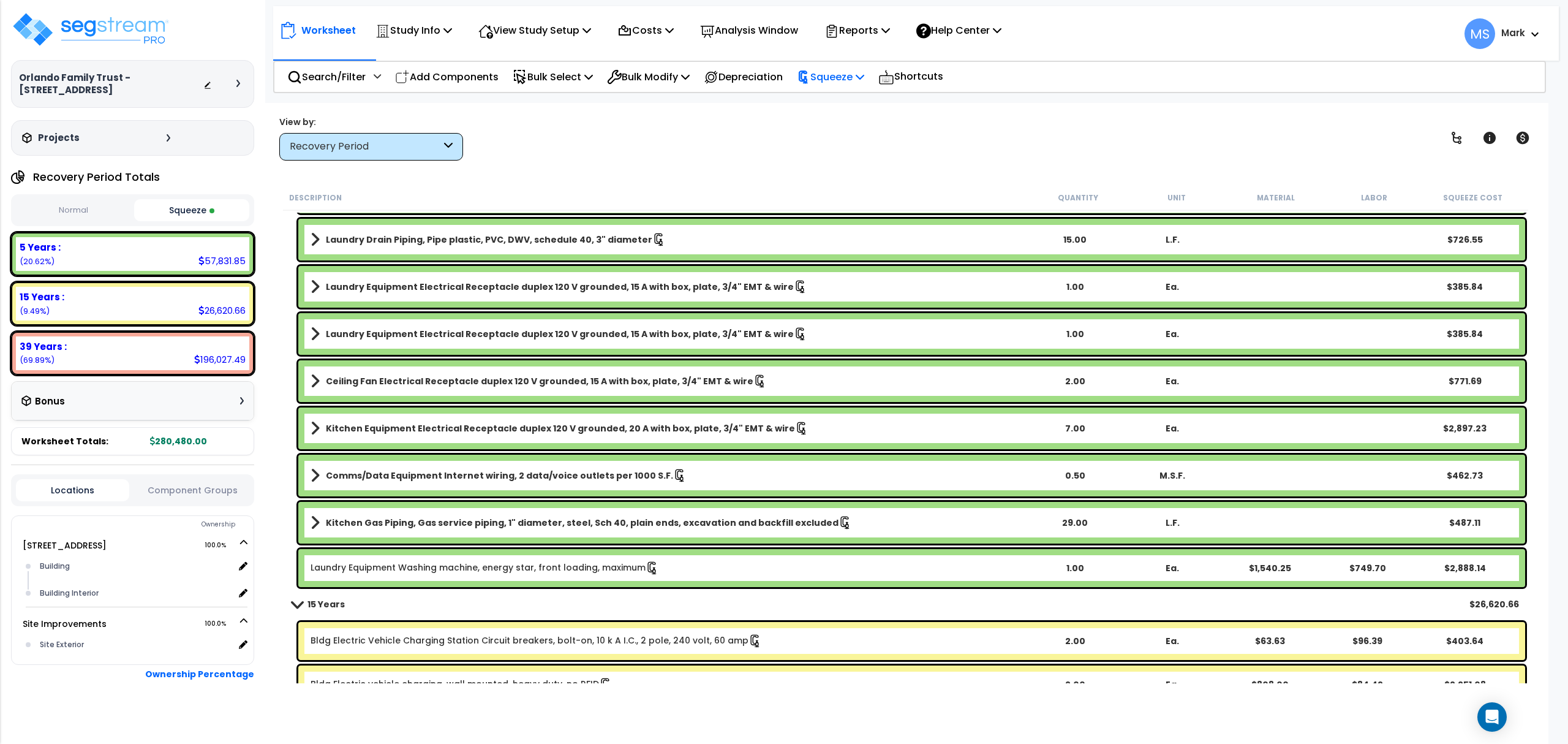
click at [811, 80] on icon at bounding box center [804, 77] width 14 height 14
click at [819, 99] on link "Re-squeeze" at bounding box center [851, 104] width 121 height 25
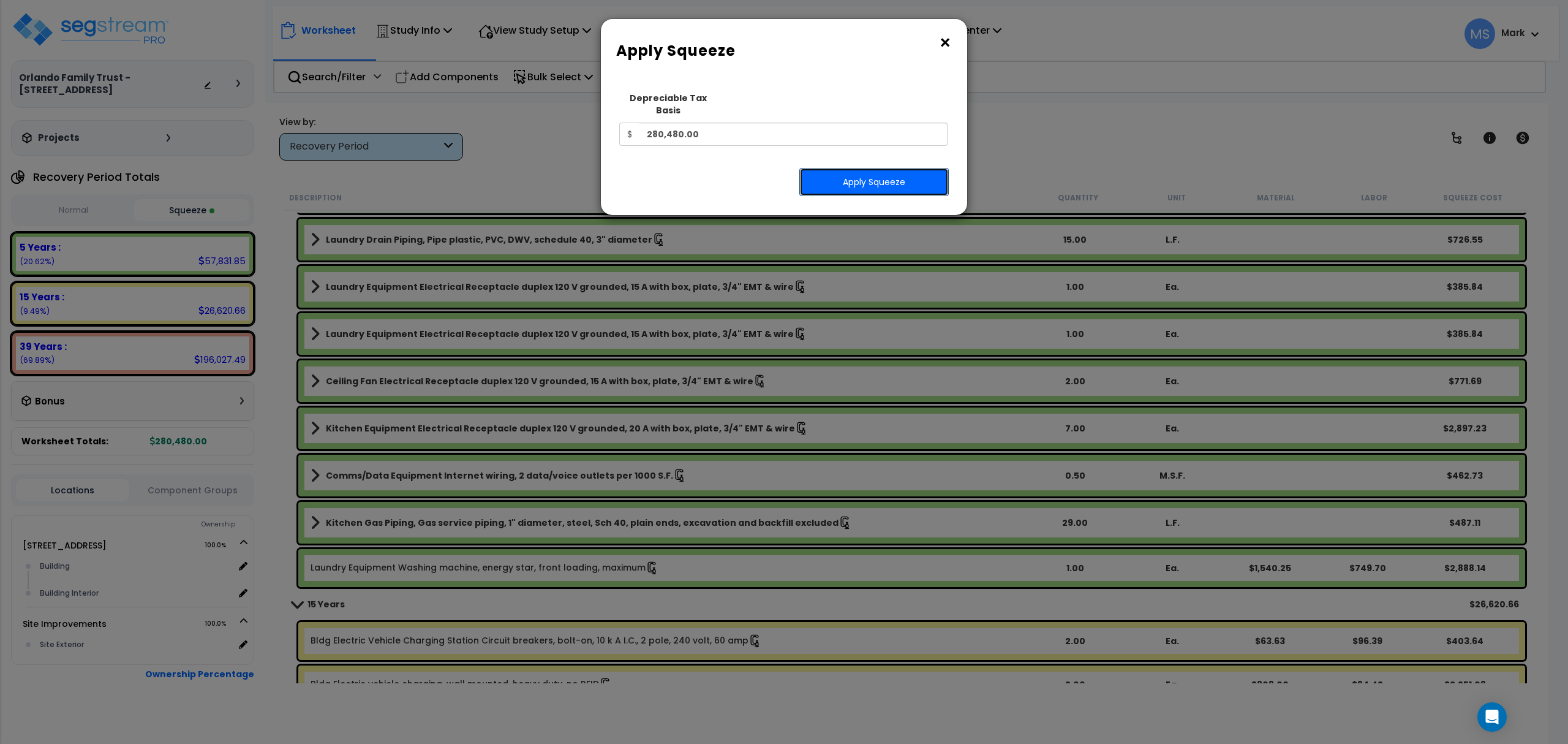
click at [831, 168] on button "Apply Squeeze" at bounding box center [874, 181] width 149 height 28
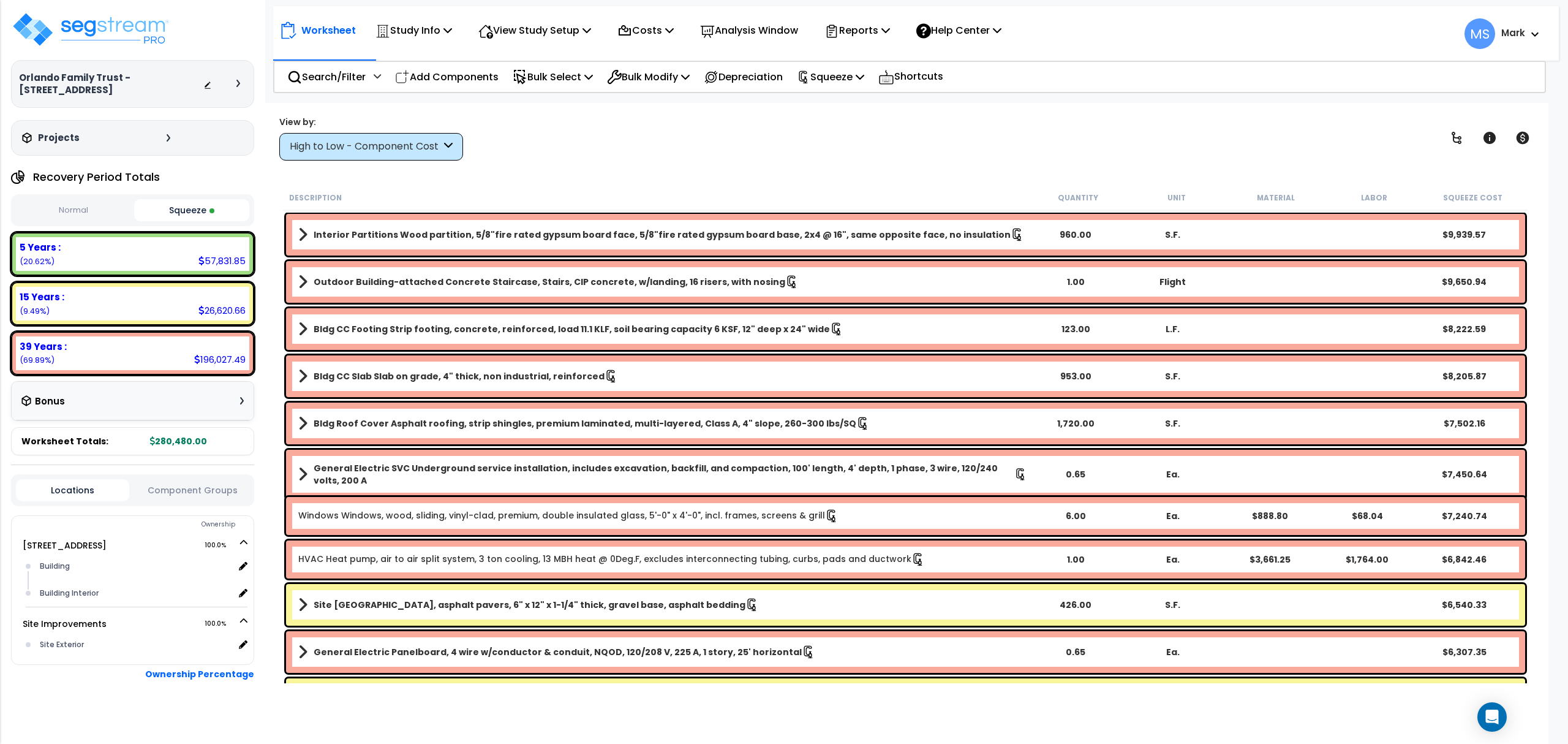
click at [38, 297] on b "15 Years :" at bounding box center [42, 297] width 45 height 13
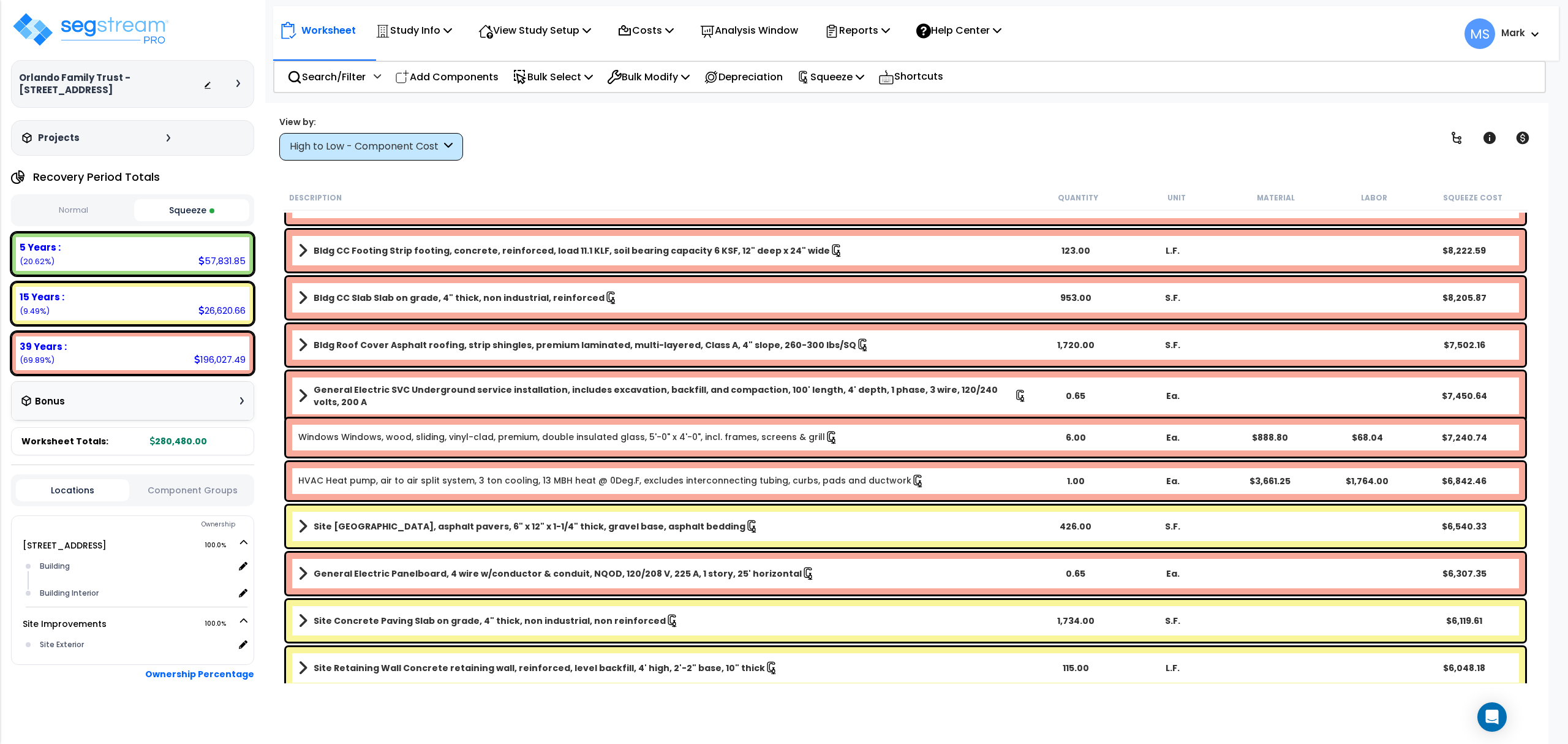
scroll to position [245, 0]
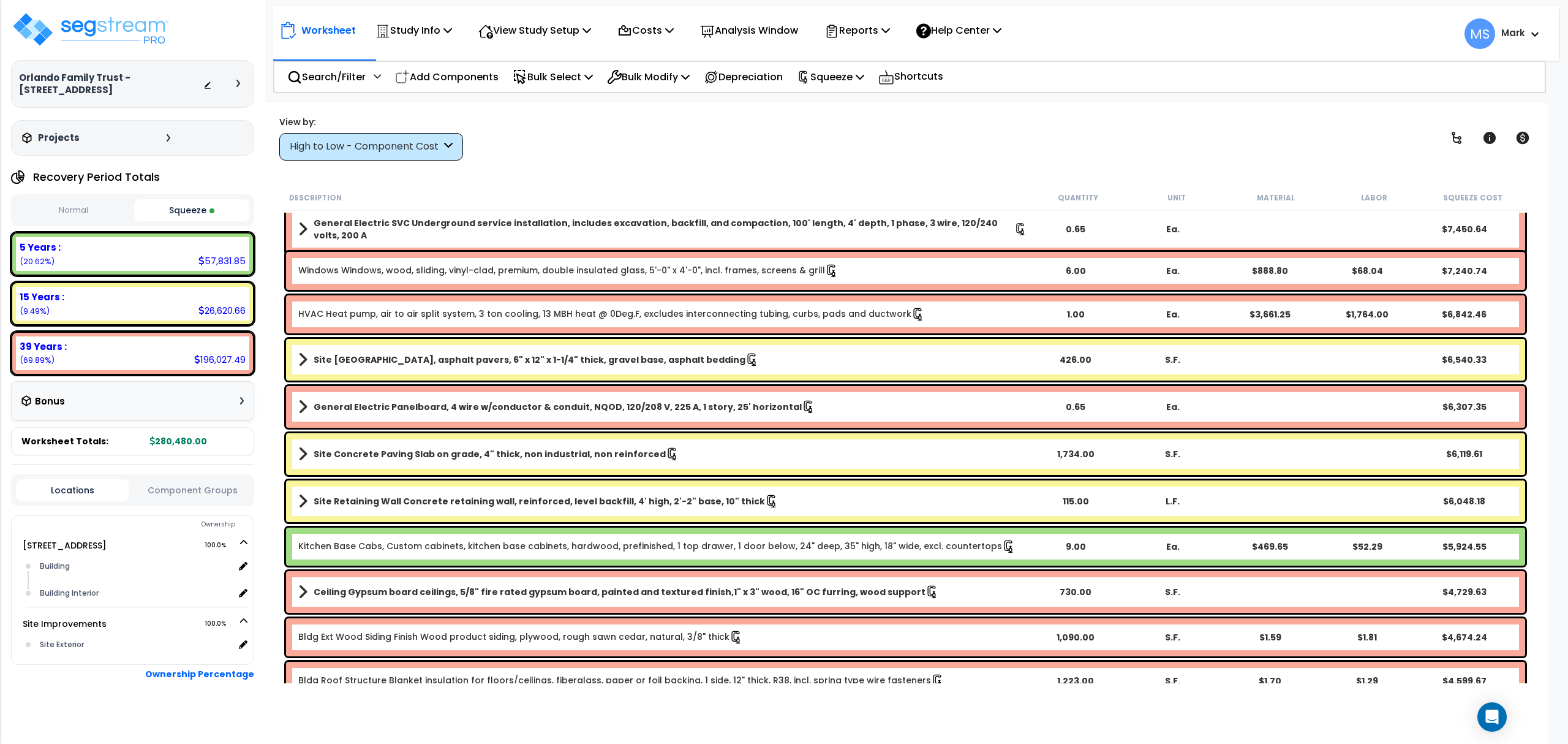
click at [413, 354] on b "Site [GEOGRAPHIC_DATA], asphalt pavers, 6" x 12" x 1-1/4" thick, gravel base, a…" at bounding box center [529, 359] width 432 height 12
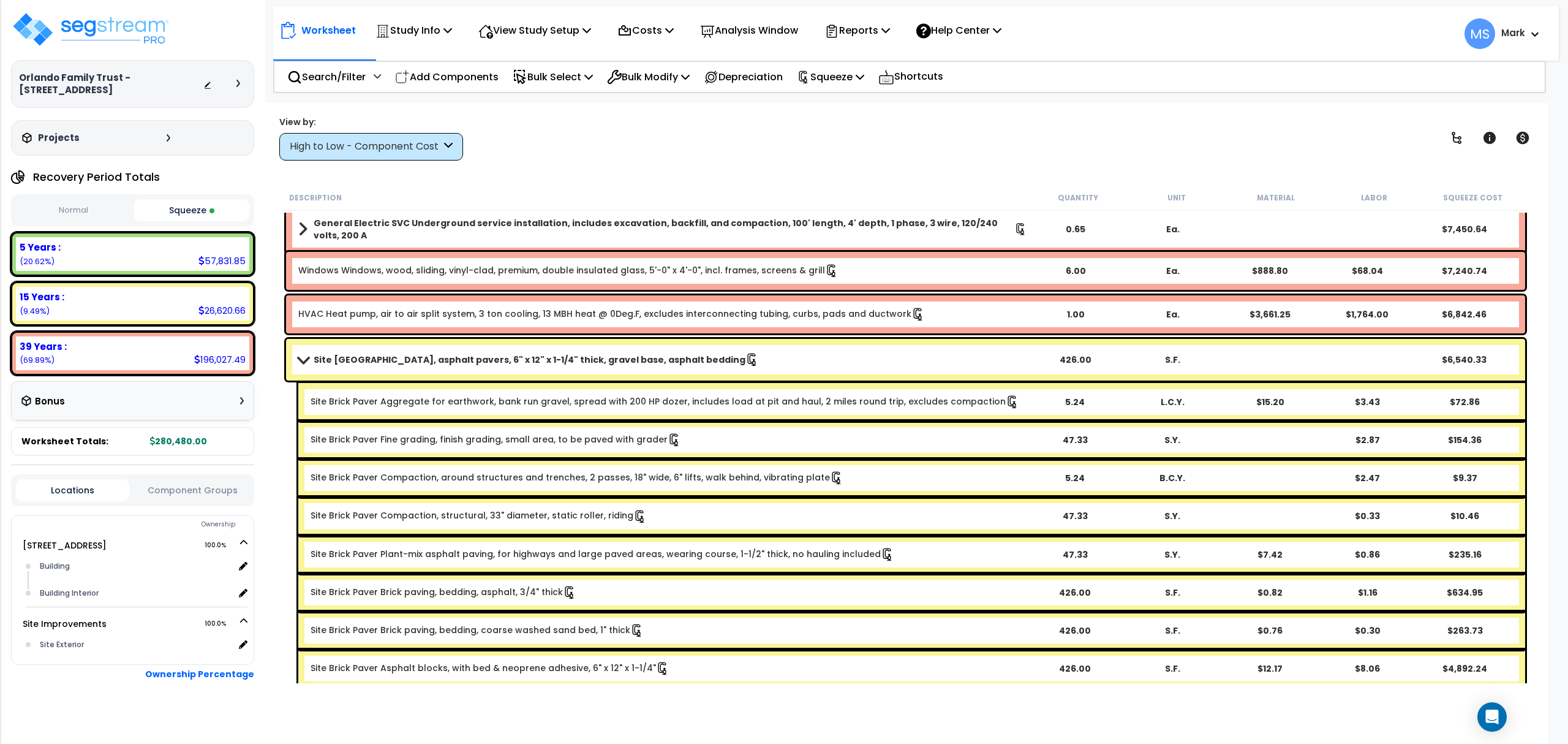
click at [413, 354] on b "Site [GEOGRAPHIC_DATA], asphalt pavers, 6" x 12" x 1-1/4" thick, gravel base, a…" at bounding box center [529, 359] width 432 height 12
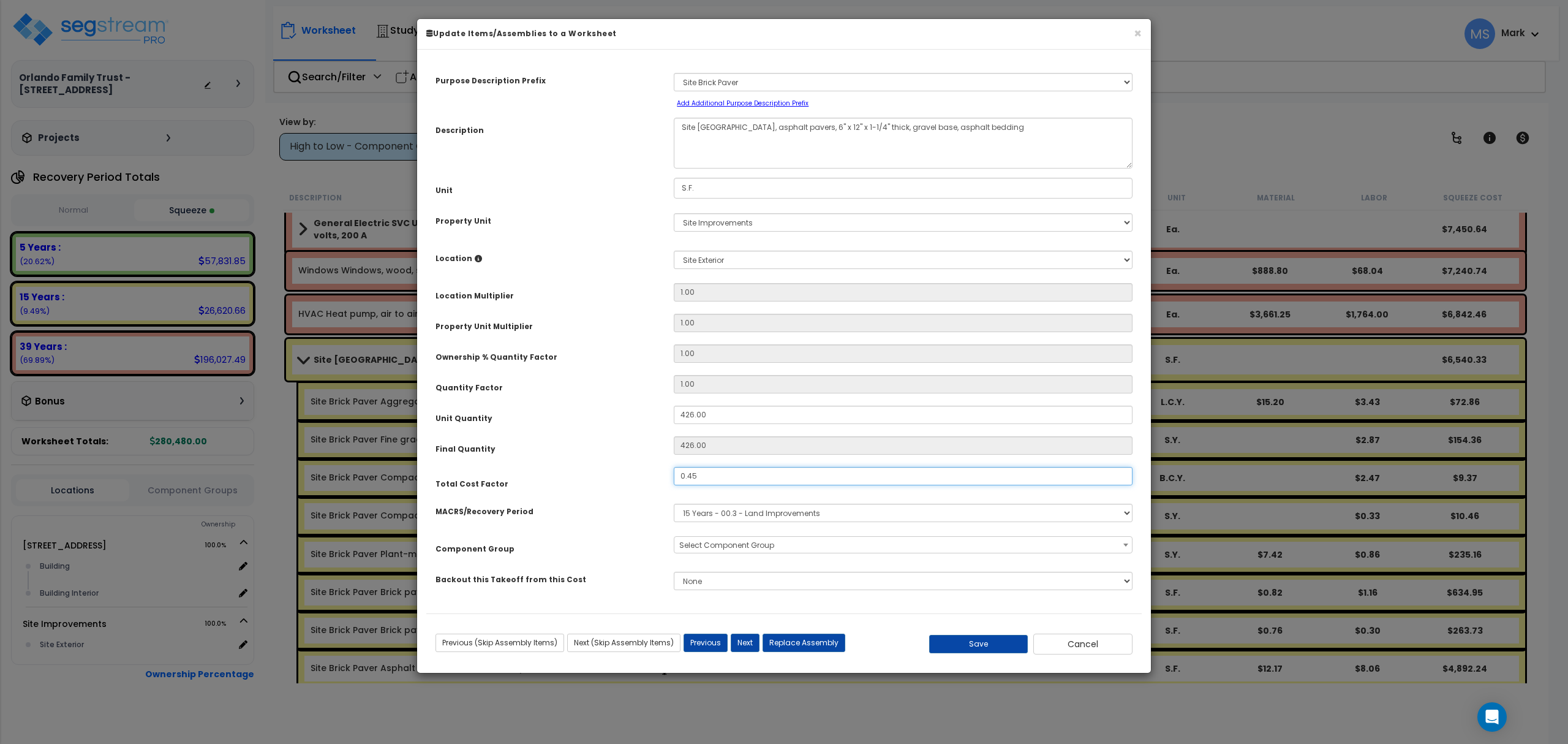
click at [717, 473] on input "0.45" at bounding box center [902, 476] width 459 height 18
type input ".25"
drag, startPoint x: 531, startPoint y: 524, endPoint x: 540, endPoint y: 526, distance: 9.2
click at [531, 524] on div "MACRS/Recovery Period Select MACRS/Recovery Period 5 Years - 57.0 - Distributiv…" at bounding box center [784, 512] width 716 height 28
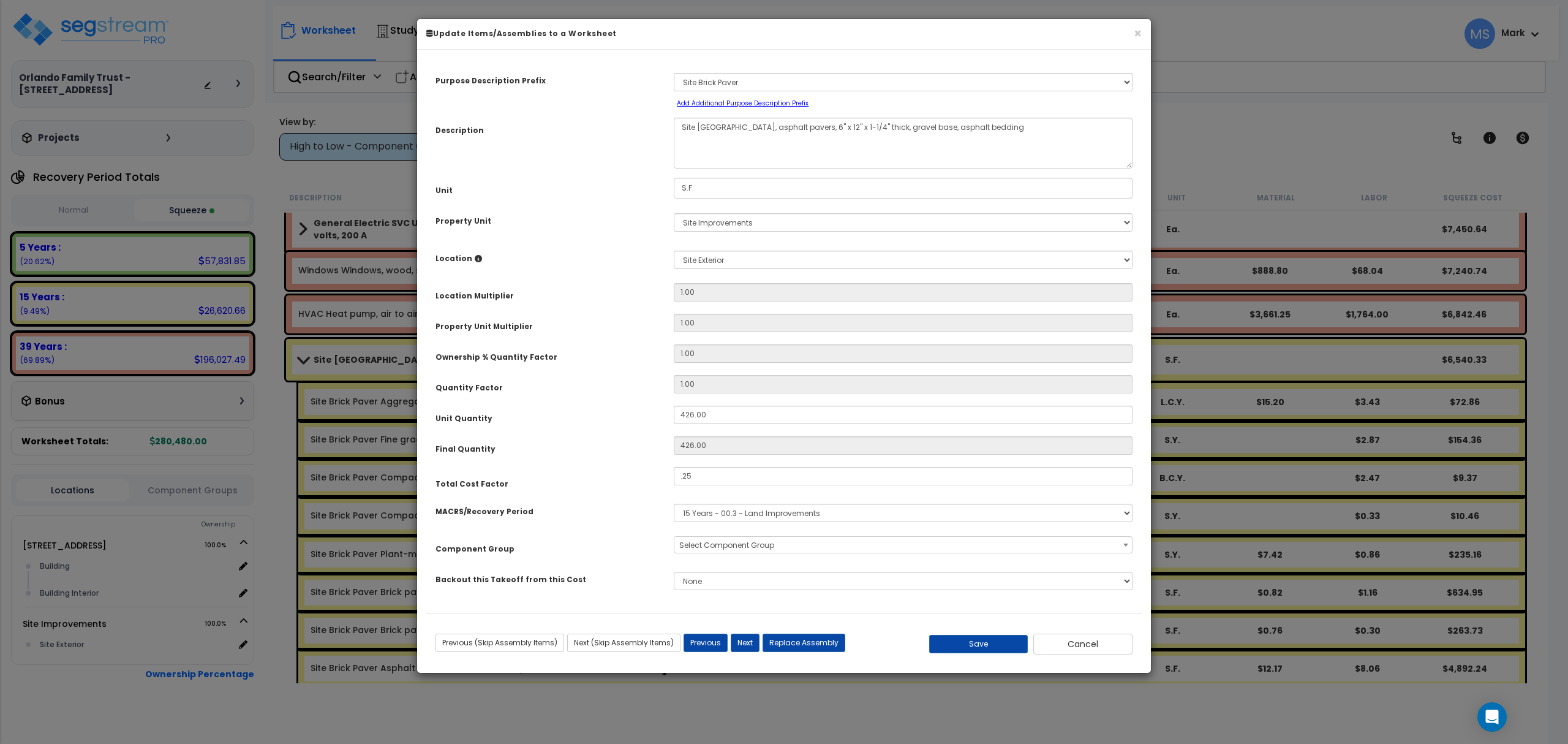
select select "46164"
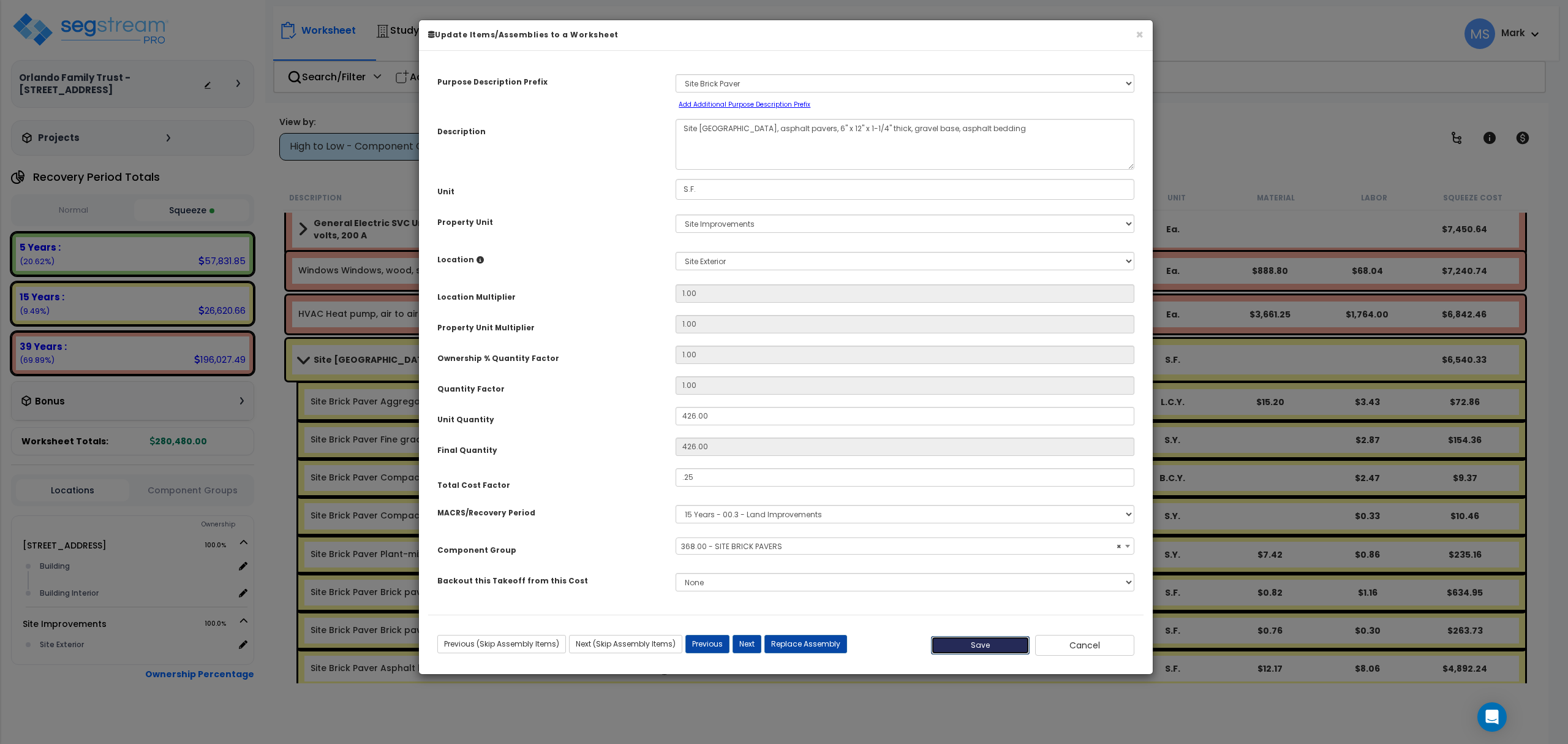
click at [961, 647] on button "Save" at bounding box center [981, 645] width 99 height 18
type input "0.25"
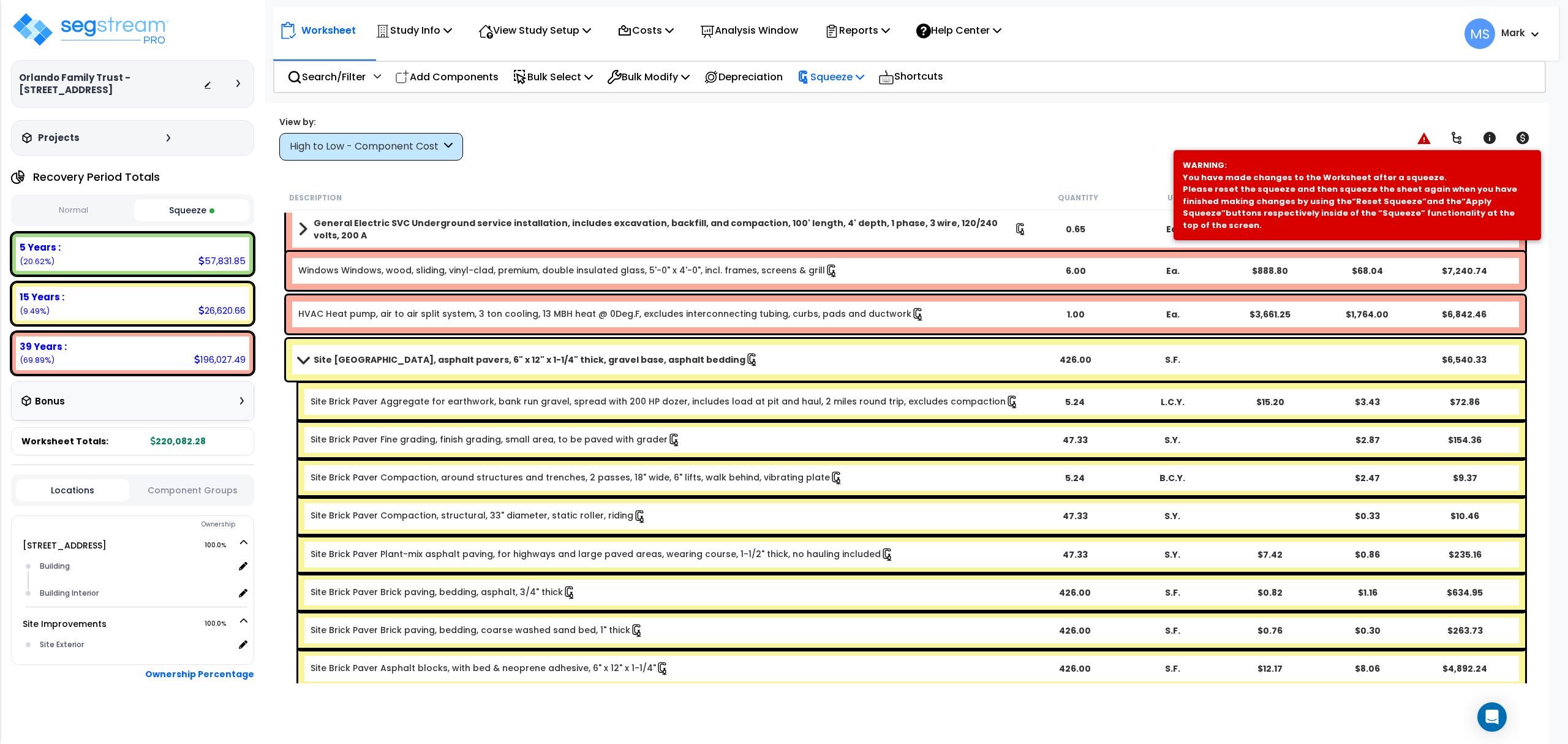
click at [863, 77] on p "Squeeze" at bounding box center [831, 77] width 67 height 17
click at [875, 101] on link "Re-squeeze" at bounding box center [851, 105] width 121 height 28
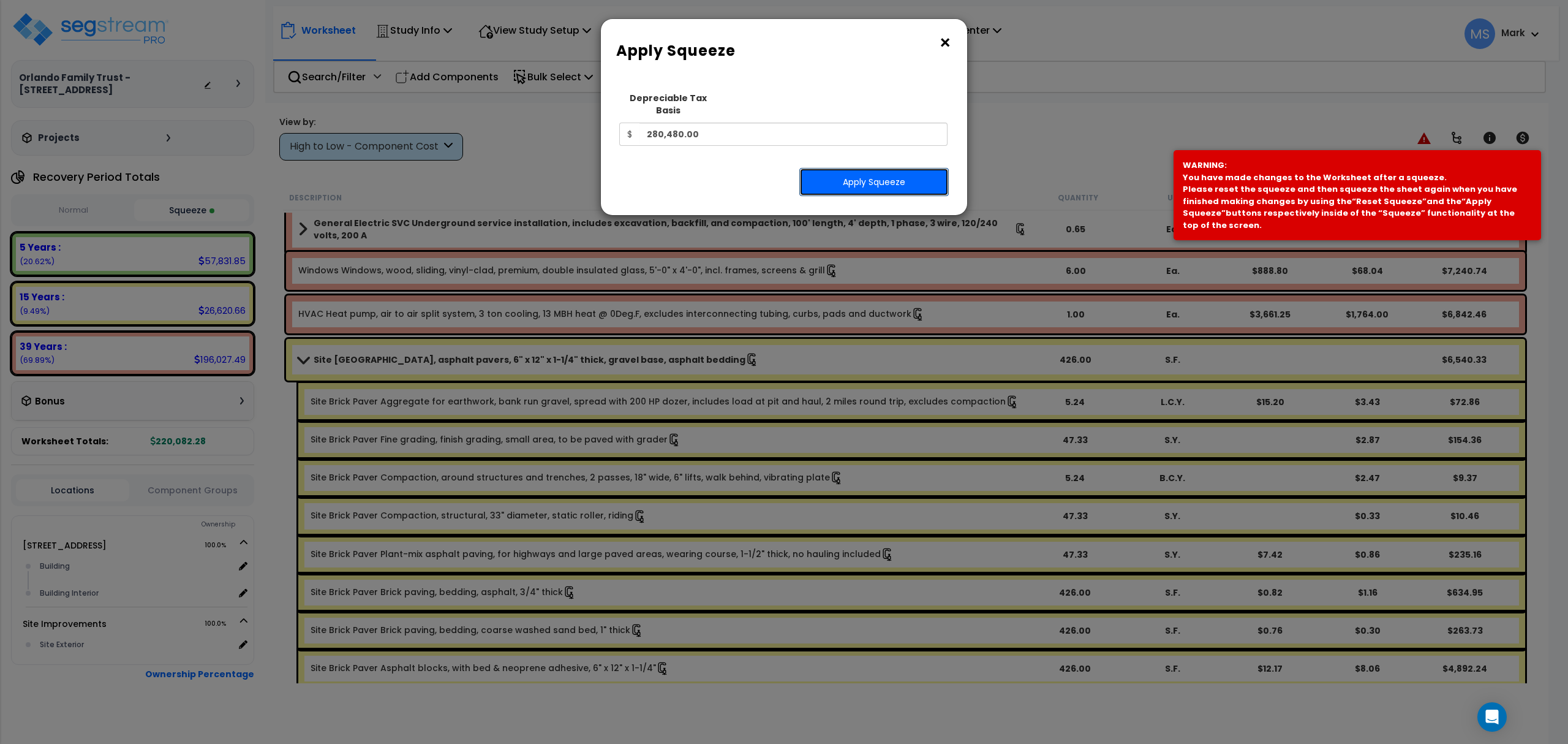
click at [871, 168] on button "Apply Squeeze" at bounding box center [874, 181] width 149 height 28
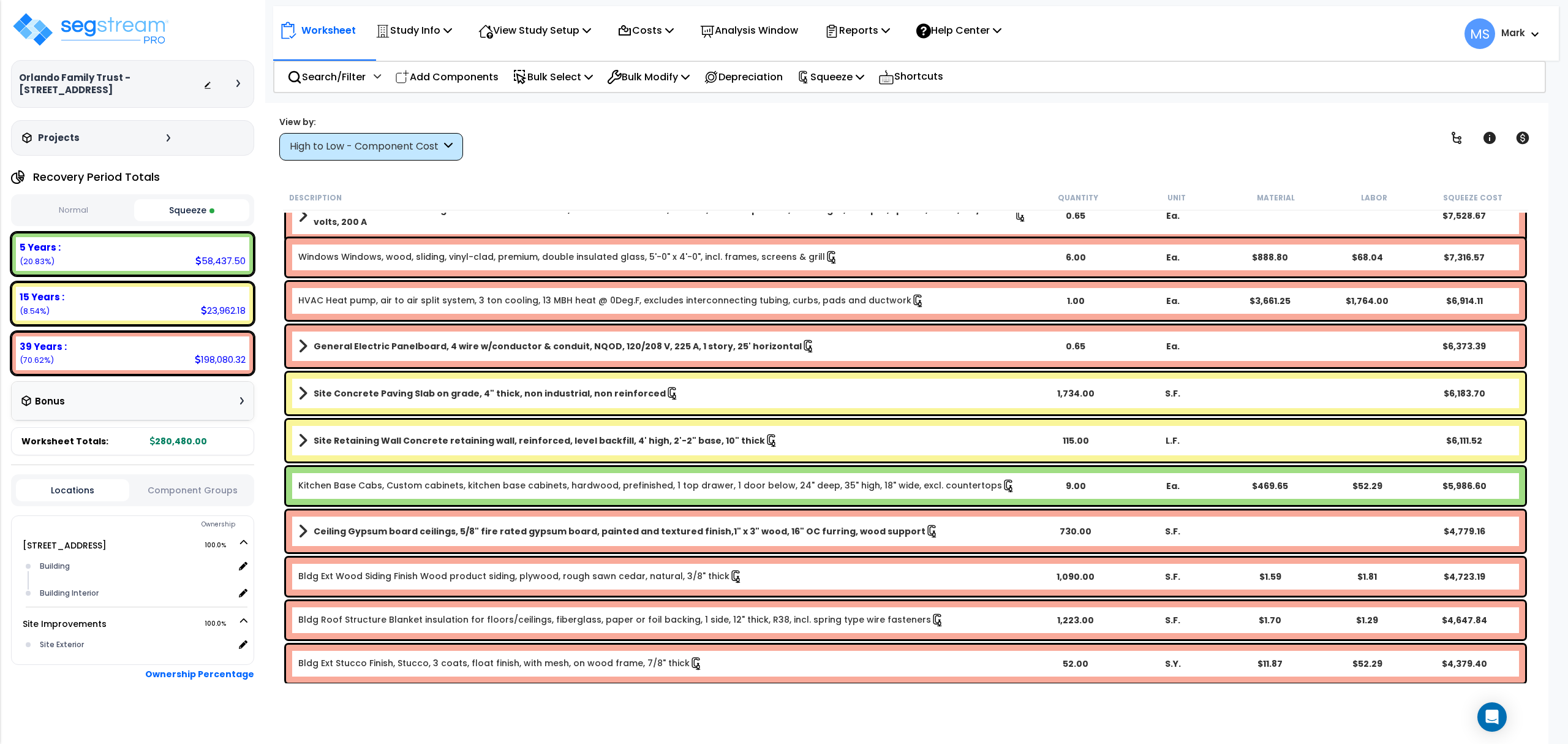
scroll to position [163, 0]
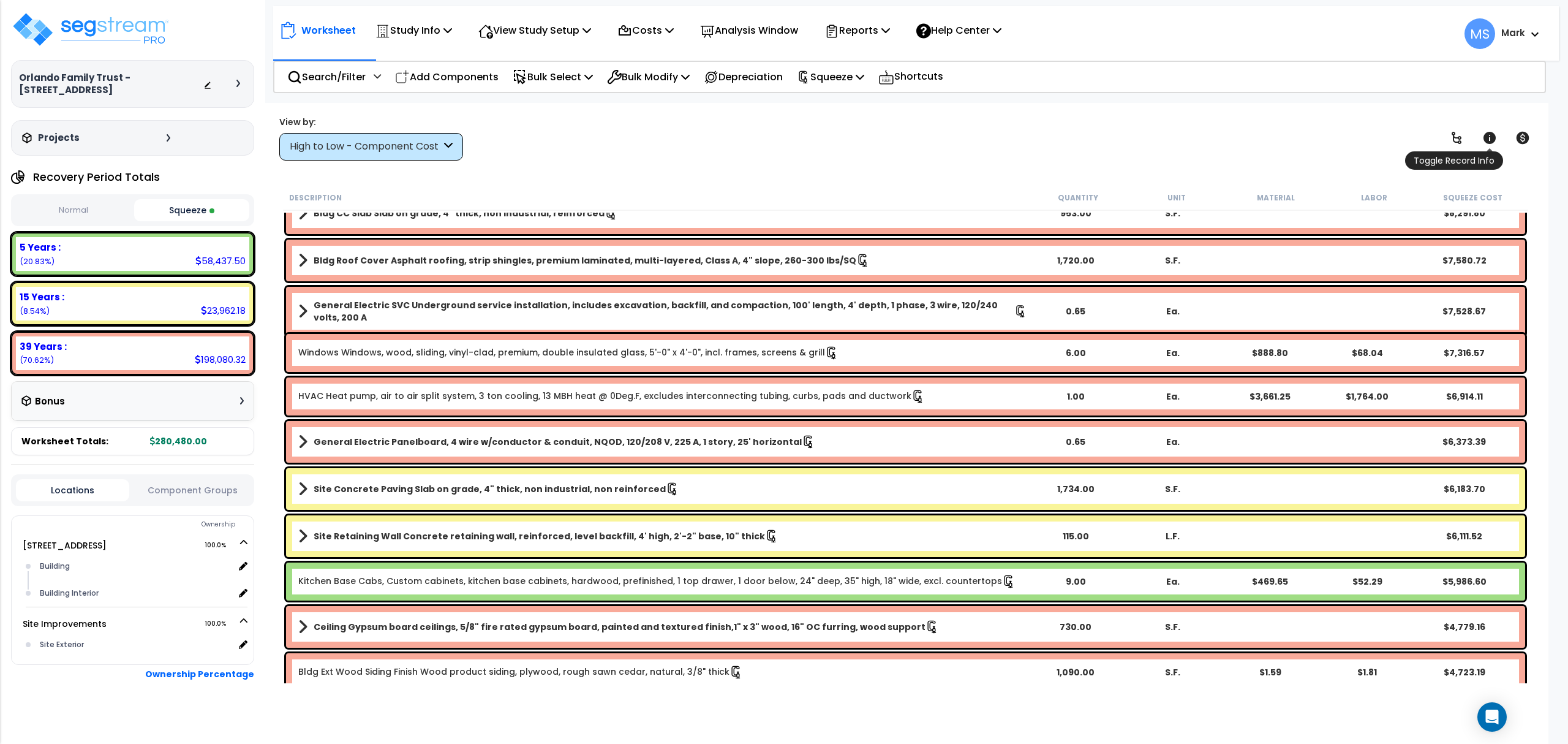
click at [1486, 138] on icon at bounding box center [1489, 137] width 12 height 12
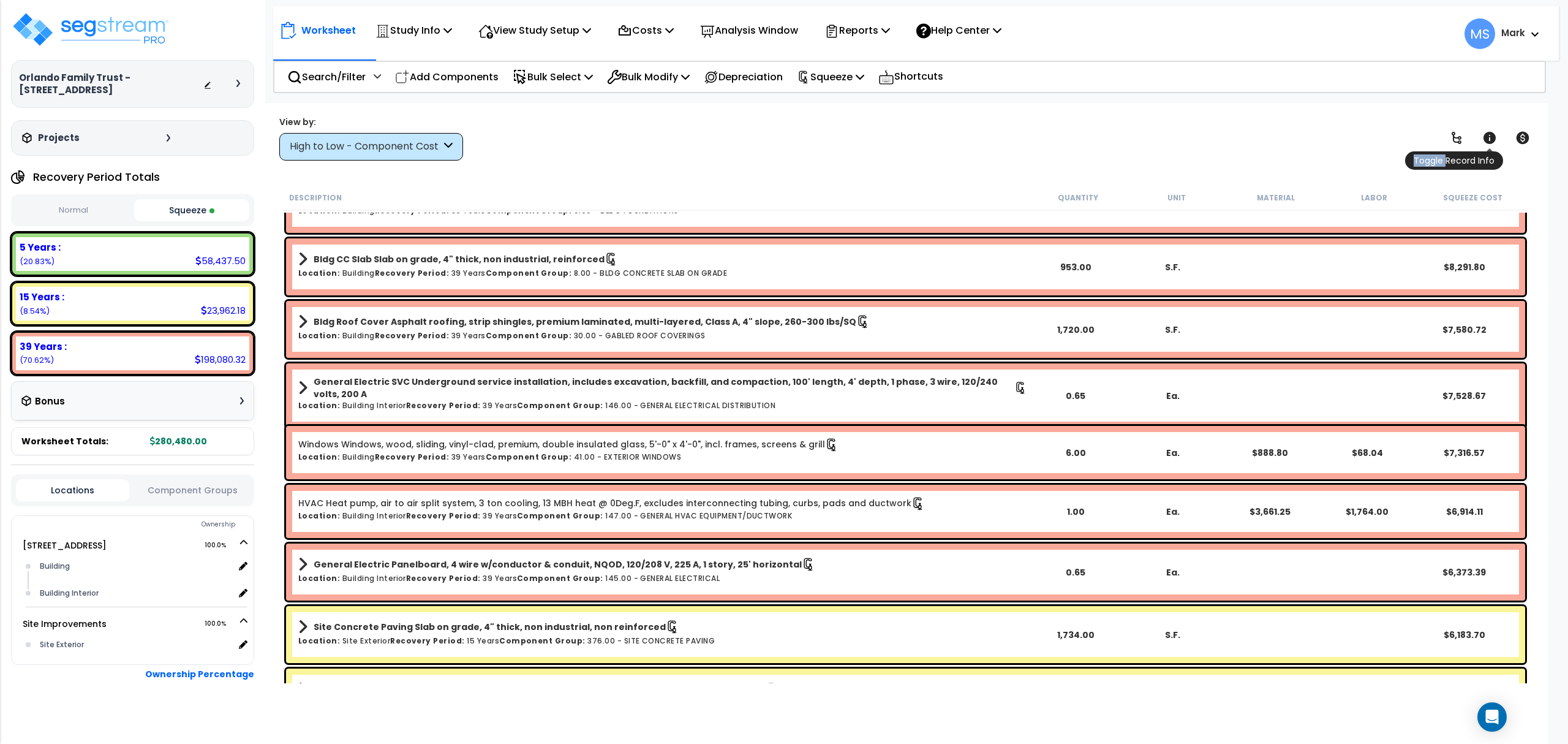
click at [1486, 138] on icon at bounding box center [1489, 137] width 12 height 12
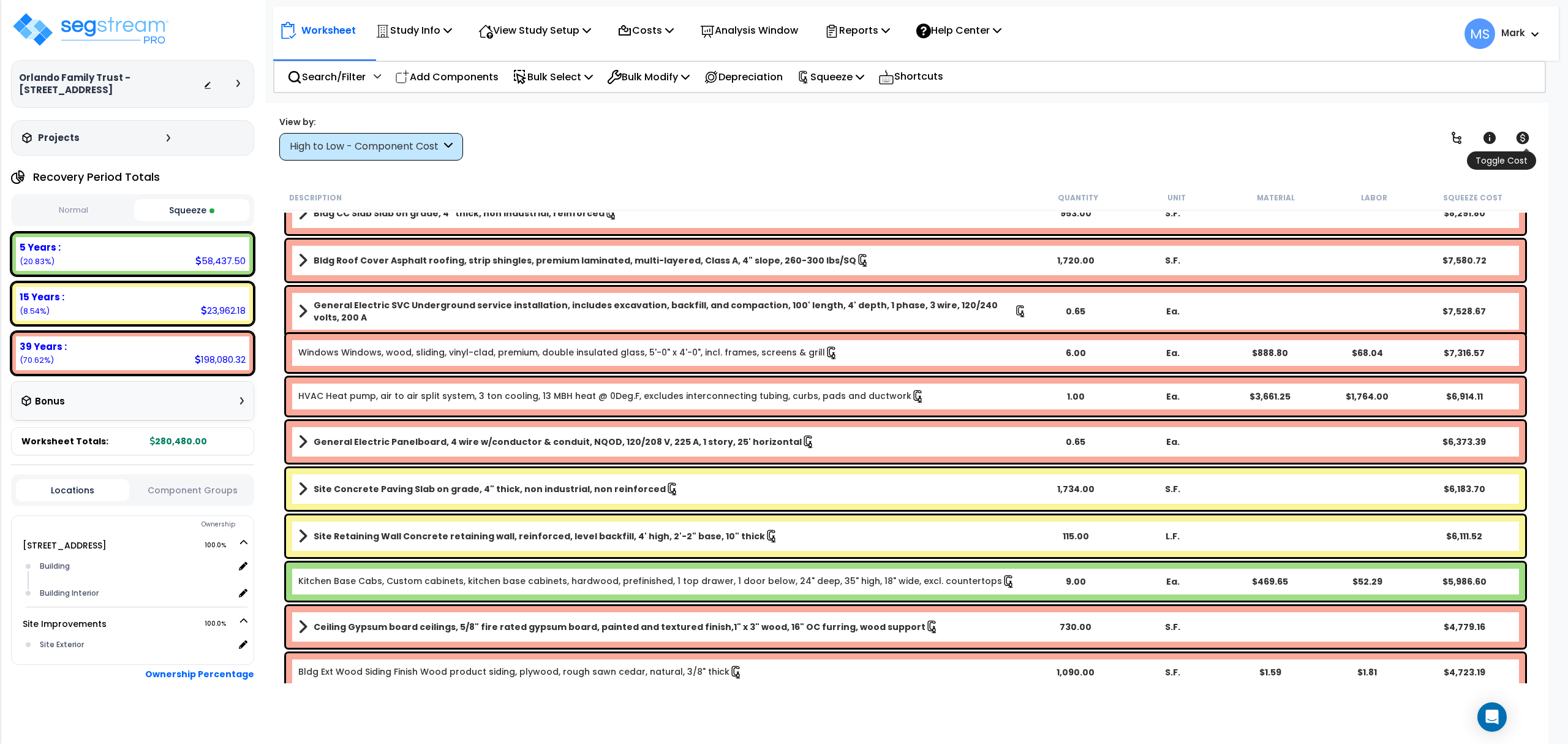
click at [1515, 138] on icon at bounding box center [1523, 138] width 14 height 14
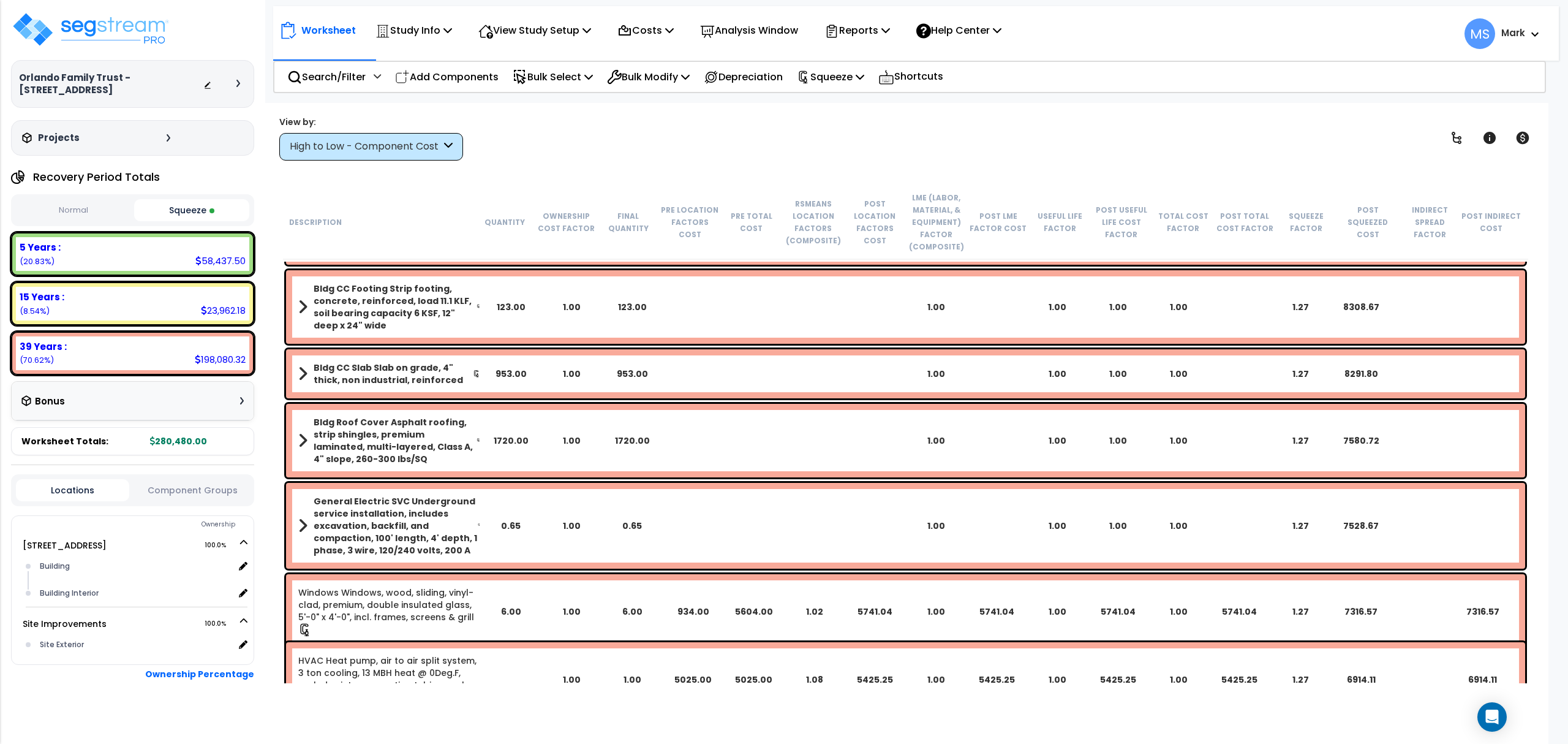
click at [436, 13] on div "Worksheet Study Info Study Setup Add Property Unit Template study Clone study MS" at bounding box center [915, 28] width 1286 height 43
click at [439, 23] on p "Study Info" at bounding box center [414, 30] width 77 height 17
click at [567, 35] on p "View Study Setup" at bounding box center [535, 30] width 113 height 17
click at [431, 37] on p "Study Info" at bounding box center [414, 30] width 77 height 17
click at [425, 59] on link "Study Setup" at bounding box center [430, 58] width 121 height 25
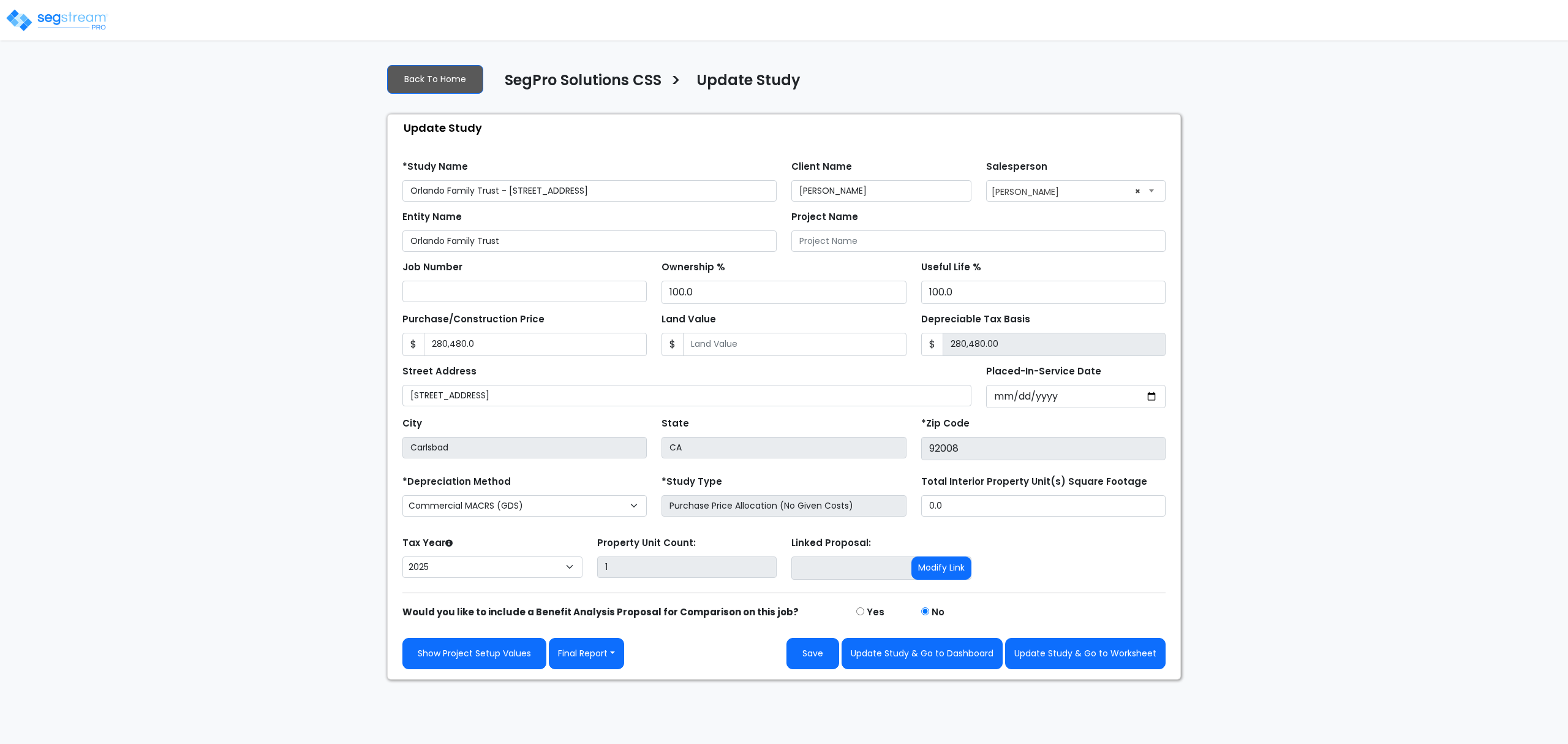
select select "2025"
drag, startPoint x: 413, startPoint y: 81, endPoint x: 393, endPoint y: 75, distance: 20.9
click at [412, 81] on link "Back To Home" at bounding box center [435, 79] width 97 height 29
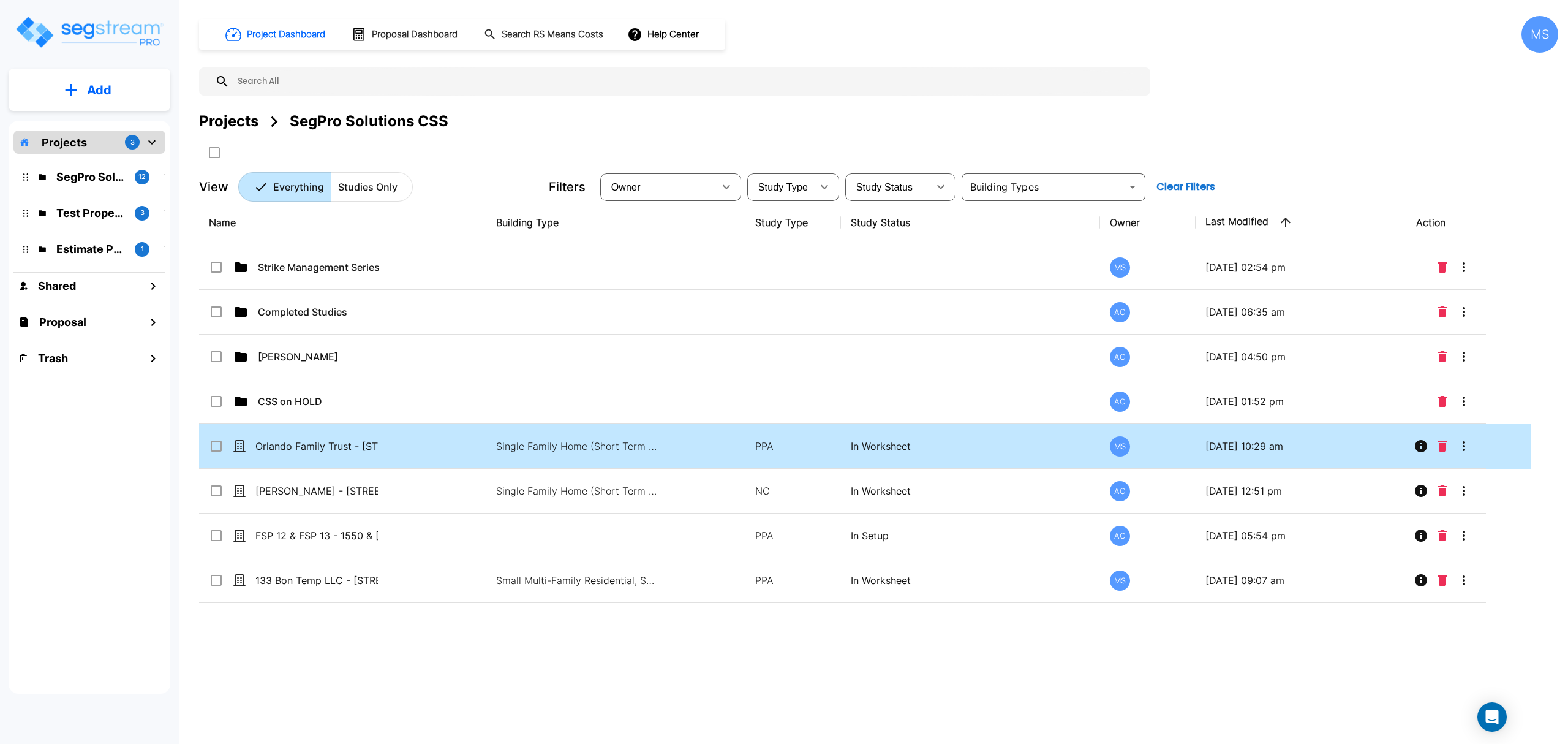
click at [299, 434] on td "Orlando Family Trust - [STREET_ADDRESS]" at bounding box center [342, 446] width 287 height 45
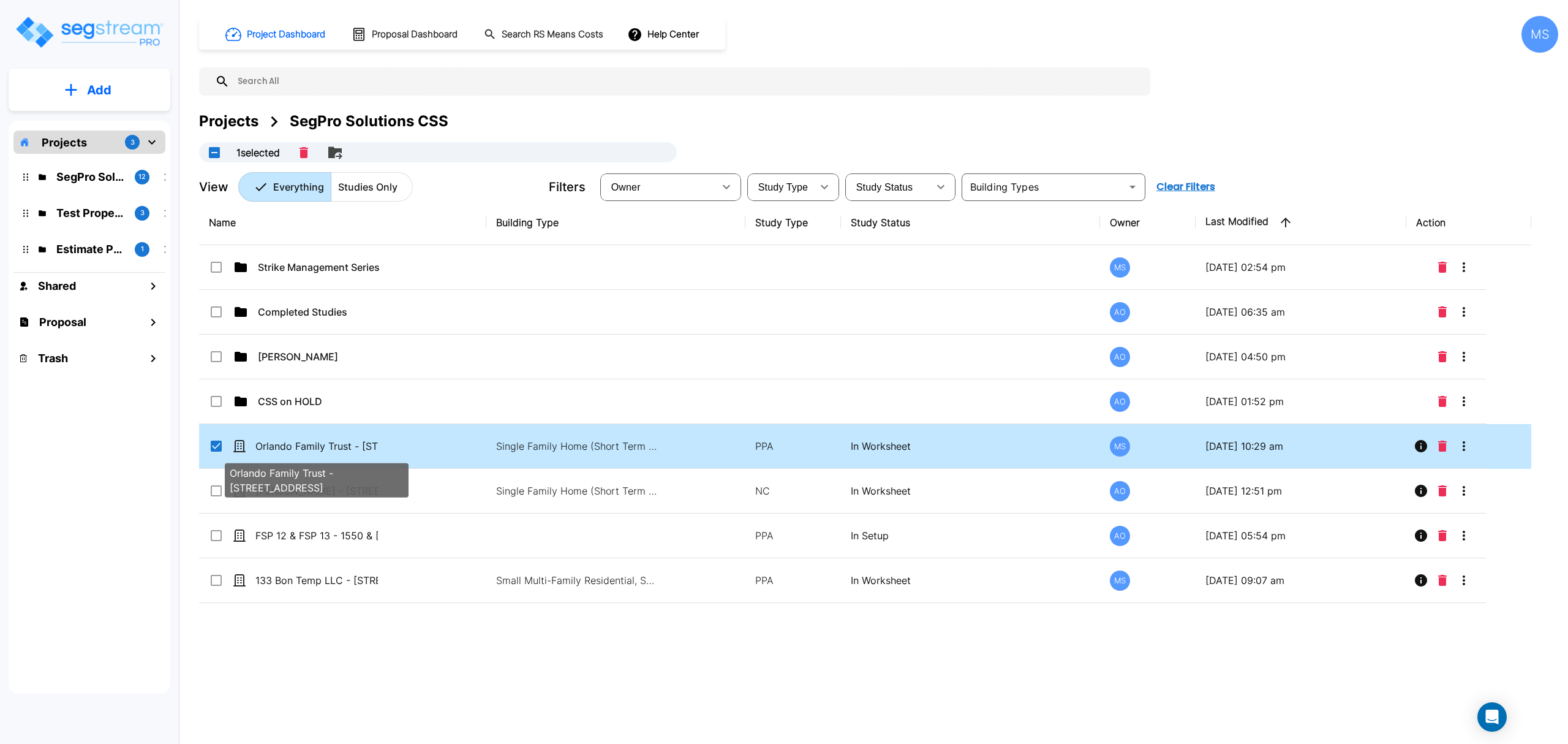
click at [300, 442] on p "Orlando Family Trust - [STREET_ADDRESS]" at bounding box center [317, 446] width 123 height 14
checkbox input "false"
click at [299, 445] on p "Orlando Family Trust - [STREET_ADDRESS]" at bounding box center [317, 446] width 123 height 14
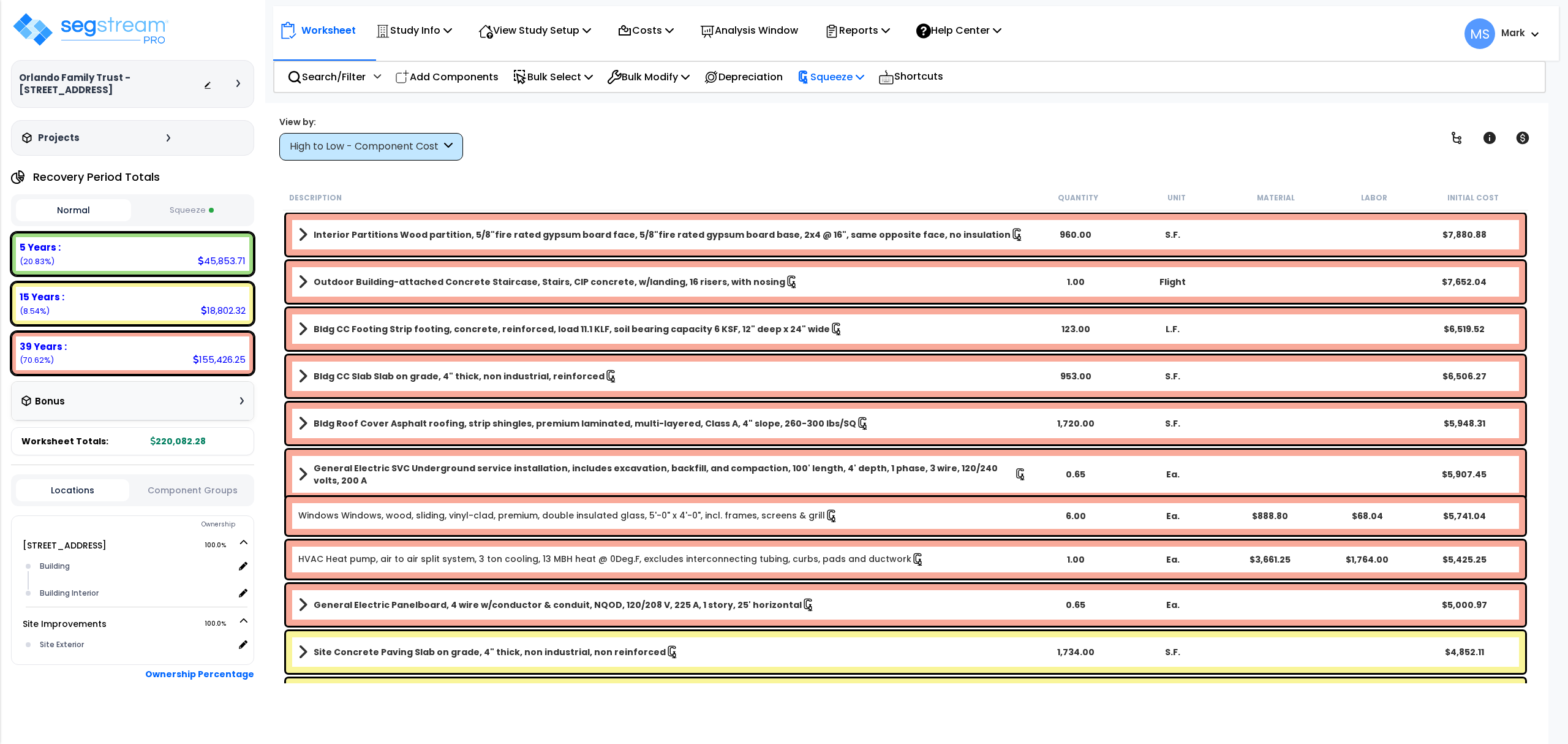
click at [838, 75] on p "Squeeze" at bounding box center [831, 77] width 67 height 17
click at [860, 30] on p "Reports" at bounding box center [857, 30] width 65 height 17
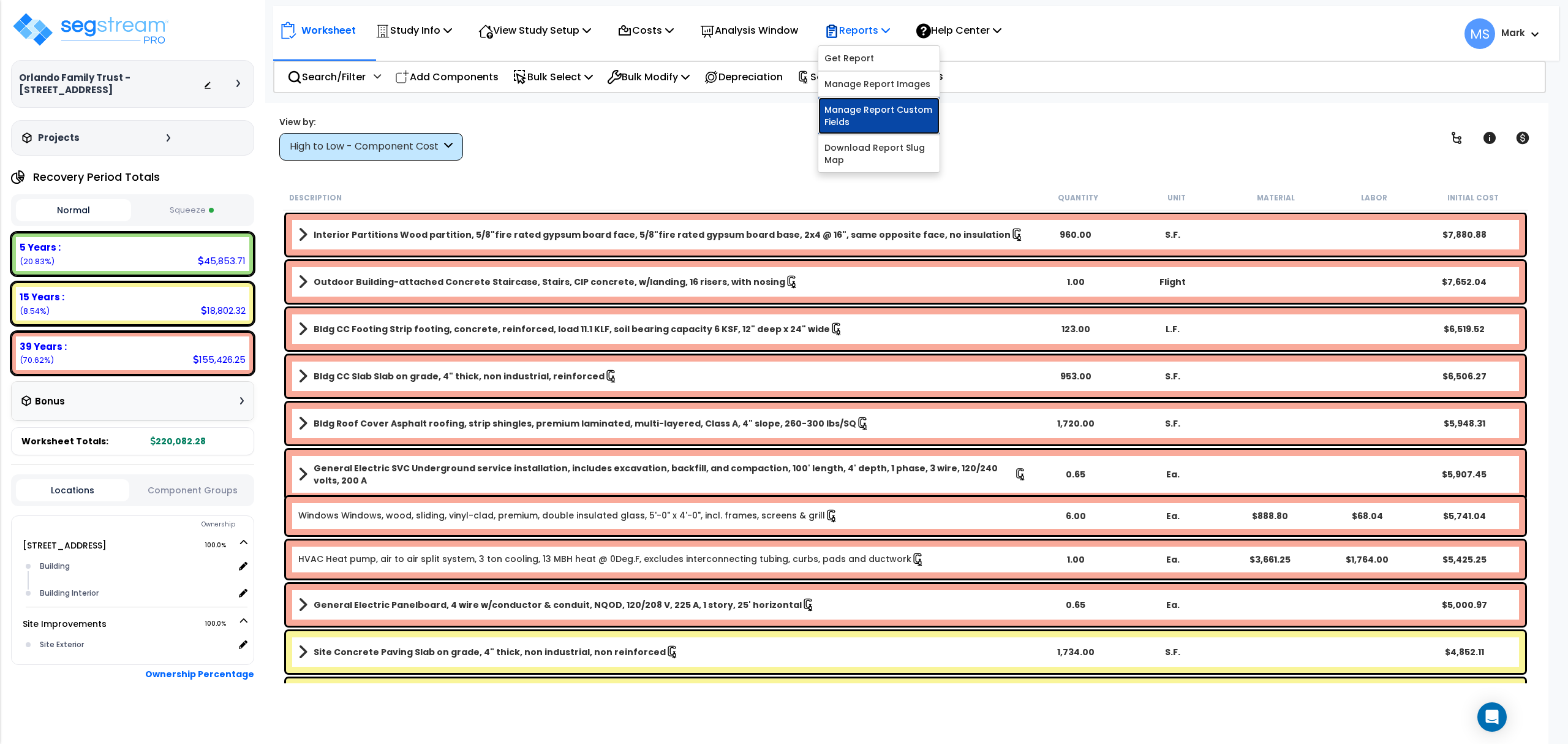
click at [892, 112] on link "Manage Report Custom Fields" at bounding box center [879, 116] width 121 height 37
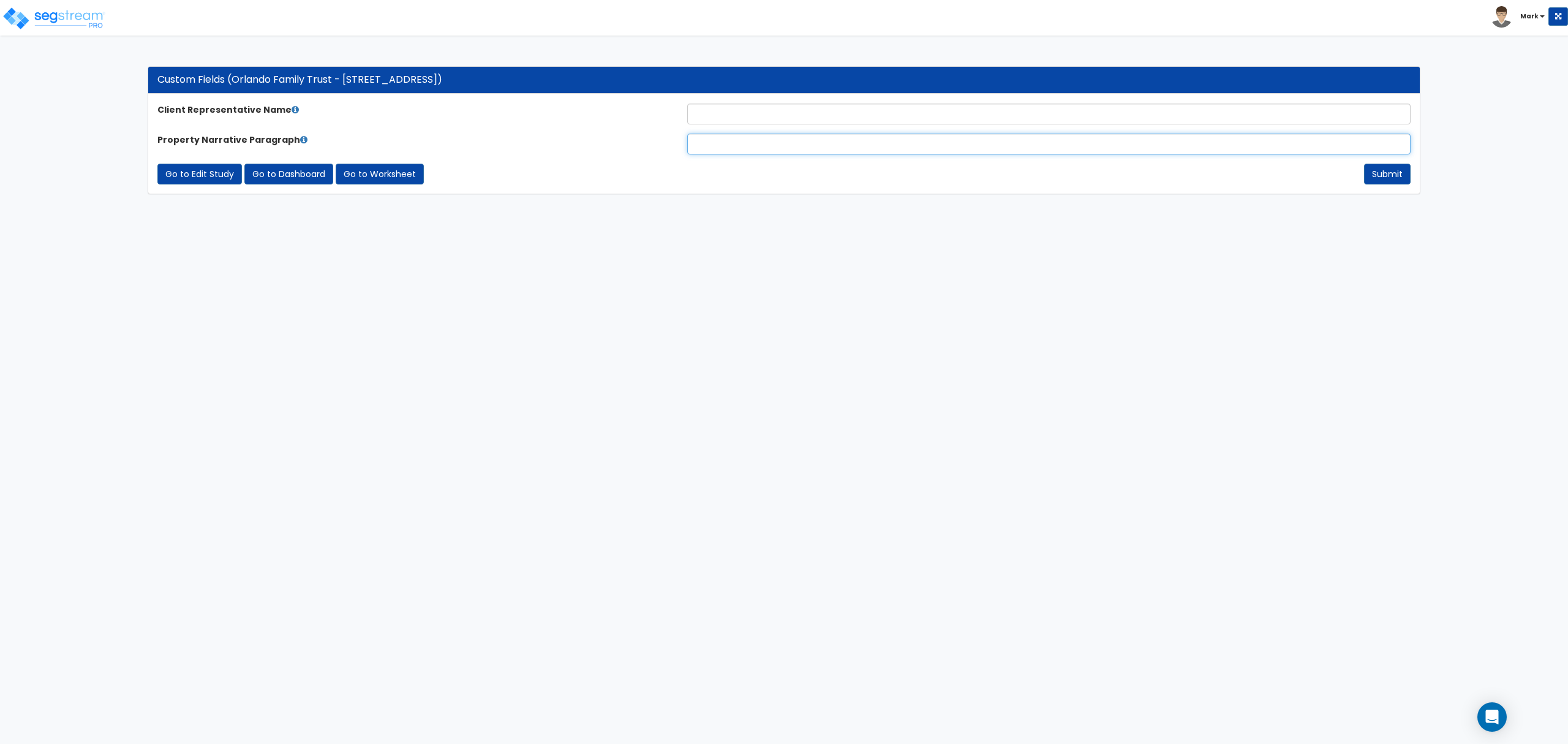
click at [717, 144] on input "text" at bounding box center [1049, 144] width 724 height 21
paste input "The subject property is a 640-square-foot ADU featuring a 372-square-foot deck …"
type input "The subject property is a 640-square-foot ADU featuring a 372-square-foot deck …"
click at [738, 123] on input "text" at bounding box center [1049, 114] width 724 height 21
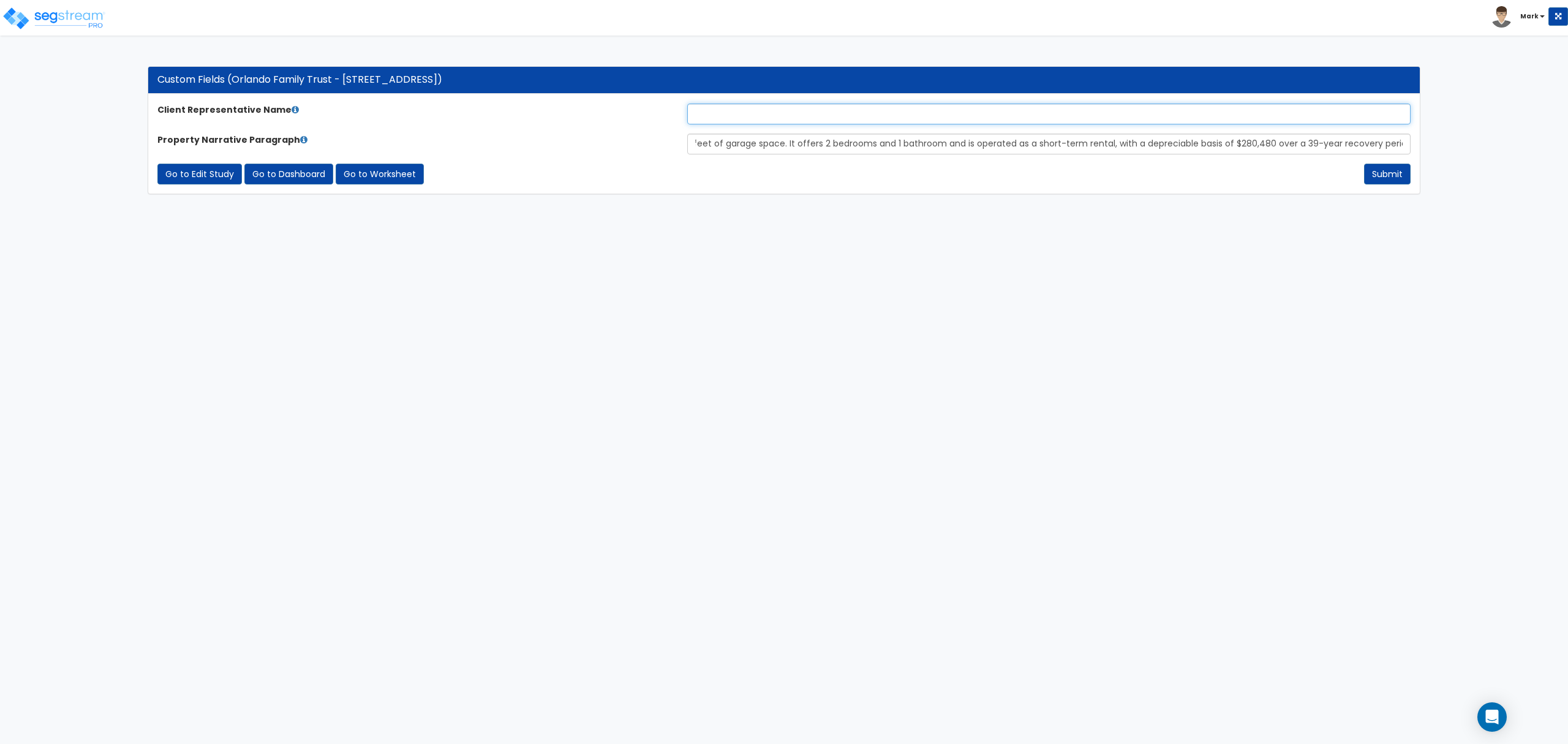
scroll to position [0, 0]
type input "[PERSON_NAME]"
click at [1385, 182] on button "Submit" at bounding box center [1388, 174] width 46 height 21
click at [366, 172] on link "Go to Worksheet" at bounding box center [380, 174] width 89 height 21
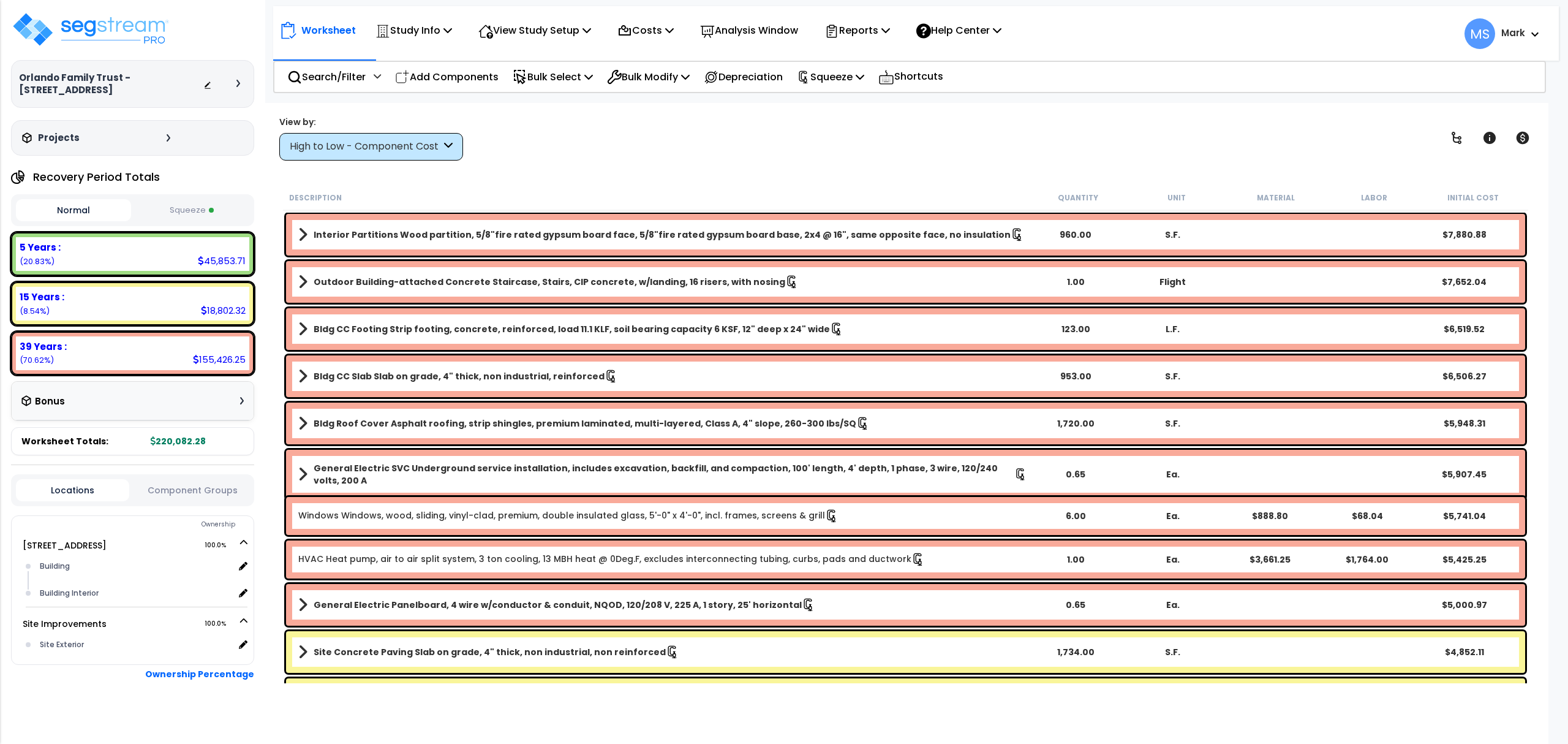
click at [210, 215] on button "Squeeze" at bounding box center [192, 210] width 115 height 22
click at [587, 30] on p "View Study Setup" at bounding box center [535, 30] width 113 height 17
click at [420, 13] on div "Worksheet Study Info Study Setup Add Property Unit Template study Clone study MS" at bounding box center [915, 28] width 1286 height 43
click at [425, 30] on p "Study Info" at bounding box center [414, 30] width 77 height 17
click at [410, 57] on link "Study Setup" at bounding box center [430, 58] width 121 height 25
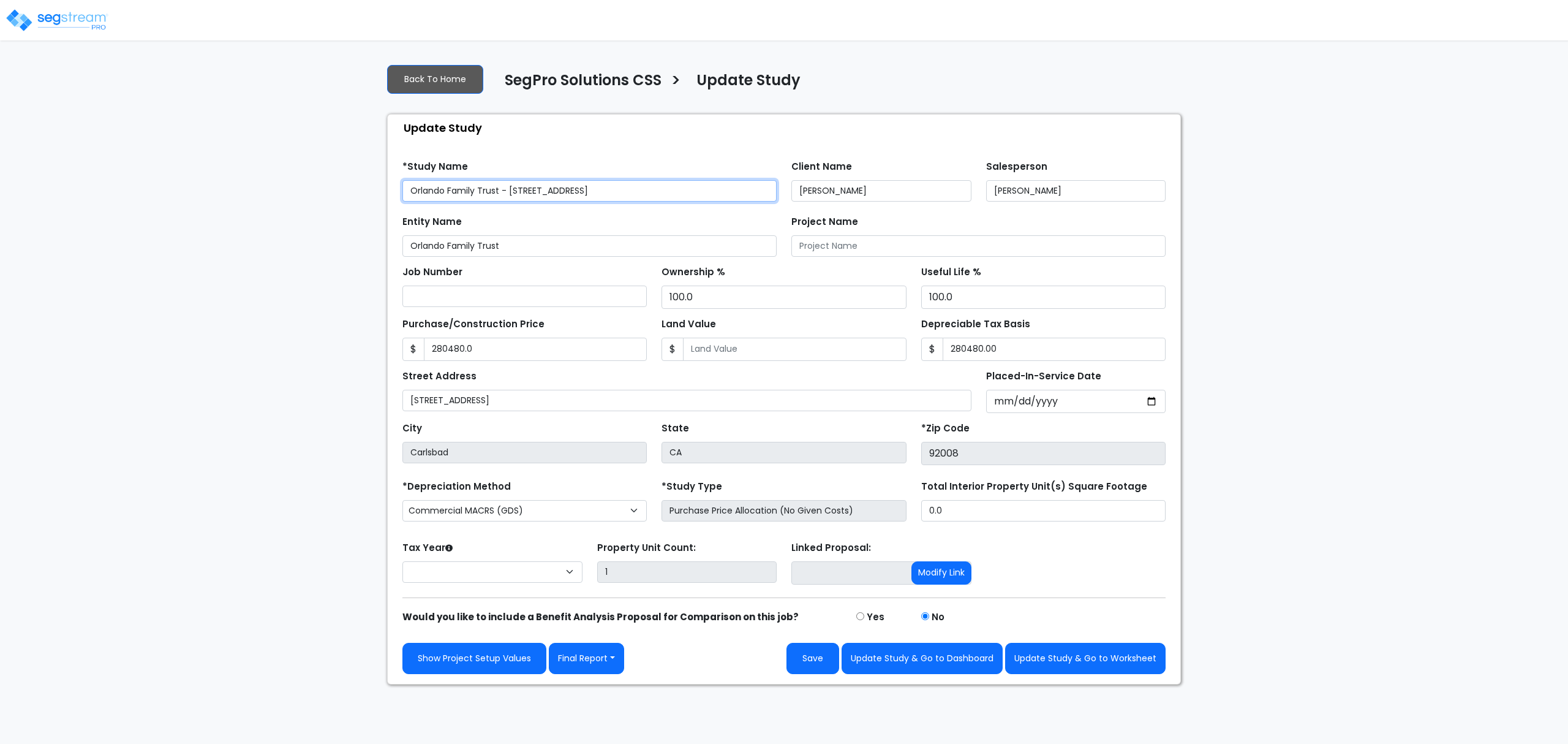
type input "280,480.0"
type input "280,480.00"
select select "2025"
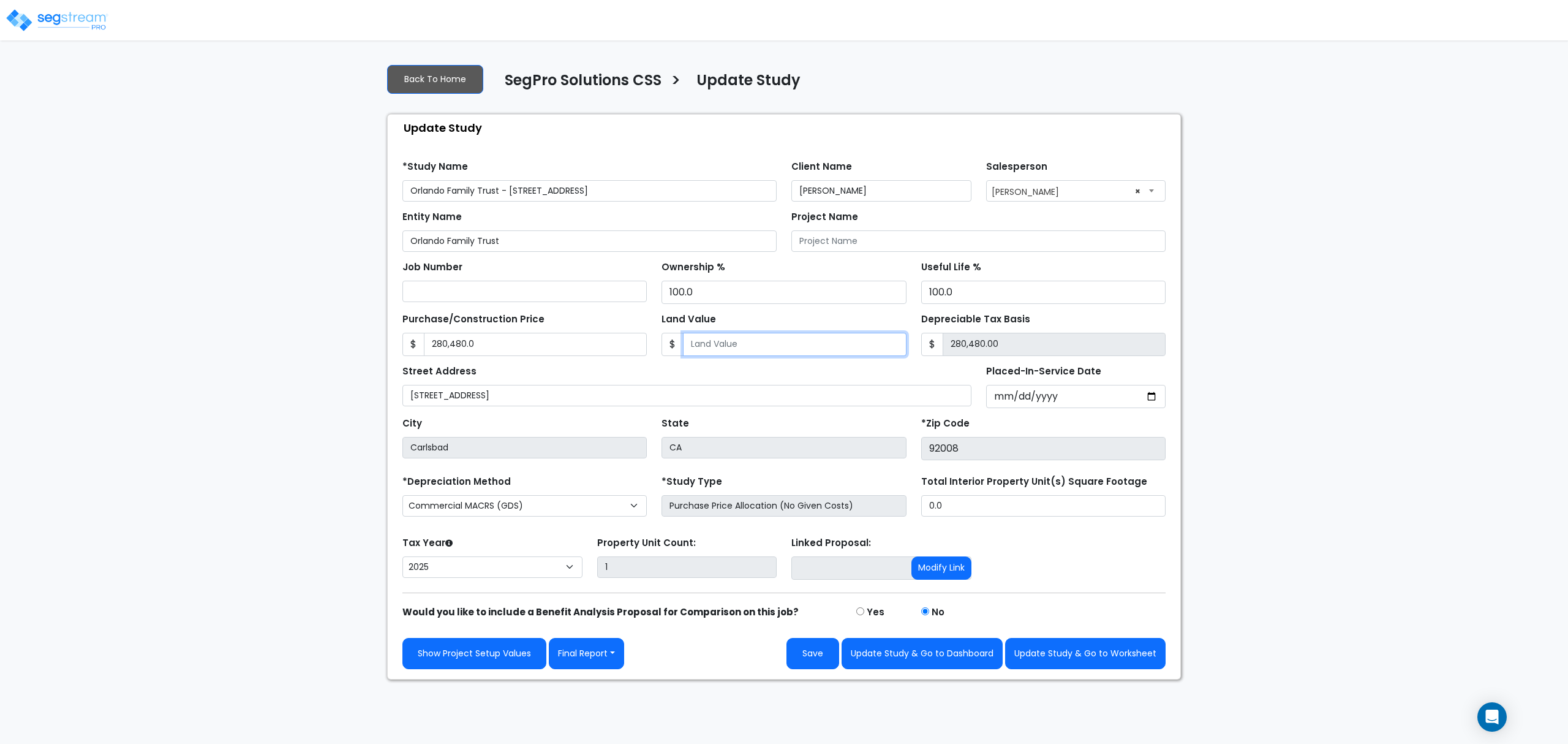
click at [716, 346] on input "Land Value" at bounding box center [794, 344] width 223 height 23
type input "4"
type input "280,476.00"
type input "42"
type input "280,438.00"
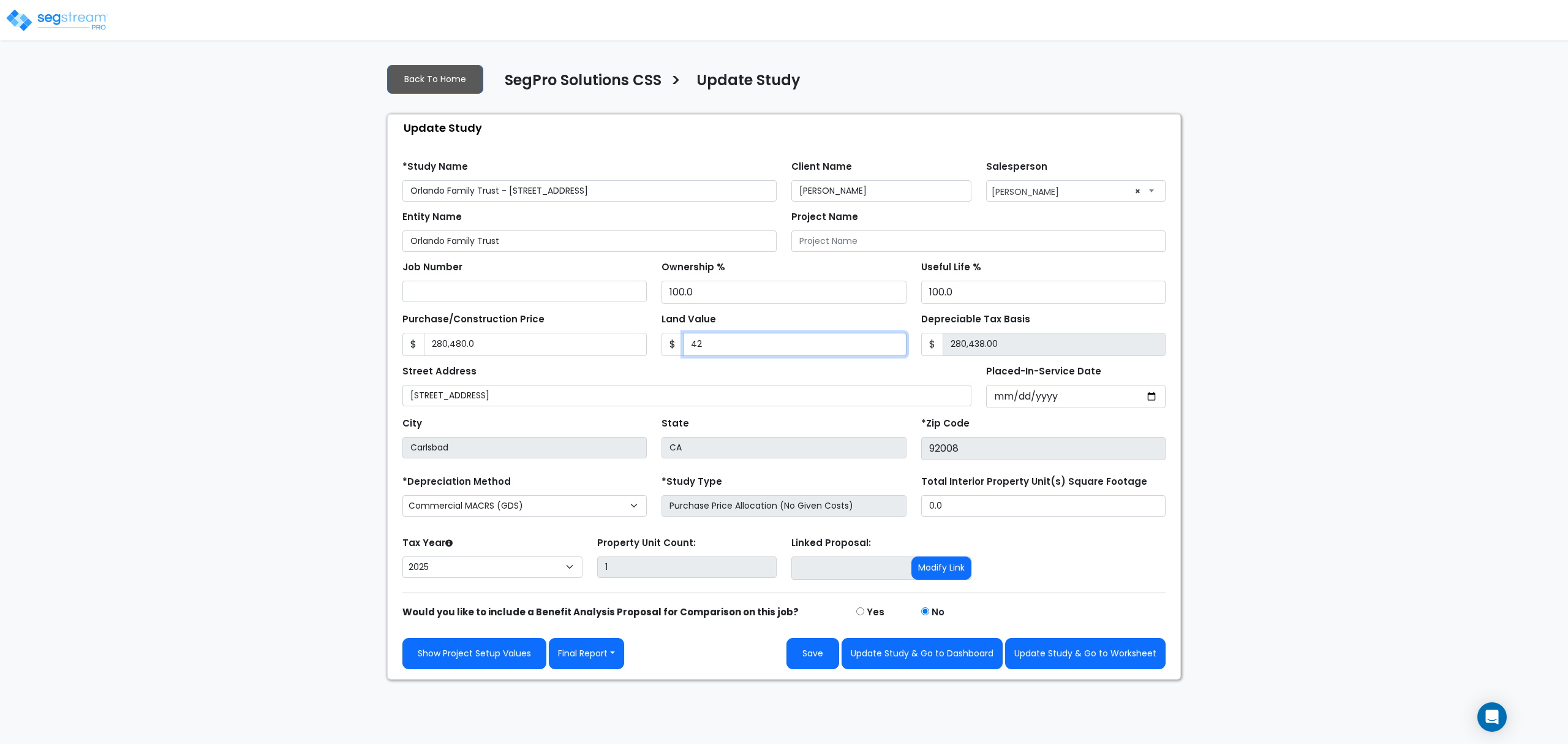
type input "420"
type input "280,060.00"
type input "4205"
type input "276,275.00"
type input "4,2059"
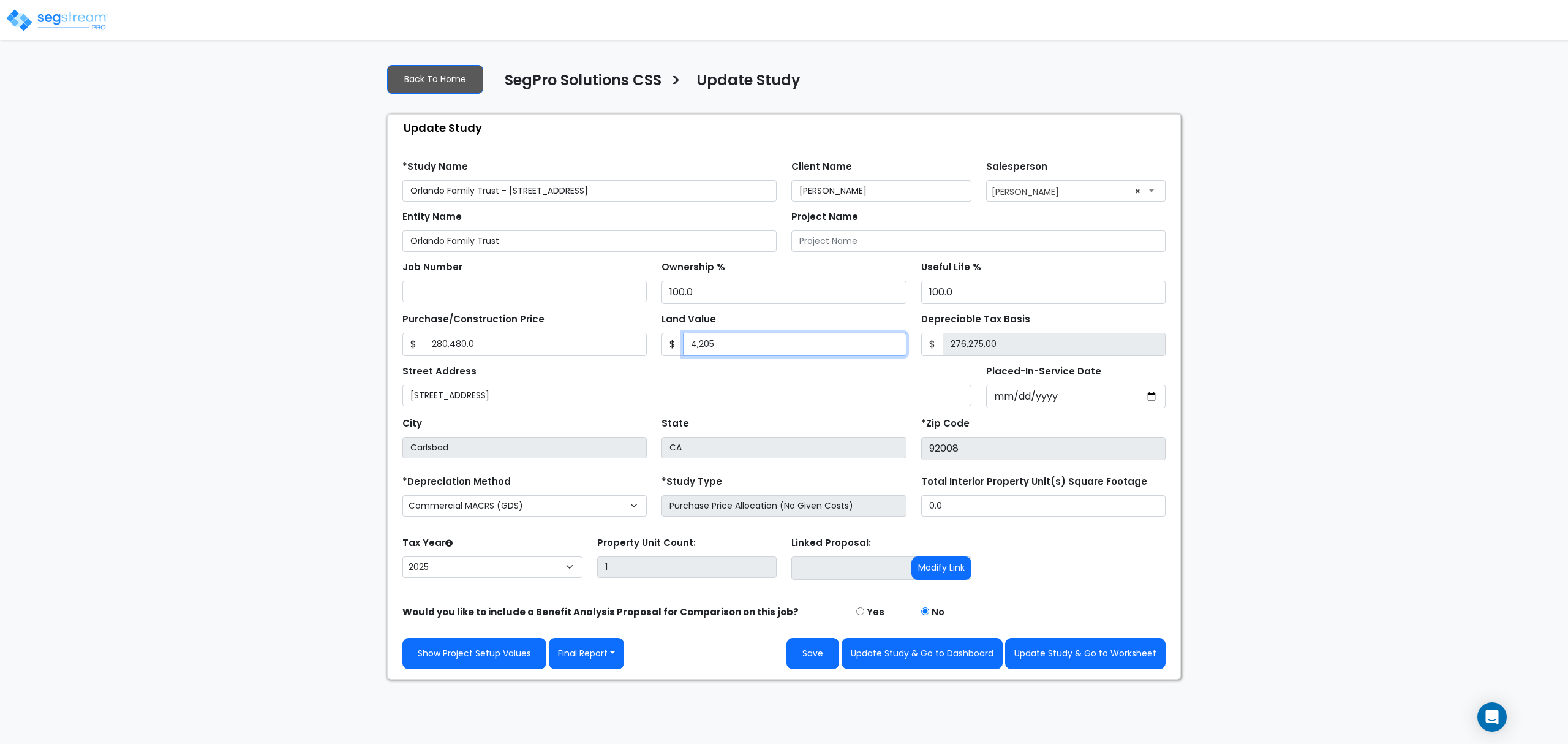
type input "238,421.00"
type input "42,0595"
type input "-140,115.00"
type input "420,595"
click at [610, 346] on input "280,480.0" at bounding box center [535, 344] width 223 height 23
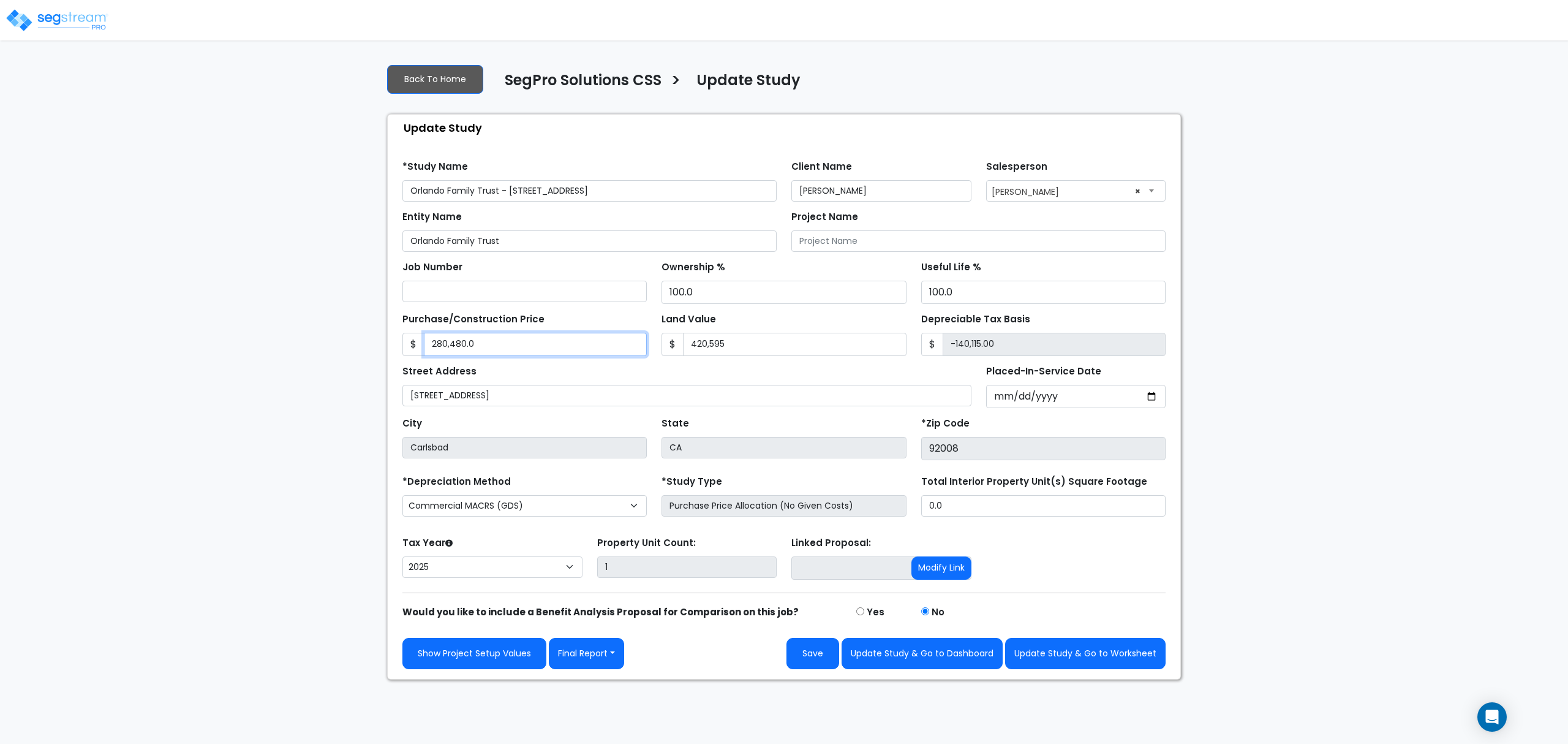
click at [610, 346] on input "280,480.0" at bounding box center [535, 344] width 223 height 23
type input "7"
type input "-420,588.00"
type input "70"
type input "-420,525.00"
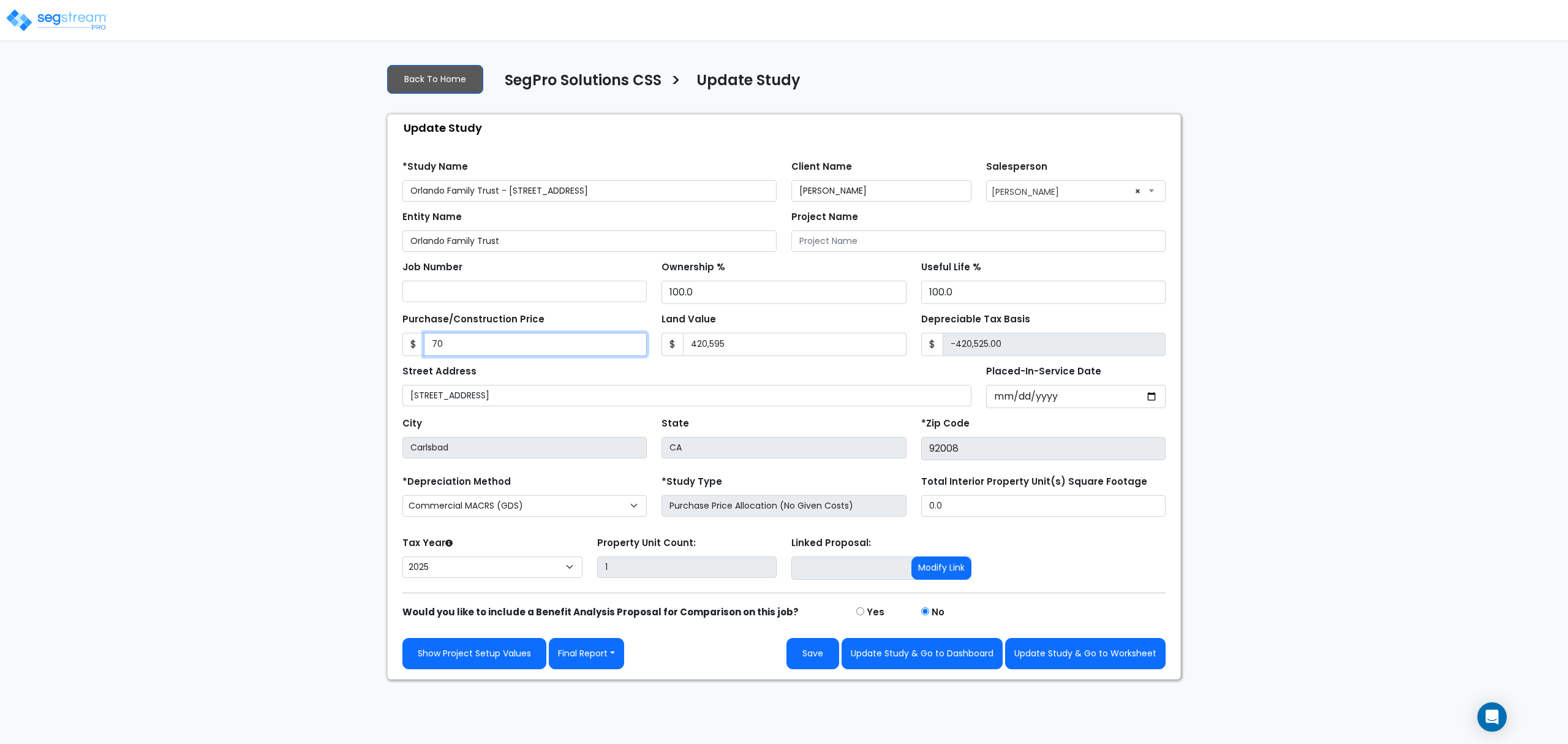
type input "701"
type input "-419,894.00"
type input "7010"
type input "-413,585.00"
type input "7,0107"
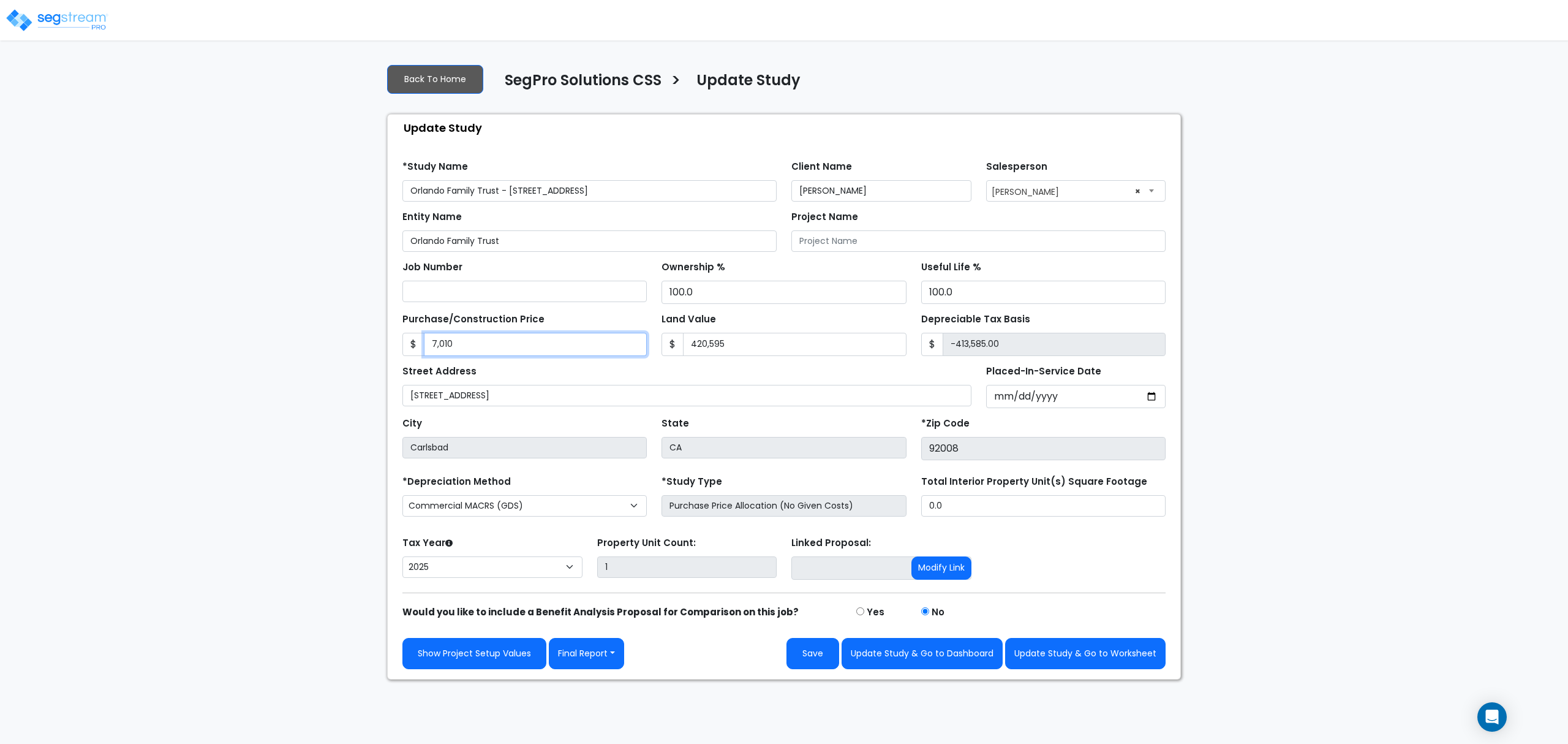
type input "-350,488.00"
type input "7,01075"
type input "280,480.00"
type input "701,075"
click at [186, 295] on div "We are Building your Study. So please grab a coffee and let us do the heavy lif…" at bounding box center [784, 367] width 1568 height 626
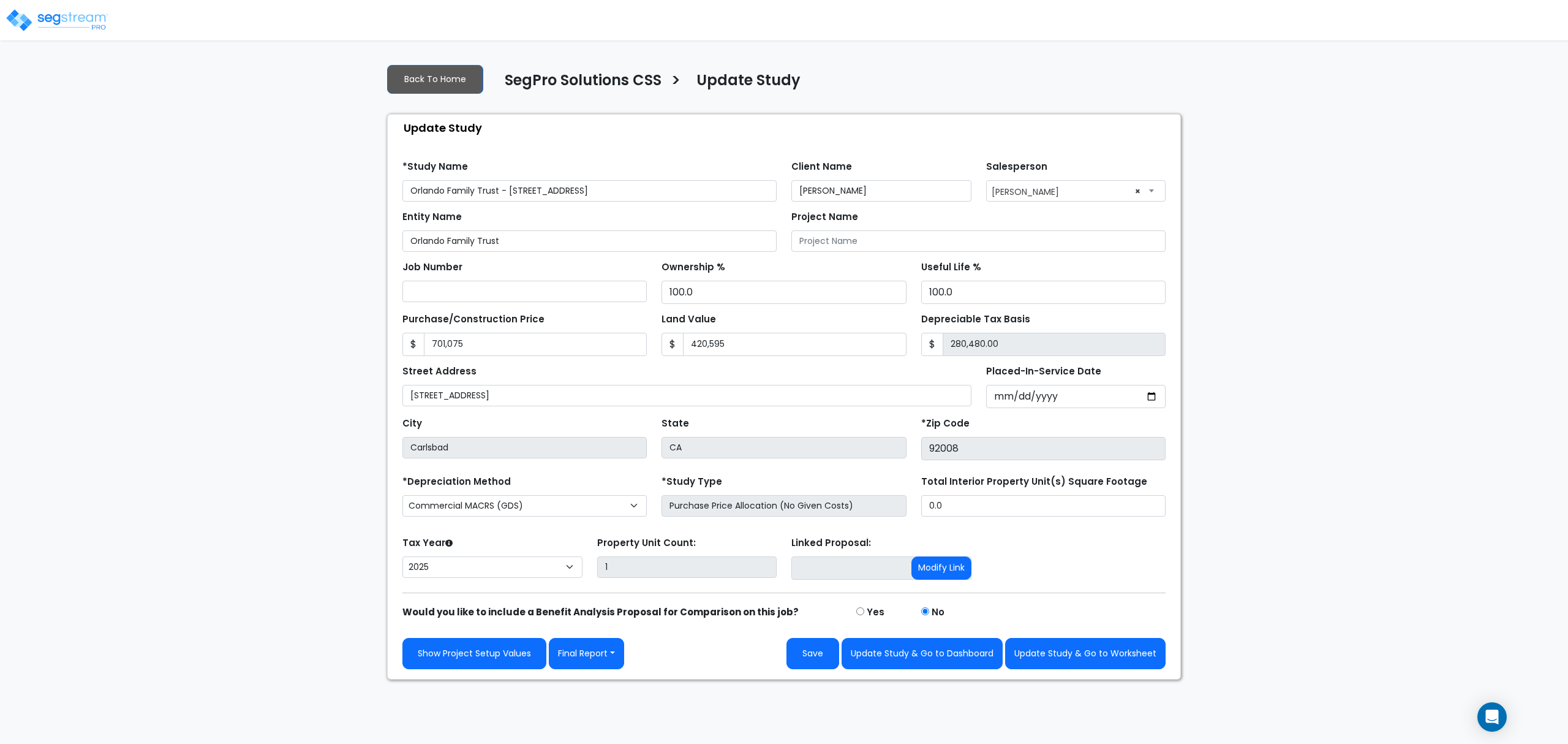
drag, startPoint x: 297, startPoint y: 441, endPoint x: 307, endPoint y: 449, distance: 12.8
click at [298, 441] on div "We are Building your Study. So please grab a coffee and let us do the heavy lif…" at bounding box center [784, 367] width 1568 height 626
click at [988, 502] on input "0.0" at bounding box center [1044, 505] width 244 height 22
type input "640"
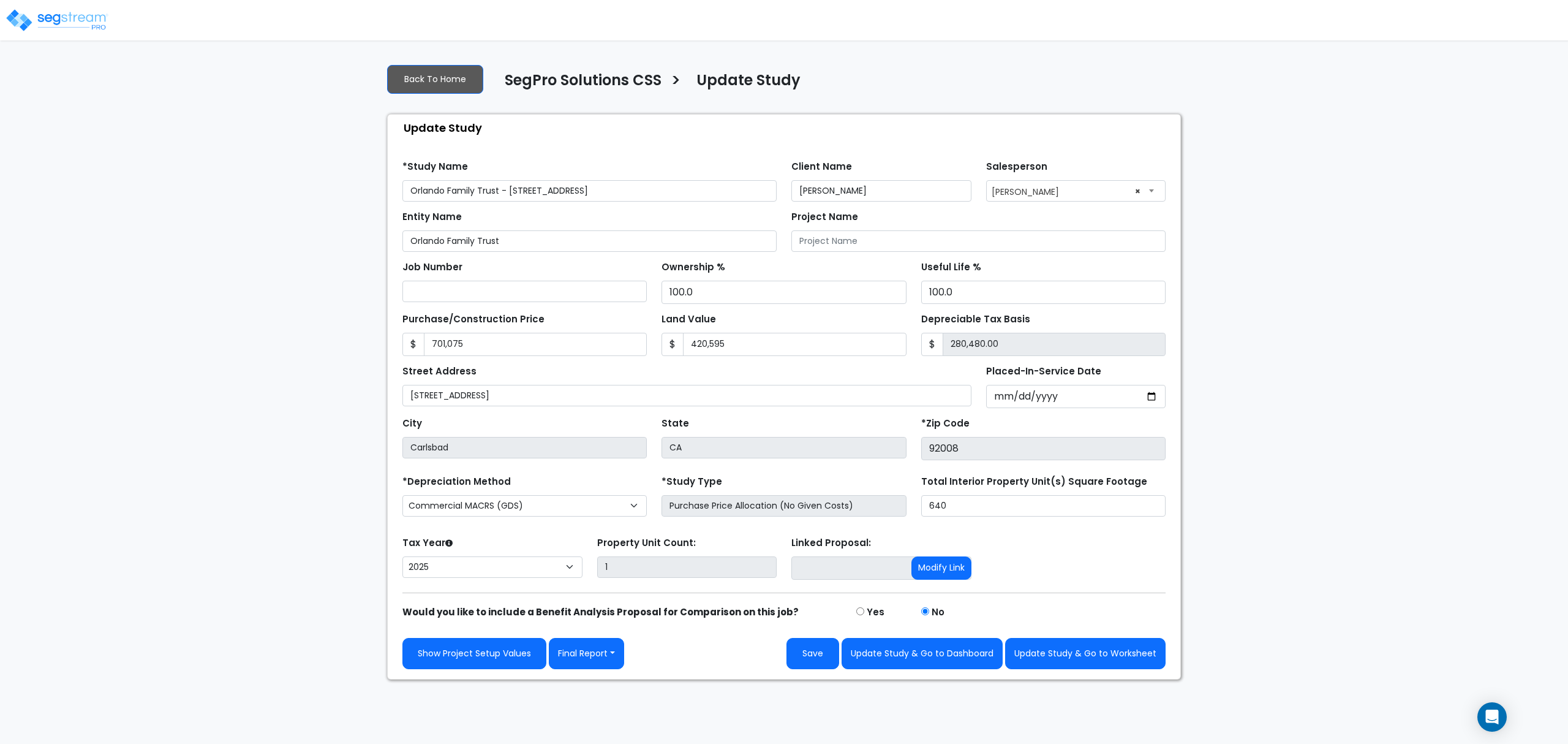
click at [273, 543] on div "We are Building your Study. So please grab a coffee and let us do the heavy lif…" at bounding box center [784, 367] width 1568 height 626
click at [1124, 663] on button "Update Study & Go to Worksheet" at bounding box center [1085, 653] width 160 height 31
type input "701075"
type input "420595"
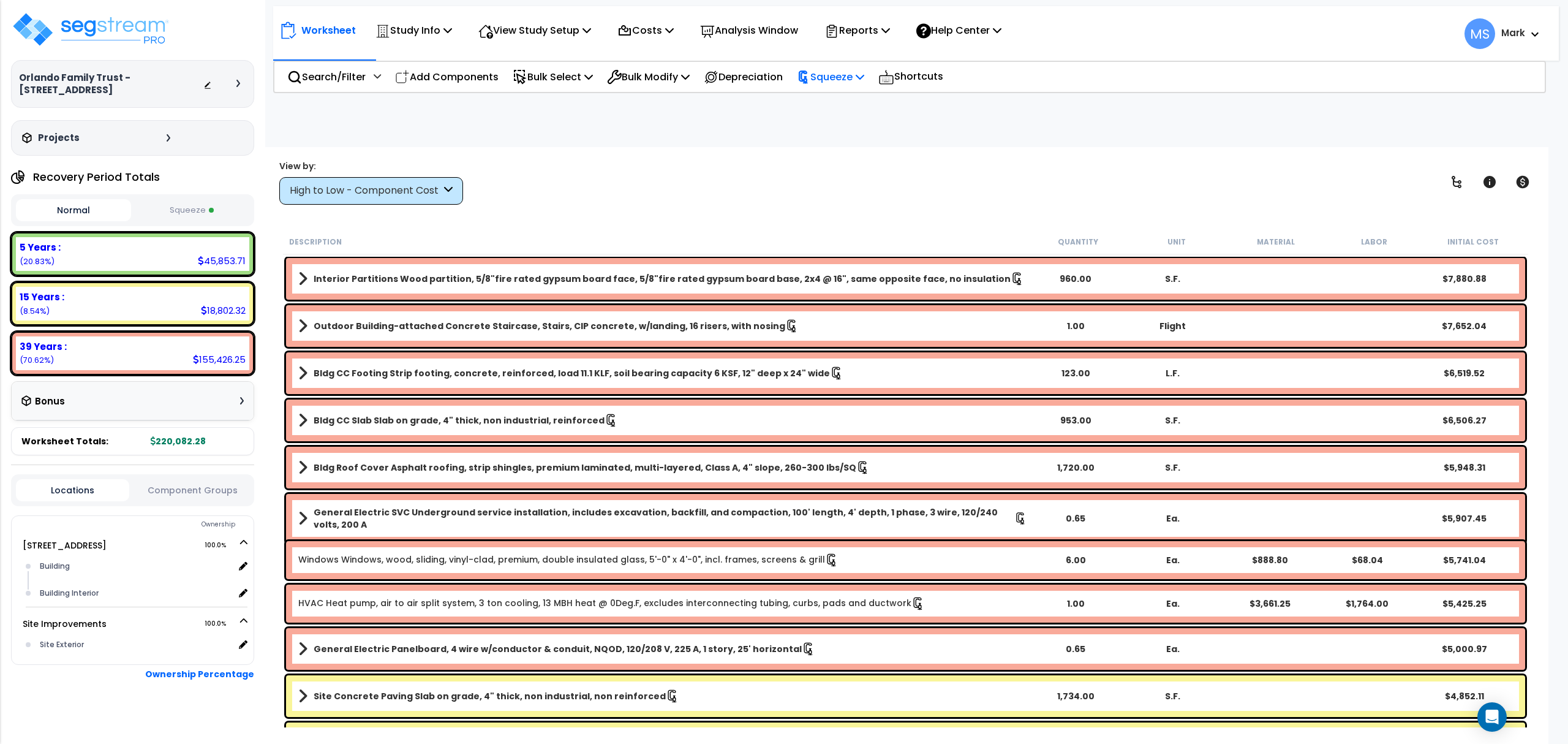
click at [831, 70] on p "Squeeze" at bounding box center [831, 77] width 67 height 17
click at [845, 99] on link "Re-squeeze" at bounding box center [851, 104] width 121 height 25
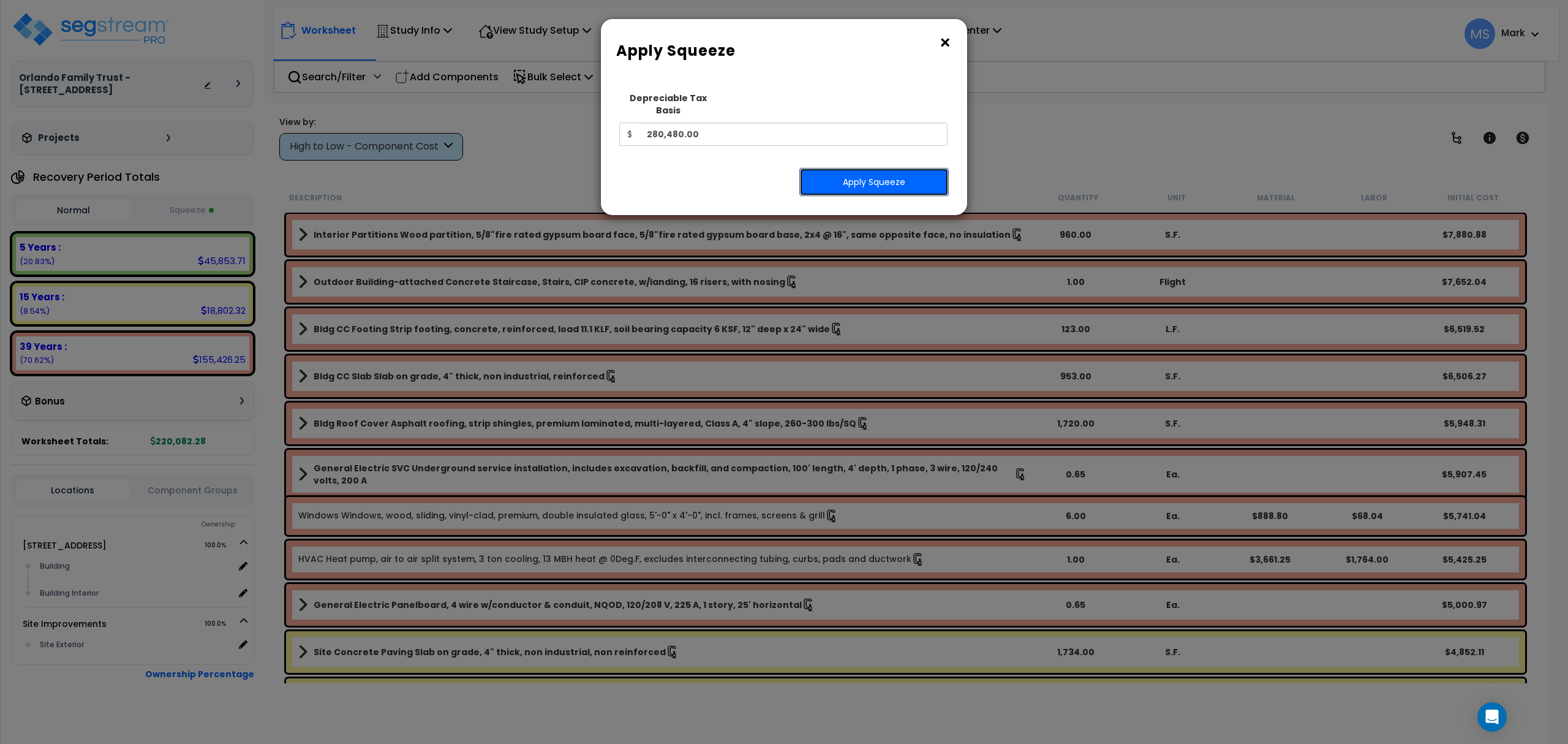
click at [851, 168] on button "Apply Squeeze" at bounding box center [874, 181] width 149 height 28
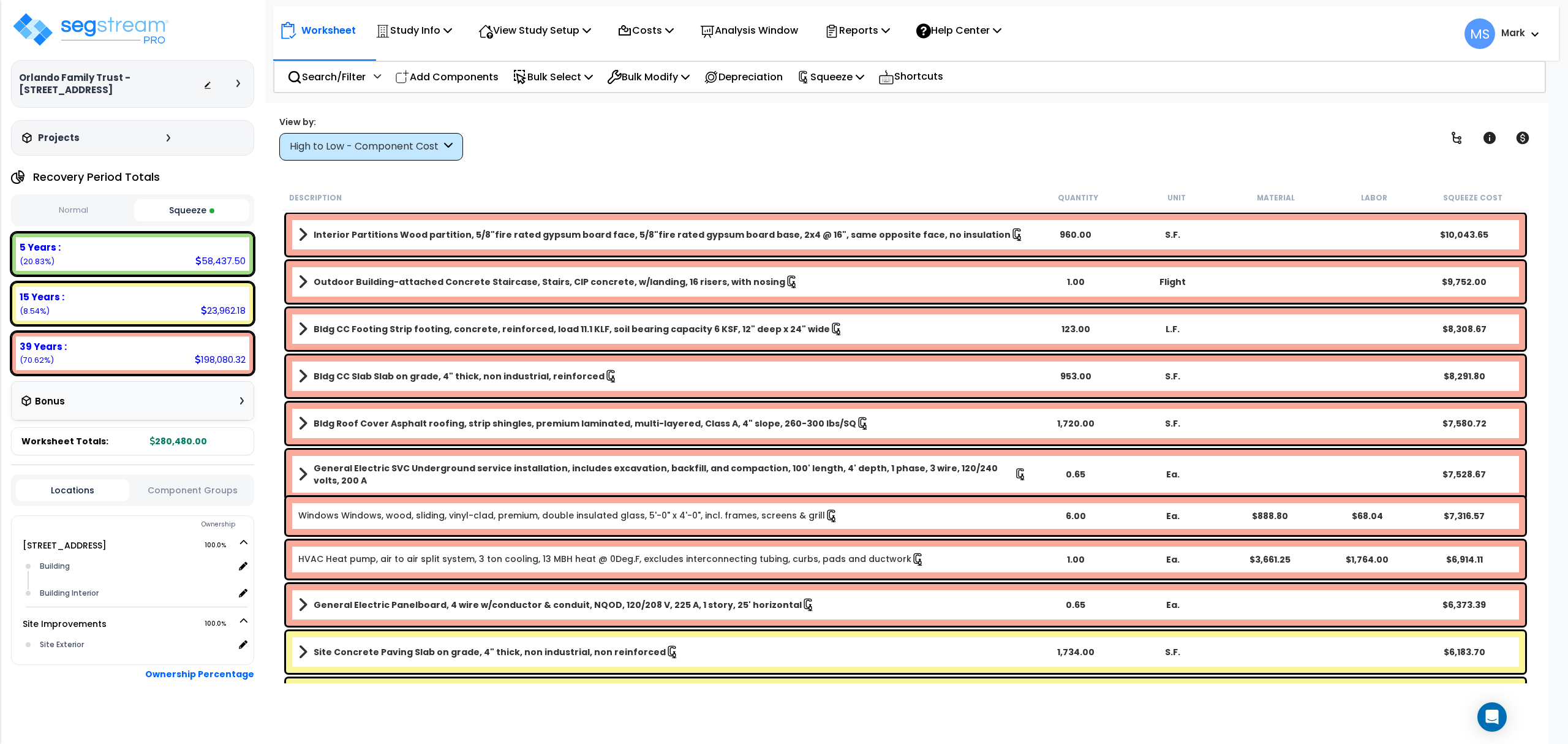
click at [586, 144] on div "View by: High to Low - Component Cost High to Low - Component Cost" at bounding box center [906, 137] width 1262 height 46
